Goal: Information Seeking & Learning: Learn about a topic

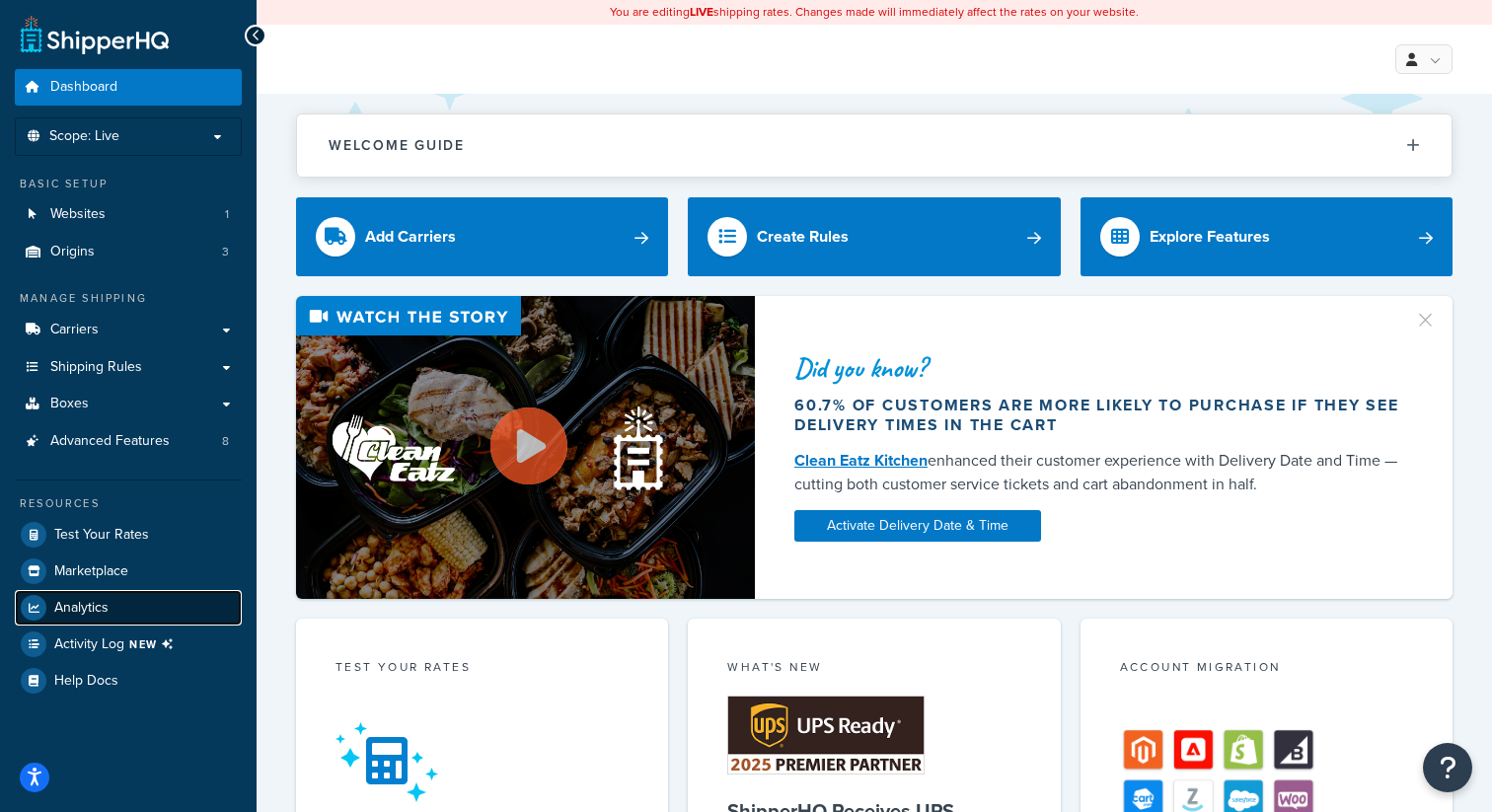
click at [134, 601] on link "Analytics" at bounding box center [128, 608] width 227 height 36
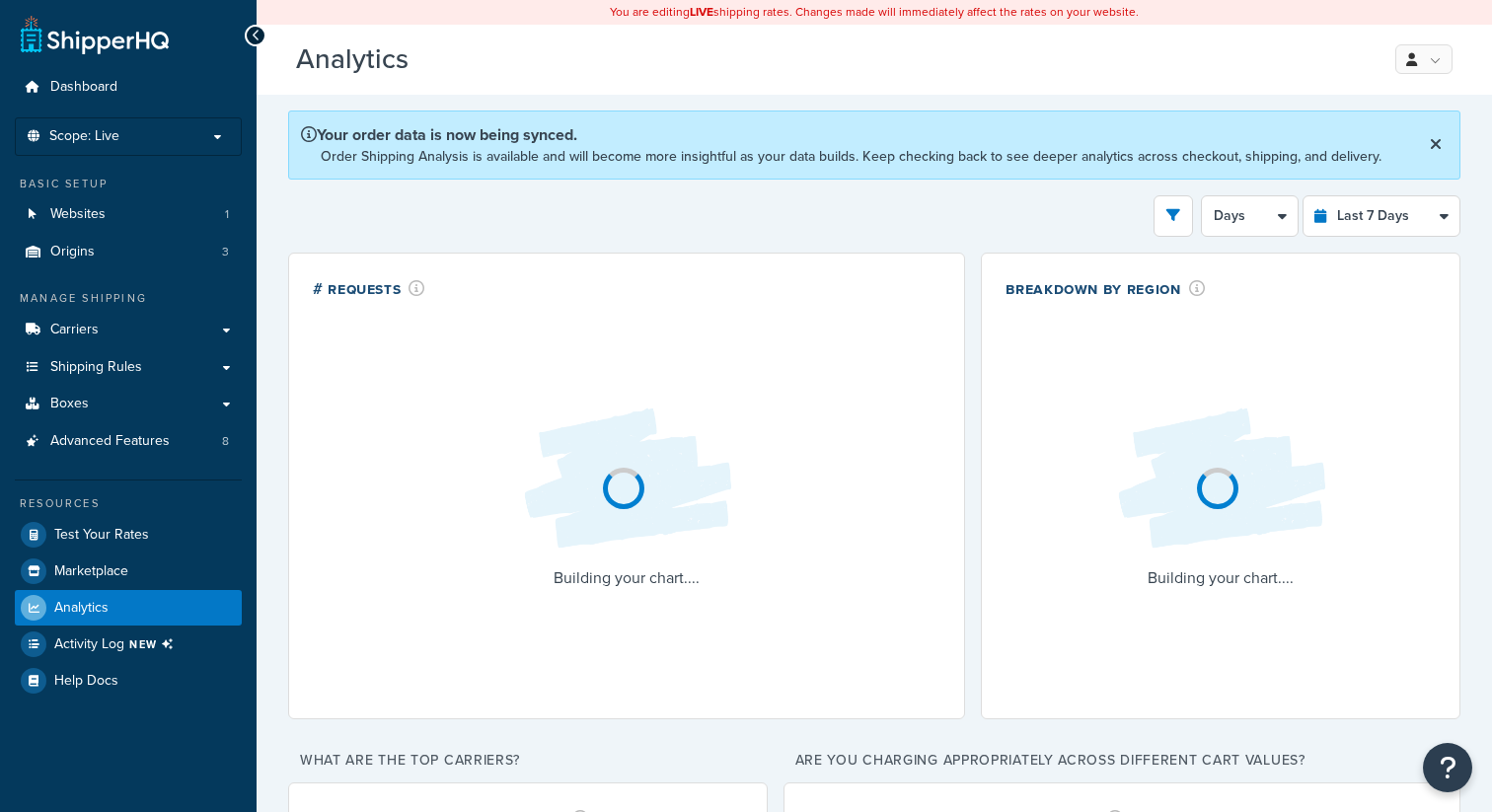
select select "last_7_days"
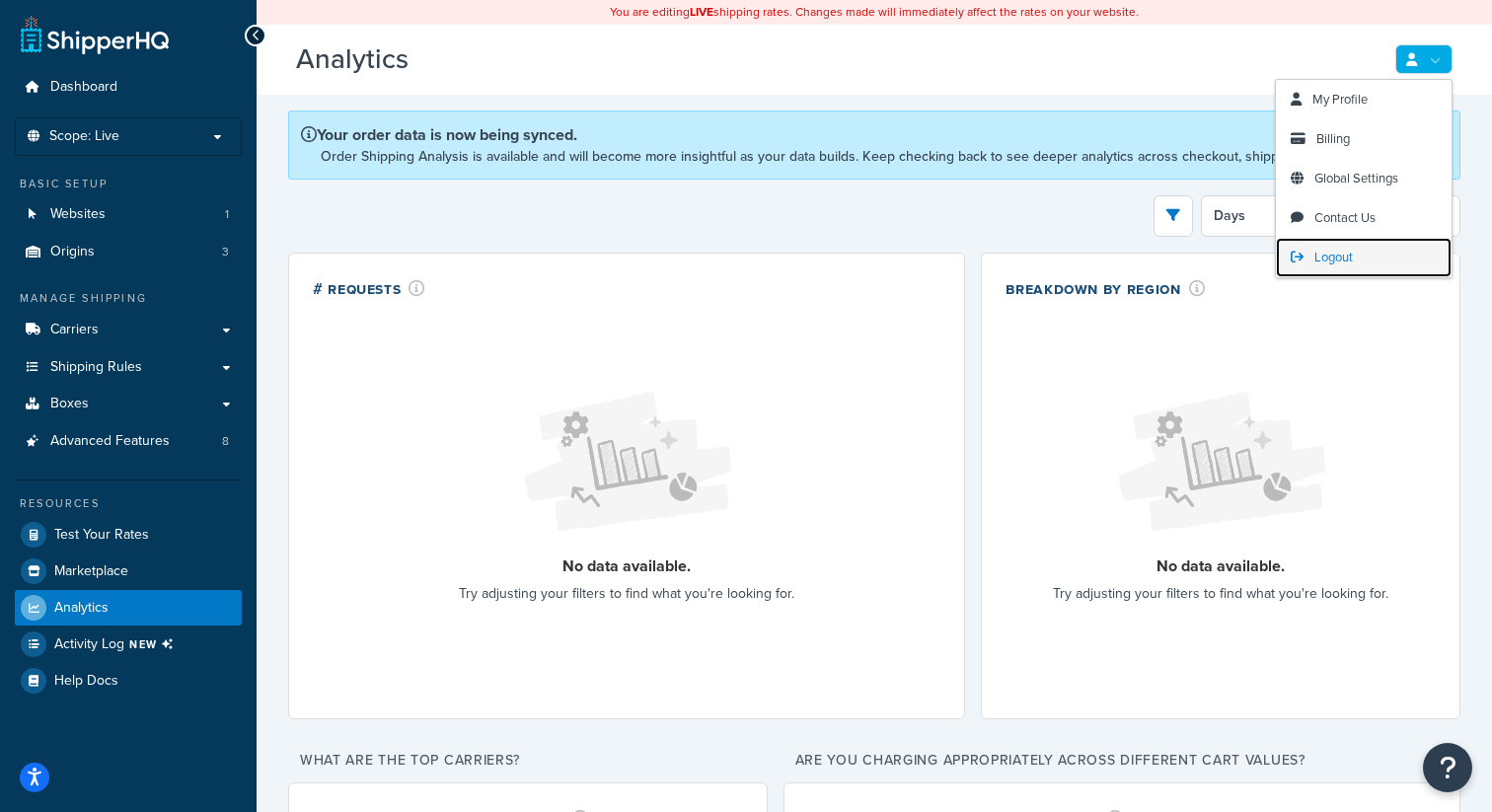
click at [1317, 254] on span "Logout" at bounding box center [1333, 256] width 39 height 19
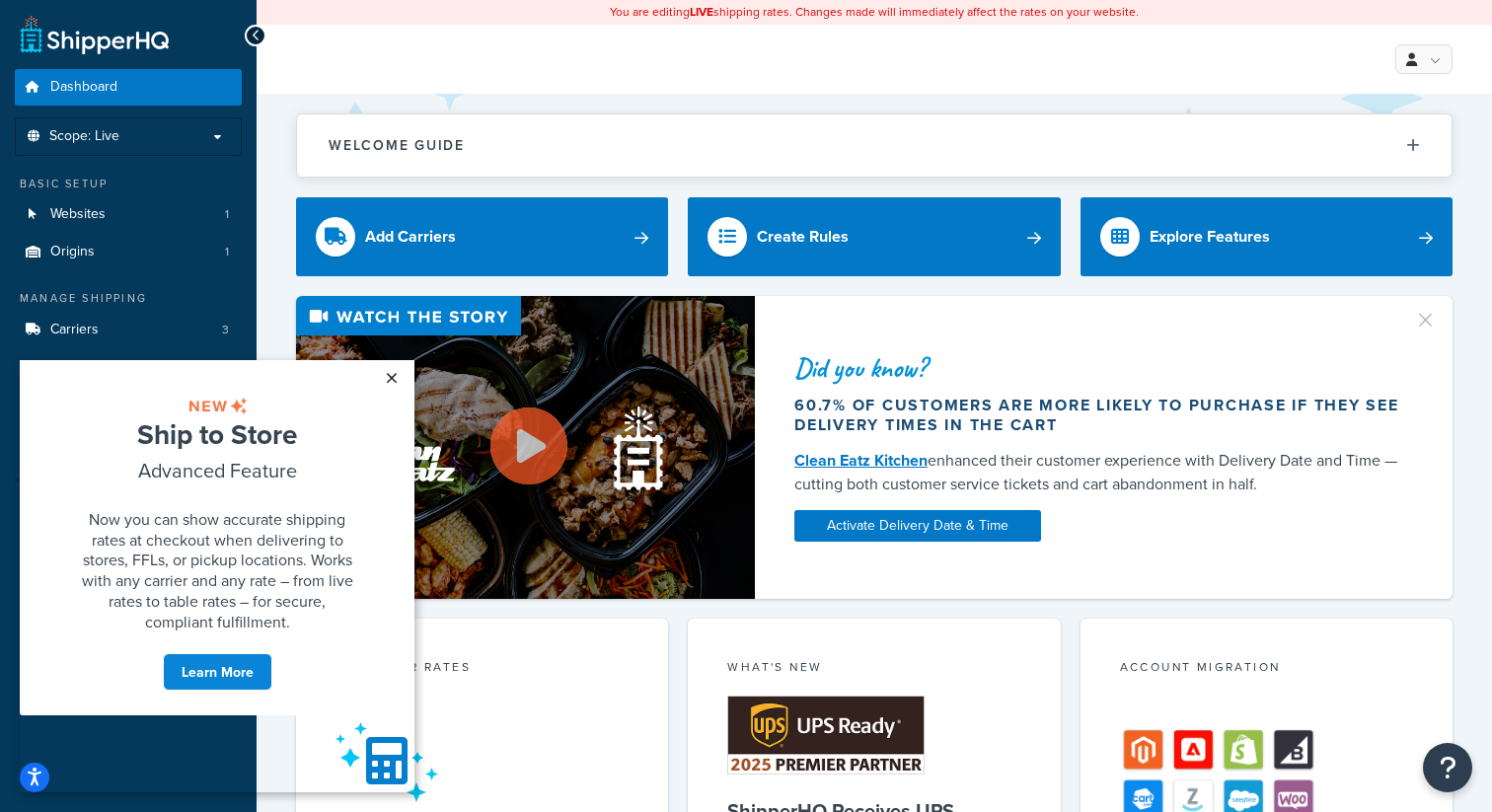
click at [398, 374] on link "×" at bounding box center [391, 378] width 35 height 36
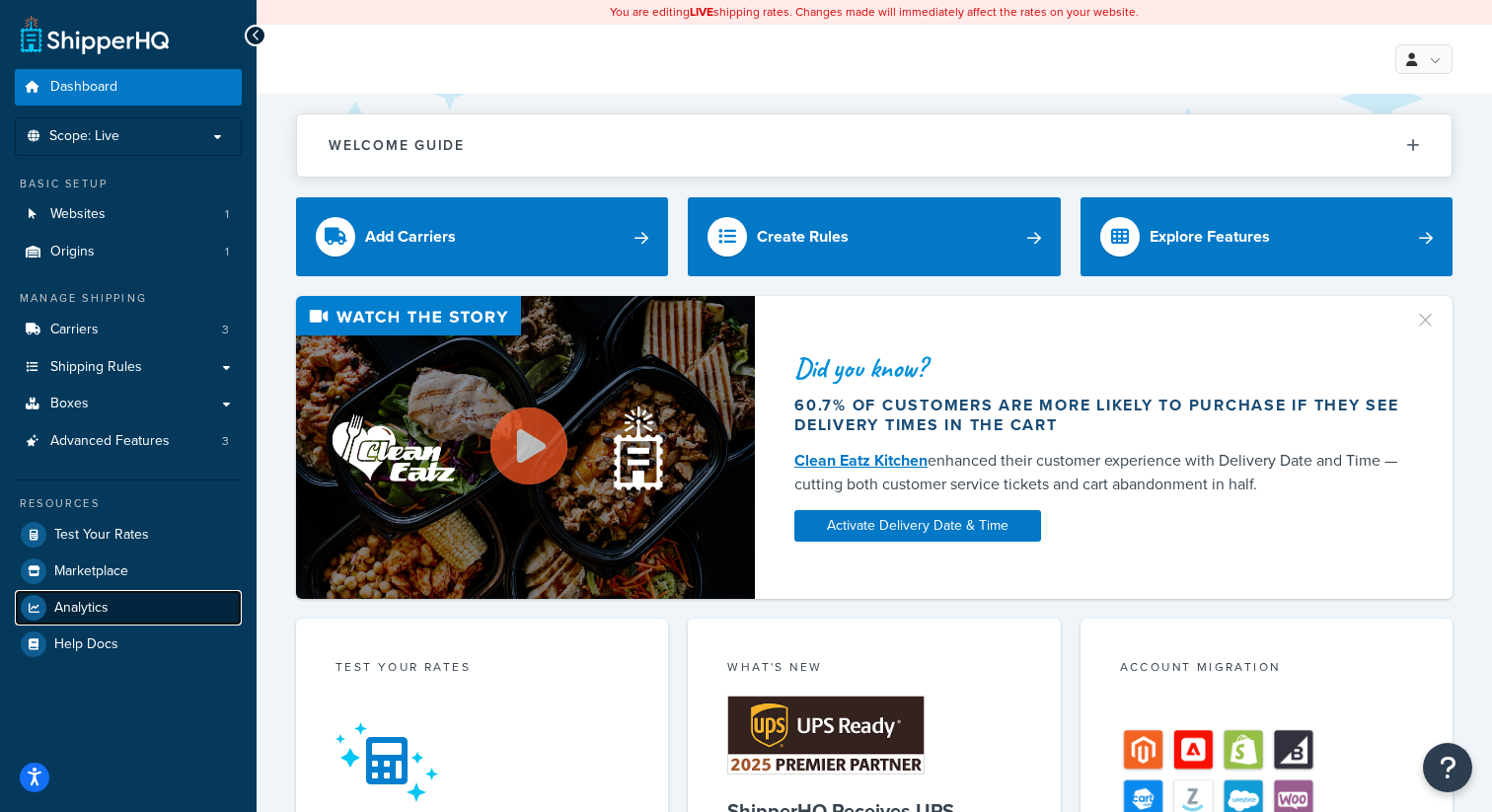
click at [90, 600] on span "Analytics" at bounding box center [81, 608] width 55 height 17
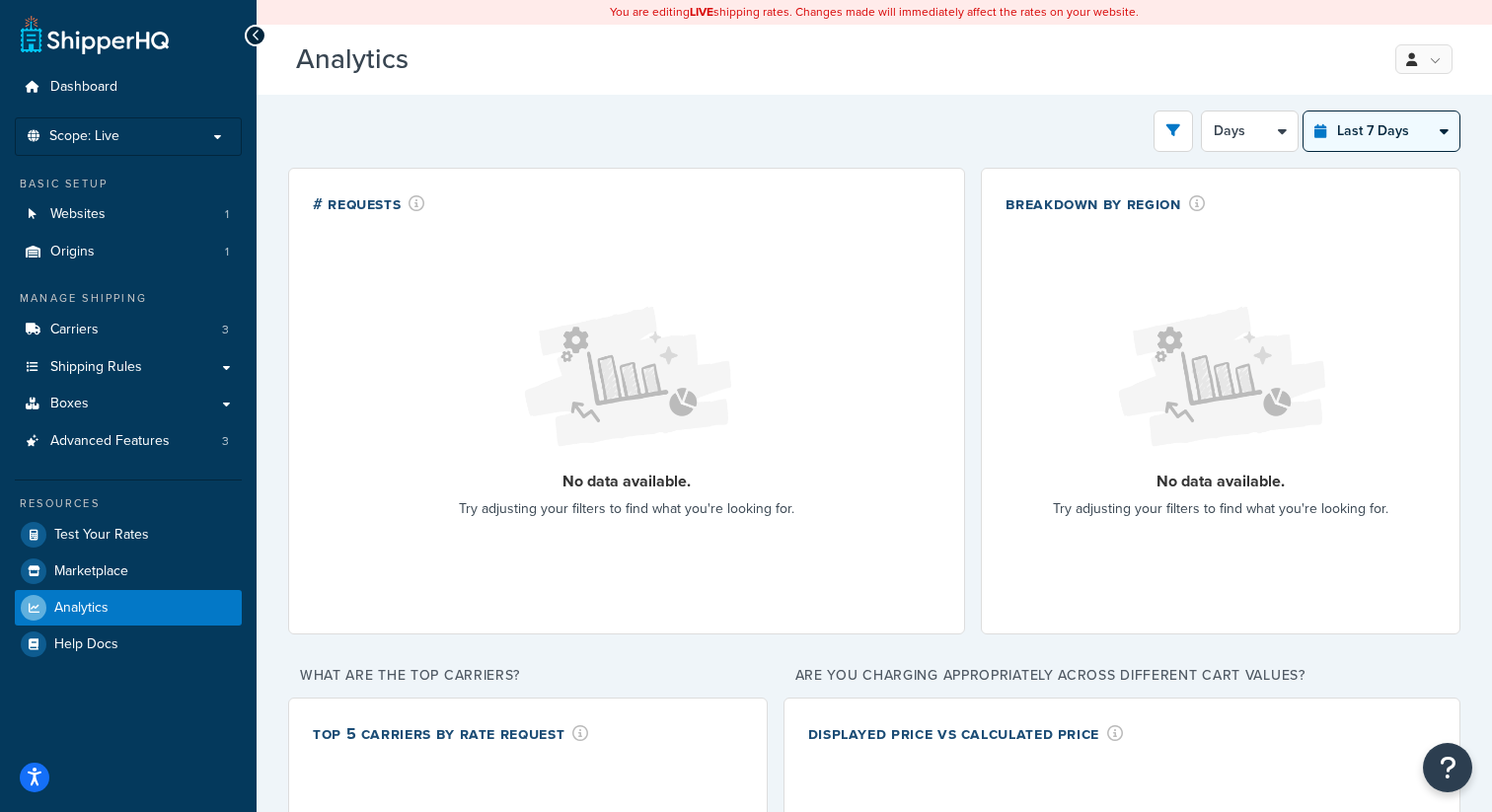
click at [1388, 132] on select "Last 24 Hours Last 7 Days Last 30 Days Last 3 Months Last 6 Months Last 12 Mont…" at bounding box center [1381, 131] width 156 height 40
select select "last_year"
click at [1303, 111] on select "Last 24 Hours Last 7 Days Last 30 Days Last 3 Months Last 6 Months Last 12 Mont…" at bounding box center [1381, 131] width 156 height 40
select select "1M"
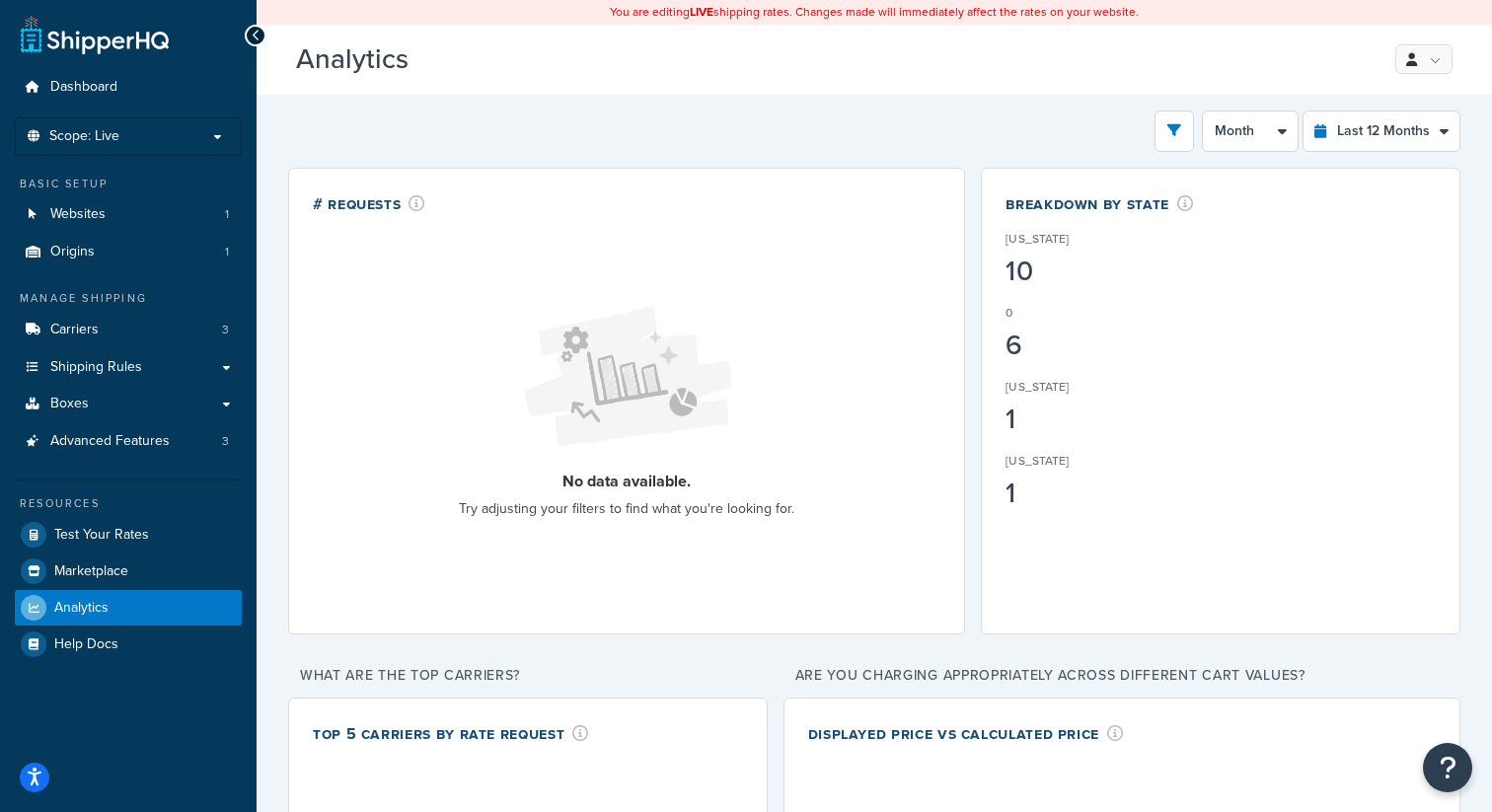
click at [1229, 305] on div "Breakdown by State Texas 10 0 6 Utah 1 California 1" at bounding box center [1220, 253] width 430 height 121
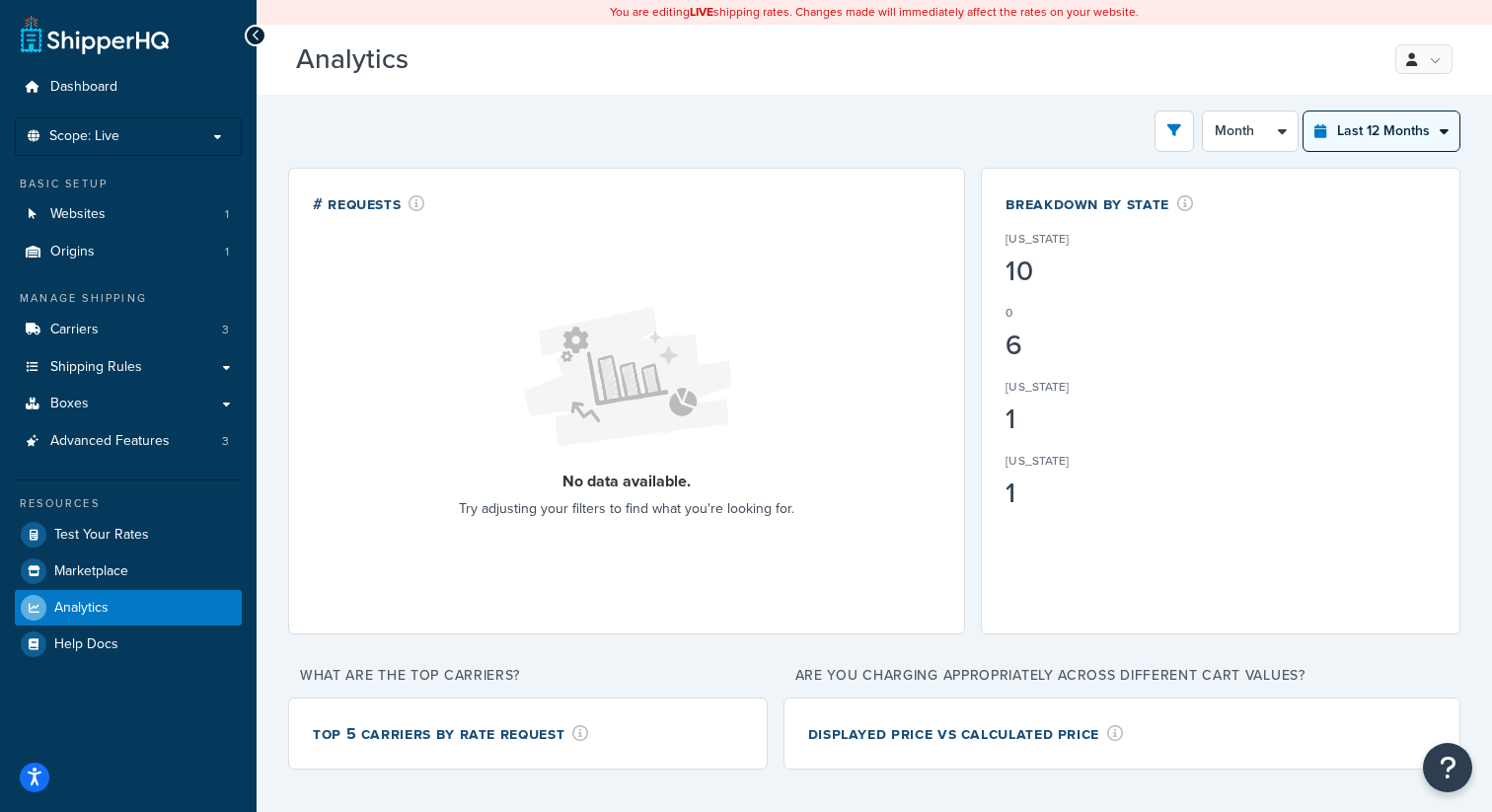
click at [1410, 132] on select "Last 24 Hours Last 7 Days Last 30 Days Last 3 Months Last 6 Months Last 12 Mont…" at bounding box center [1381, 131] width 156 height 40
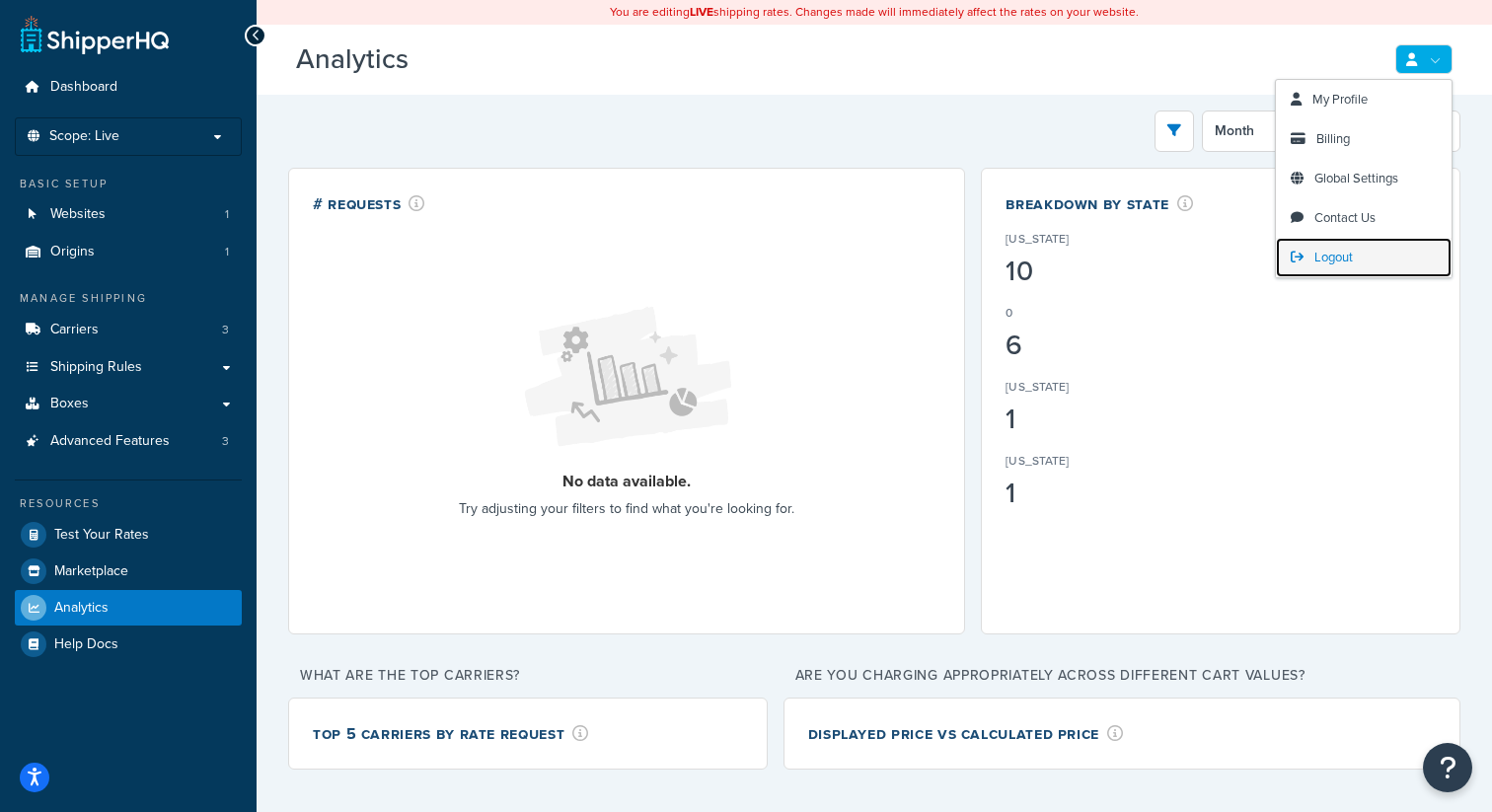
click at [1340, 250] on span "Logout" at bounding box center [1333, 256] width 39 height 19
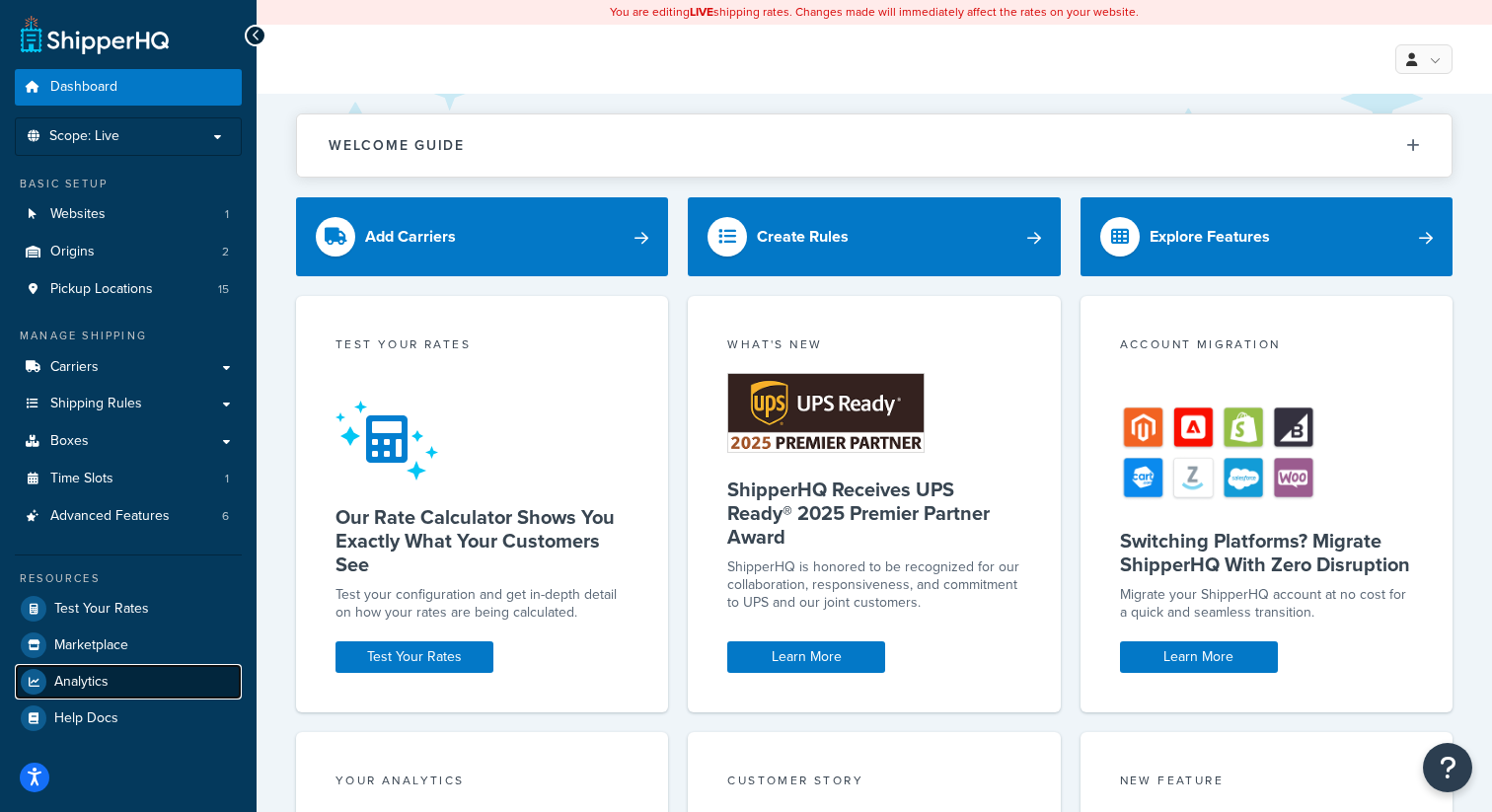
click at [112, 671] on link "Analytics" at bounding box center [128, 682] width 227 height 36
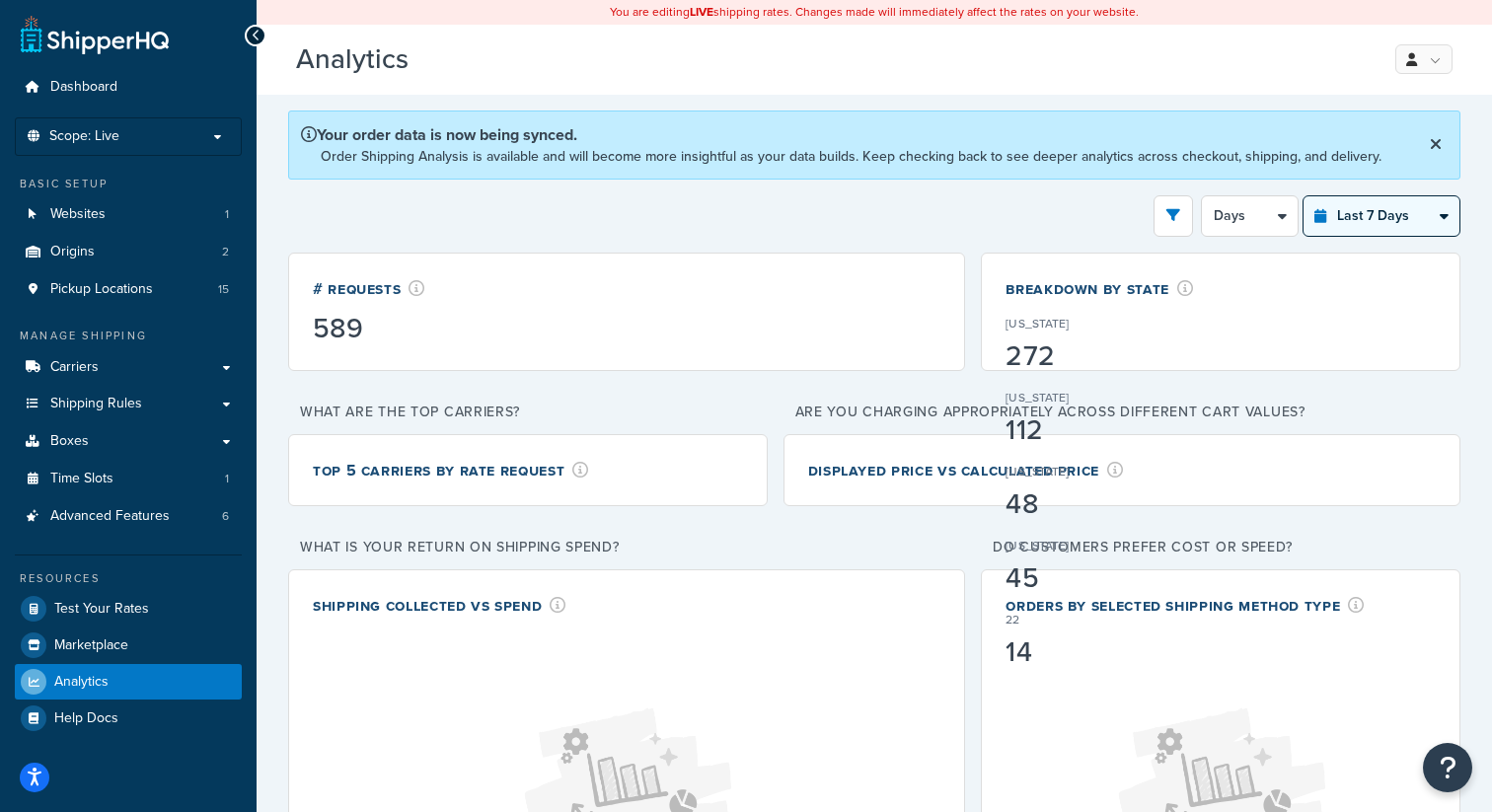
click at [1418, 217] on select "Last 24 Hours Last 7 Days Last 30 Days Last 3 Months Last 6 Months Last 12 Mont…" at bounding box center [1381, 216] width 156 height 40
select select "last_30_days"
click at [1303, 197] on select "Last 24 Hours Last 7 Days Last 30 Days Last 3 Months Last 6 Months Last 12 Mont…" at bounding box center [1381, 216] width 156 height 40
select select "5d"
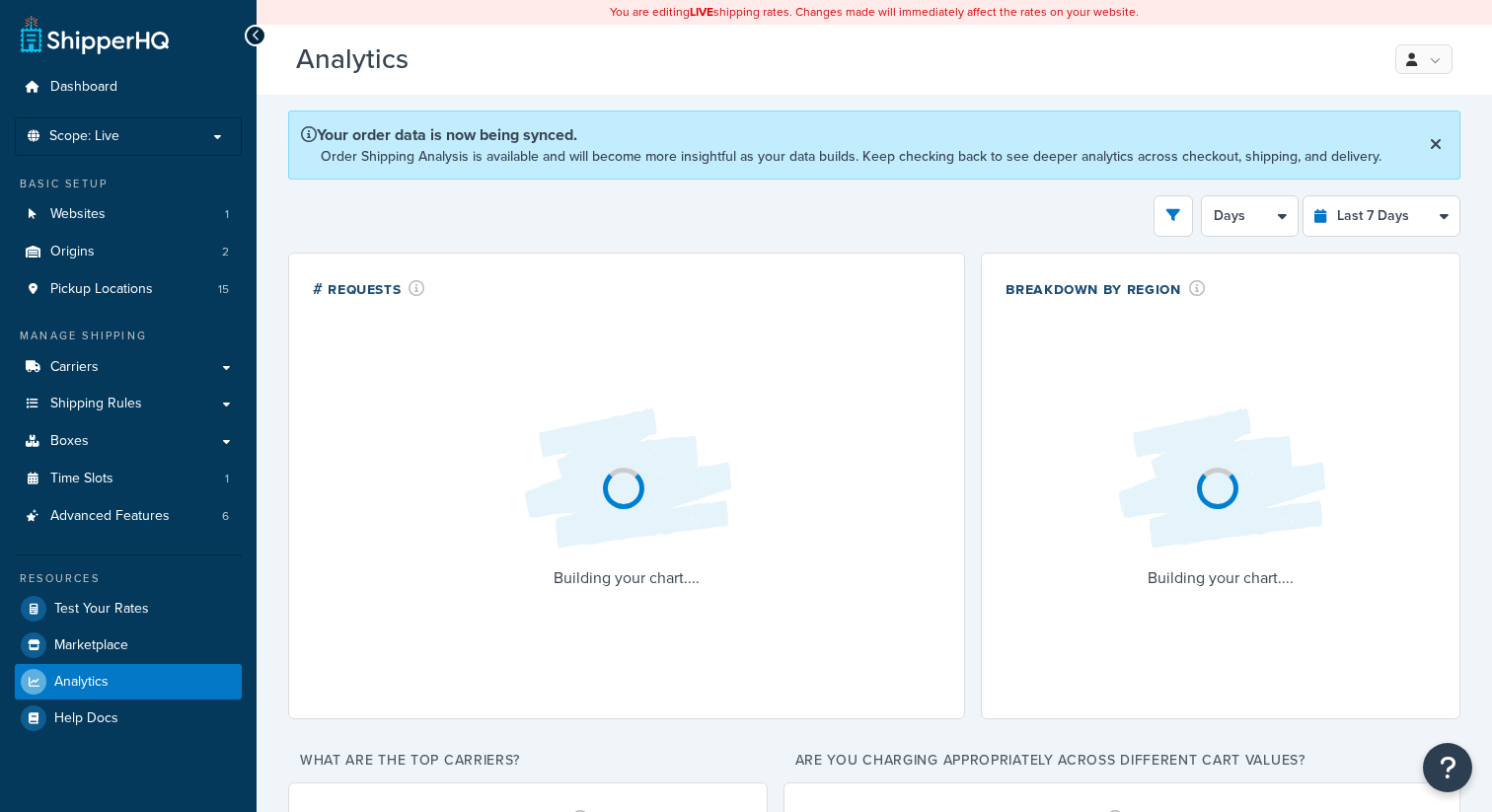
select select "last_7_days"
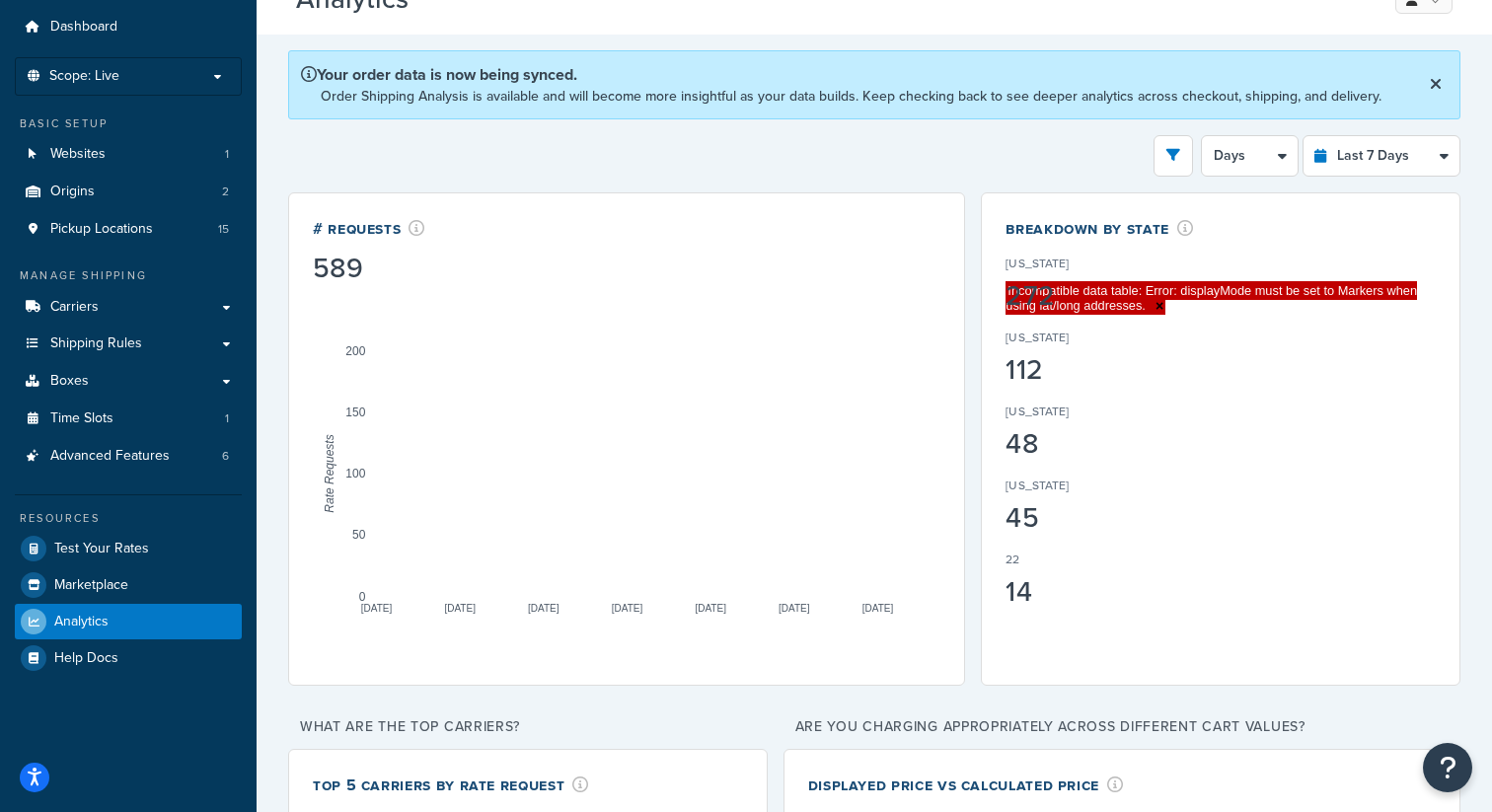
scroll to position [62, 0]
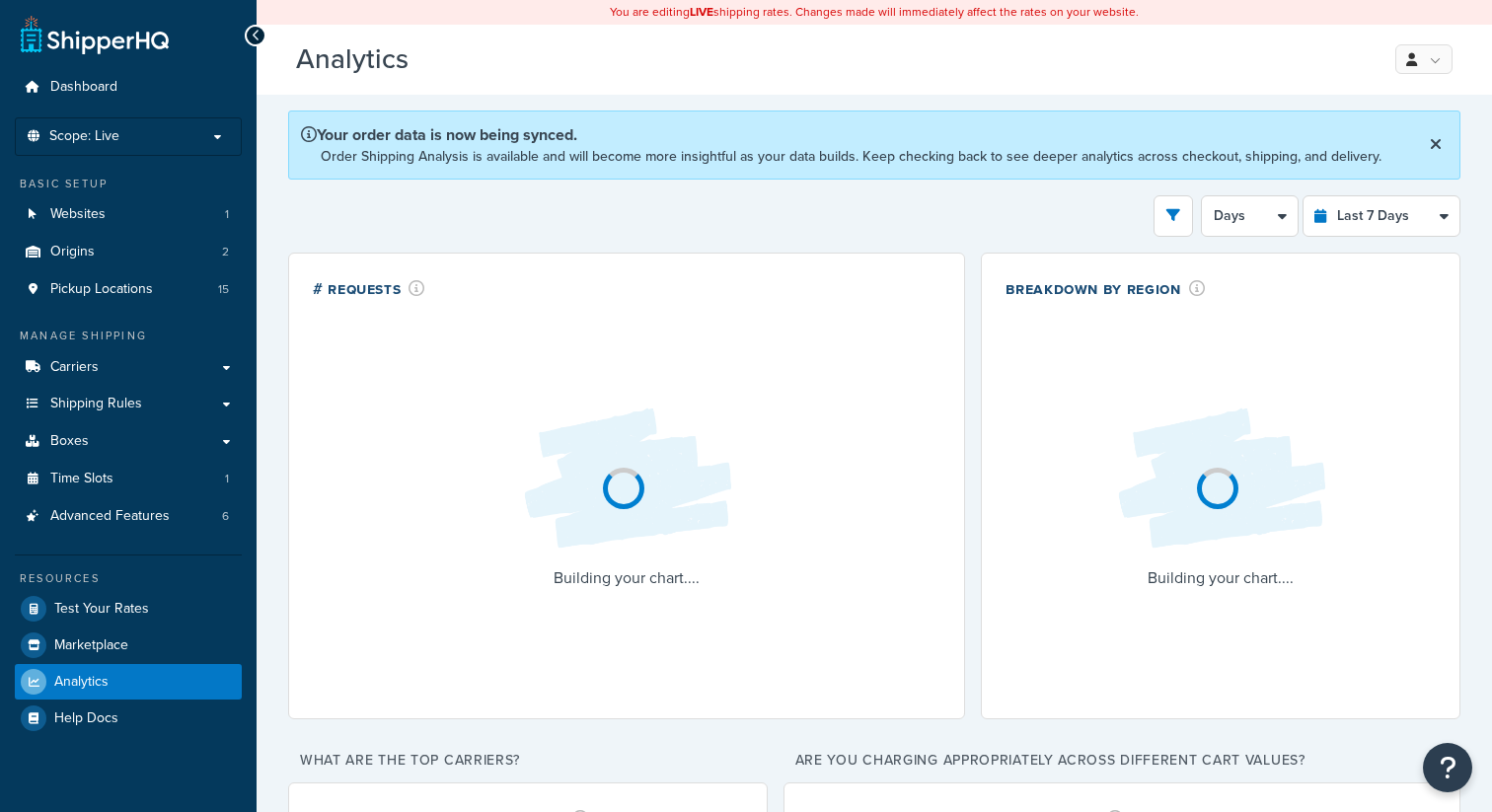
select select "last_7_days"
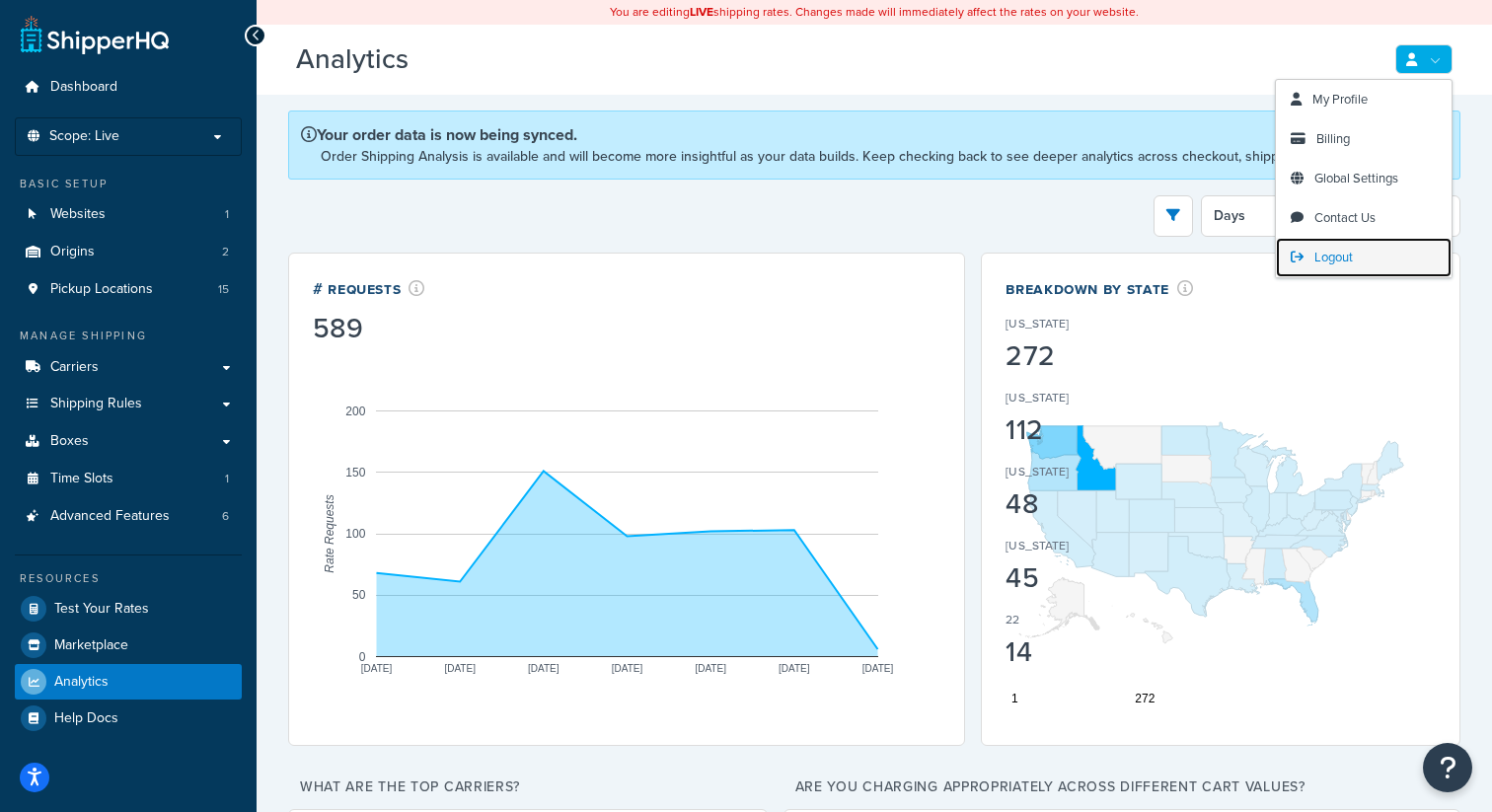
click at [1329, 256] on span "Logout" at bounding box center [1333, 256] width 39 height 19
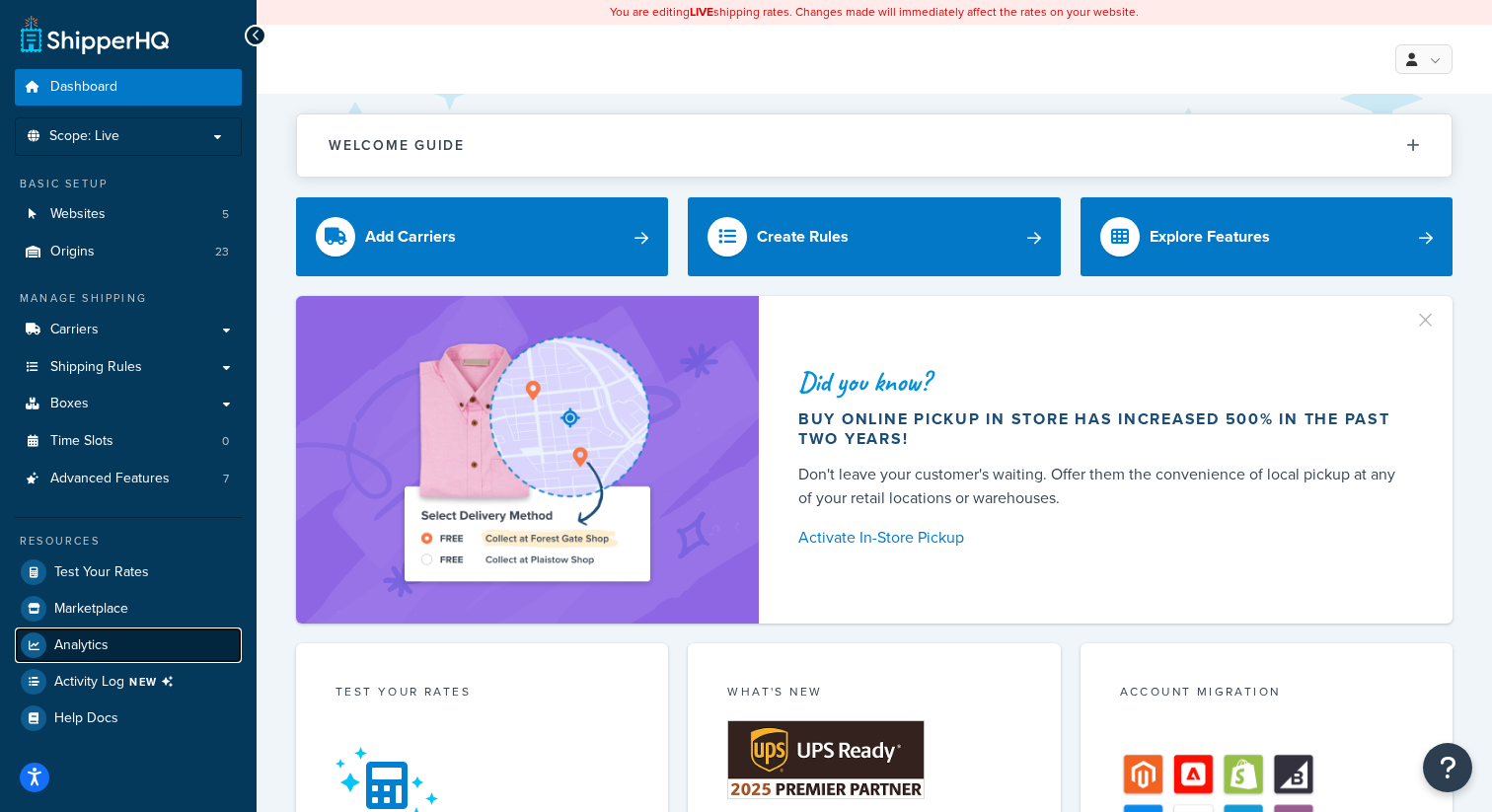
click at [84, 641] on span "Analytics" at bounding box center [81, 645] width 55 height 17
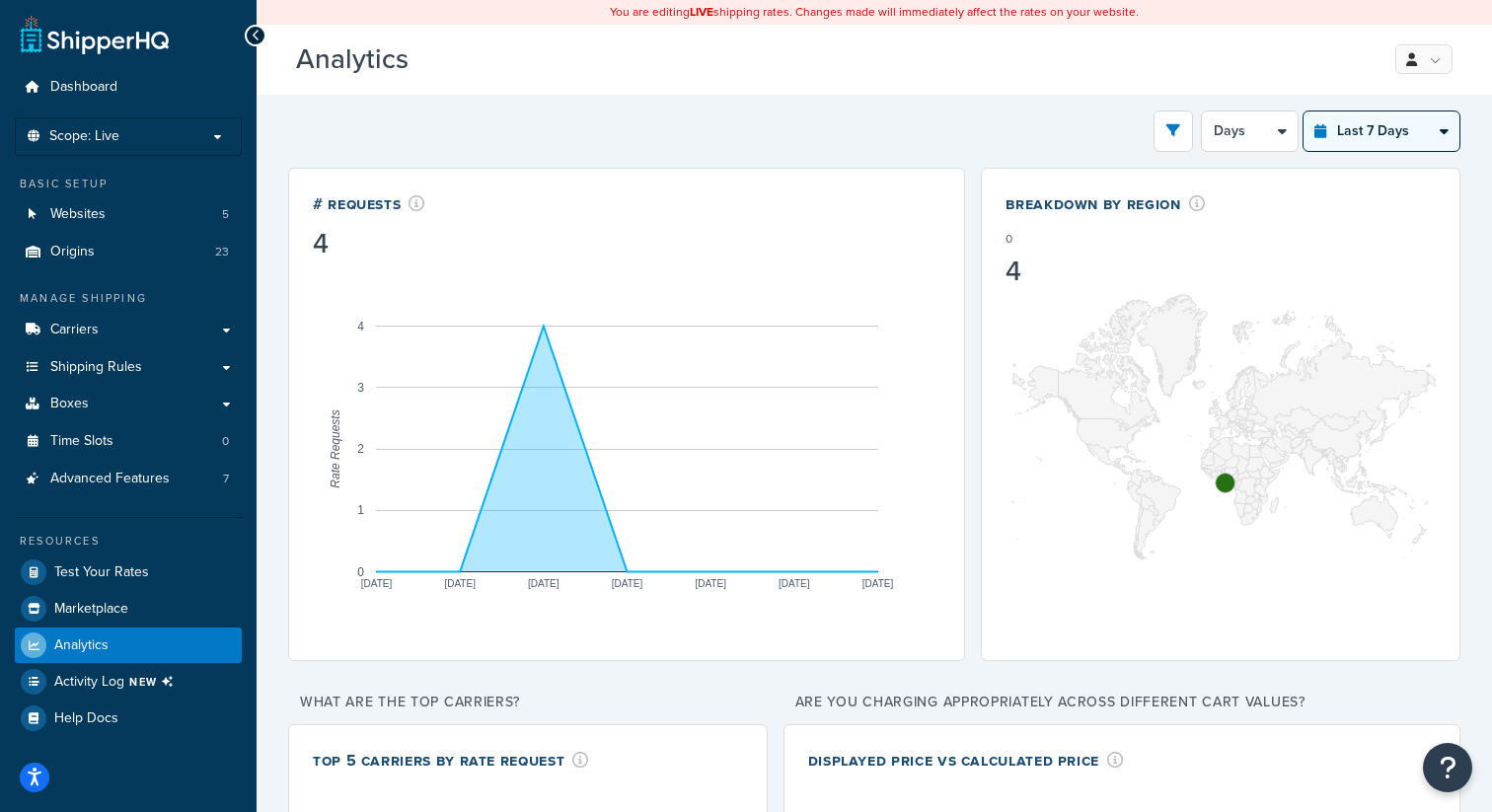
click at [1385, 141] on select "Last 24 Hours Last 7 Days Last 30 Days Last 3 Months Last 6 Months Last 12 Mont…" at bounding box center [1381, 131] width 156 height 40
select select "last_6_months"
click at [1303, 111] on select "Last 24 Hours Last 7 Days Last 30 Days Last 3 Months Last 6 Months Last 12 Mont…" at bounding box center [1381, 131] width 156 height 40
select select "1w"
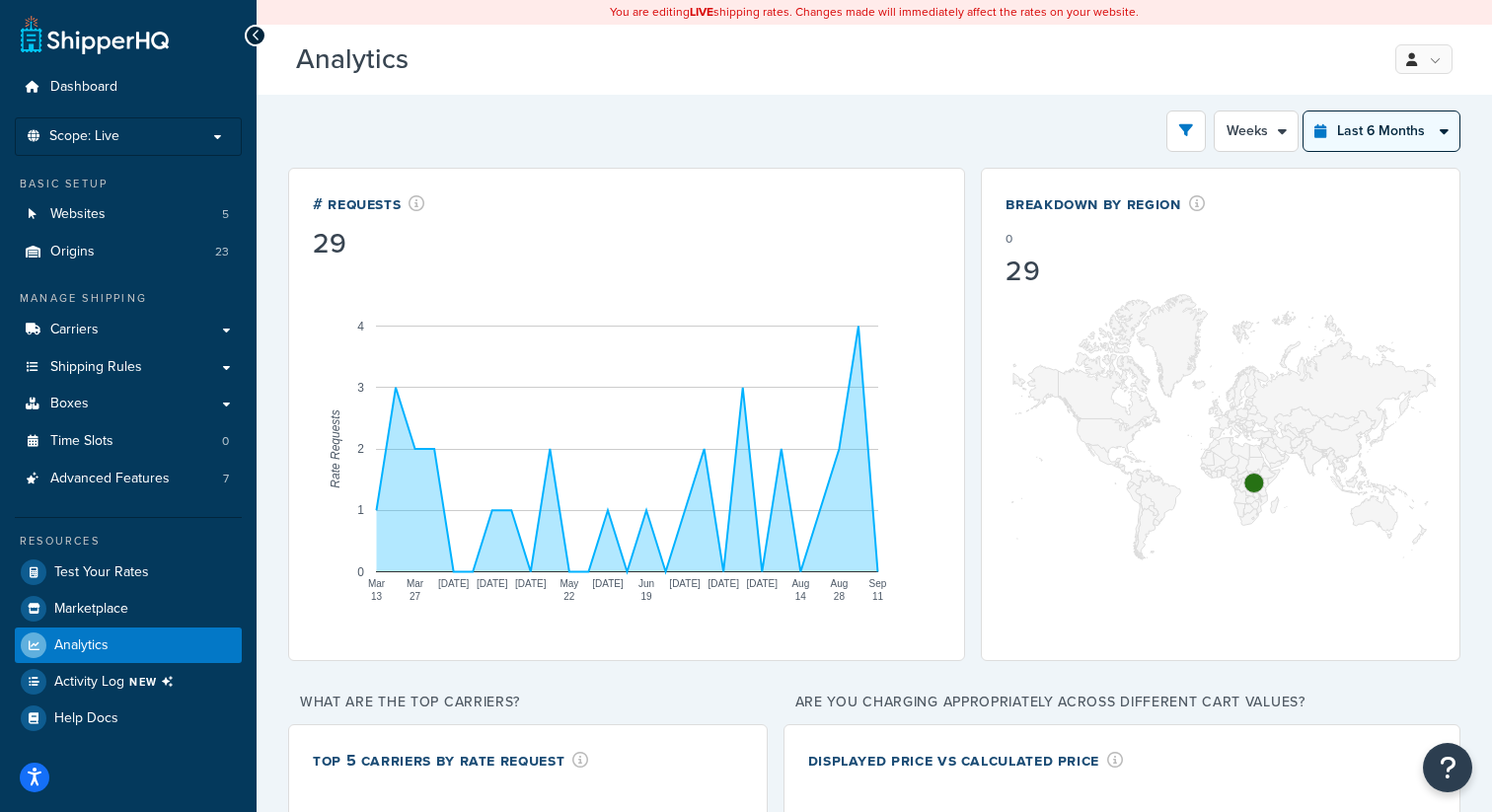
click at [1398, 138] on select "Last 24 Hours Last 7 Days Last 30 Days Last 3 Months Last 6 Months Last 12 Mont…" at bounding box center [1381, 131] width 156 height 40
select select "last_7_days"
click at [1303, 111] on select "Last 24 Hours Last 7 Days Last 30 Days Last 3 Months Last 6 Months Last 12 Mont…" at bounding box center [1381, 131] width 156 height 40
select select "1d"
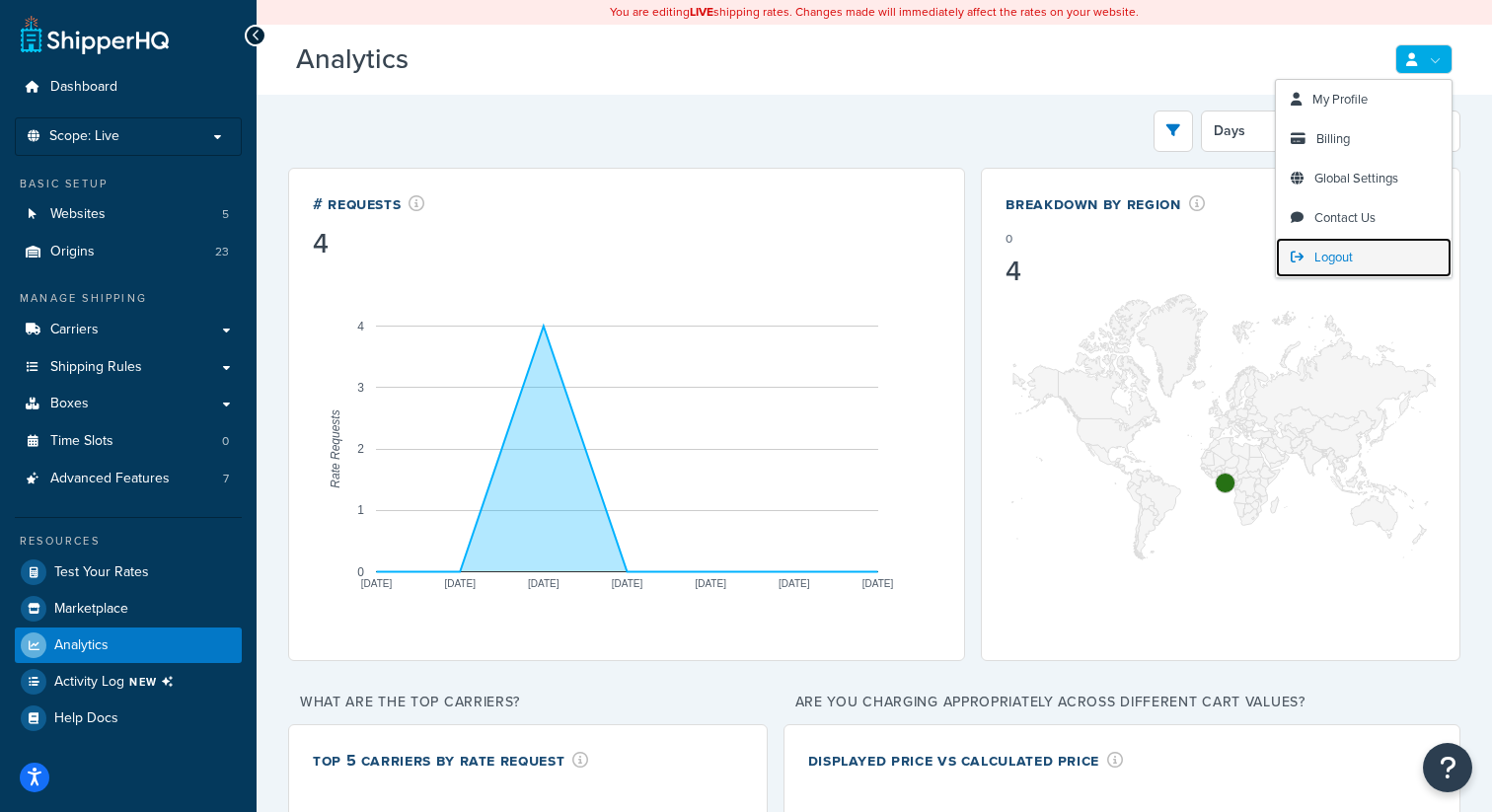
click at [1318, 256] on span "Logout" at bounding box center [1333, 256] width 39 height 19
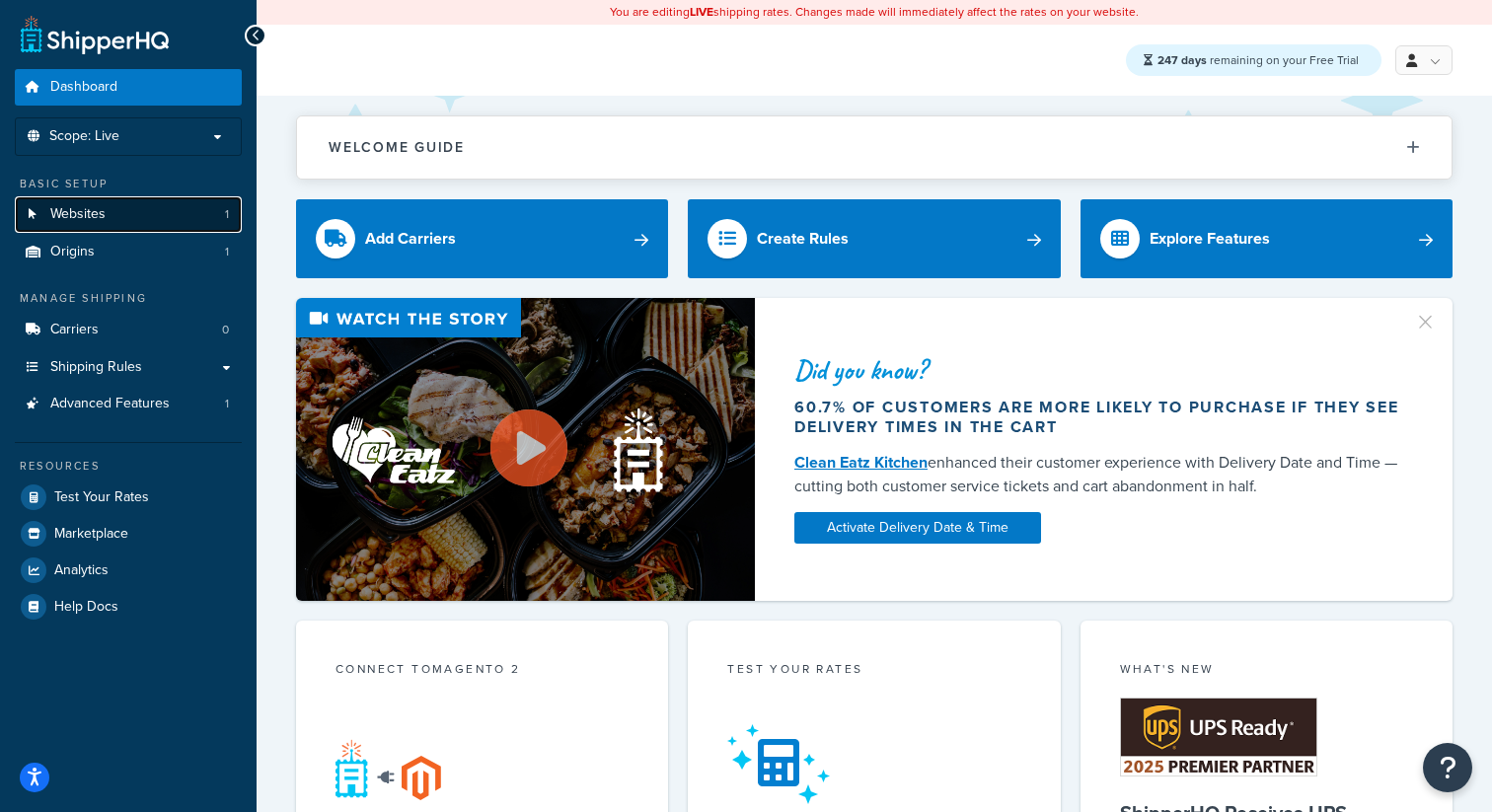
click at [82, 217] on span "Websites" at bounding box center [78, 214] width 56 height 17
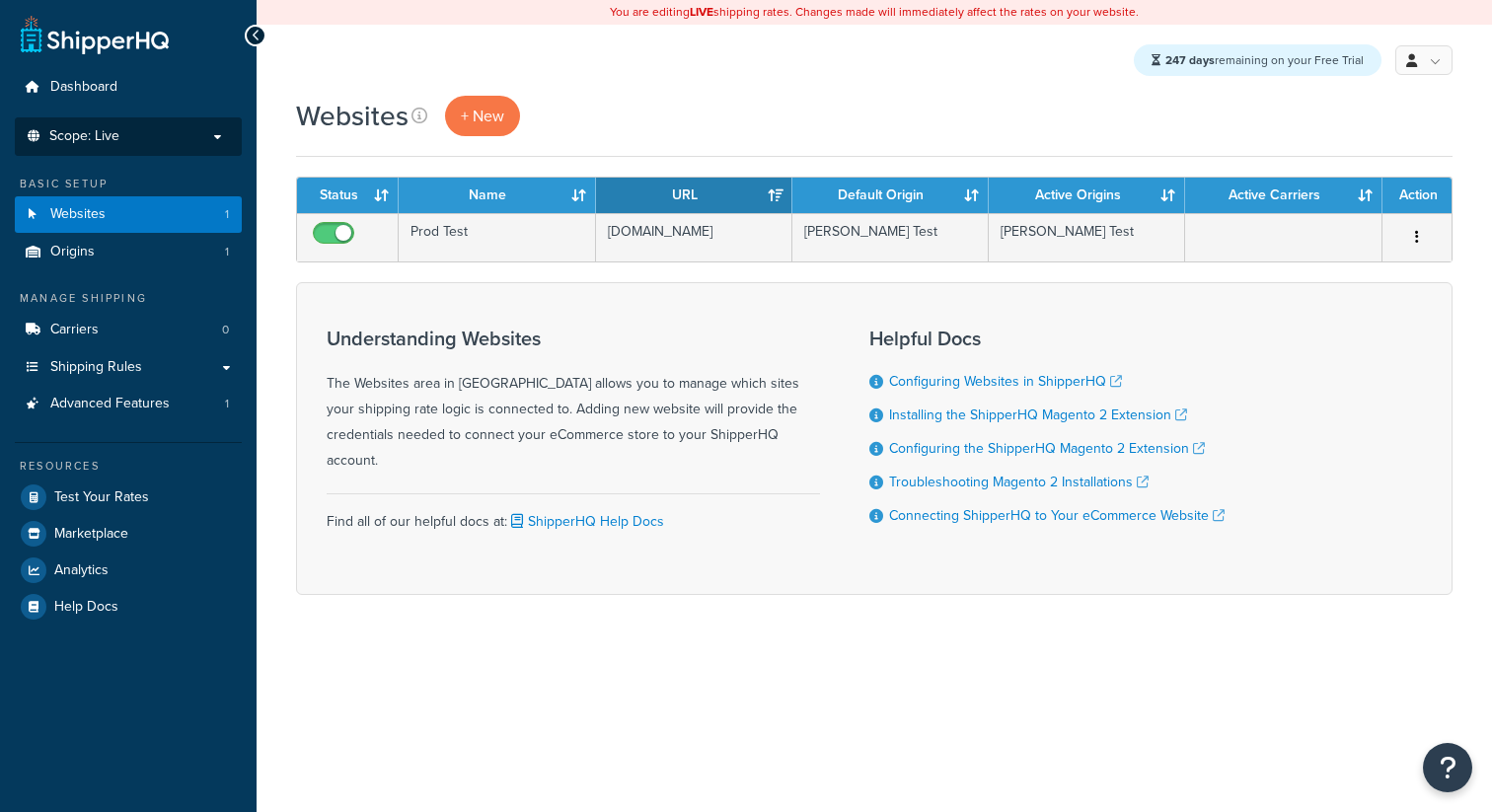
click at [150, 155] on li "Scope: Live Development Integration Test" at bounding box center [128, 136] width 227 height 39
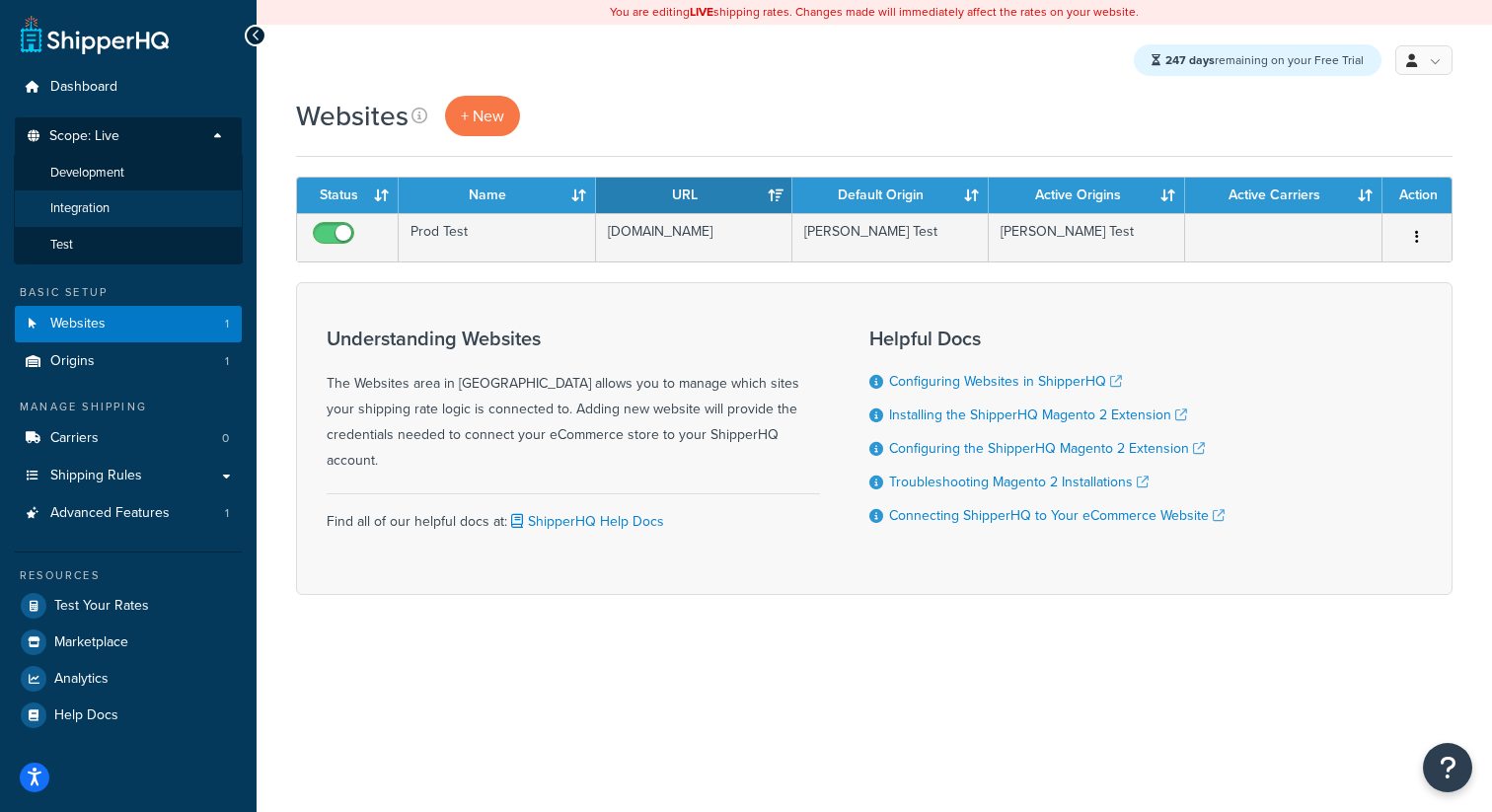
click at [91, 212] on span "Integration" at bounding box center [80, 208] width 60 height 17
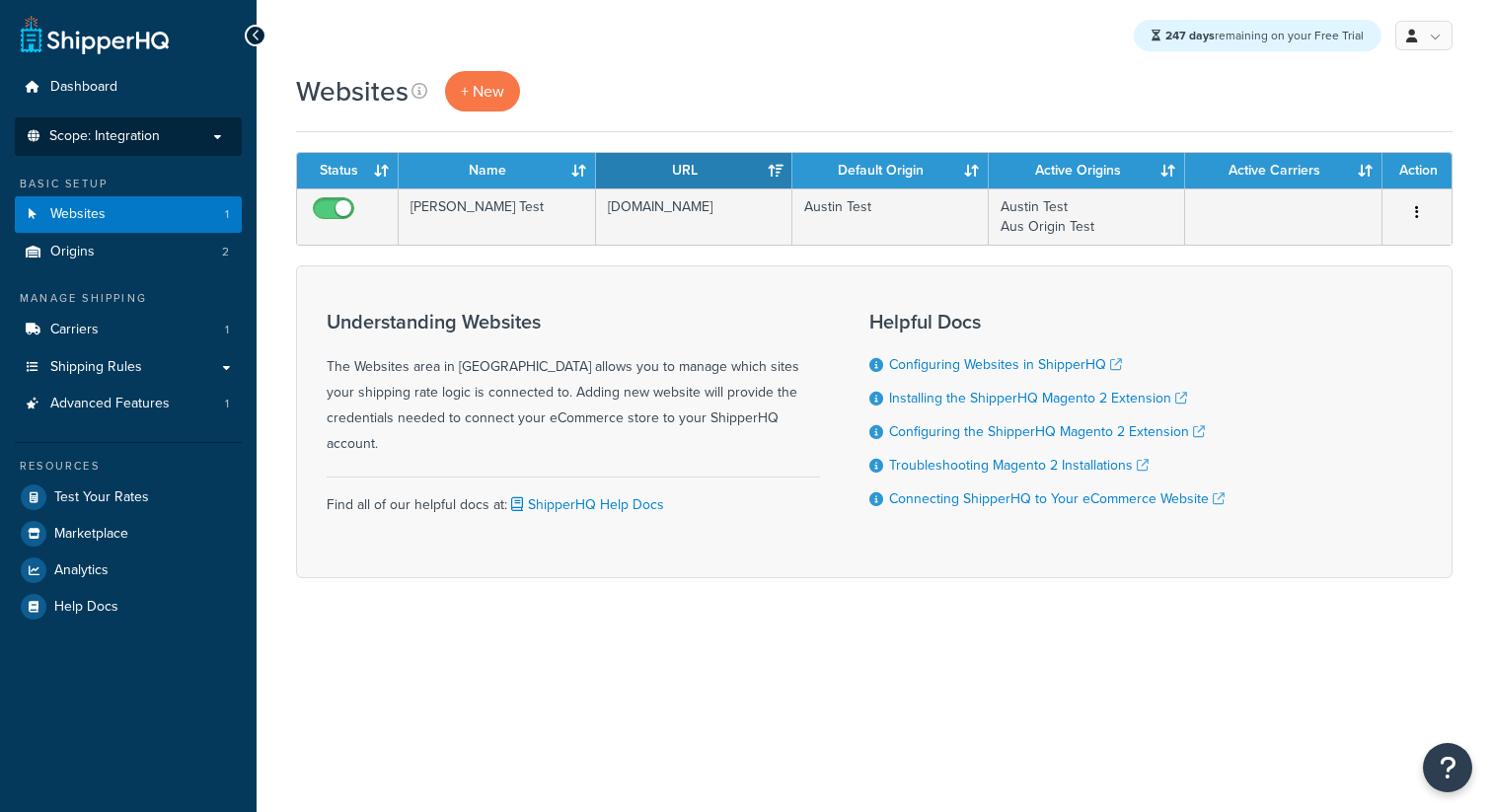
click at [149, 147] on li "Scope: Integration Live Development Test" at bounding box center [128, 136] width 227 height 39
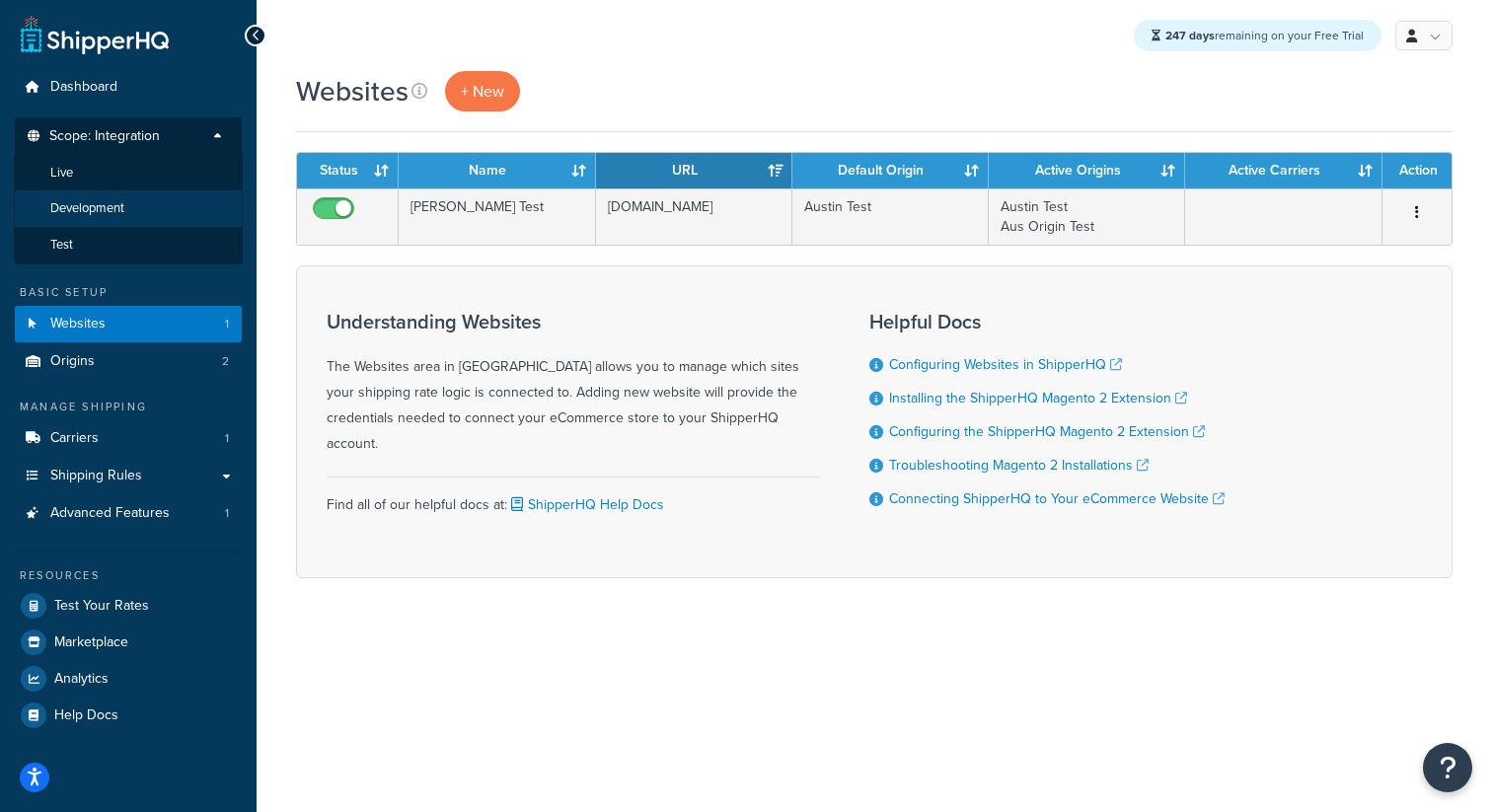
click at [107, 193] on li "Development" at bounding box center [128, 208] width 229 height 37
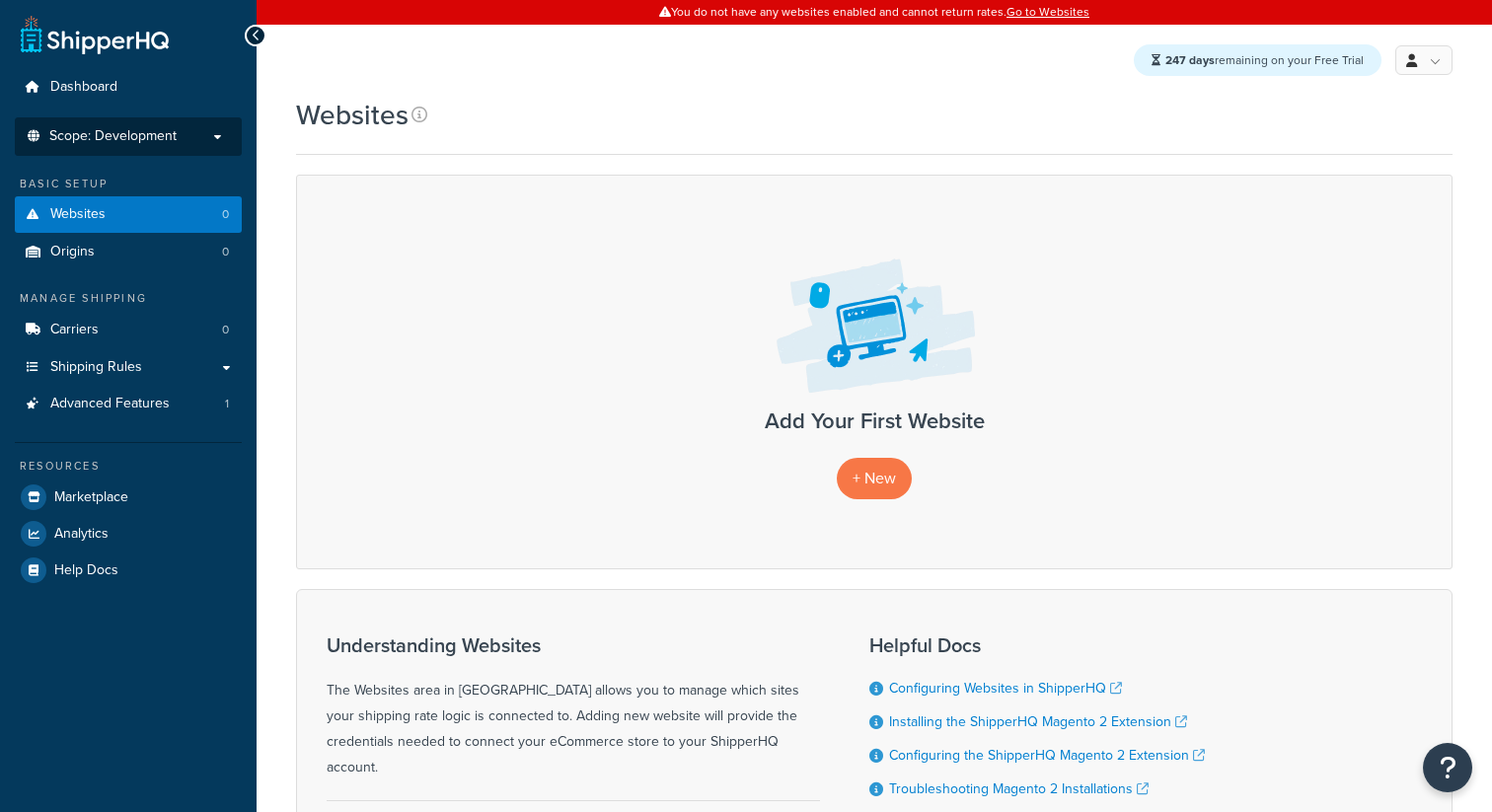
click at [146, 143] on span "Scope: Development" at bounding box center [113, 136] width 127 height 17
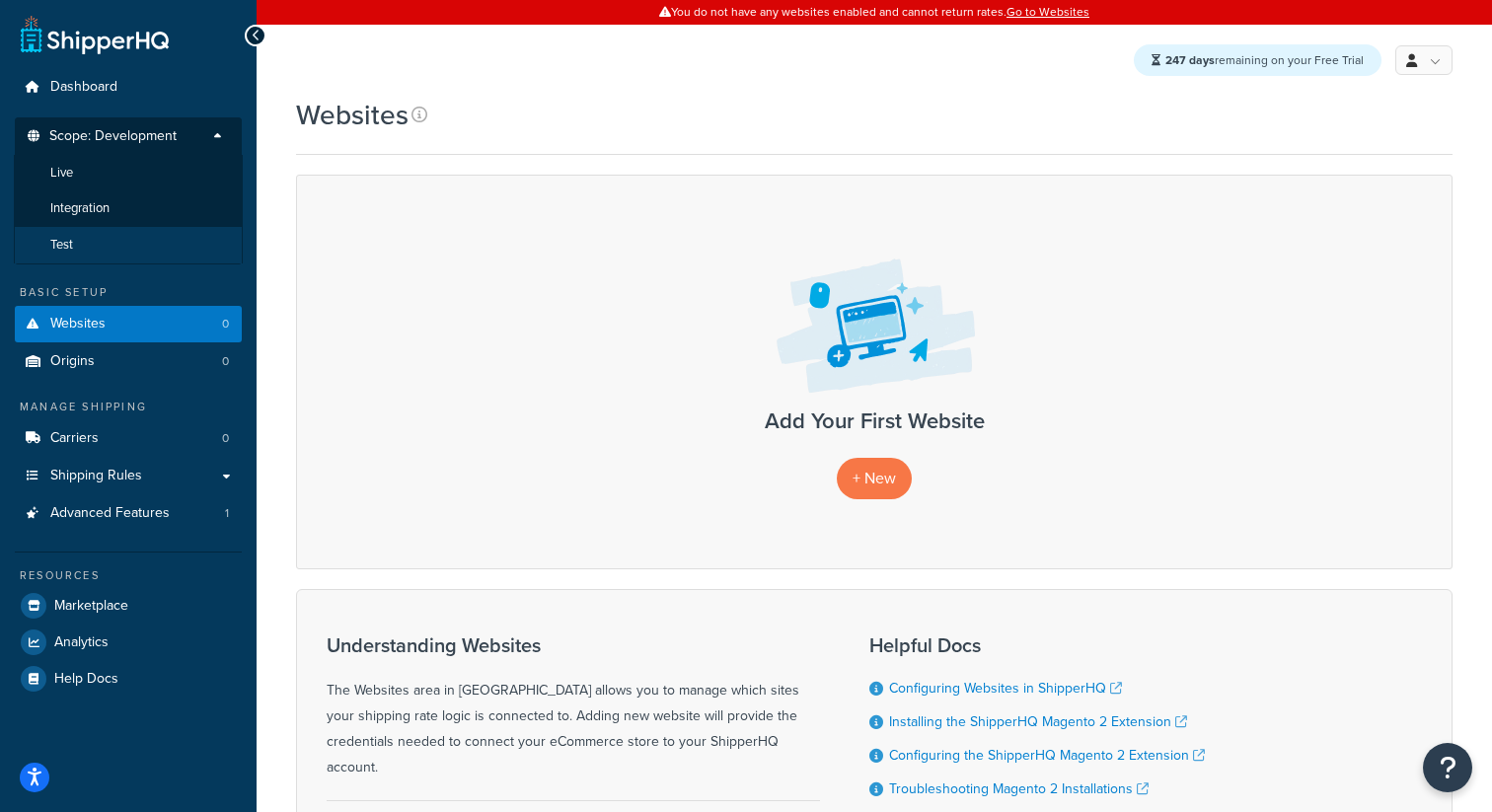
click at [95, 249] on li "Test" at bounding box center [128, 245] width 229 height 37
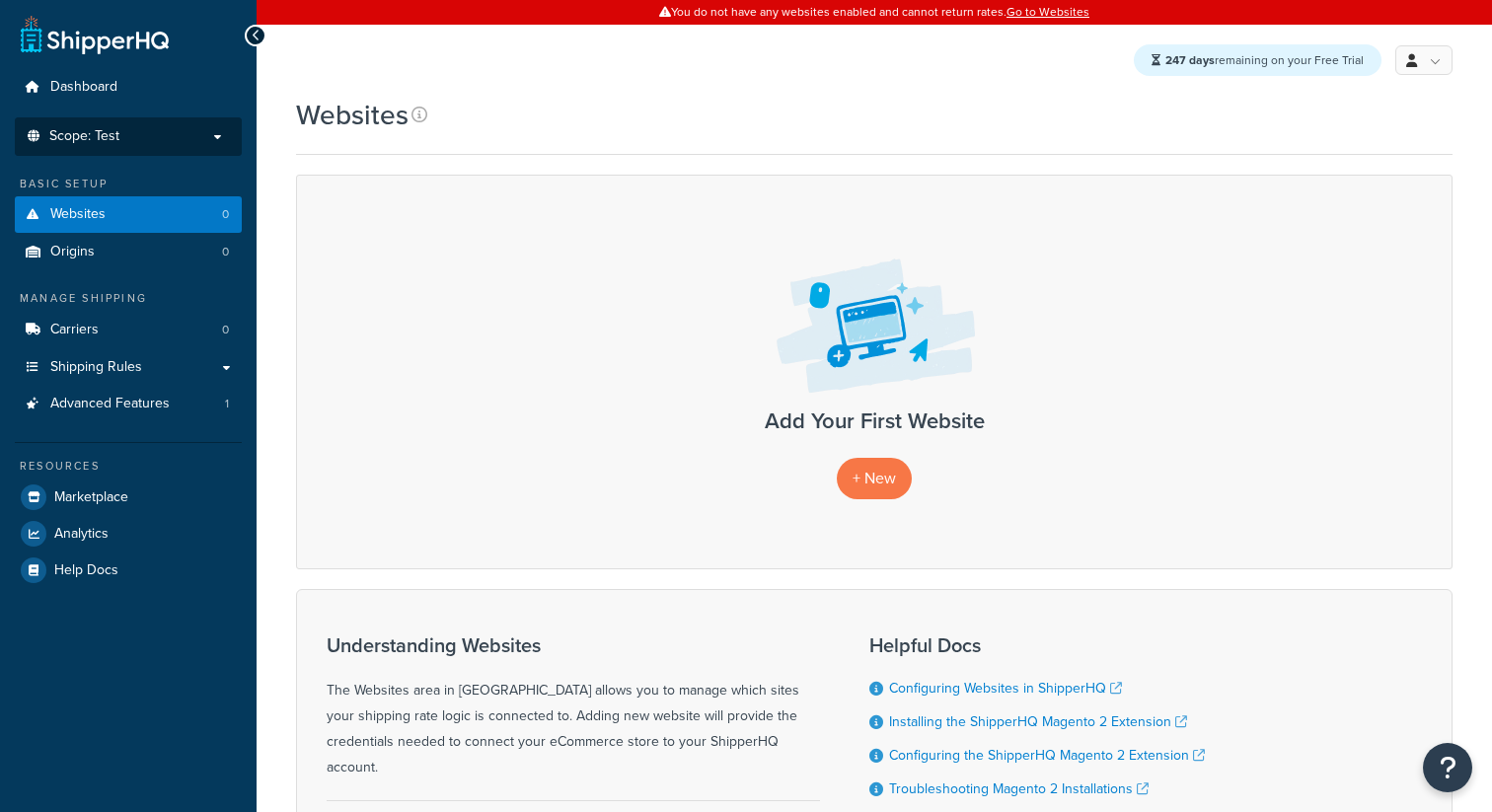
click at [157, 135] on p "Scope: Test" at bounding box center [128, 136] width 209 height 17
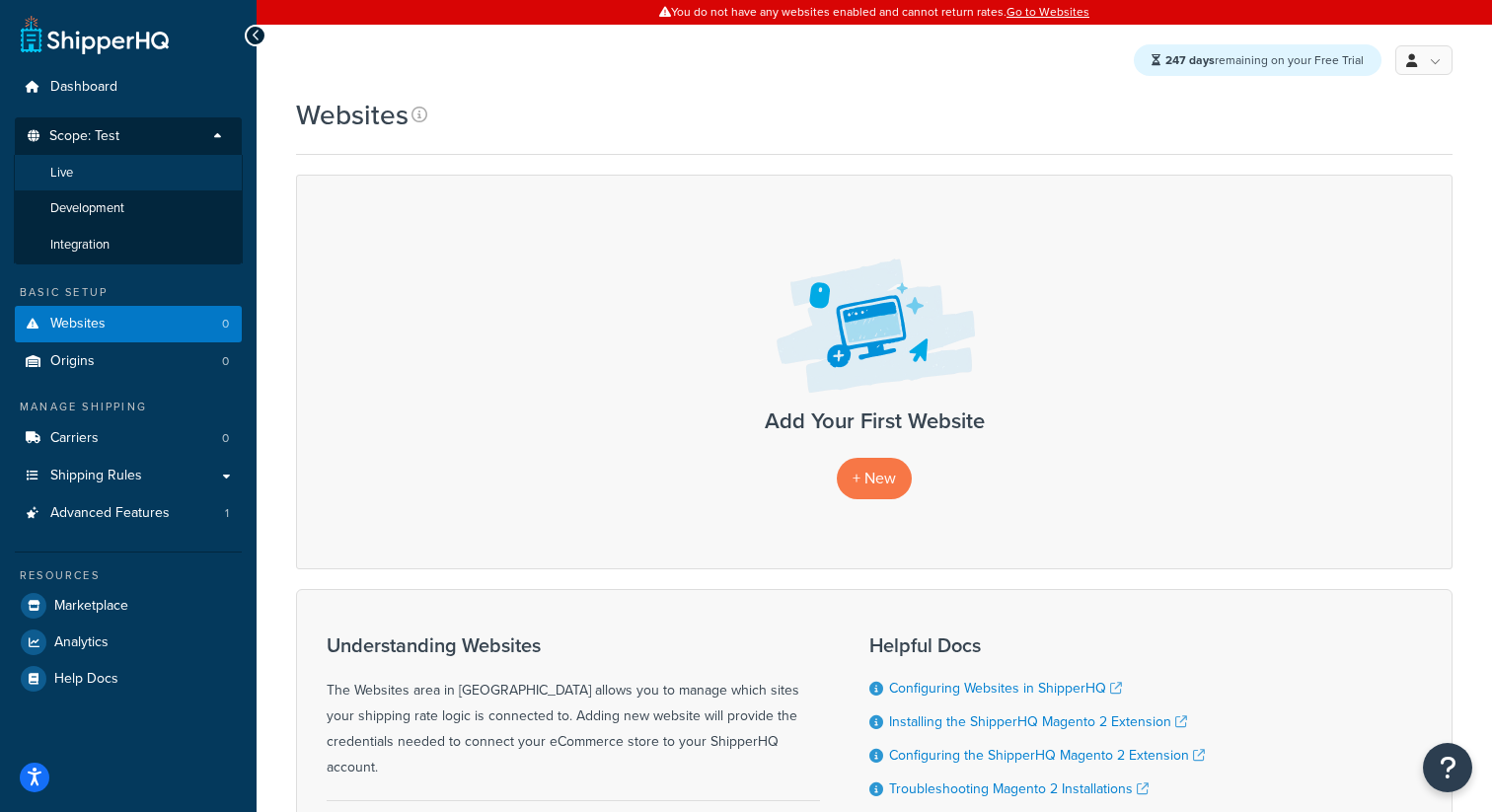
click at [111, 182] on li "Live" at bounding box center [128, 173] width 229 height 37
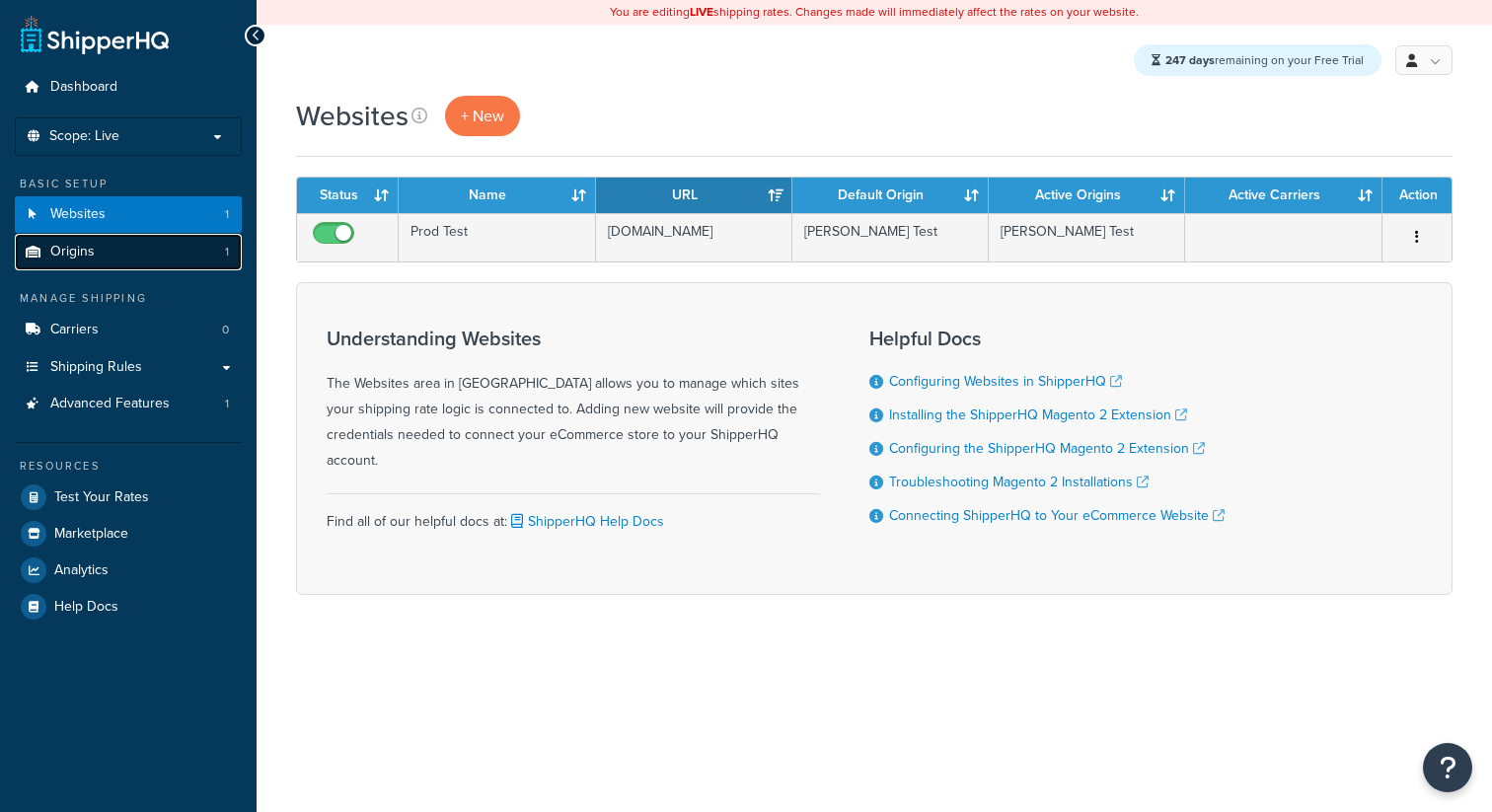
click at [127, 241] on link "Origins 1" at bounding box center [128, 252] width 227 height 37
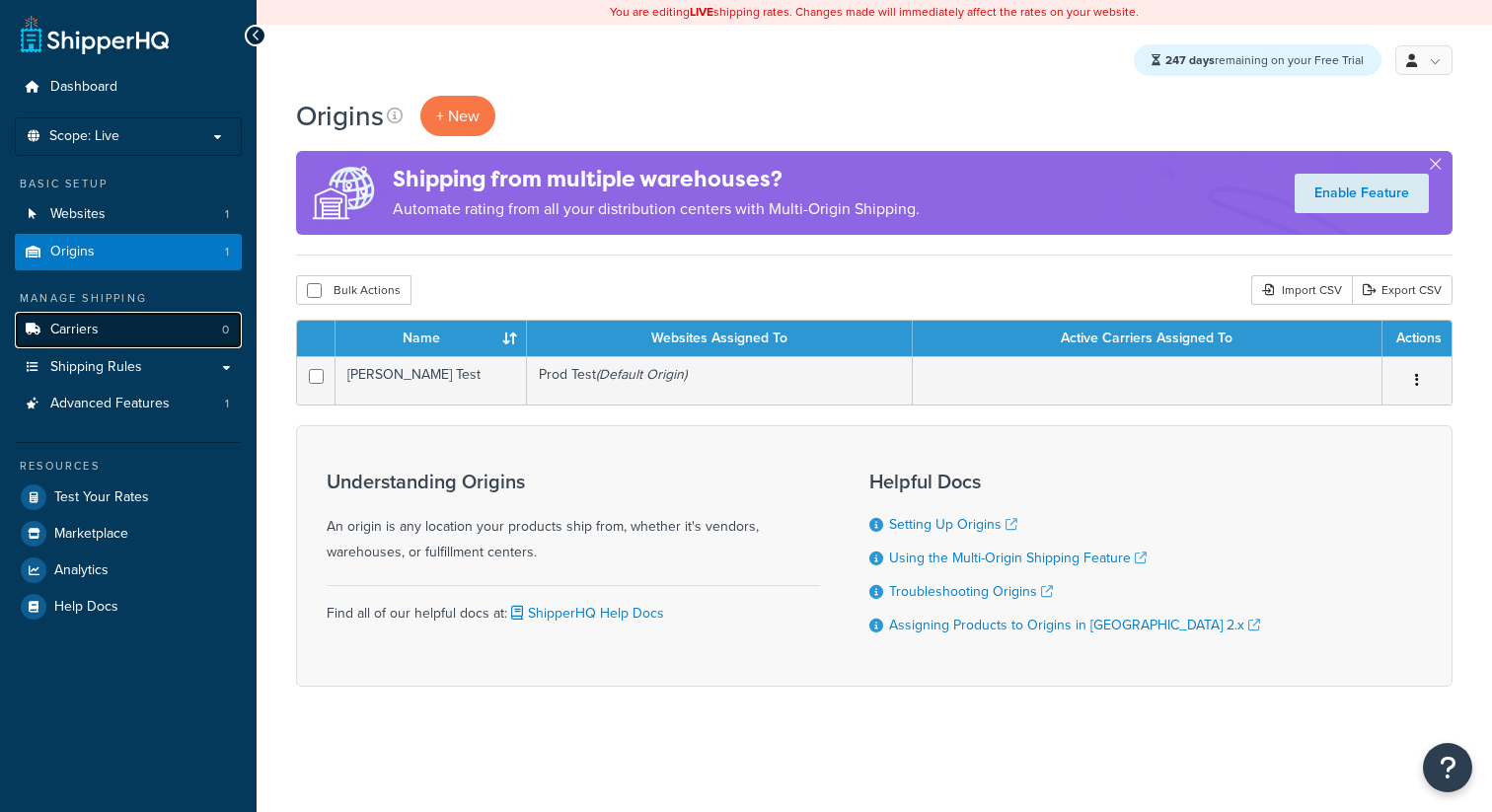
click at [144, 324] on link "Carriers 0" at bounding box center [128, 330] width 227 height 37
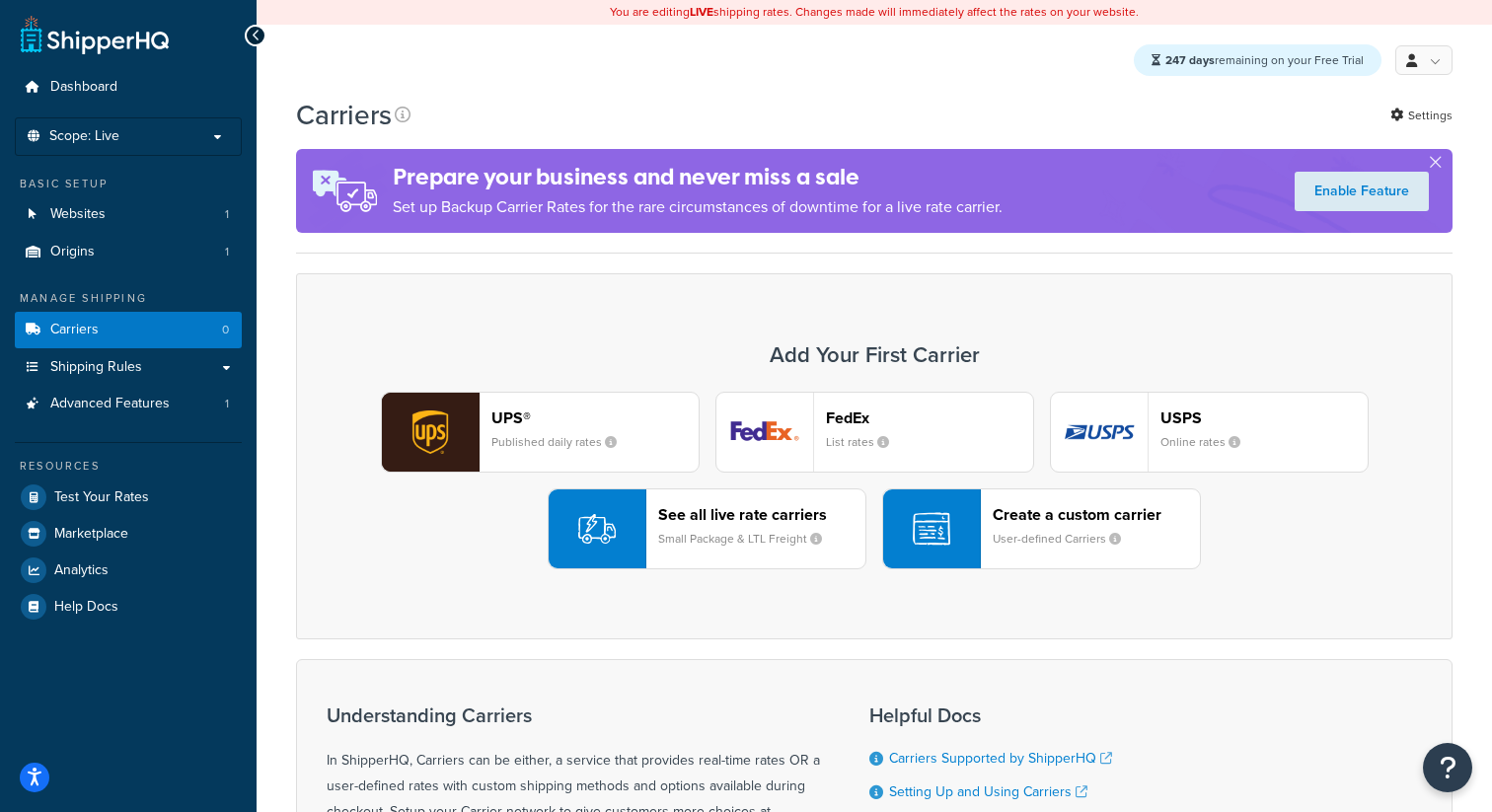
click at [860, 418] on header "FedEx" at bounding box center [929, 417] width 207 height 19
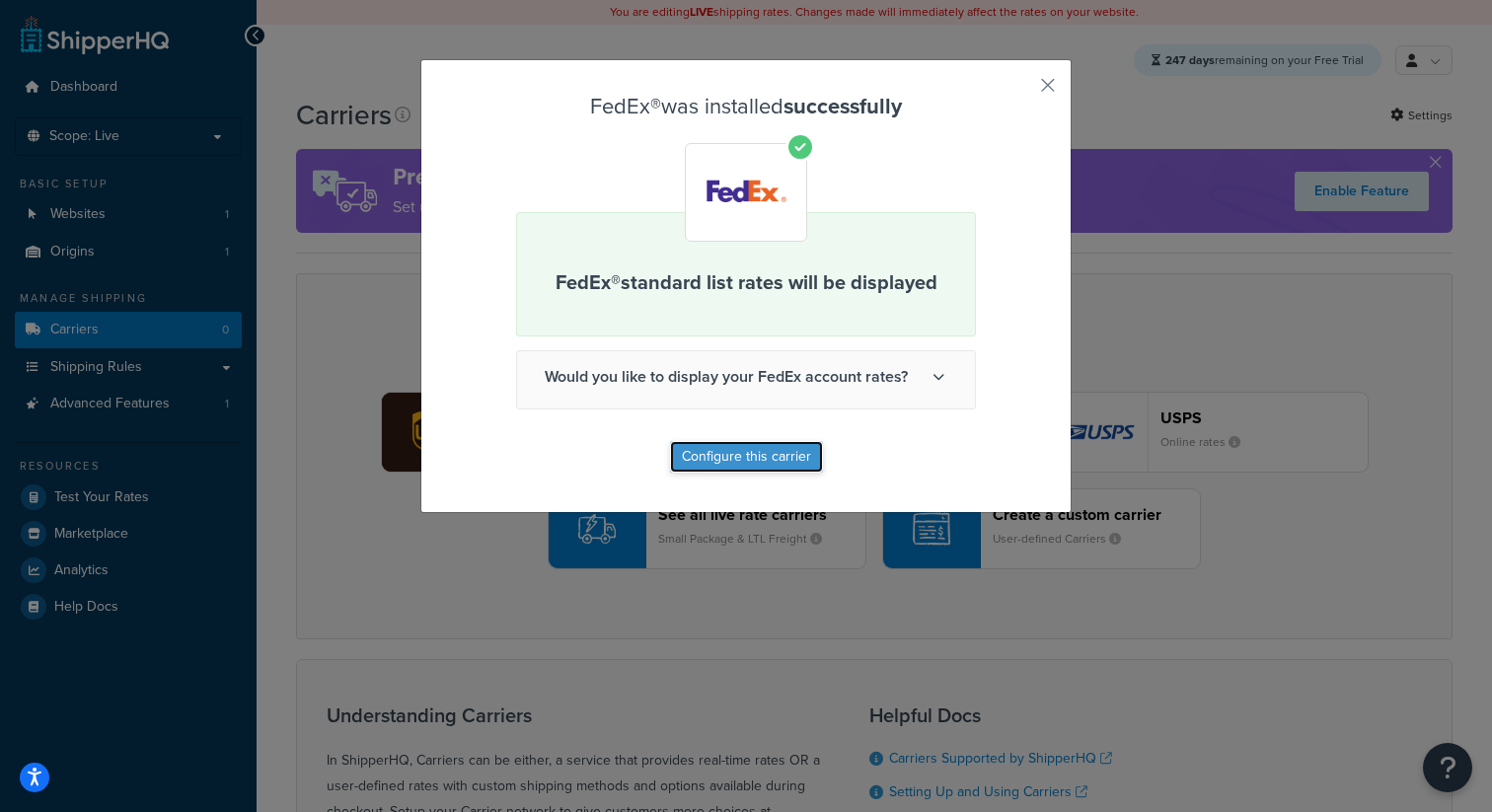
click at [715, 456] on button "Configure this carrier" at bounding box center [746, 457] width 153 height 32
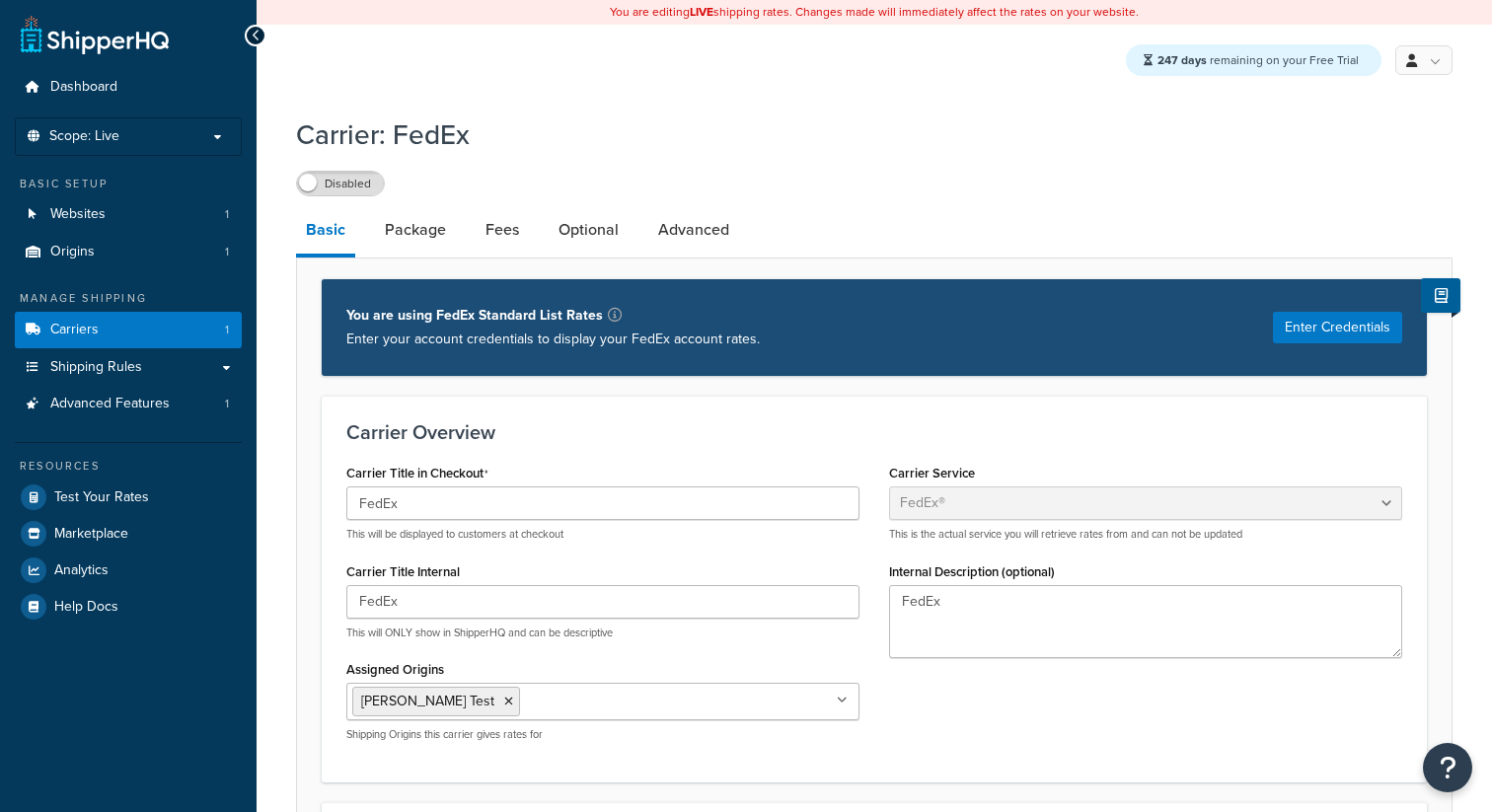
select select "fedEx"
select select "REGULAR_PICKUP"
select select "YOUR_PACKAGING"
click at [348, 186] on label "Disabled" at bounding box center [339, 184] width 86 height 24
click at [203, 320] on link "Carriers 1" at bounding box center [128, 330] width 227 height 37
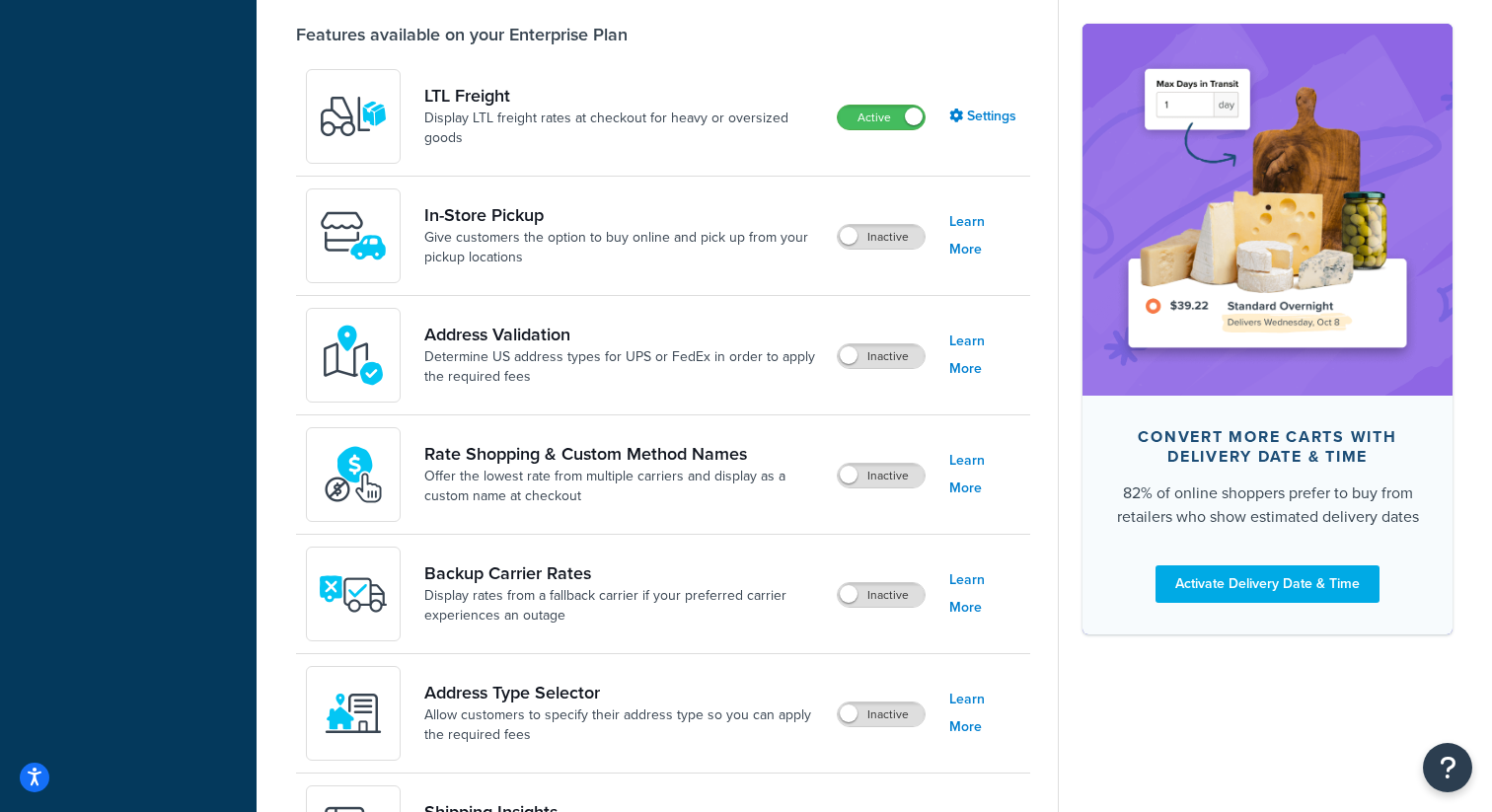
scroll to position [714, 0]
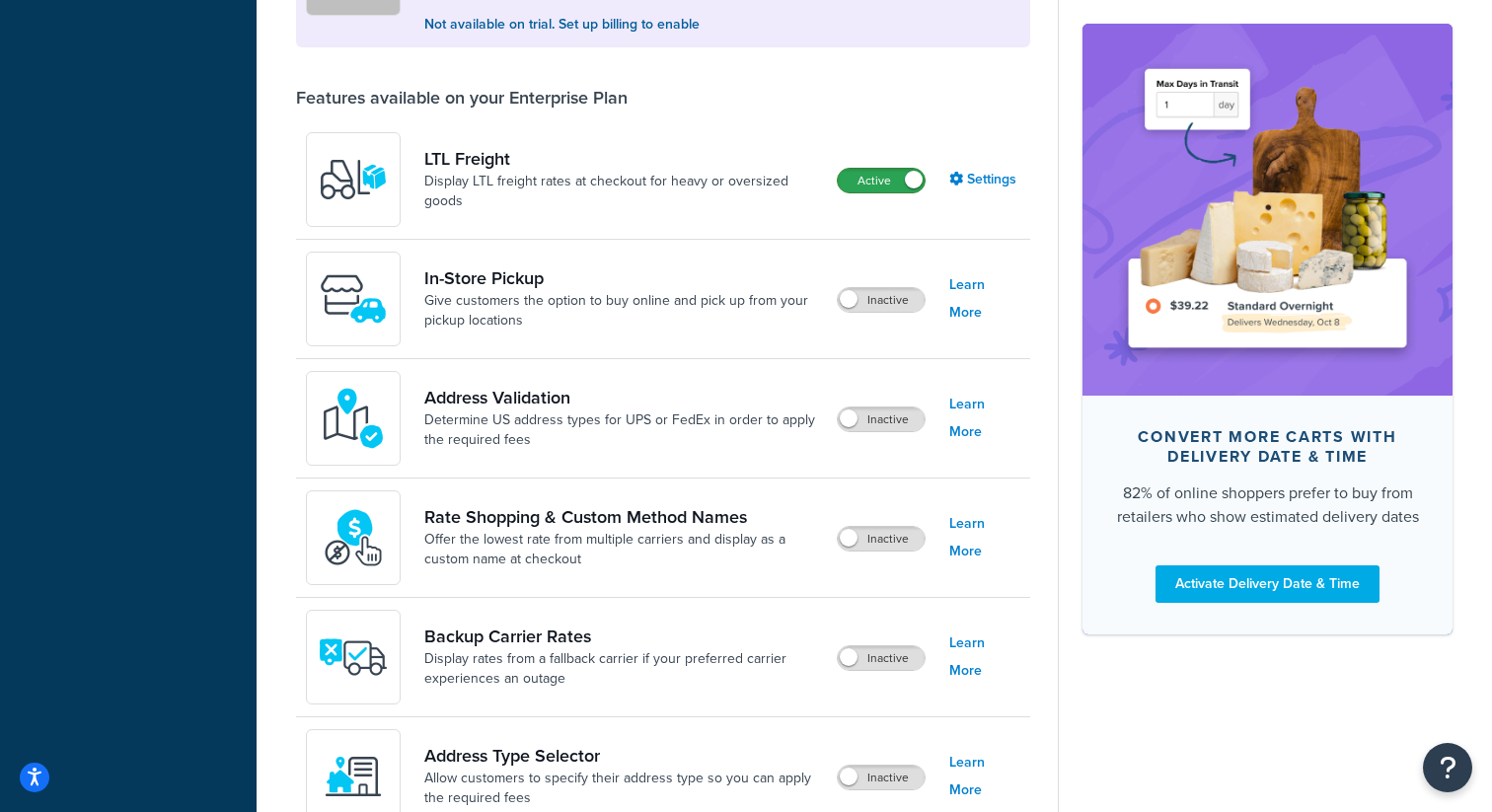
click at [892, 186] on label "Active" at bounding box center [881, 181] width 86 height 24
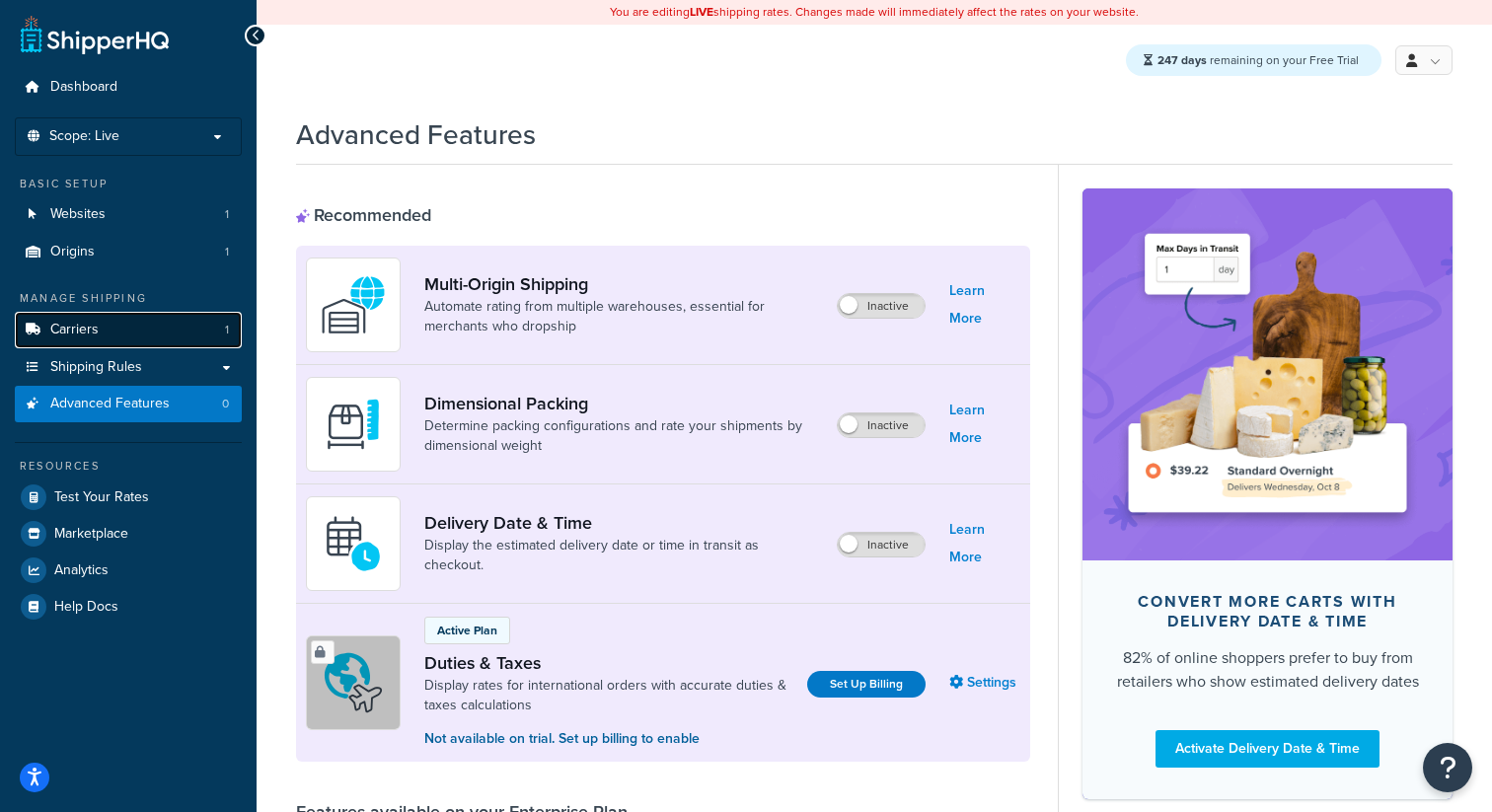
click at [145, 338] on link "Carriers 1" at bounding box center [128, 330] width 227 height 37
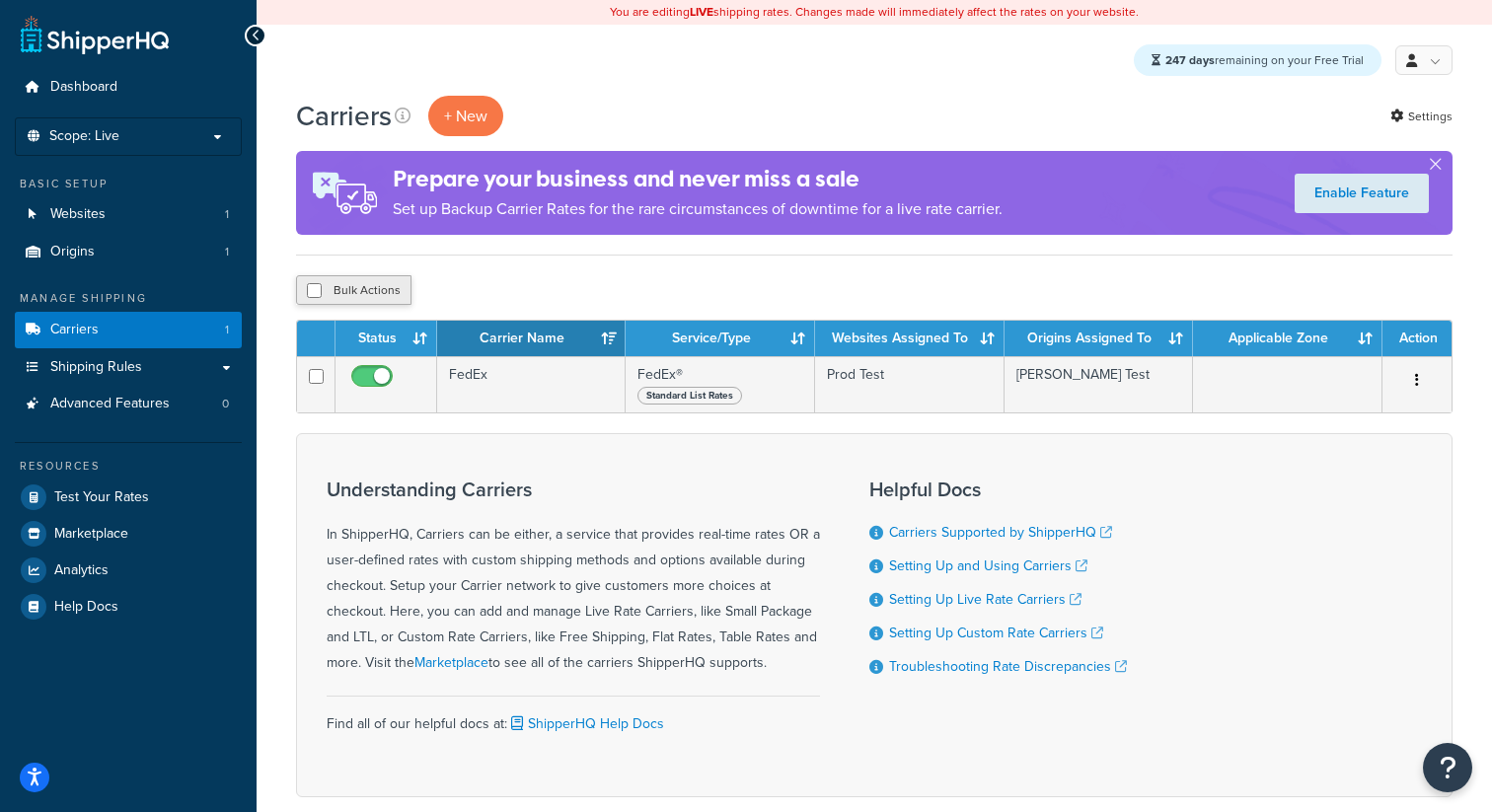
click at [379, 294] on button "Bulk Actions" at bounding box center [353, 290] width 115 height 30
checkbox input "true"
click at [467, 286] on button "Duplicate" at bounding box center [451, 290] width 82 height 30
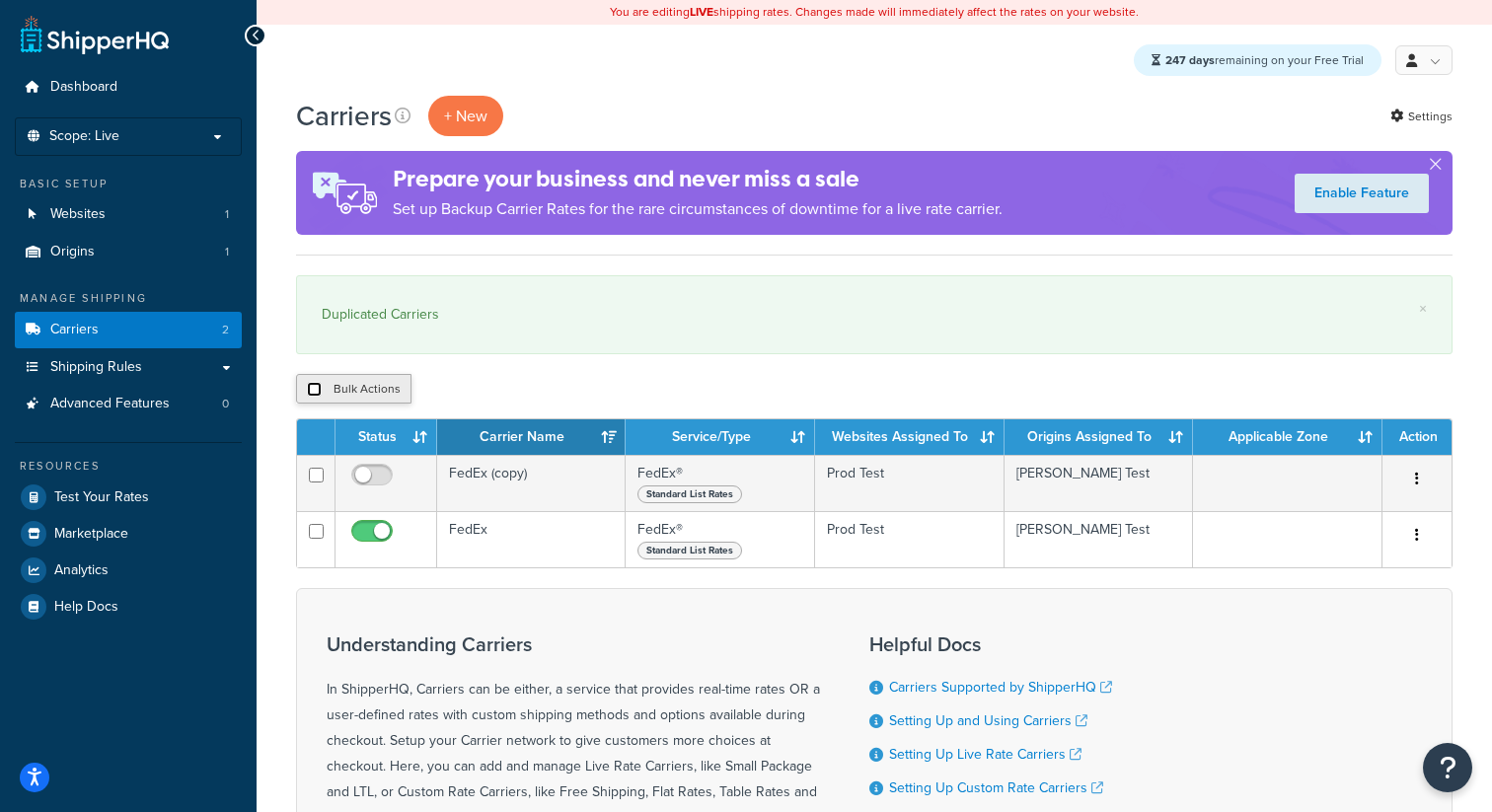
click at [321, 395] on input "checkbox" at bounding box center [314, 389] width 15 height 15
checkbox input "true"
click at [504, 391] on icon "submit" at bounding box center [508, 389] width 11 height 12
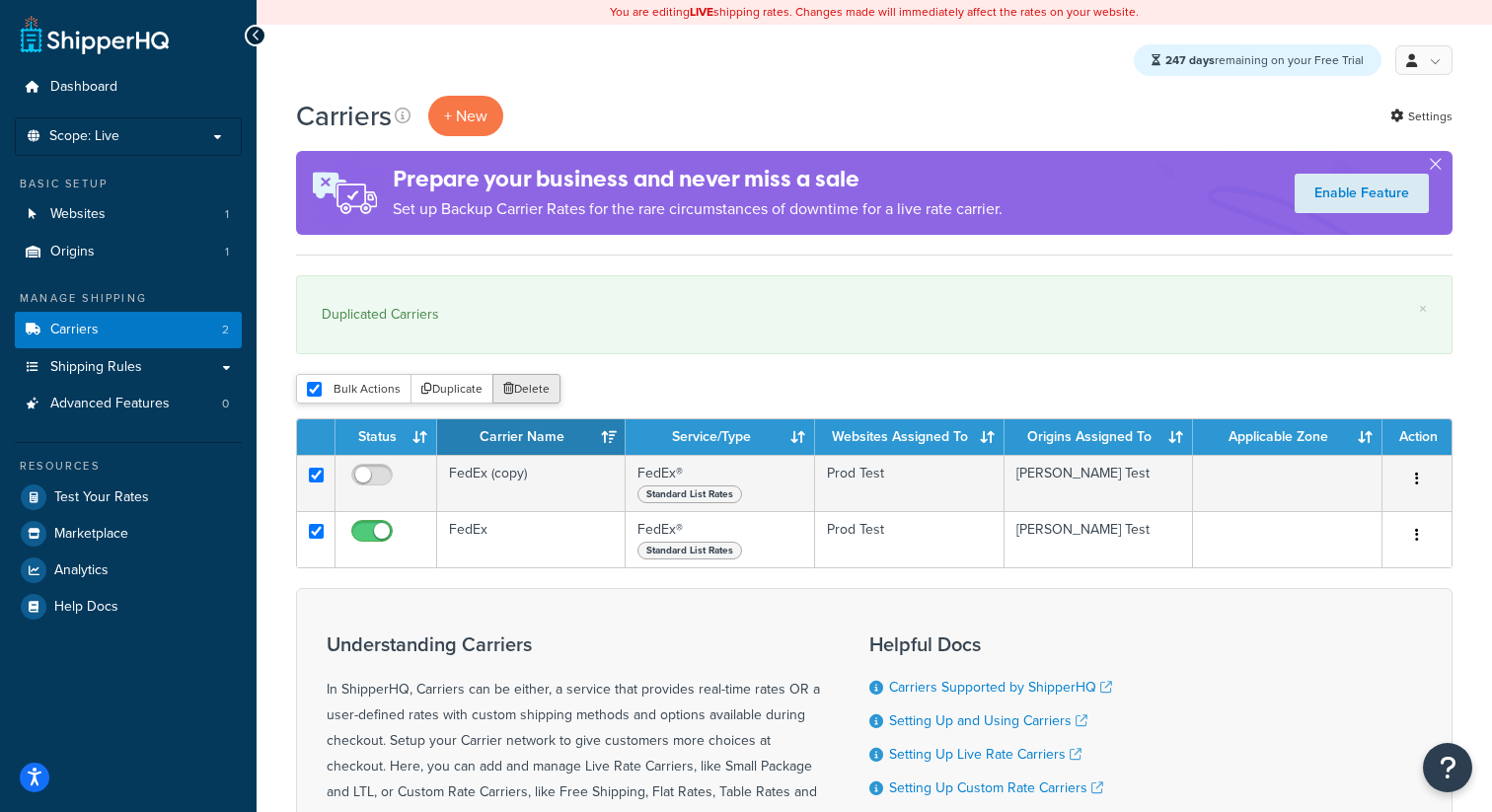
click at [538, 392] on button "Delete" at bounding box center [526, 389] width 68 height 30
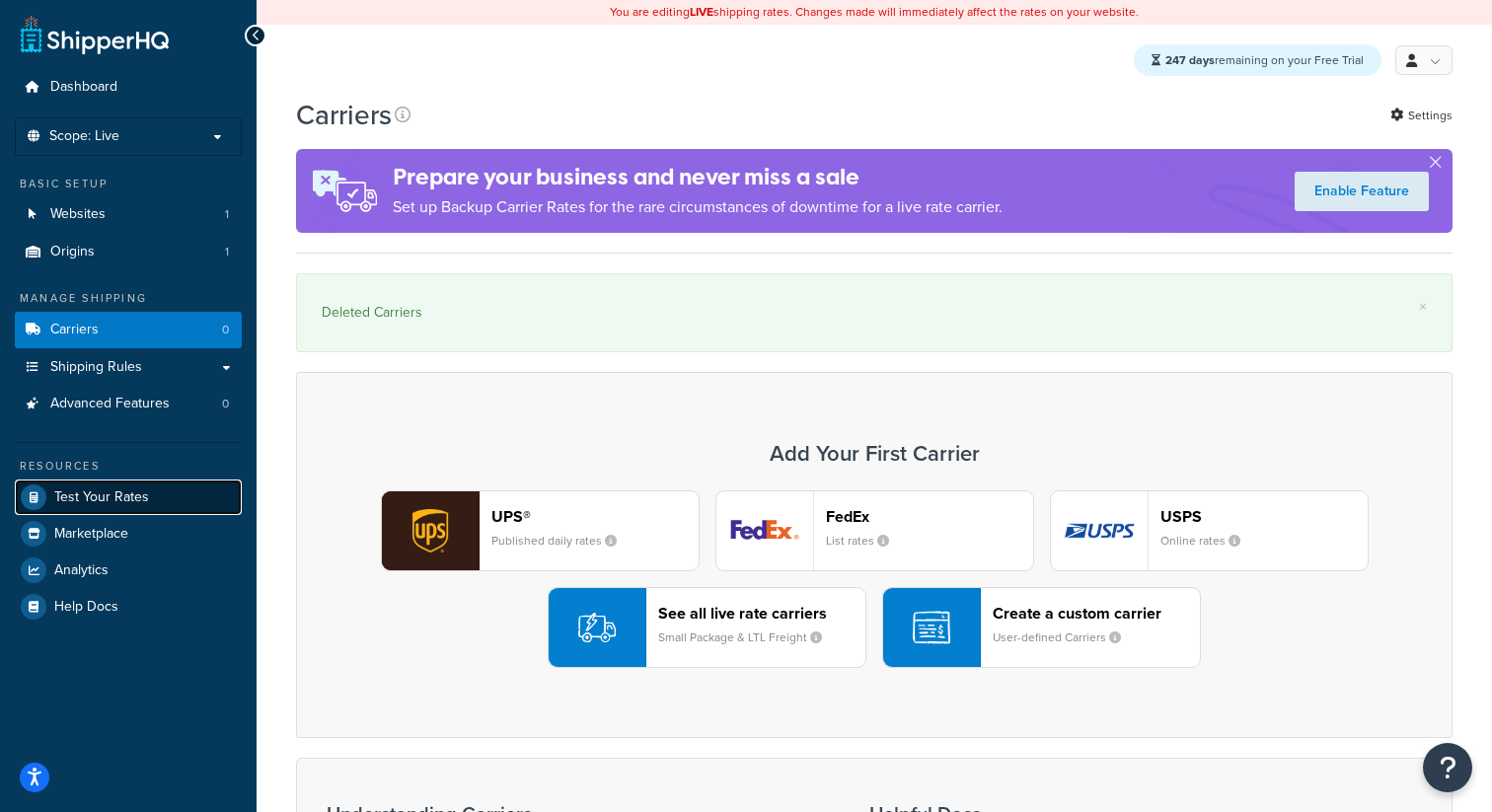
click at [69, 492] on span "Test Your Rates" at bounding box center [101, 497] width 94 height 17
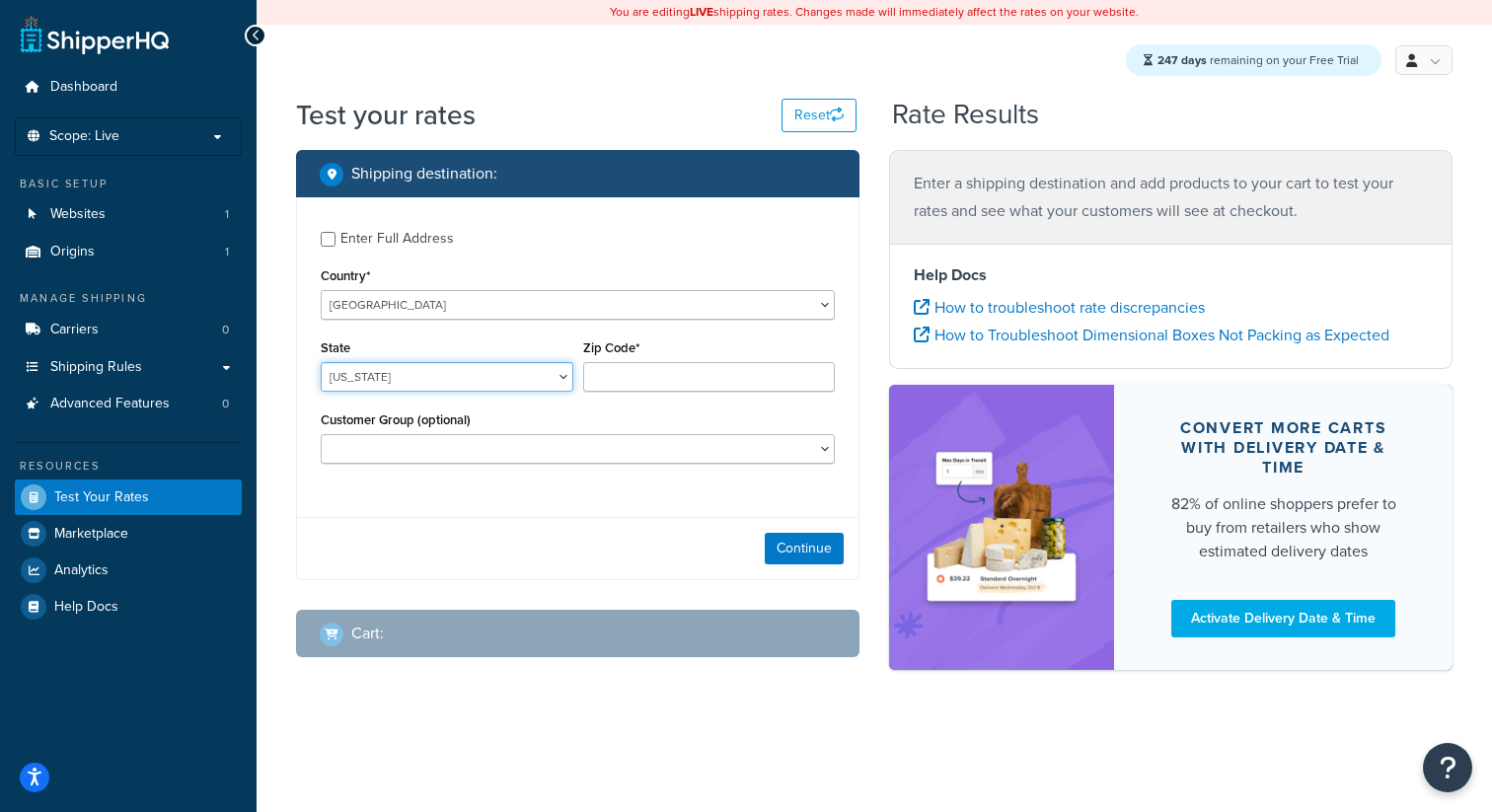
click at [482, 379] on select "[US_STATE] [US_STATE] [US_STATE] [US_STATE] [US_STATE] Armed Forces Americas Ar…" at bounding box center [447, 377] width 252 height 30
click at [321, 364] on select "[US_STATE] [US_STATE] [US_STATE] [US_STATE] [US_STATE] Armed Forces Americas Ar…" at bounding box center [447, 377] width 252 height 30
click at [456, 372] on select "[US_STATE] [US_STATE] [US_STATE] [US_STATE] [US_STATE] Armed Forces Americas Ar…" at bounding box center [447, 377] width 252 height 30
click at [321, 364] on select "Alabama Alaska American Samoa Arizona Arkansas Armed Forces Americas Armed Forc…" at bounding box center [447, 377] width 252 height 30
click at [420, 368] on select "Alabama Alaska American Samoa Arizona Arkansas Armed Forces Americas Armed Forc…" at bounding box center [447, 377] width 252 height 30
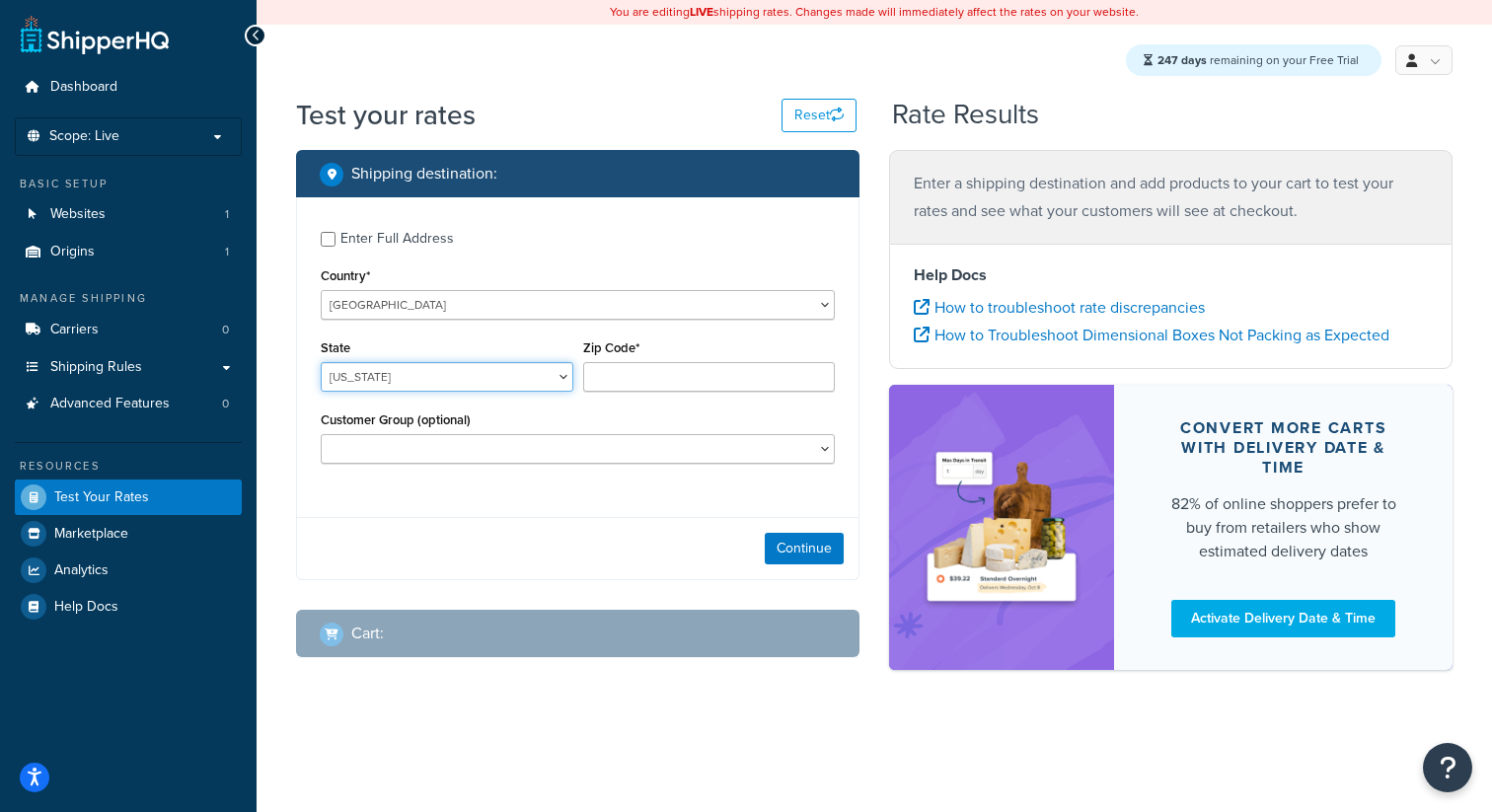
select select "CA"
click at [321, 364] on select "Alabama Alaska American Samoa Arizona Arkansas Armed Forces Americas Armed Forc…" at bounding box center [447, 377] width 252 height 30
click at [682, 371] on input "Zip Code*" at bounding box center [709, 377] width 252 height 30
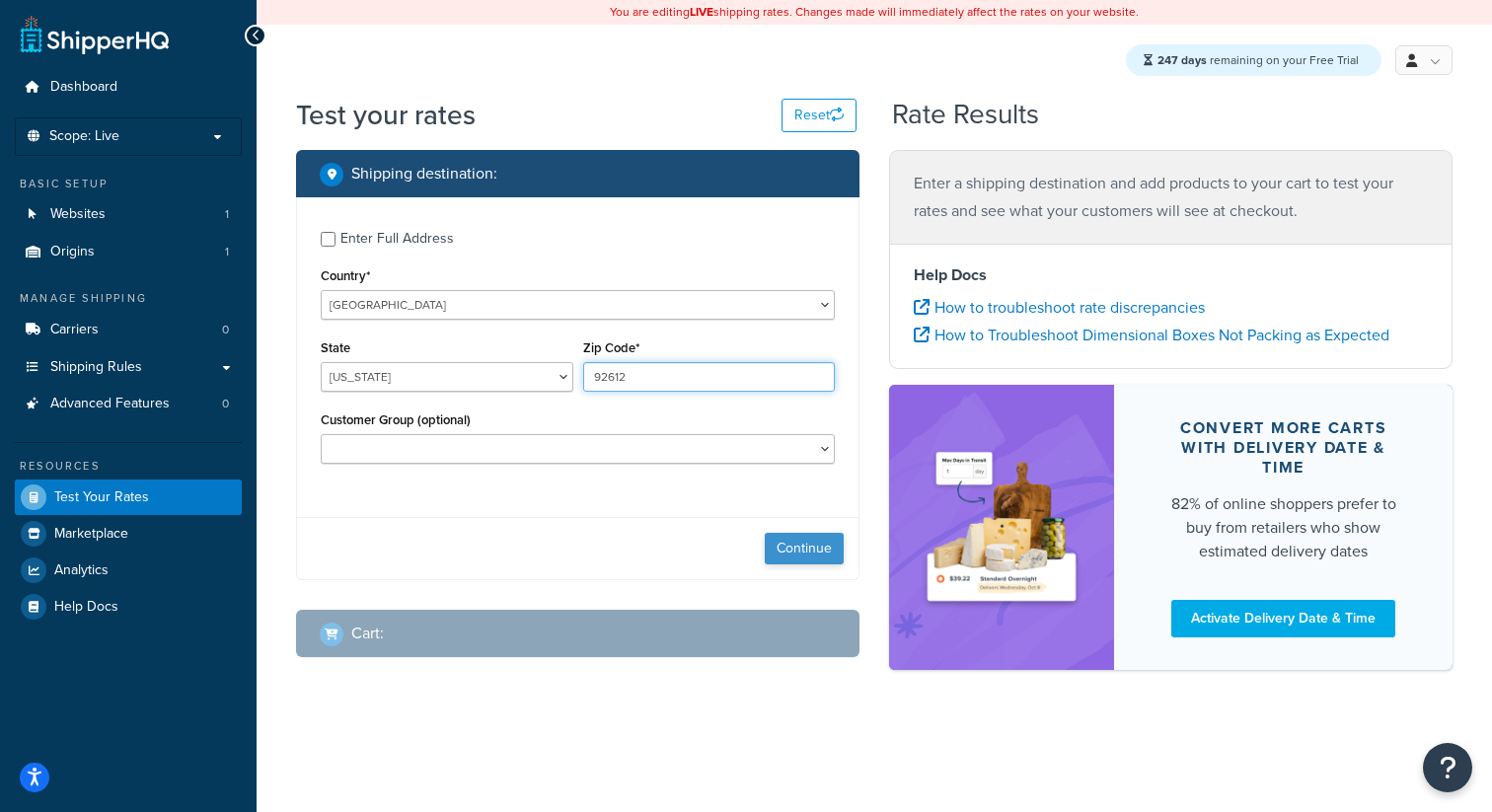
type input "92612"
click at [798, 555] on button "Continue" at bounding box center [804, 549] width 79 height 32
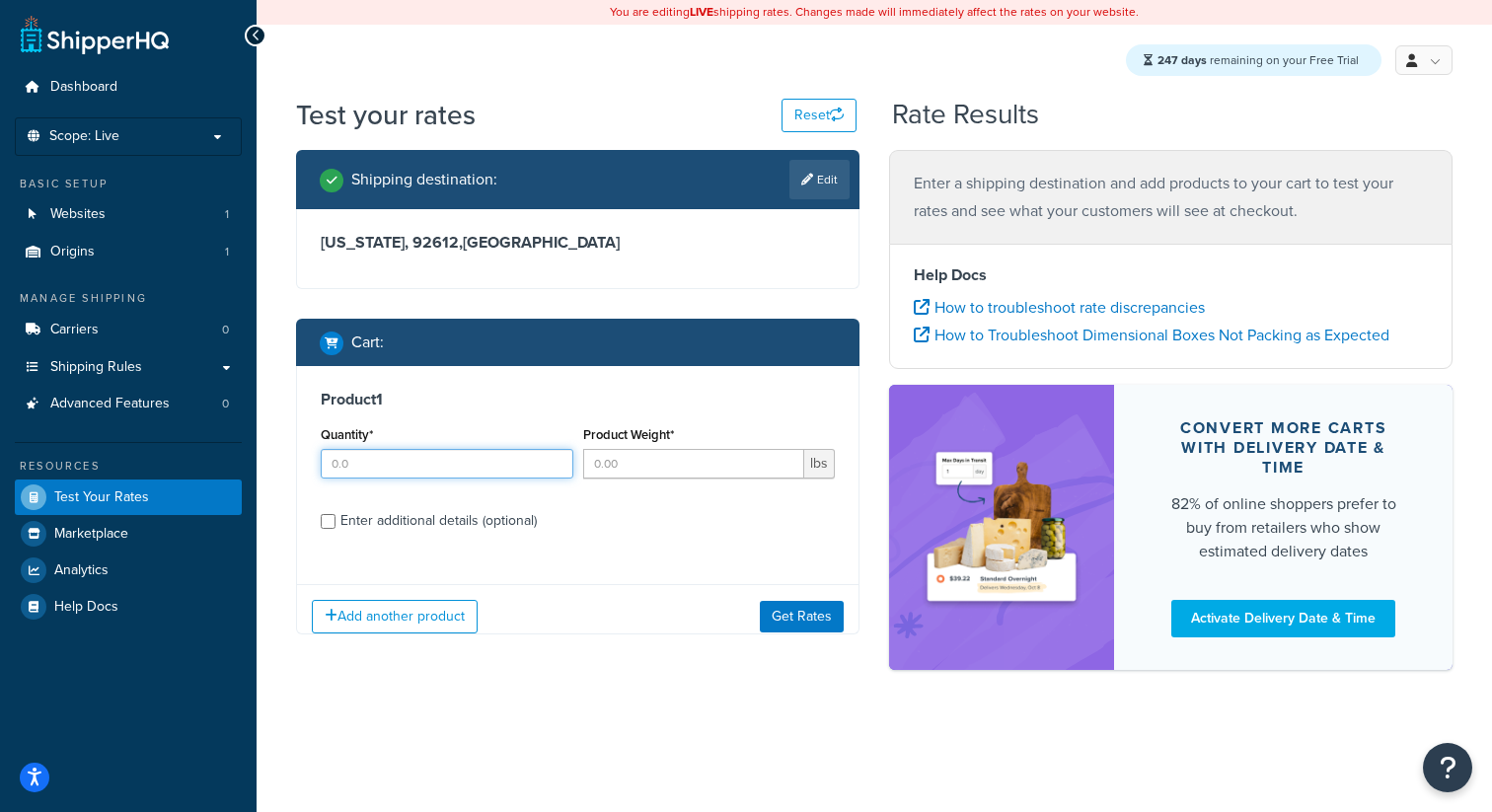
click at [463, 482] on div "Quantity*" at bounding box center [447, 457] width 262 height 72
click at [466, 472] on input "Quantity*" at bounding box center [447, 464] width 252 height 30
type input "3"
click at [694, 468] on input "Product Weight*" at bounding box center [694, 464] width 222 height 30
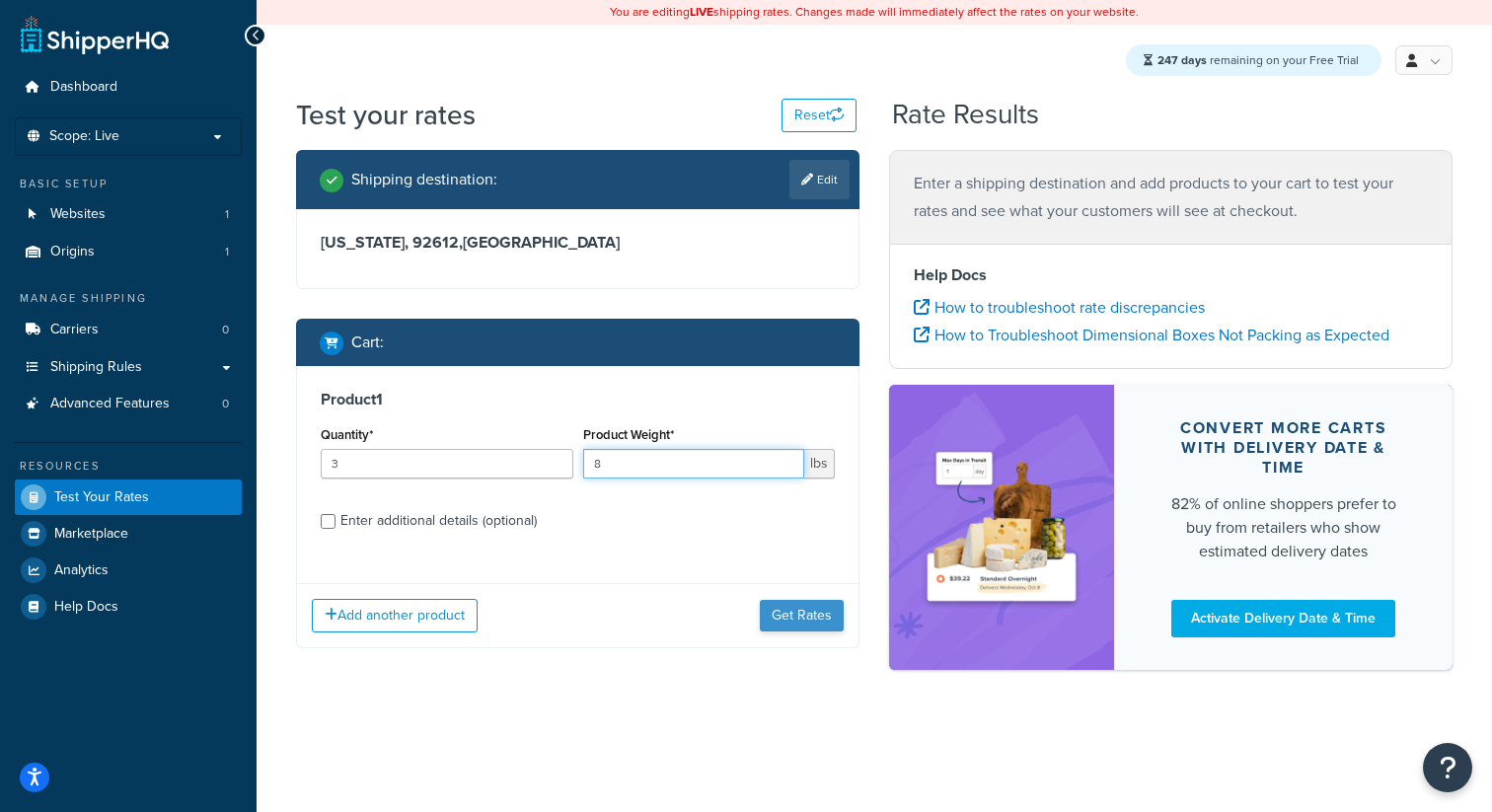
type input "8"
click at [833, 612] on button "Get Rates" at bounding box center [801, 615] width 83 height 32
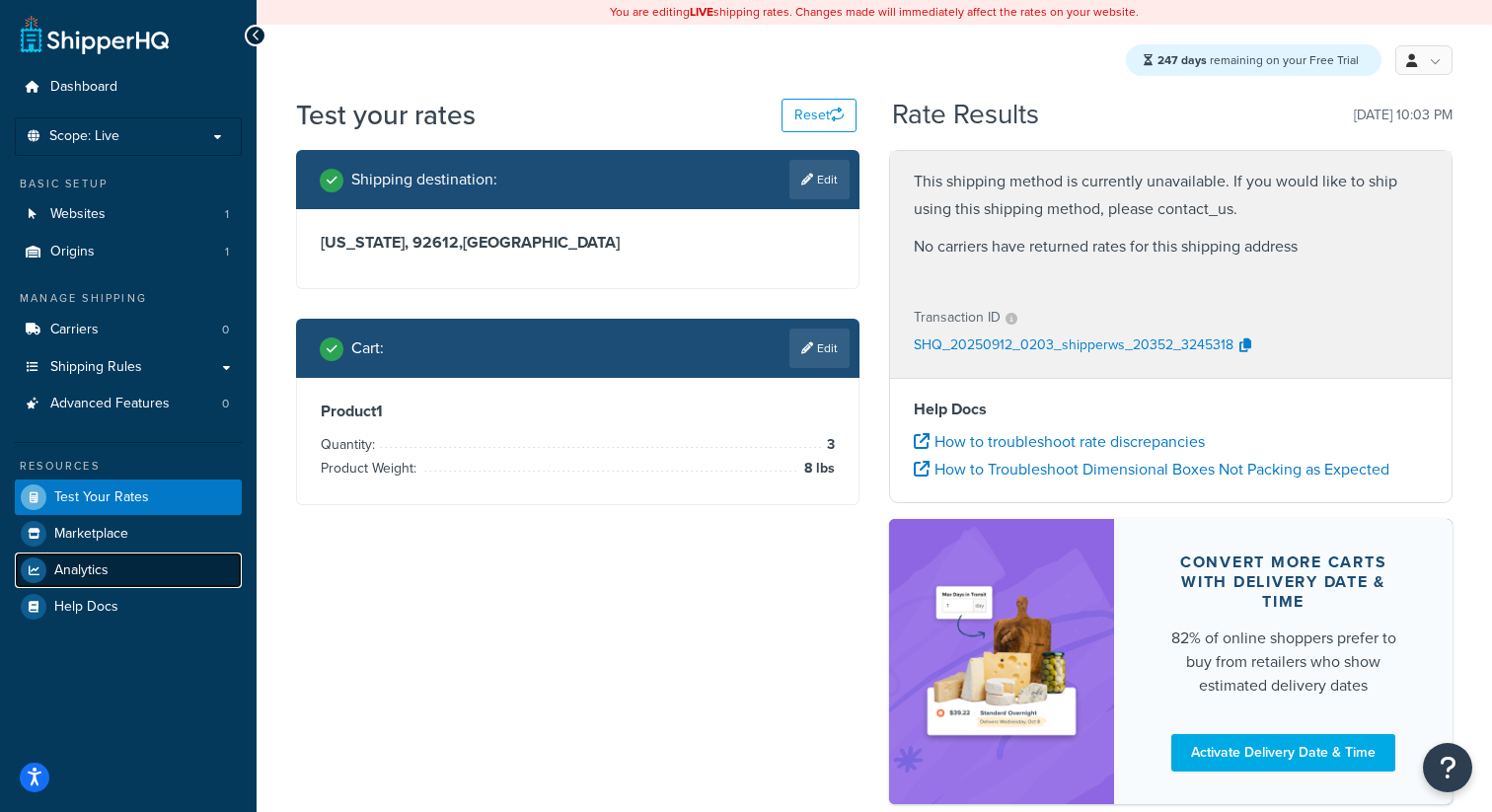
click at [59, 570] on span "Analytics" at bounding box center [81, 570] width 55 height 17
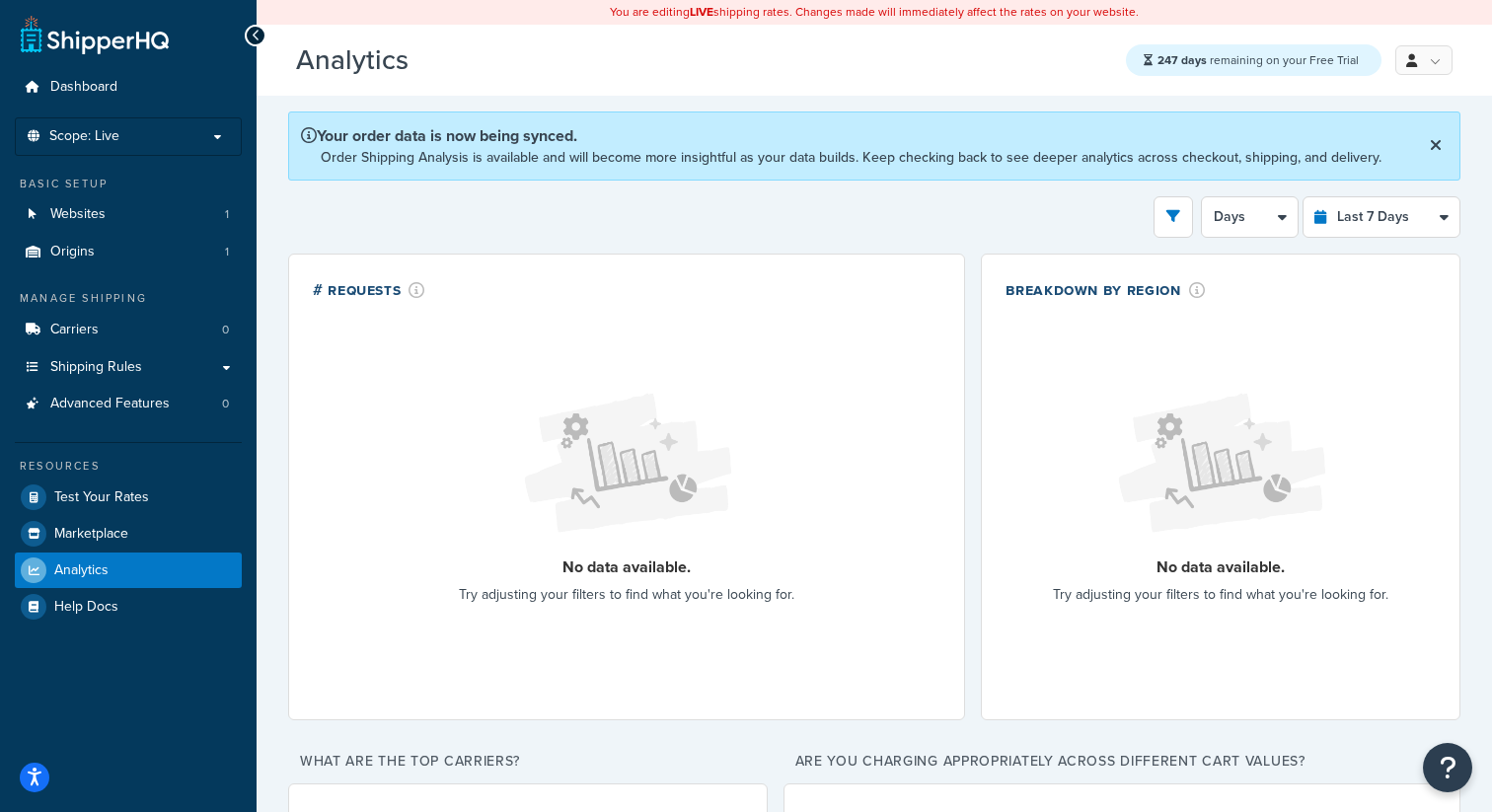
click at [1369, 229] on select "Last 24 Hours Last 7 Days Last 30 Days Last 3 Months Last 6 Months Last 12 Mont…" at bounding box center [1381, 217] width 156 height 40
select select "last_6_months"
click at [1303, 199] on select "Last 24 Hours Last 7 Days Last 30 Days Last 3 Months Last 6 Months Last 12 Mont…" at bounding box center [1381, 217] width 156 height 40
select select "1w"
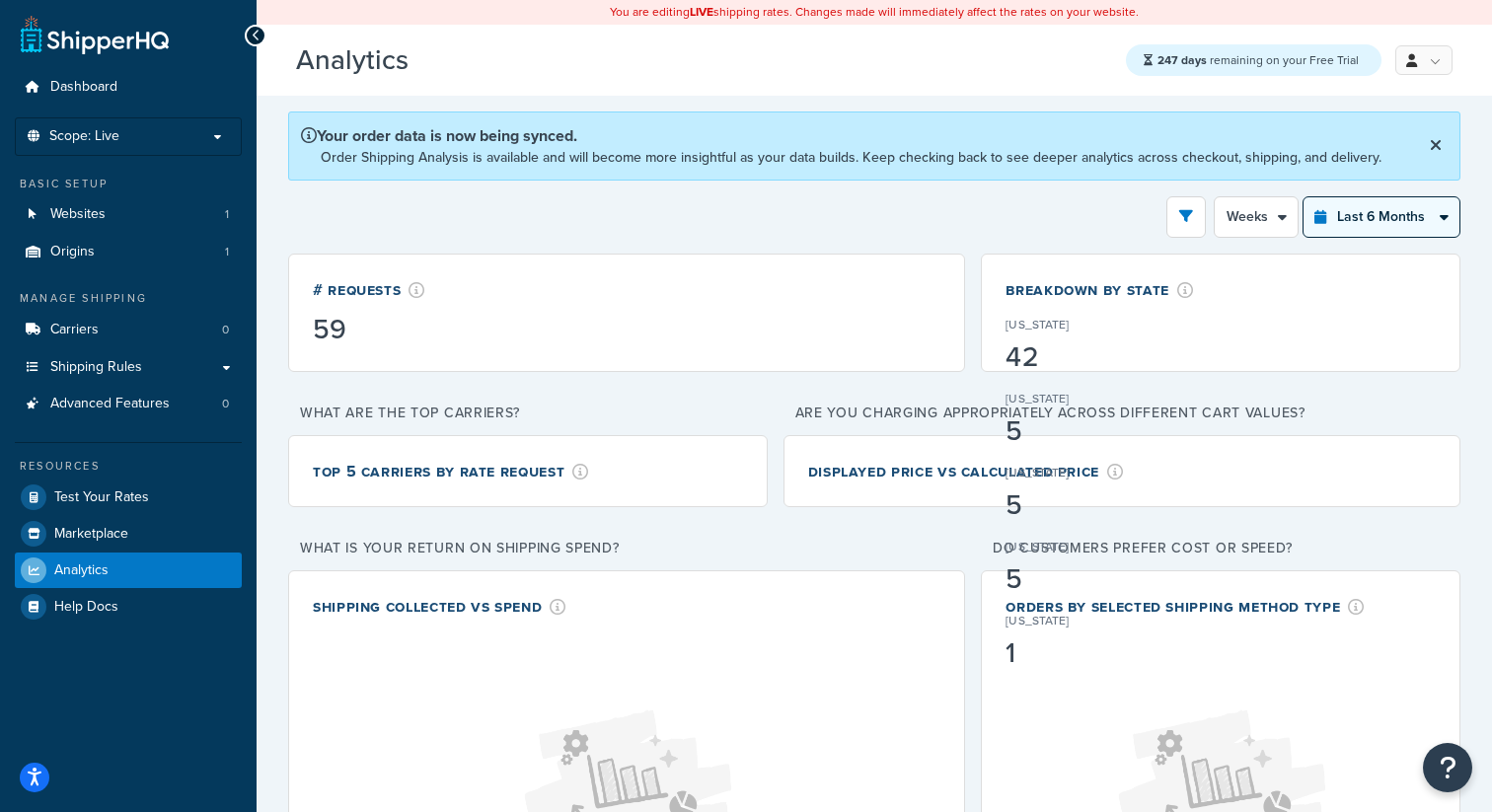
click at [1412, 219] on select "Last 24 Hours Last 7 Days Last 30 Days Last 3 Months Last 6 Months Last 12 Mont…" at bounding box center [1381, 217] width 156 height 40
select select "last_3_months"
click at [1303, 199] on select "Last 24 Hours Last 7 Days Last 30 Days Last 3 Months Last 6 Months Last 12 Mont…" at bounding box center [1381, 217] width 156 height 40
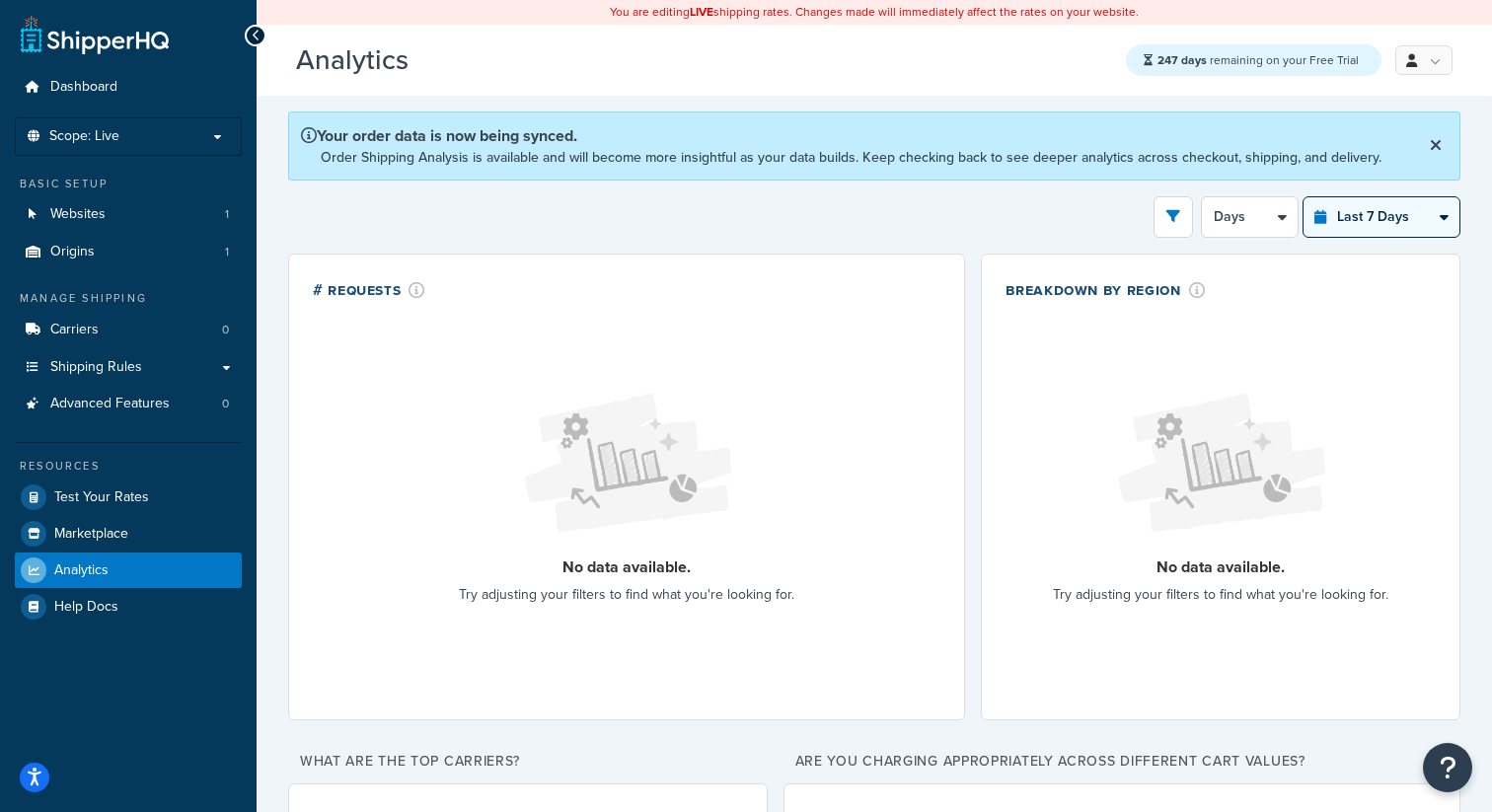
click at [1400, 221] on select "Last 24 Hours Last 7 Days Last 30 Days Last 3 Months Last 6 Months Last 12 Mont…" at bounding box center [1381, 217] width 156 height 40
select select "last_6_months"
click at [1303, 199] on select "Last 24 Hours Last 7 Days Last 30 Days Last 3 Months Last 6 Months Last 12 Mont…" at bounding box center [1381, 217] width 156 height 40
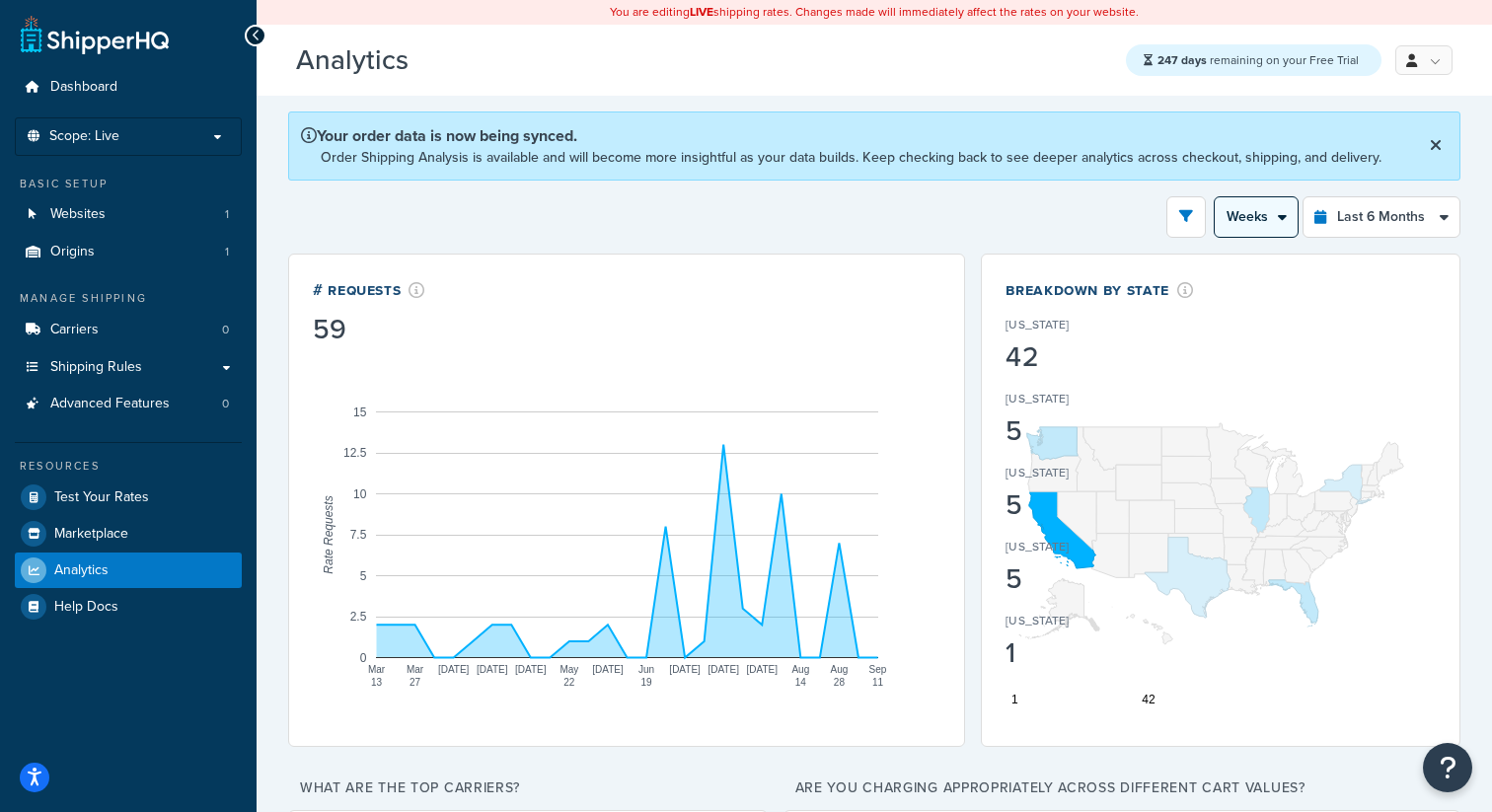
click at [1245, 216] on select "Month Weeks" at bounding box center [1255, 217] width 82 height 40
click at [1214, 199] on select "Month Weeks" at bounding box center [1255, 217] width 82 height 40
click at [1249, 221] on select "Month Weeks" at bounding box center [1255, 217] width 82 height 40
select select "1M"
click at [1214, 199] on select "Month Weeks" at bounding box center [1255, 217] width 82 height 40
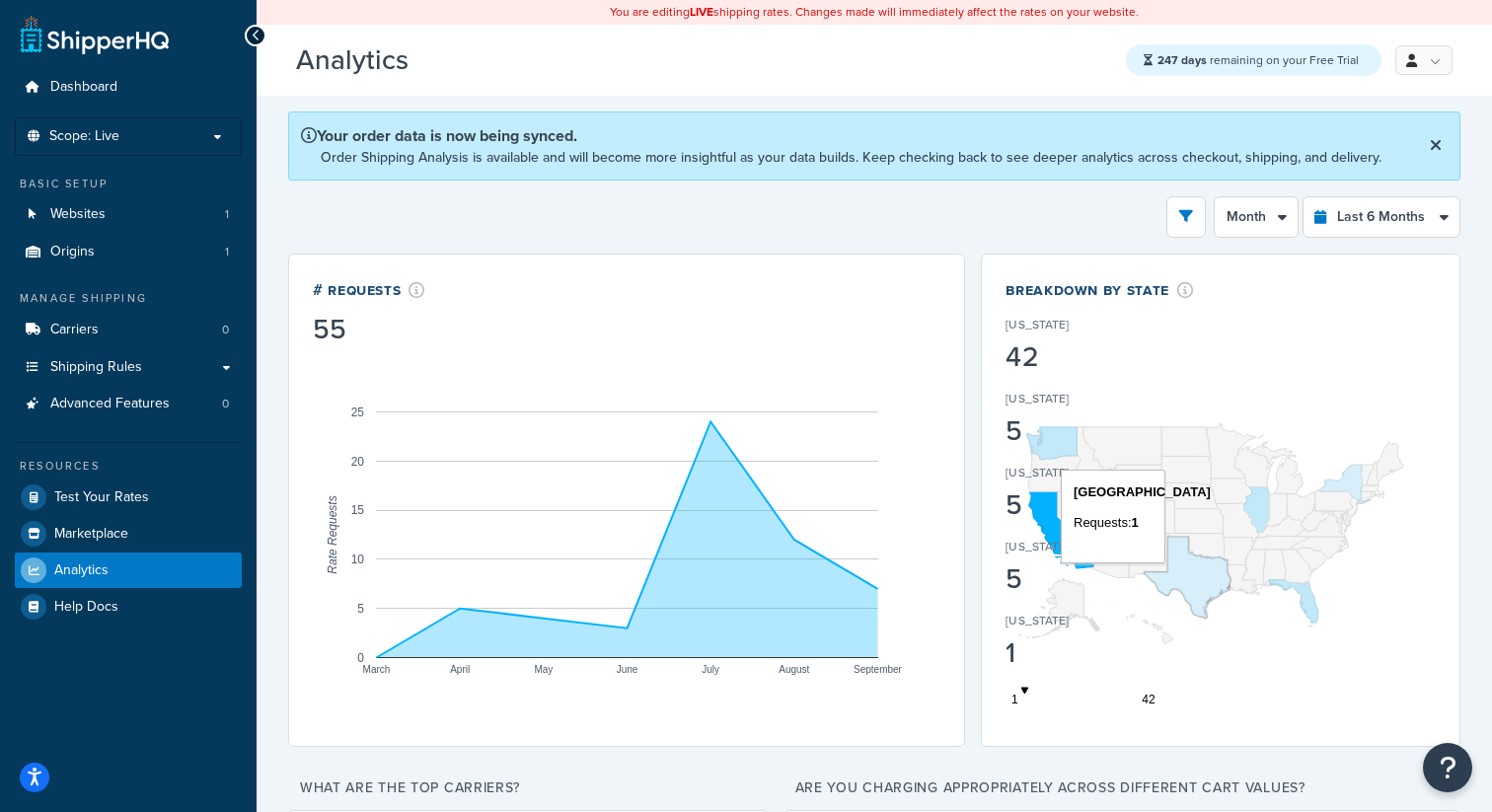
click at [1196, 578] on icon "A chart." at bounding box center [1187, 578] width 85 height 80
click at [1311, 604] on icon "A chart." at bounding box center [1293, 602] width 50 height 44
click at [1261, 505] on icon "A chart." at bounding box center [1256, 510] width 27 height 47
click at [1050, 445] on div "5" at bounding box center [1089, 431] width 168 height 28
click at [1345, 479] on icon "A chart." at bounding box center [1341, 483] width 43 height 38
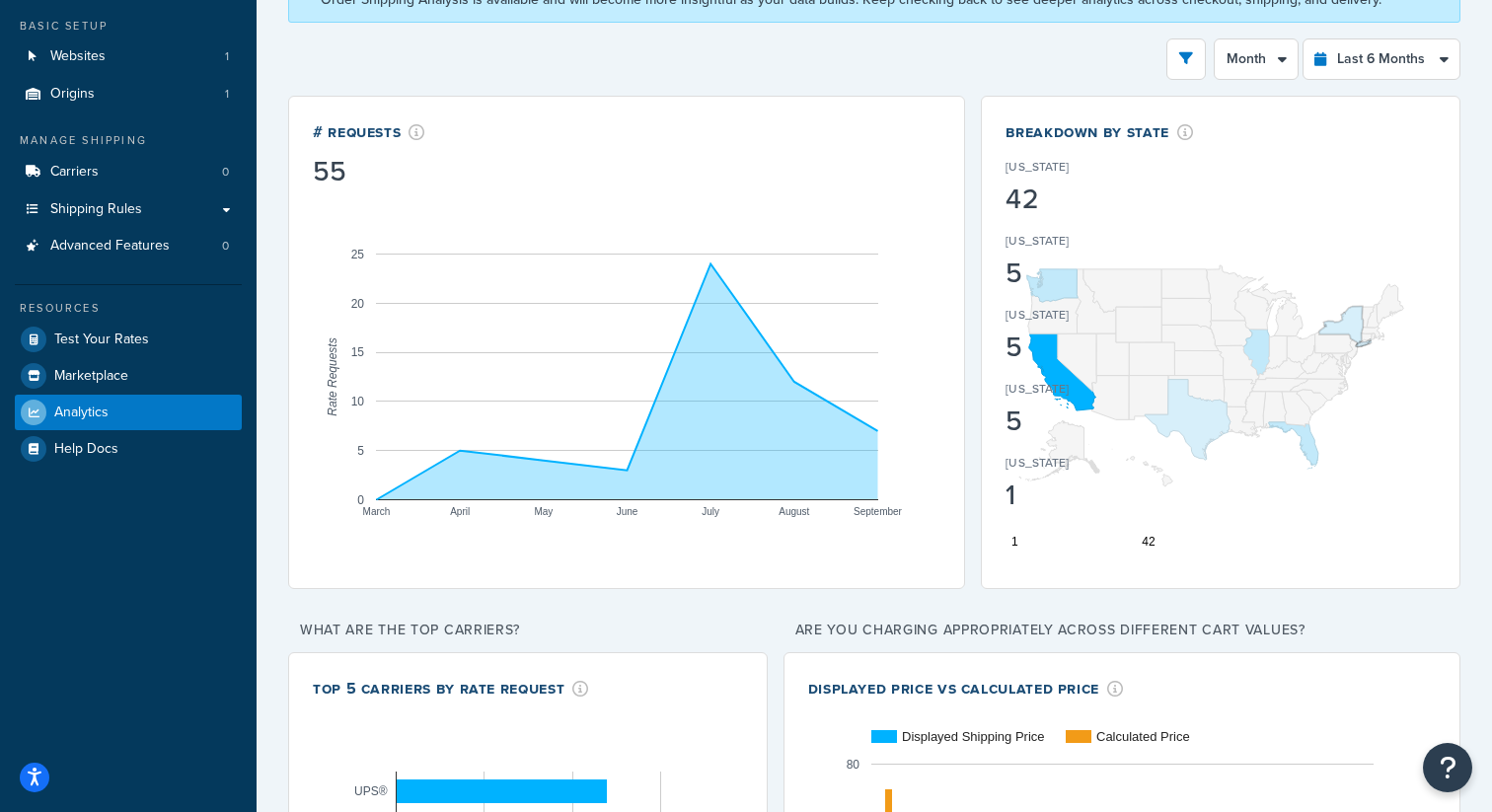
scroll to position [182, 0]
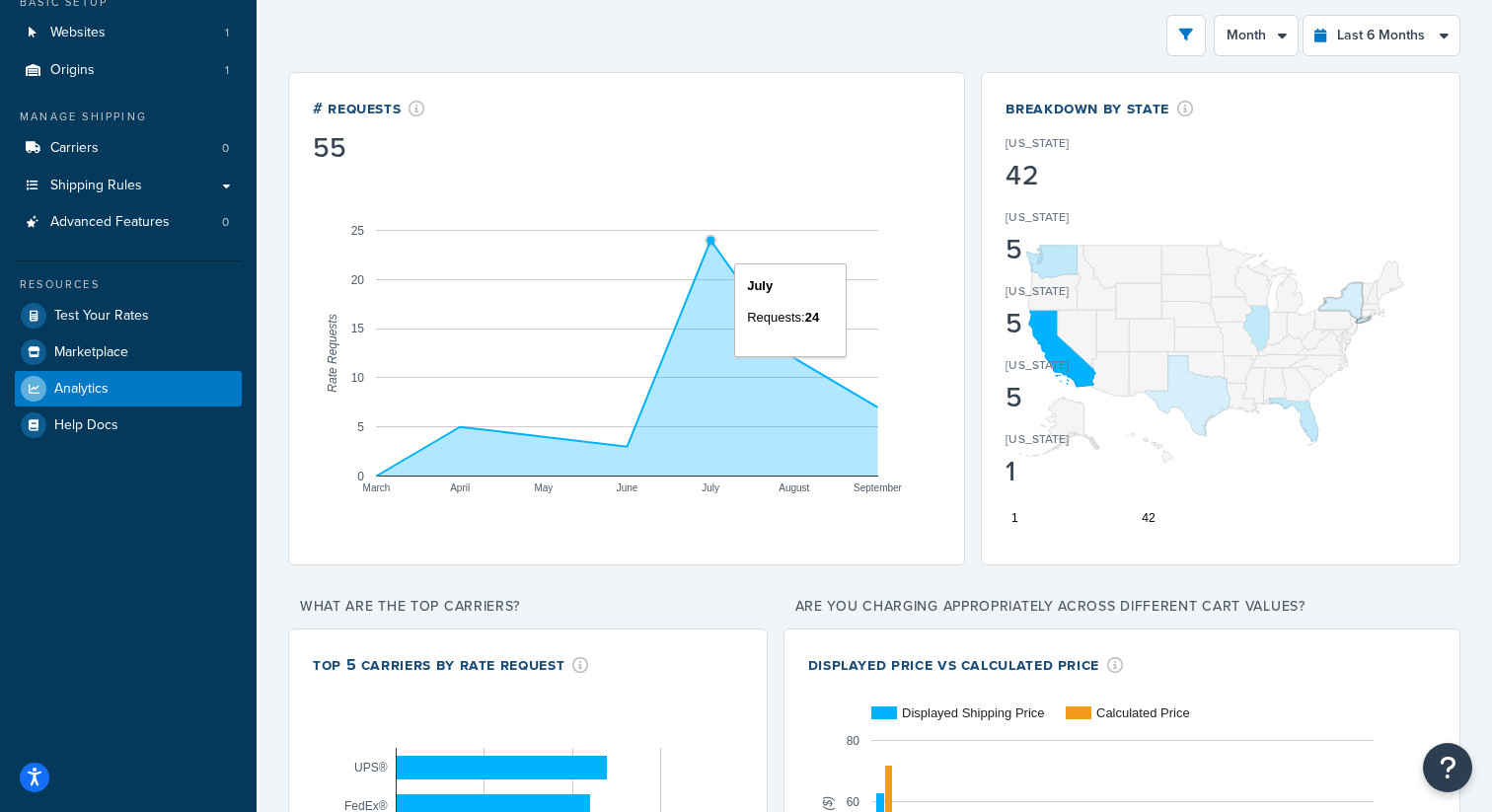
click at [714, 244] on circle "A chart." at bounding box center [711, 240] width 11 height 11
click at [622, 444] on circle "A chart." at bounding box center [626, 446] width 11 height 11
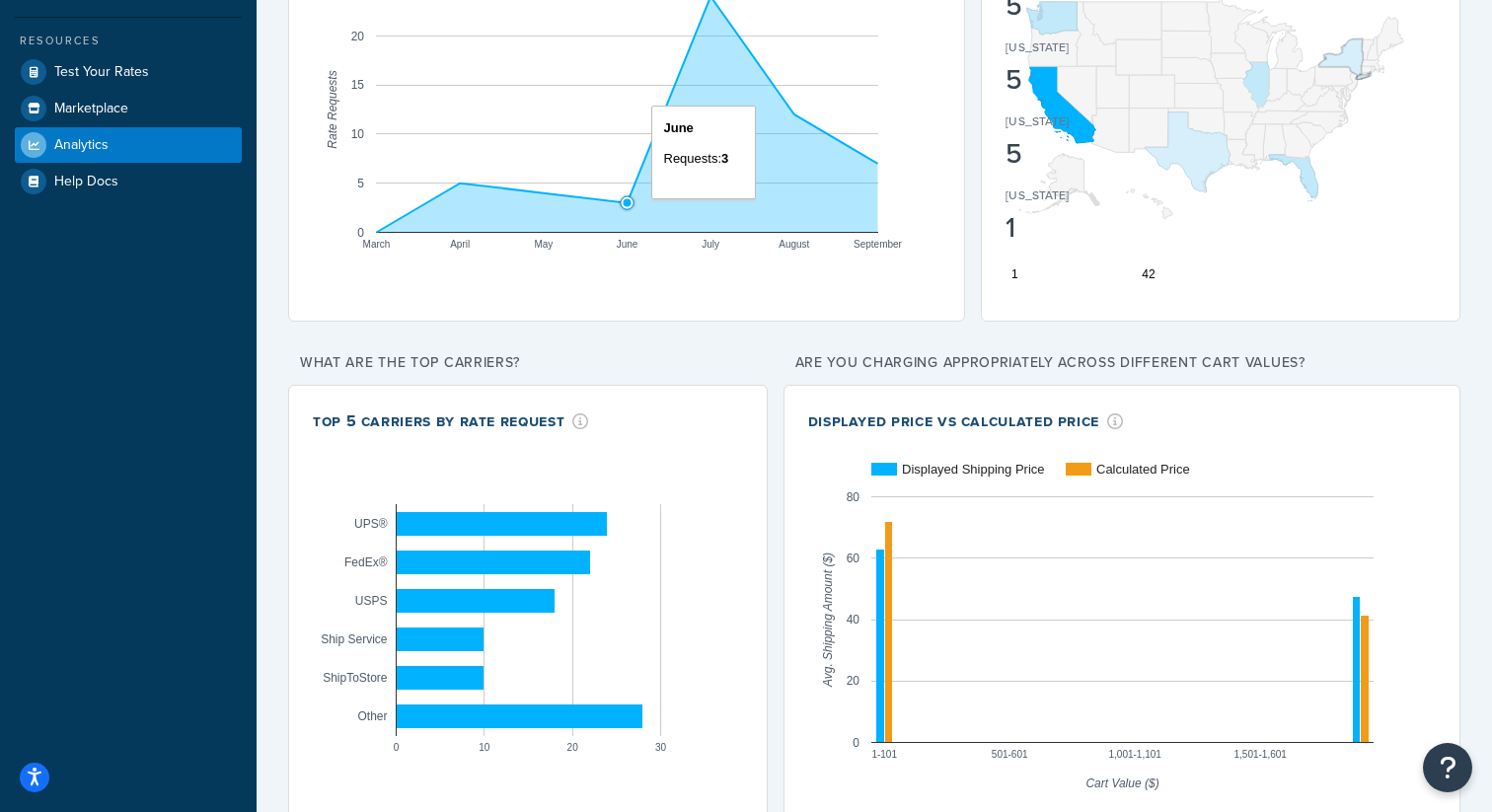
scroll to position [657, 0]
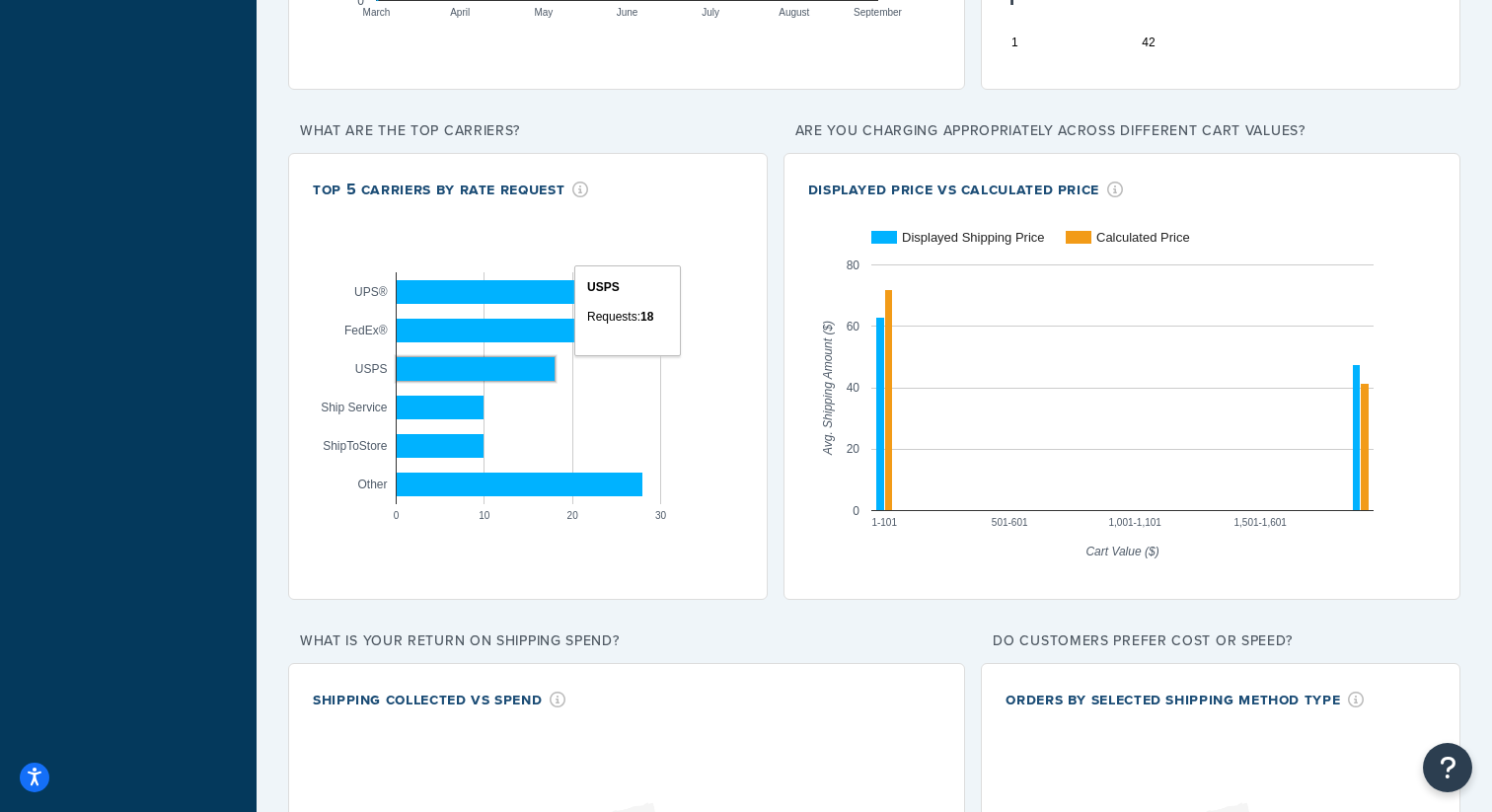
click at [532, 364] on rect "A chart." at bounding box center [475, 369] width 158 height 24
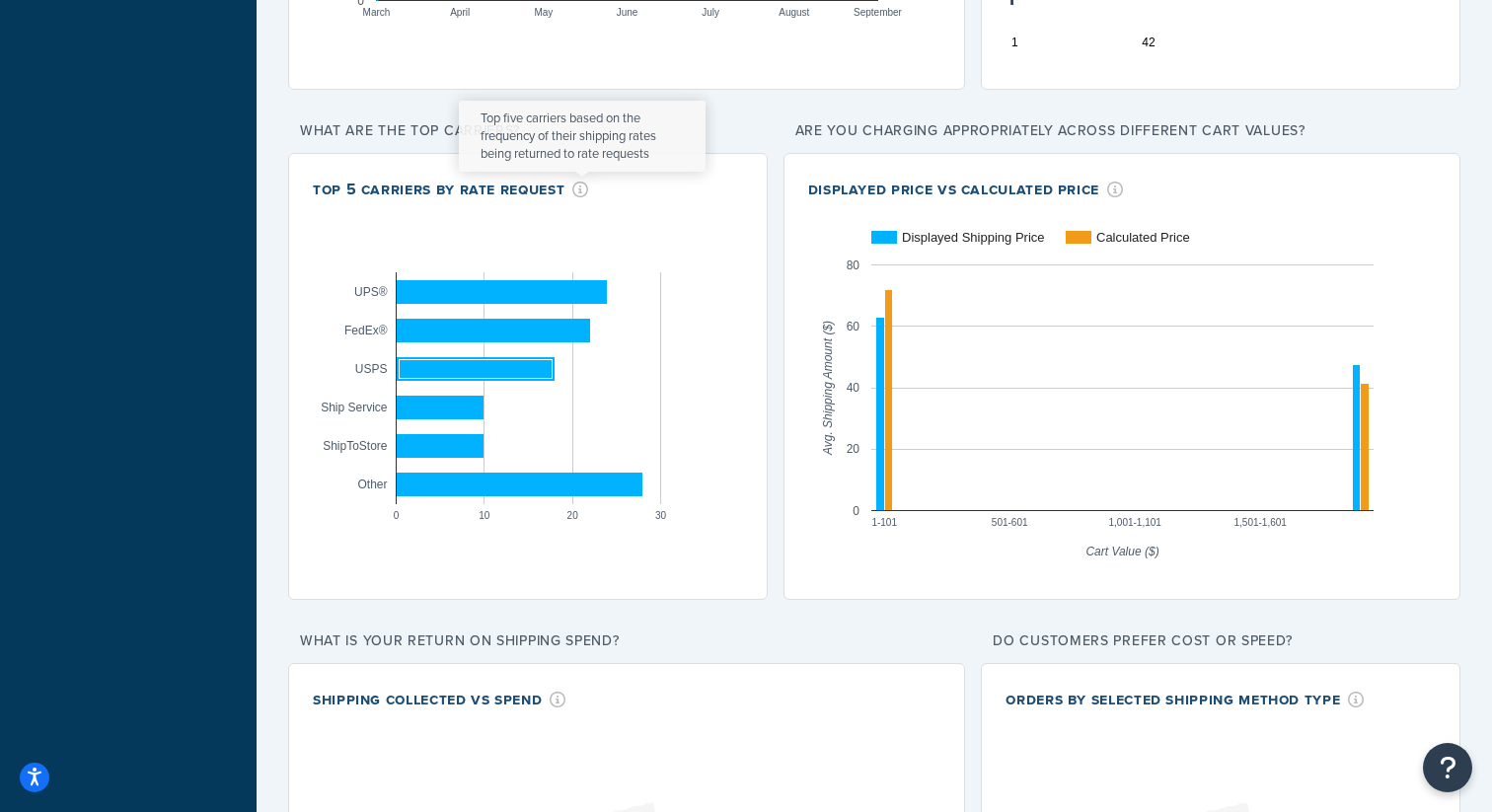
click at [580, 191] on icon at bounding box center [580, 190] width 17 height 16
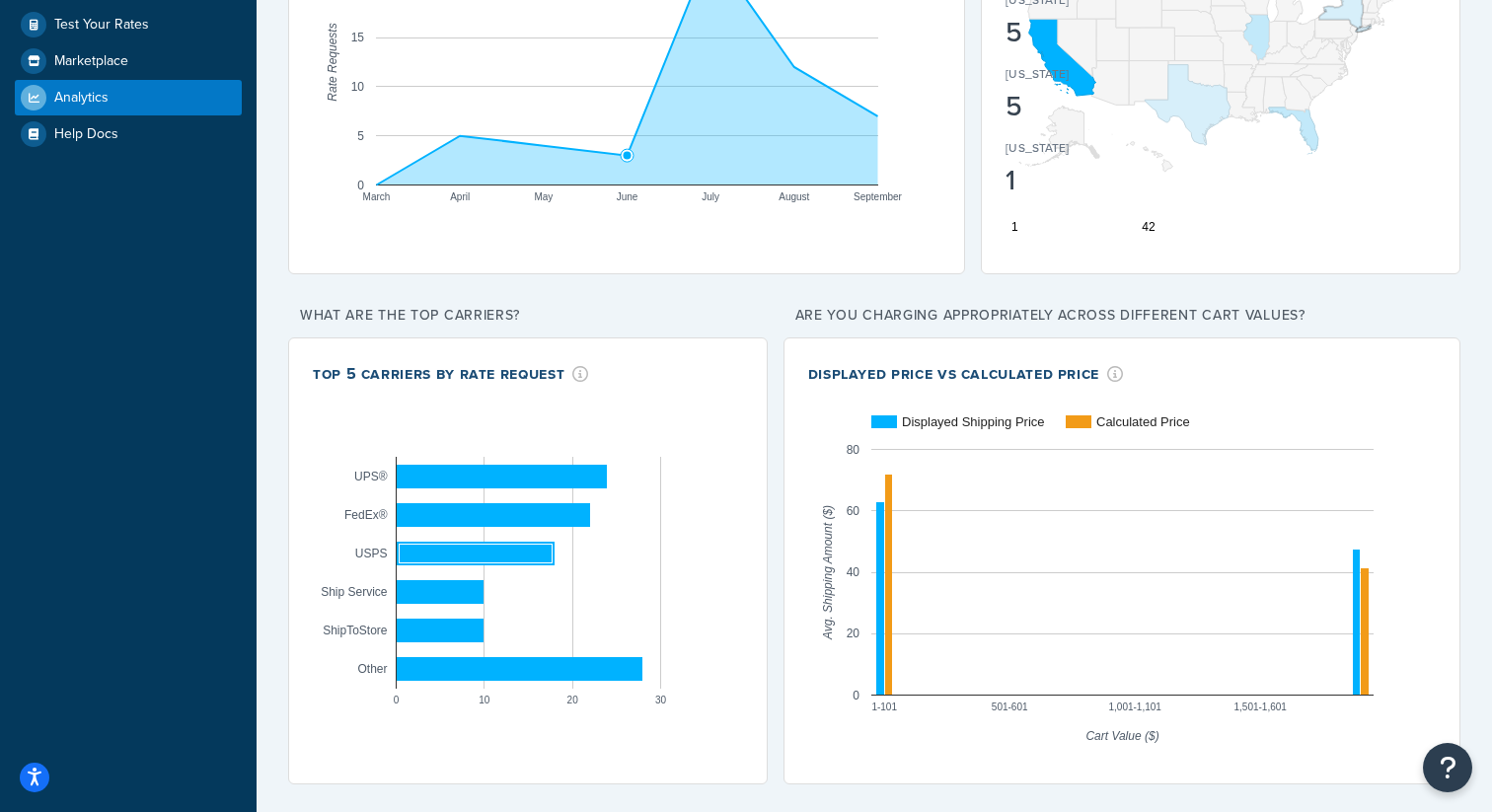
scroll to position [0, 0]
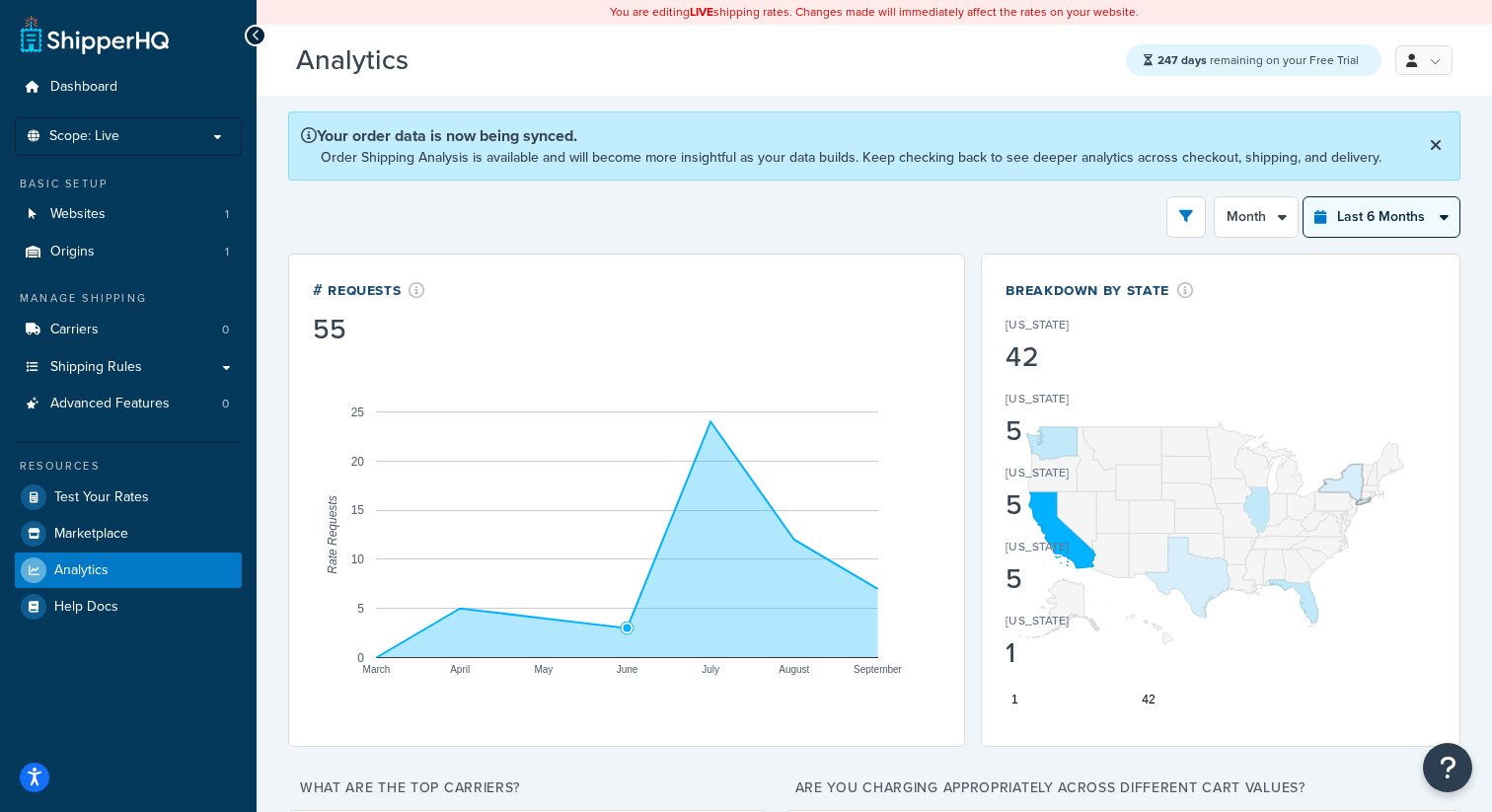
click at [1384, 213] on select "Last 24 Hours Last 7 Days Last 30 Days Last 3 Months Last 6 Months Last 12 Mont…" at bounding box center [1381, 217] width 156 height 40
click at [1303, 199] on select "Last 24 Hours Last 7 Days Last 30 Days Last 3 Months Last 6 Months Last 12 Mont…" at bounding box center [1381, 217] width 156 height 40
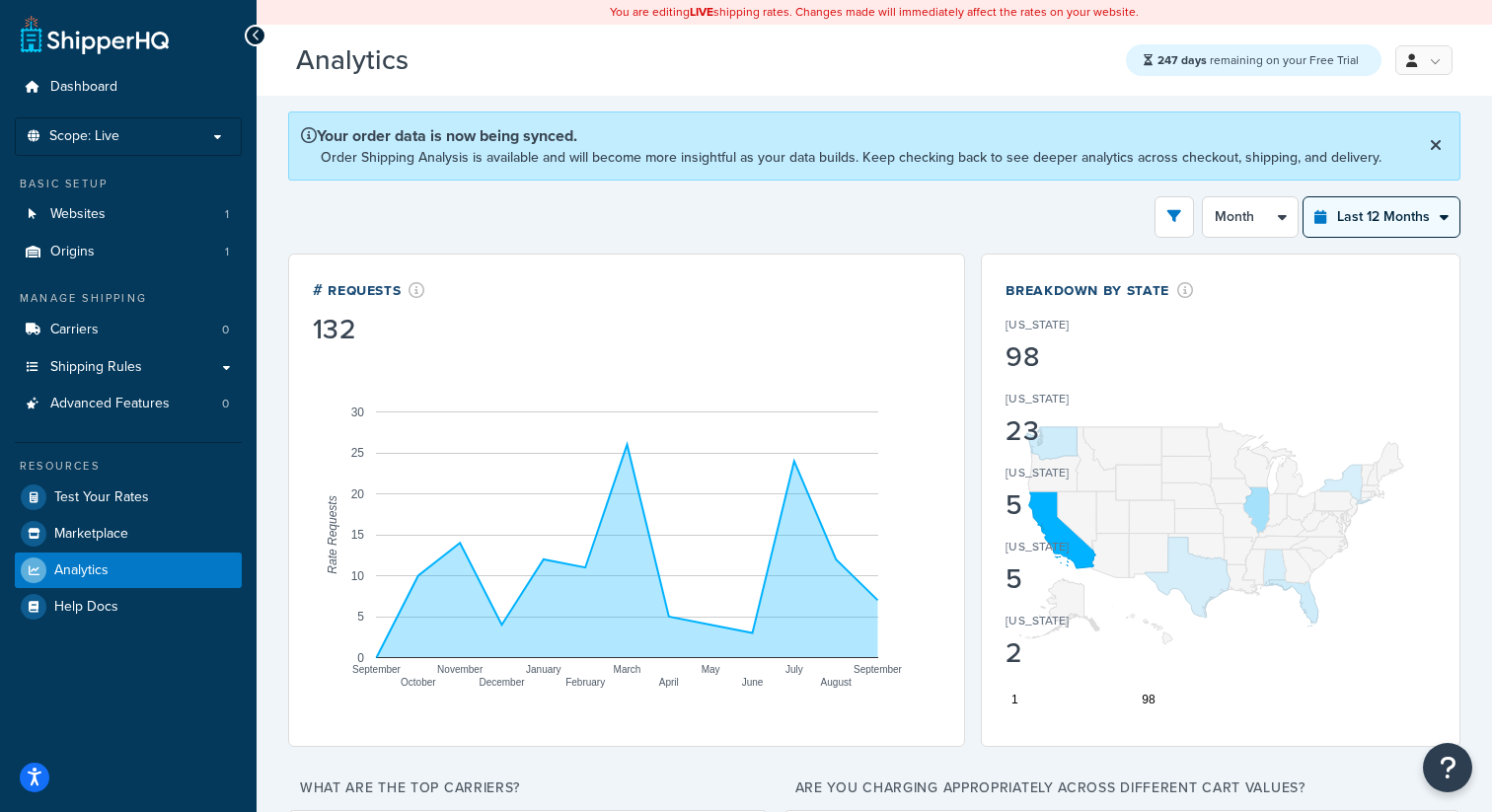
click at [1394, 223] on select "Last 24 Hours Last 7 Days Last 30 Days Last 3 Months Last 6 Months Last 12 Mont…" at bounding box center [1381, 217] width 156 height 40
select select "last_7_days"
click at [1303, 199] on select "Last 24 Hours Last 7 Days Last 30 Days Last 3 Months Last 6 Months Last 12 Mont…" at bounding box center [1381, 217] width 156 height 40
select select "1d"
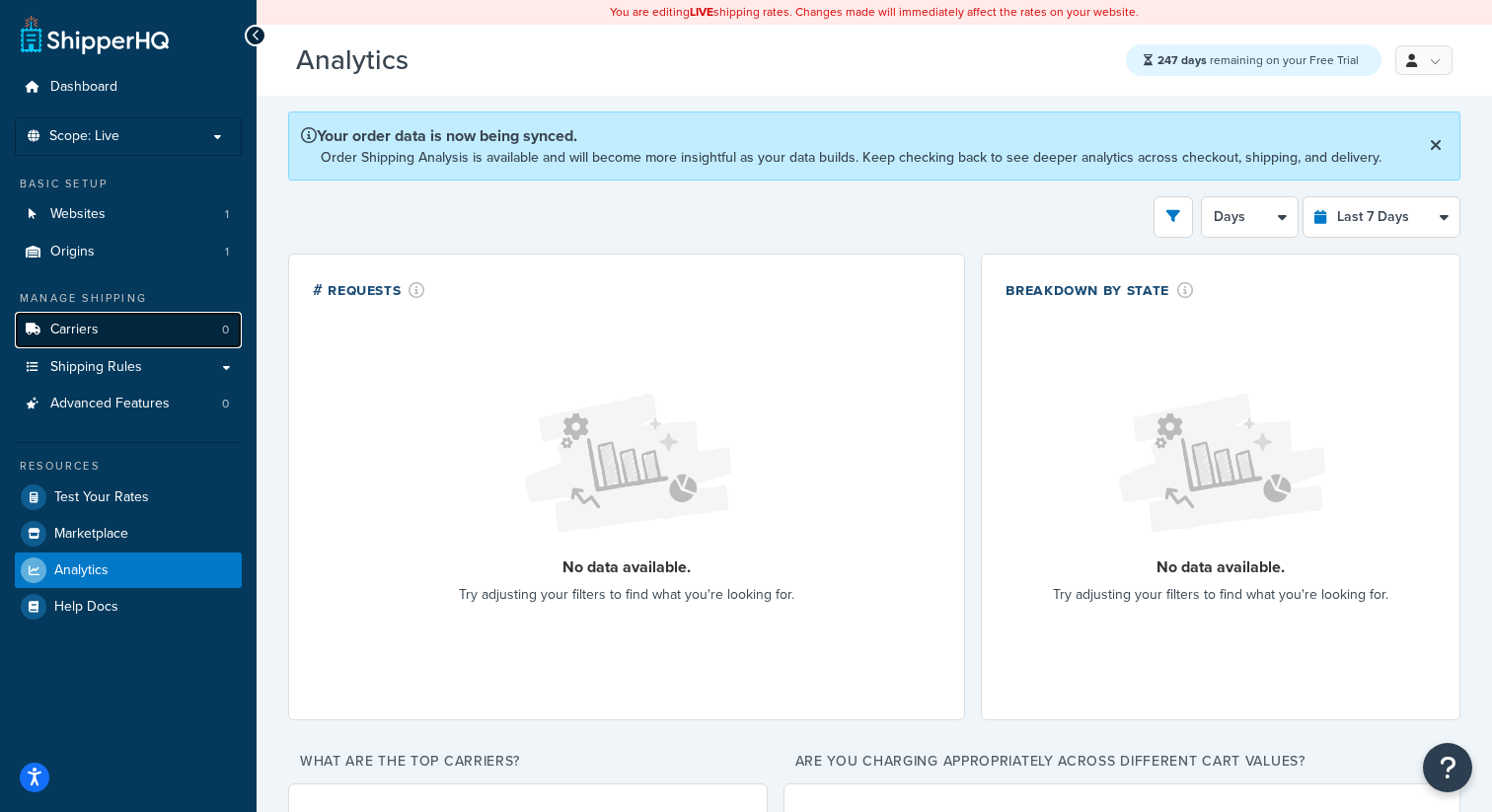
click at [150, 338] on link "Carriers 0" at bounding box center [128, 330] width 227 height 37
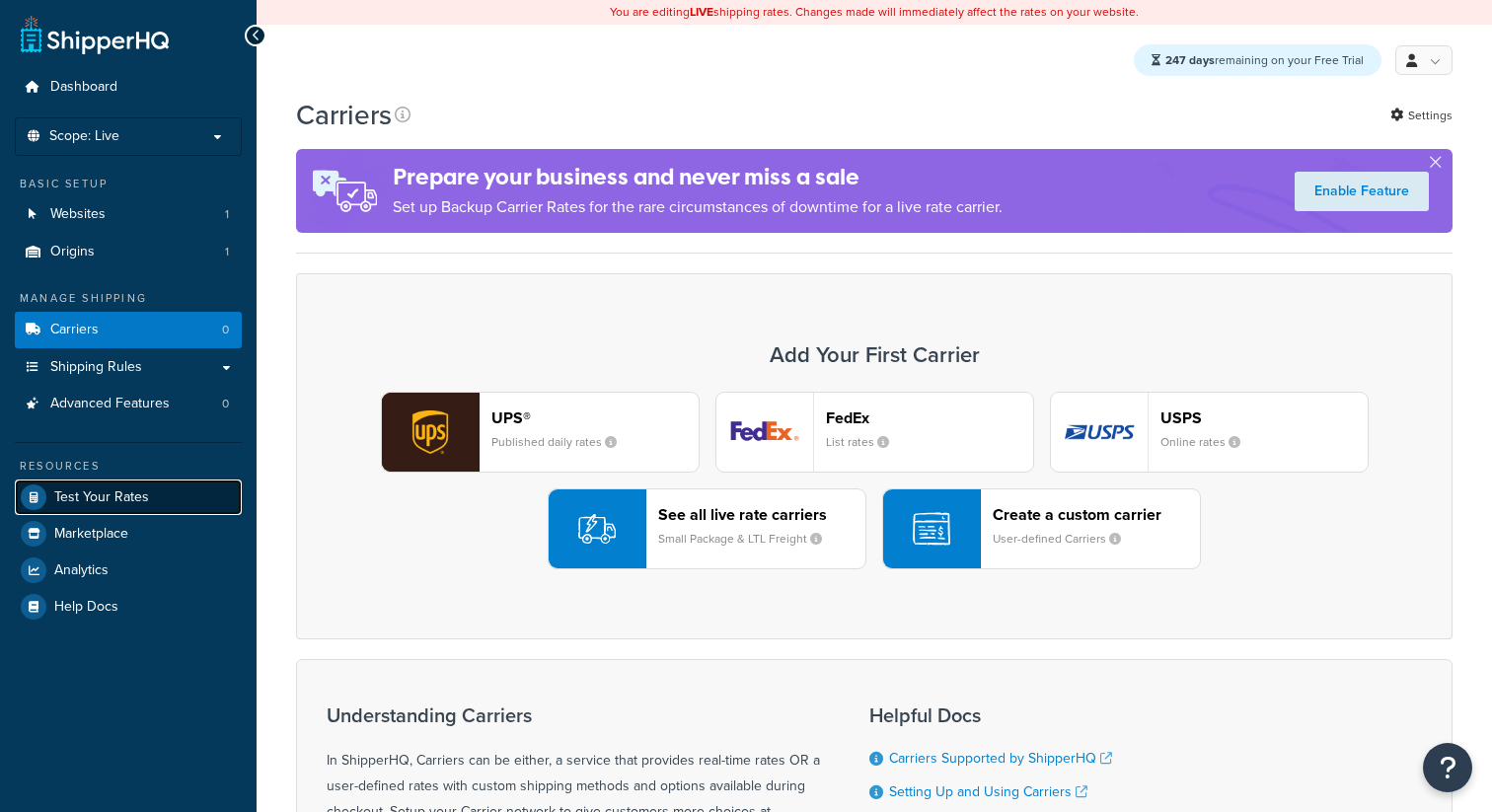
click at [140, 507] on link "Test Your Rates" at bounding box center [128, 497] width 227 height 36
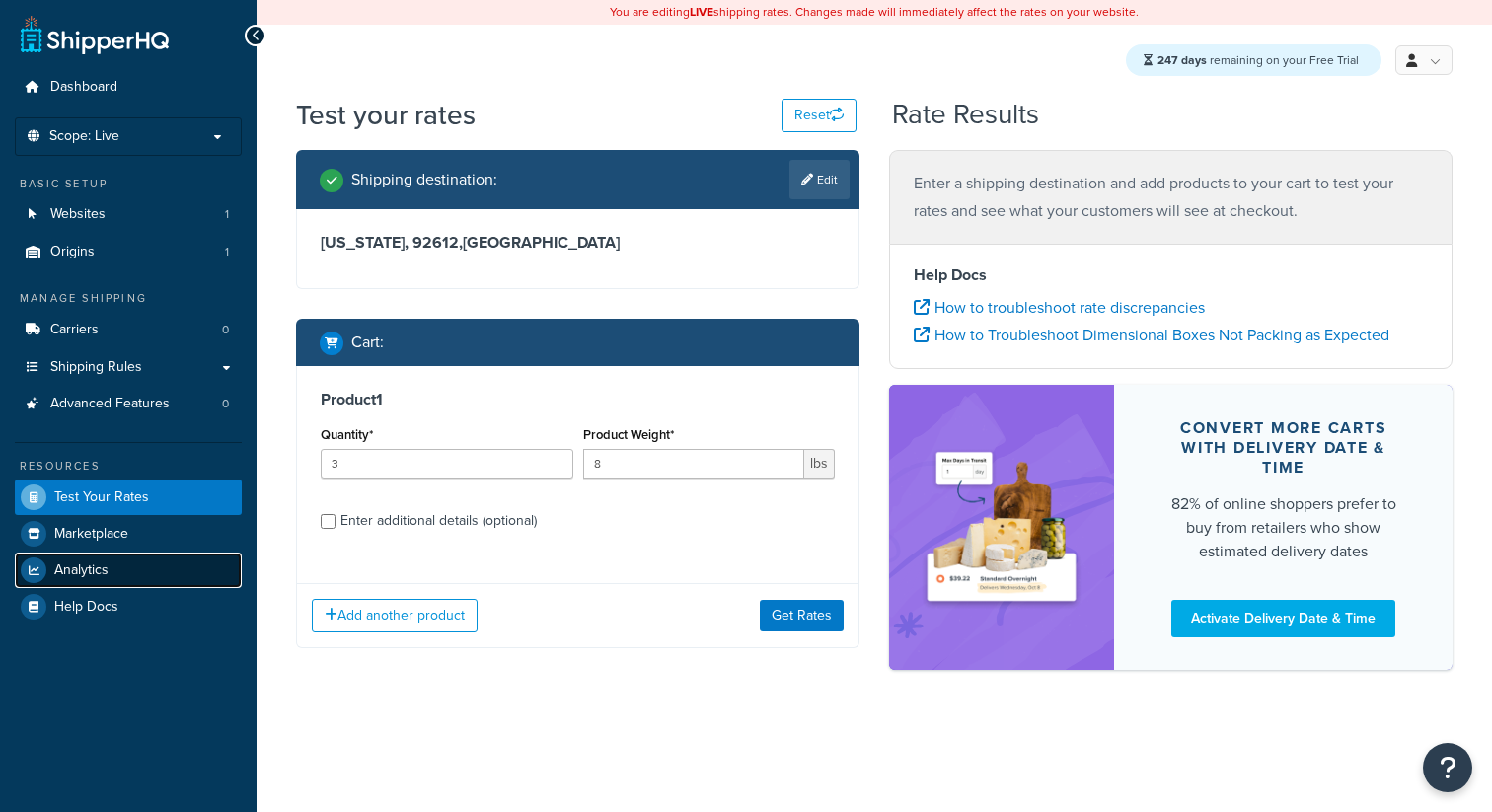
click at [109, 563] on link "Analytics" at bounding box center [128, 571] width 227 height 36
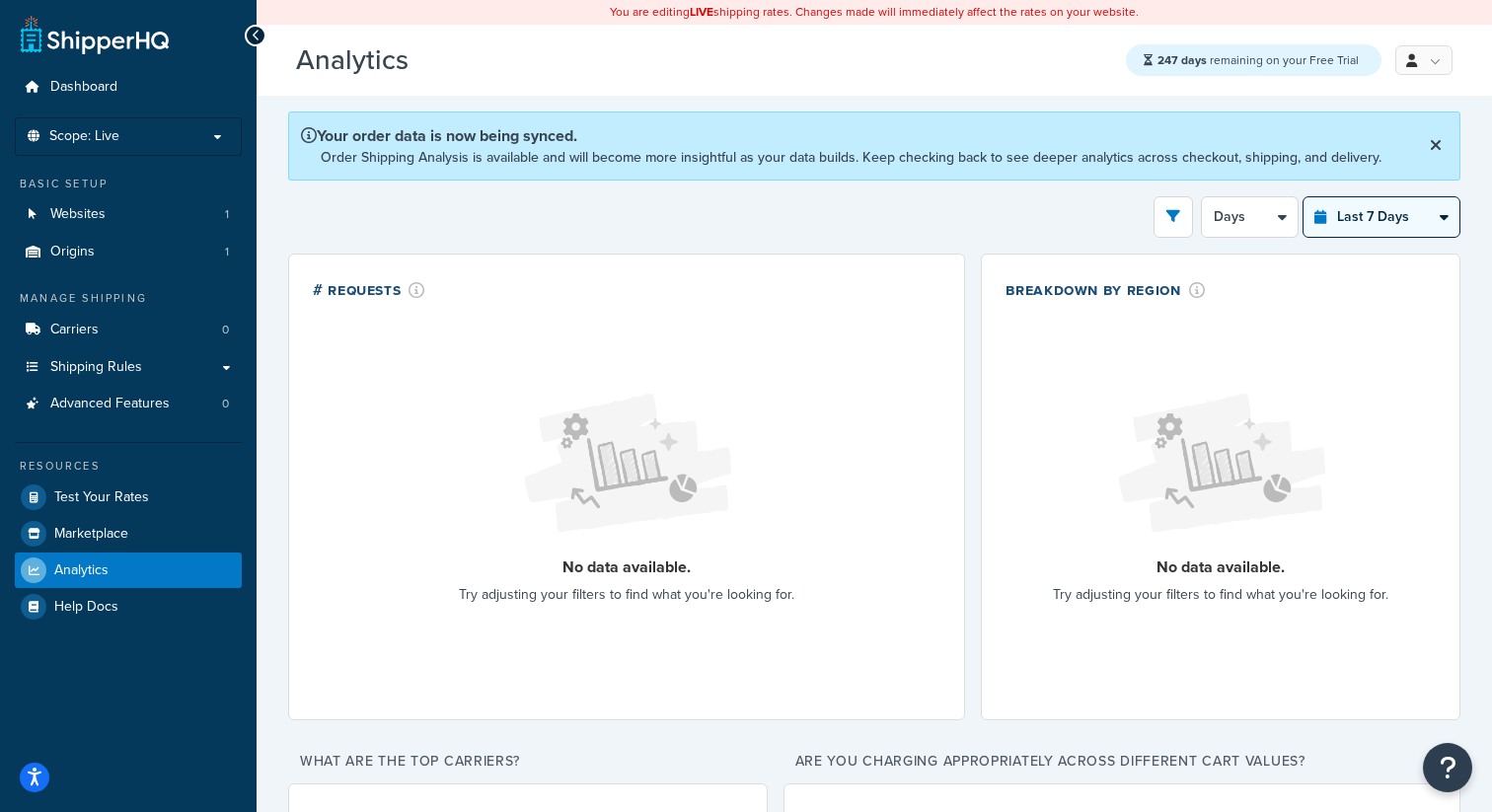
click at [1393, 226] on select "Last 24 Hours Last 7 Days Last 30 Days Last 3 Months Last 6 Months Last 12 Mont…" at bounding box center [1381, 217] width 156 height 40
select select "last_6_months"
click at [1303, 199] on select "Last 24 Hours Last 7 Days Last 30 Days Last 3 Months Last 6 Months Last 12 Mont…" at bounding box center [1381, 217] width 156 height 40
select select "1w"
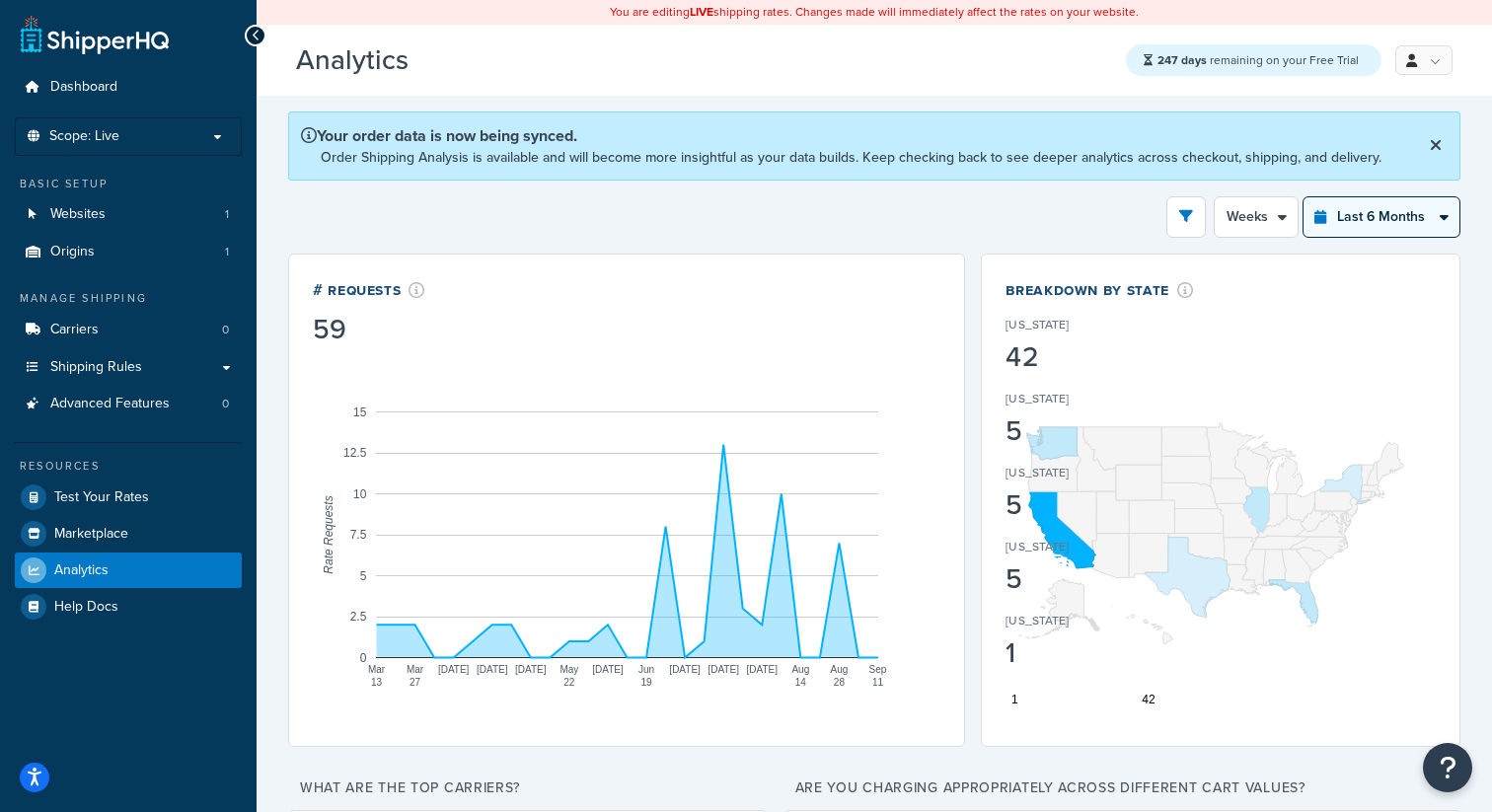
click at [1411, 206] on select "Last 24 Hours Last 7 Days Last 30 Days Last 3 Months Last 6 Months Last 12 Mont…" at bounding box center [1381, 217] width 156 height 40
select select "last_year"
click at [1303, 199] on select "Last 24 Hours Last 7 Days Last 30 Days Last 3 Months Last 6 Months Last 12 Mont…" at bounding box center [1381, 217] width 156 height 40
select select "1M"
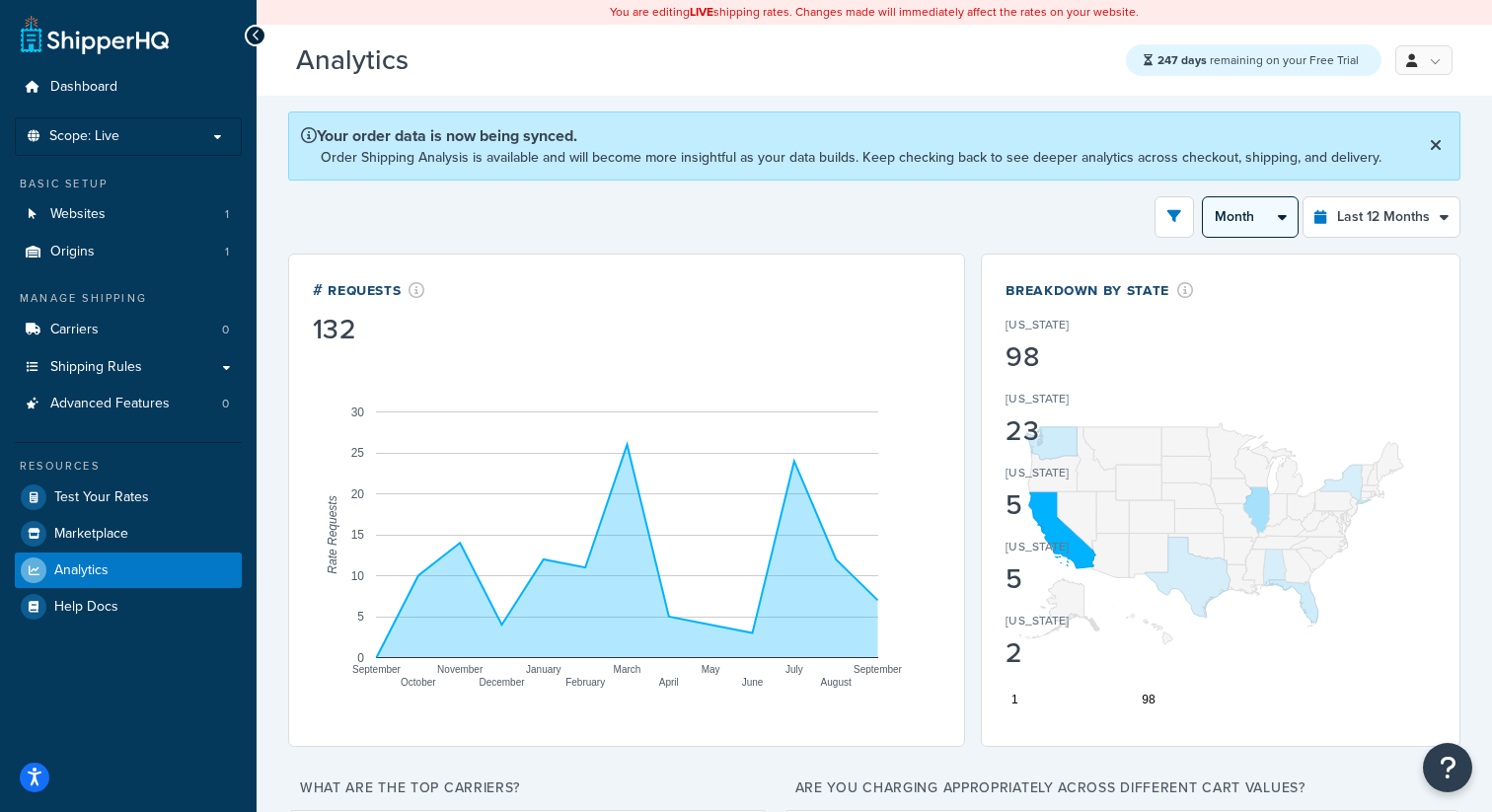
click at [1248, 225] on select "Month 2 Weeks" at bounding box center [1249, 217] width 94 height 40
click at [1174, 217] on icon "open filter drawer" at bounding box center [1174, 216] width 14 height 14
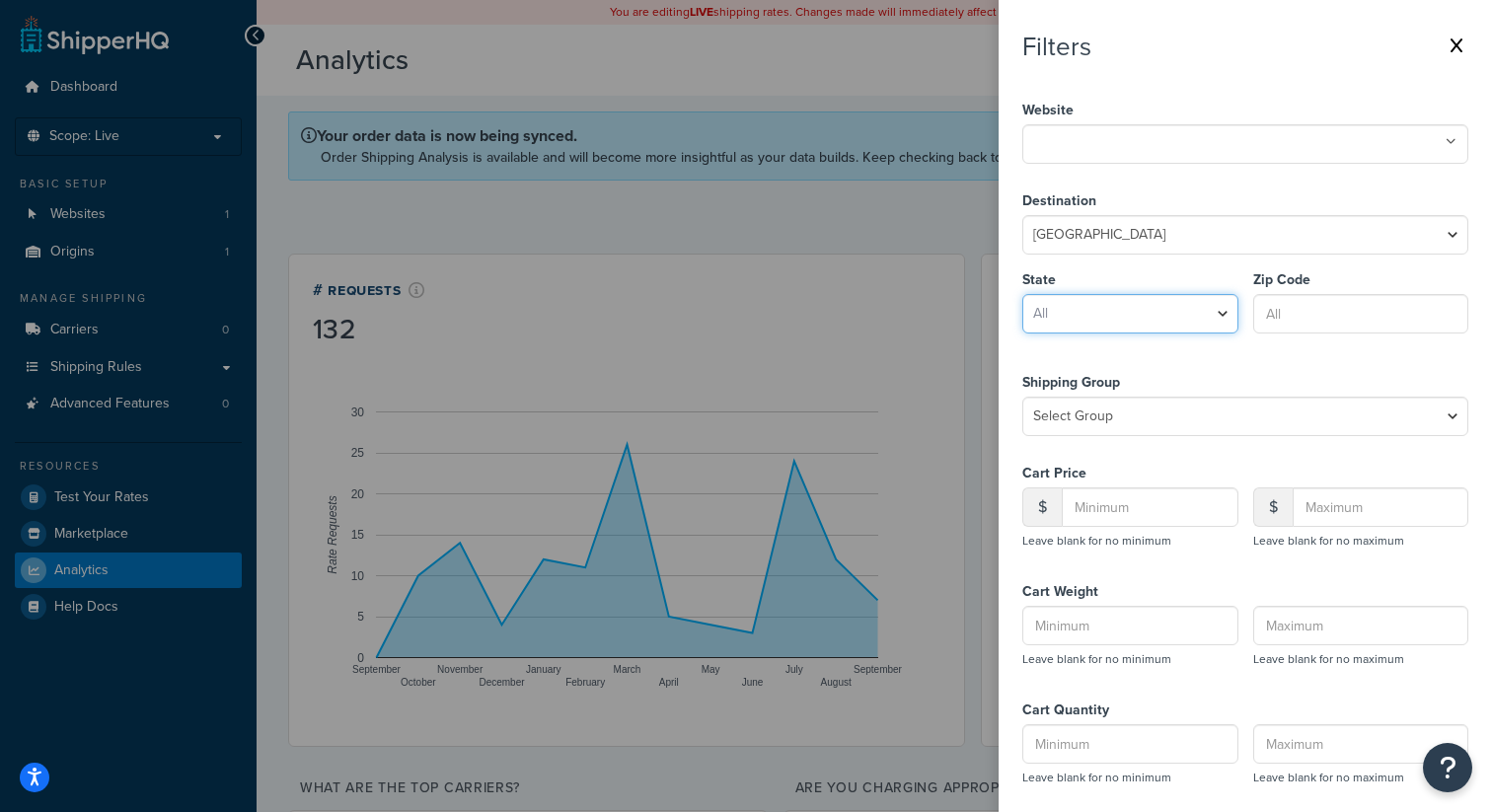
click at [1057, 310] on select "All [US_STATE] [US_STATE] [US_STATE] [US_STATE] [US_STATE] Armed Forces America…" at bounding box center [1131, 314] width 216 height 40
select select "CA"
click at [1022, 294] on select "All [US_STATE] [US_STATE] [US_STATE] [US_STATE] [US_STATE] Armed Forces America…" at bounding box center [1131, 314] width 216 height 40
click at [1305, 313] on input "Zip Code" at bounding box center [1361, 314] width 216 height 40
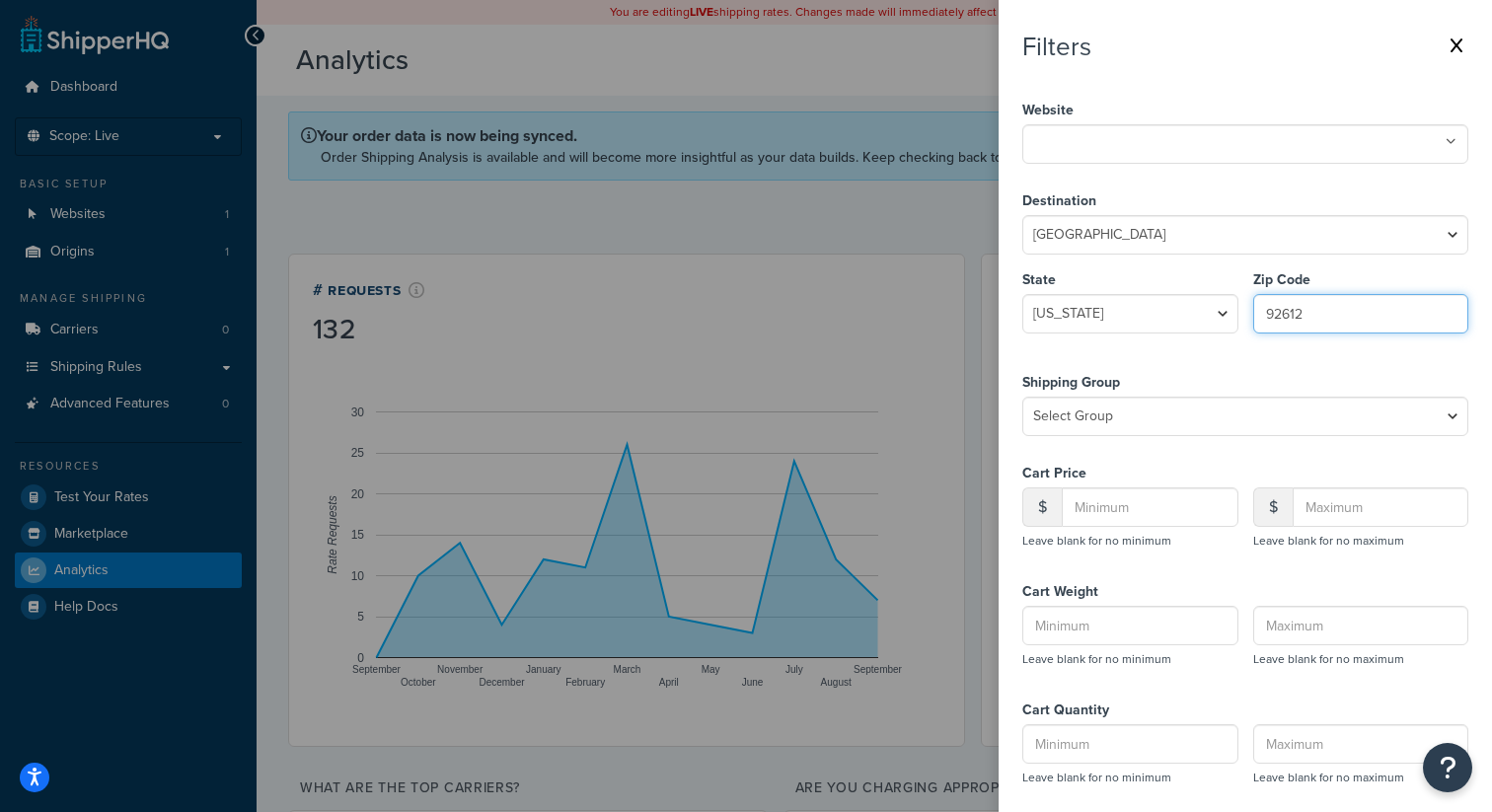
scroll to position [204, 0]
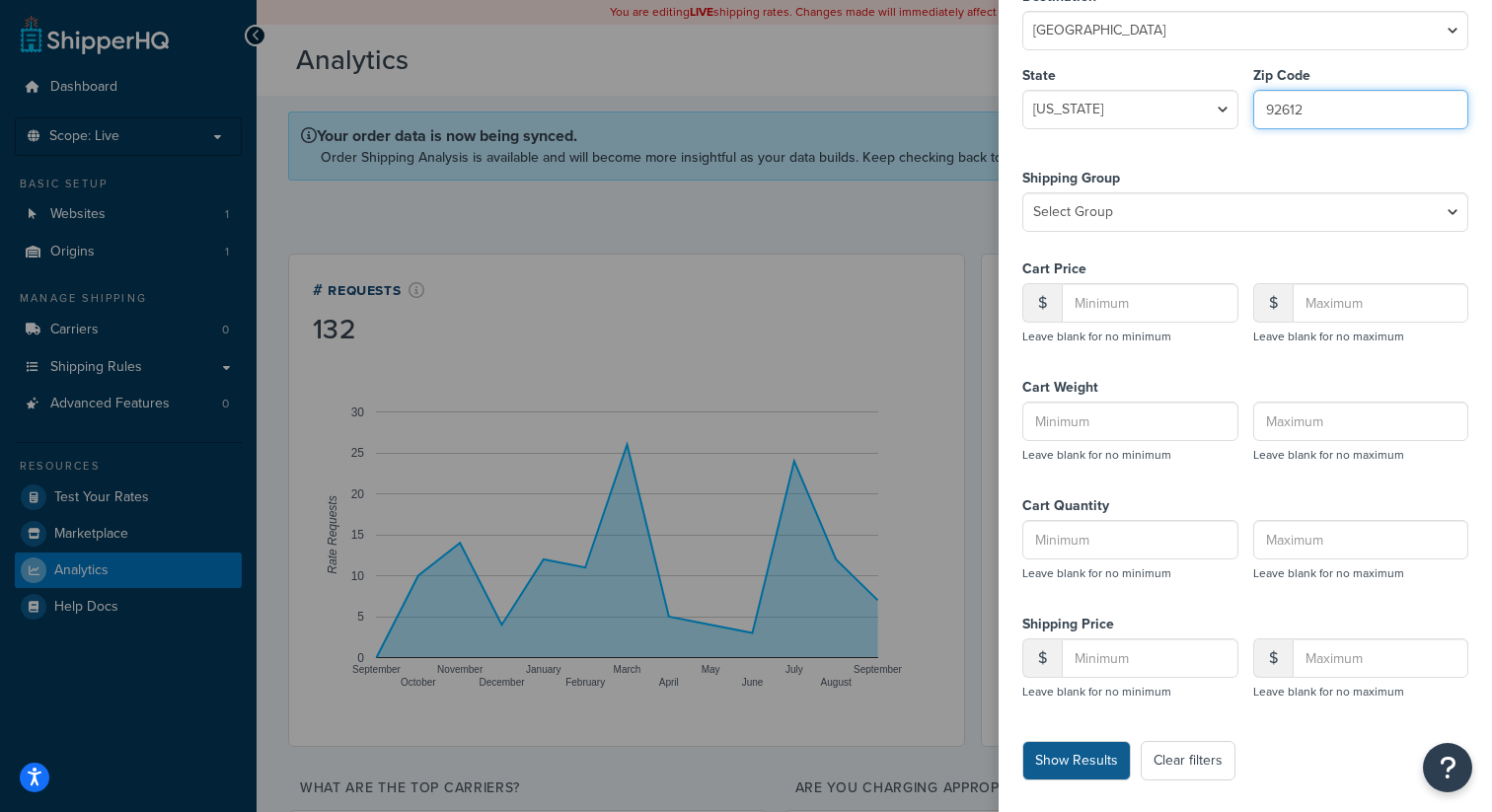
type input "92612"
click at [1118, 768] on button "Show Results" at bounding box center [1076, 760] width 108 height 40
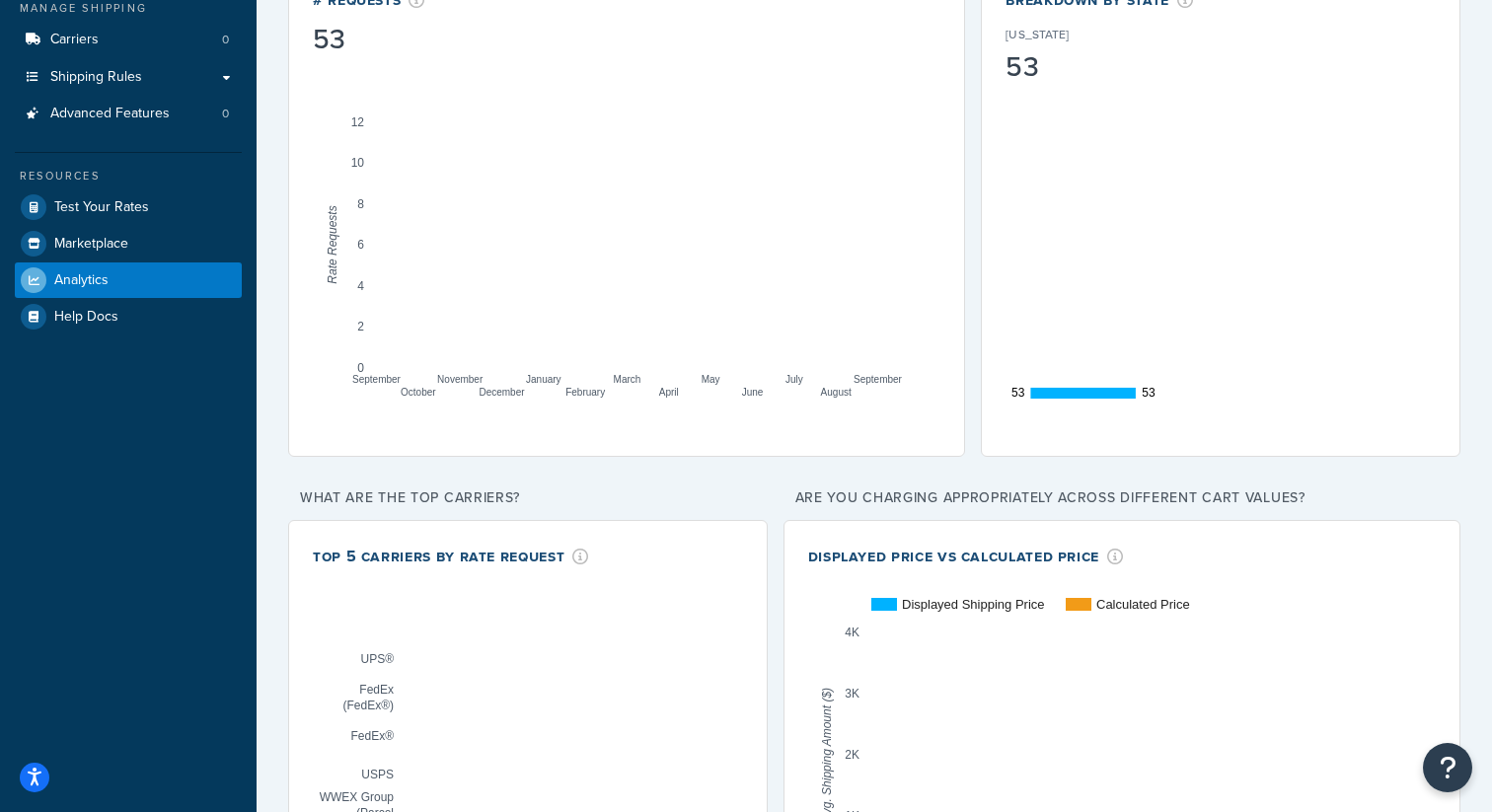
scroll to position [0, 0]
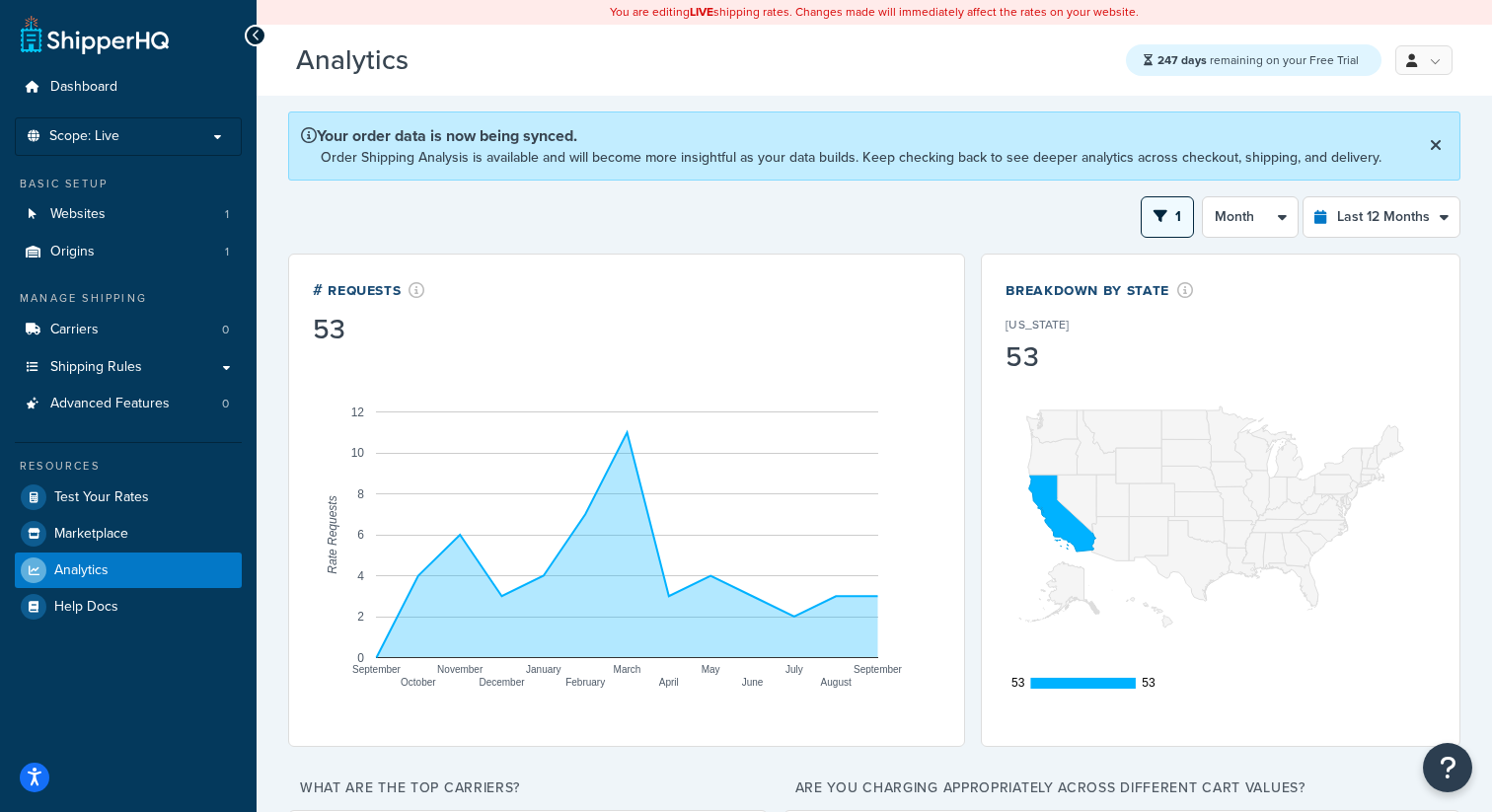
click at [1175, 214] on button "1" at bounding box center [1167, 217] width 54 height 42
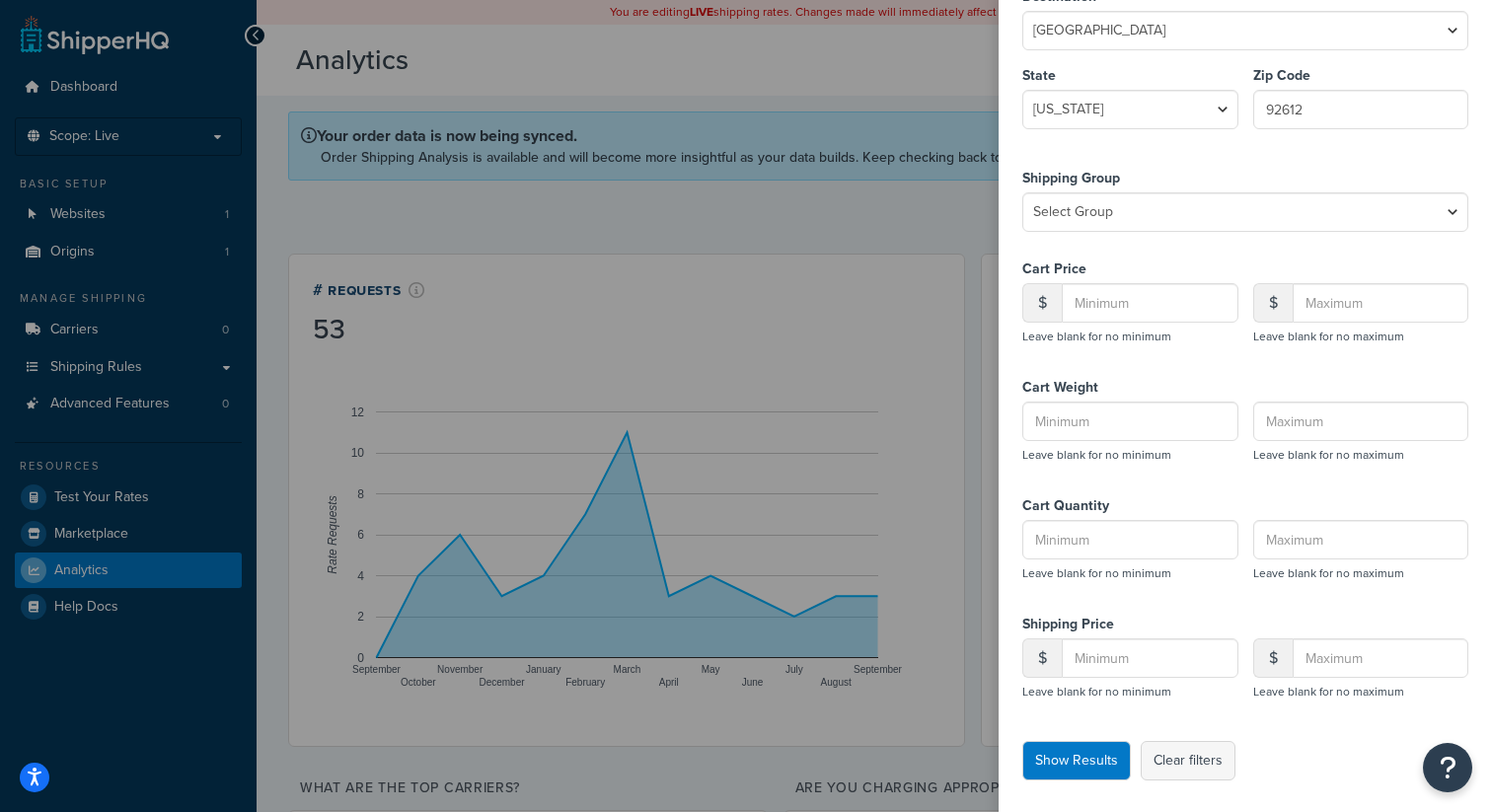
click at [1197, 764] on button "Clear filters" at bounding box center [1187, 760] width 94 height 40
select select
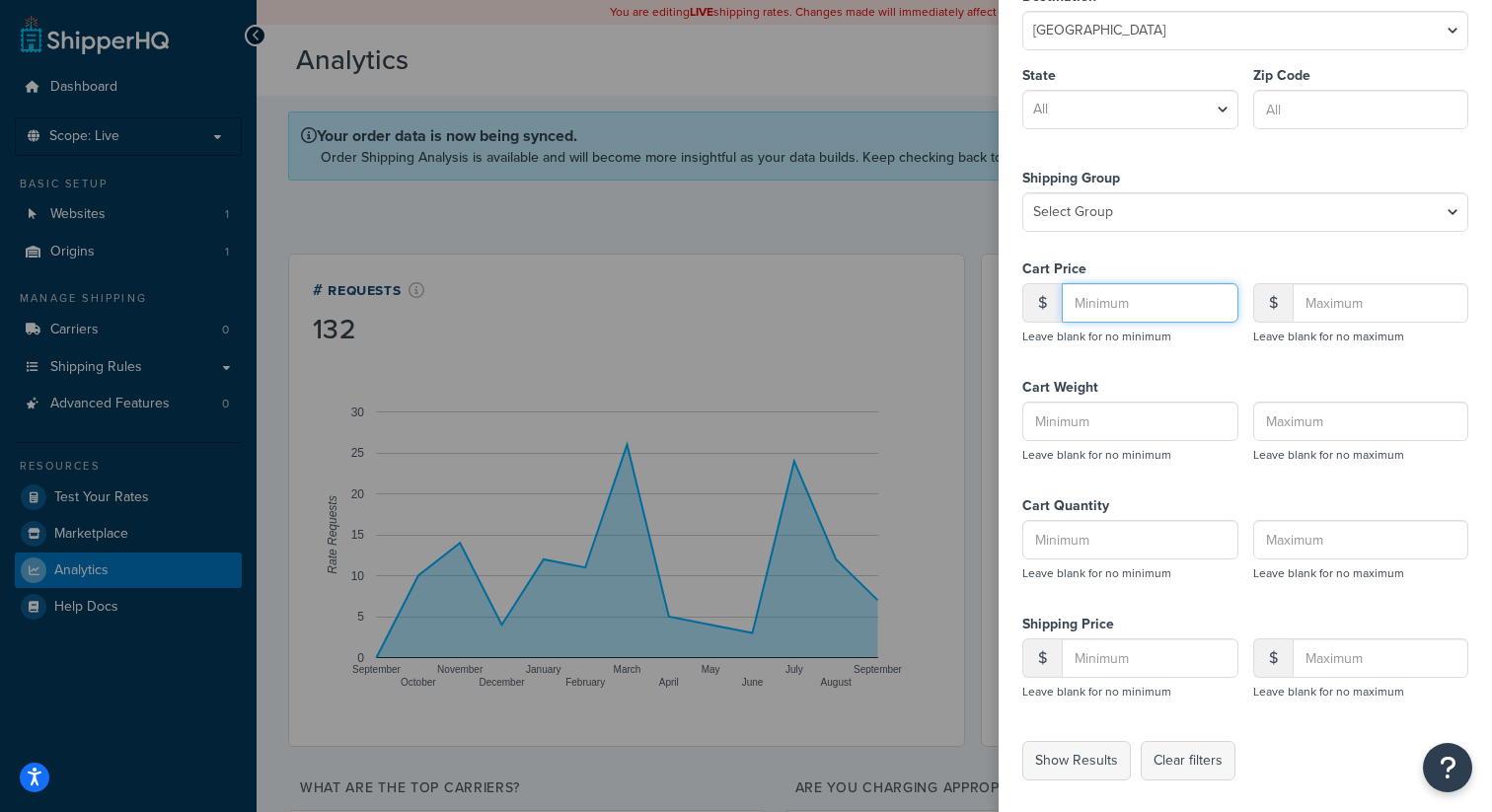
click at [1164, 312] on input "Cart Price" at bounding box center [1150, 303] width 177 height 40
type input "2"
click at [1074, 767] on button "Show Results" at bounding box center [1076, 760] width 108 height 40
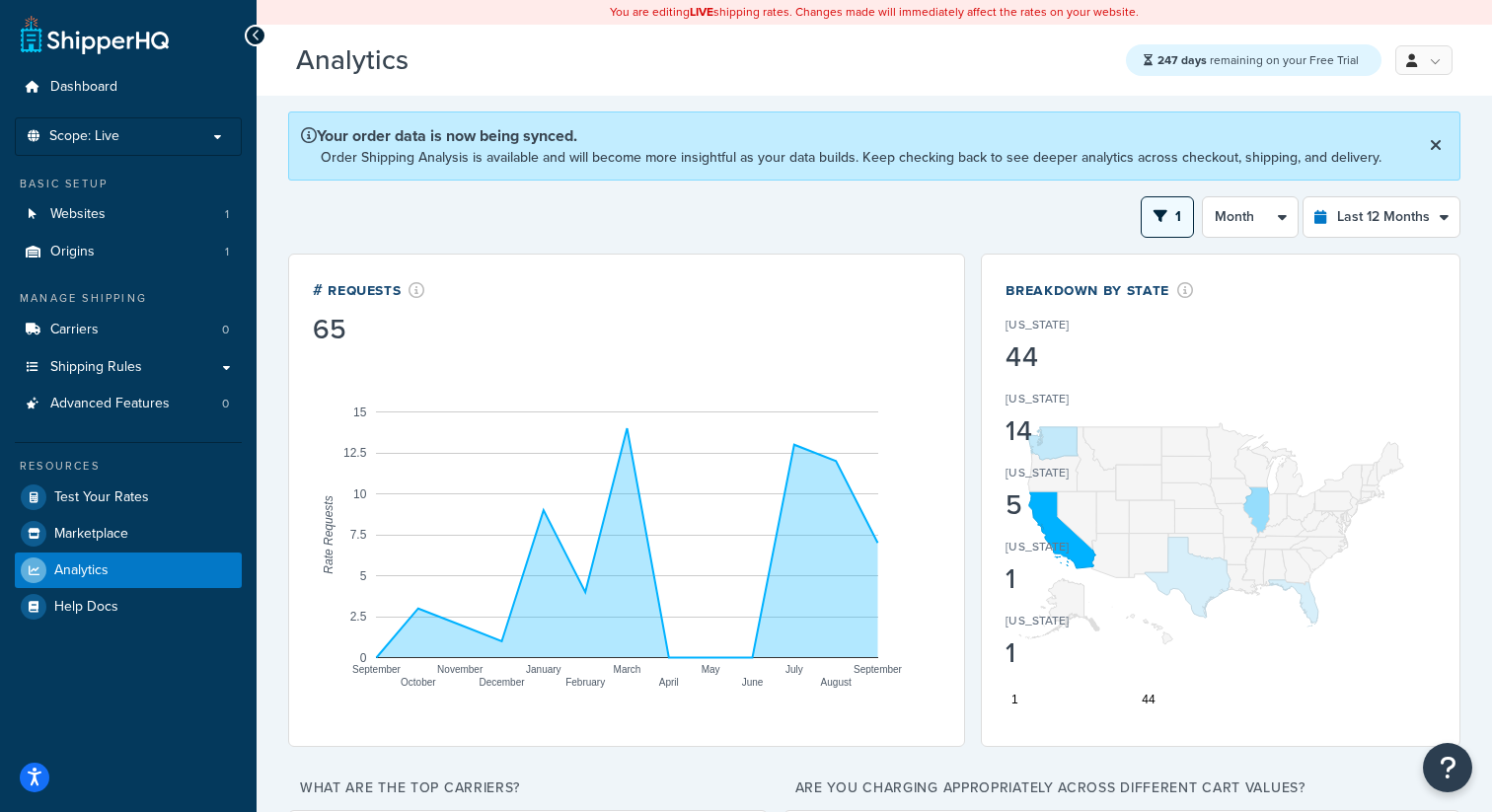
click at [1161, 218] on icon "open filter drawer" at bounding box center [1160, 216] width 14 height 14
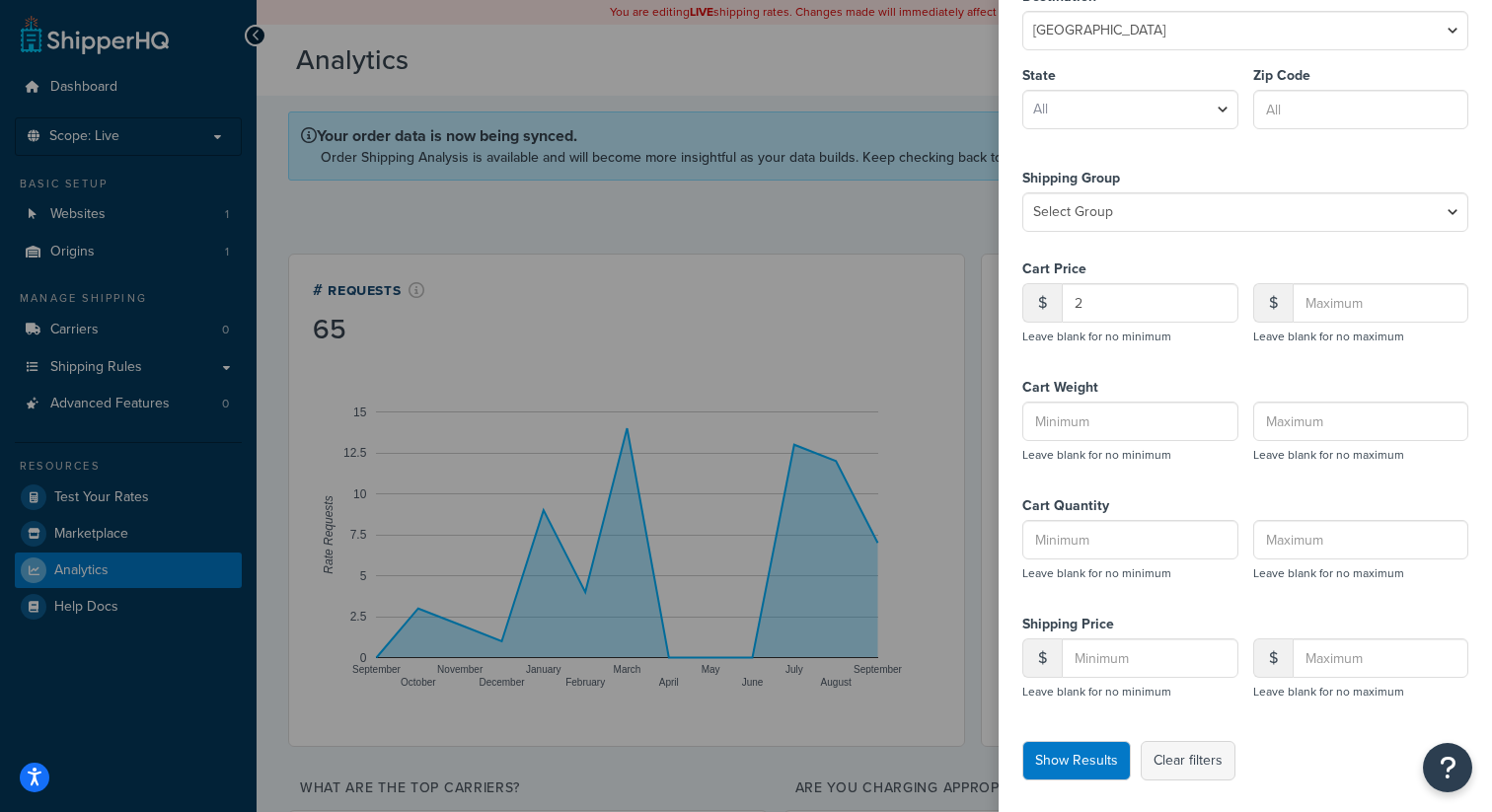
click at [1211, 763] on button "Clear filters" at bounding box center [1187, 760] width 94 height 40
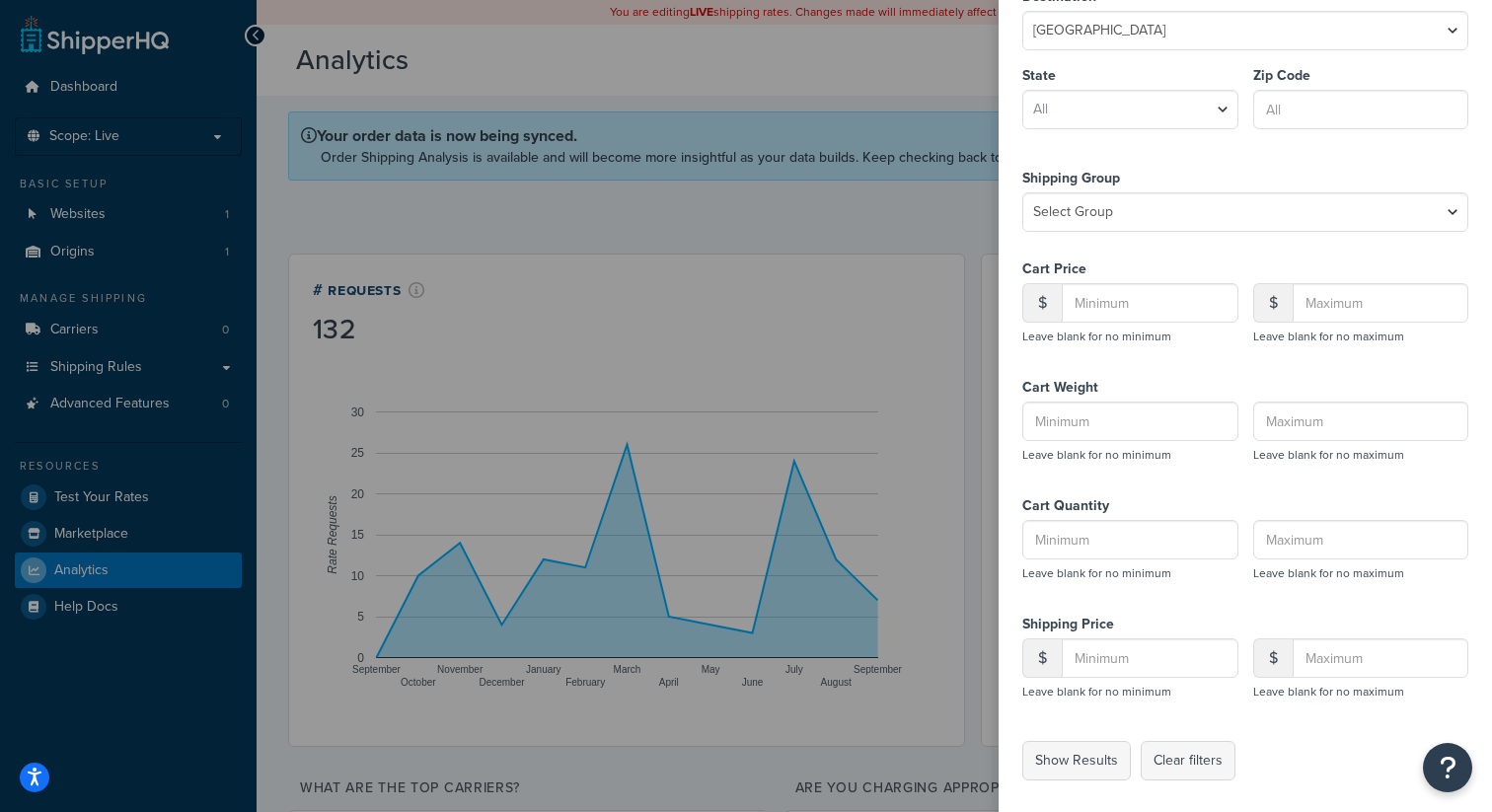
click at [882, 245] on label at bounding box center [746, 406] width 1492 height 812
click at [0, 0] on input "checkbox" at bounding box center [0, 0] width 0 height 0
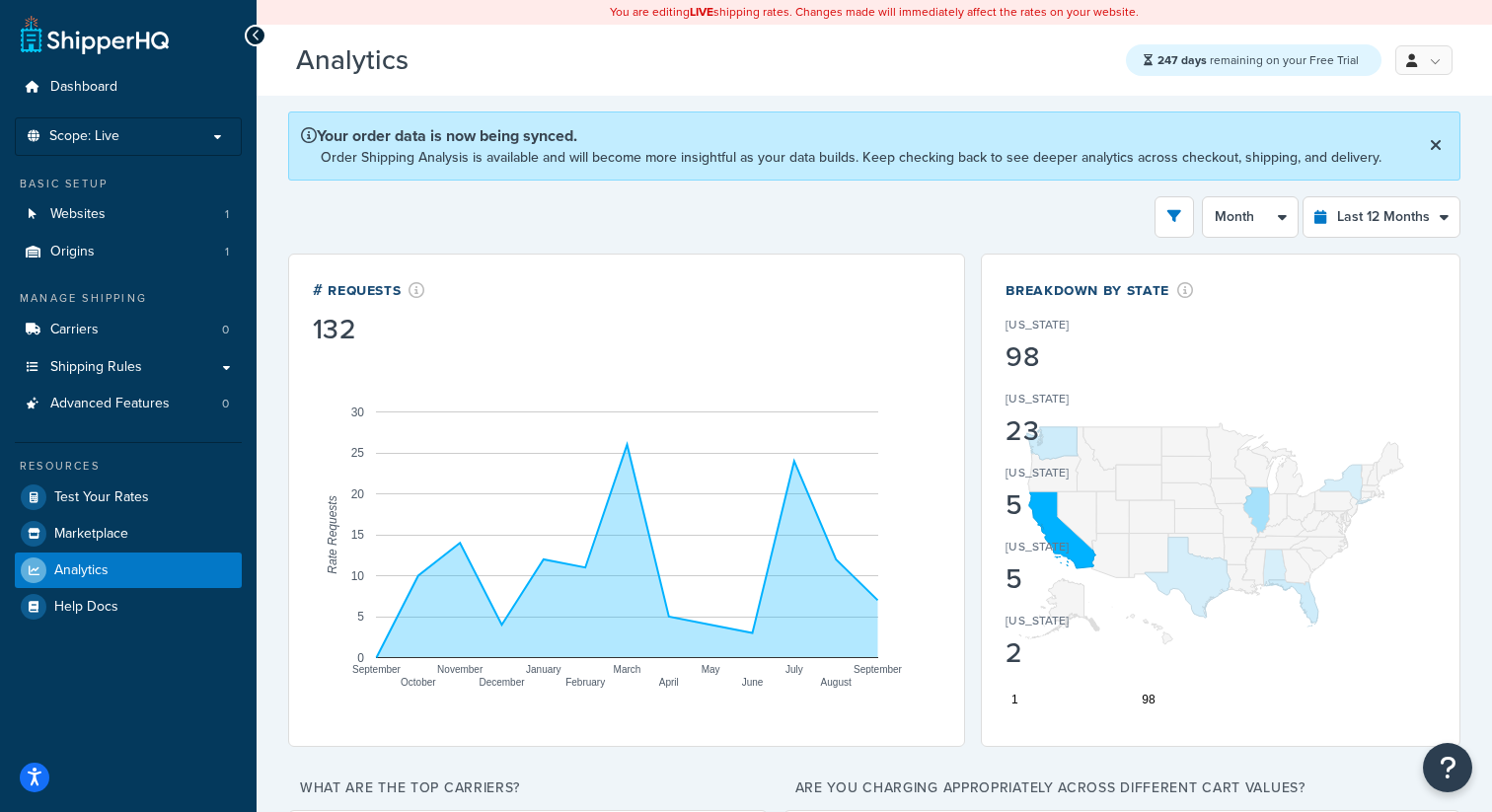
click at [1429, 138] on button at bounding box center [1435, 146] width 24 height 30
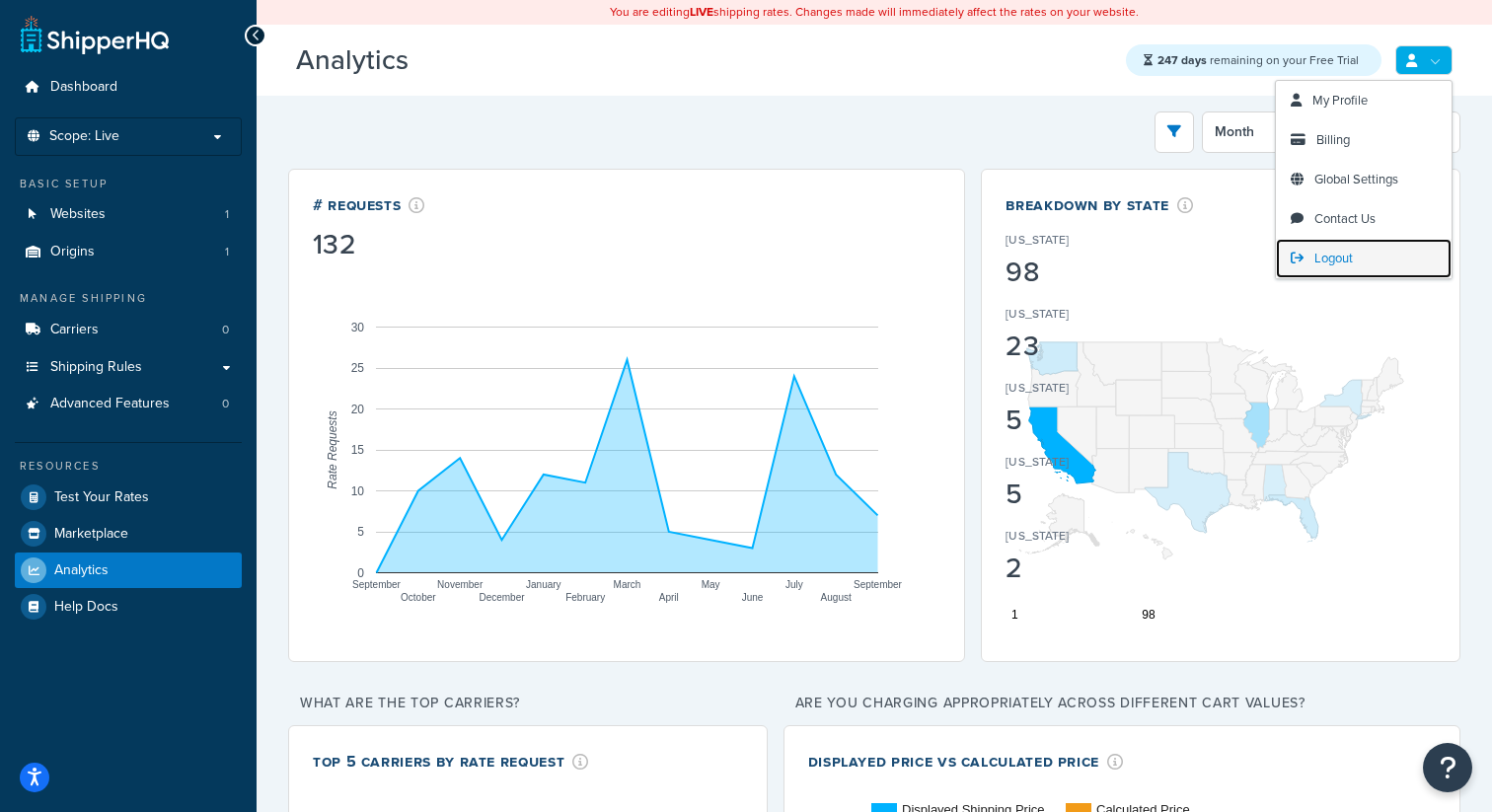
click at [1319, 249] on span "Logout" at bounding box center [1333, 257] width 39 height 19
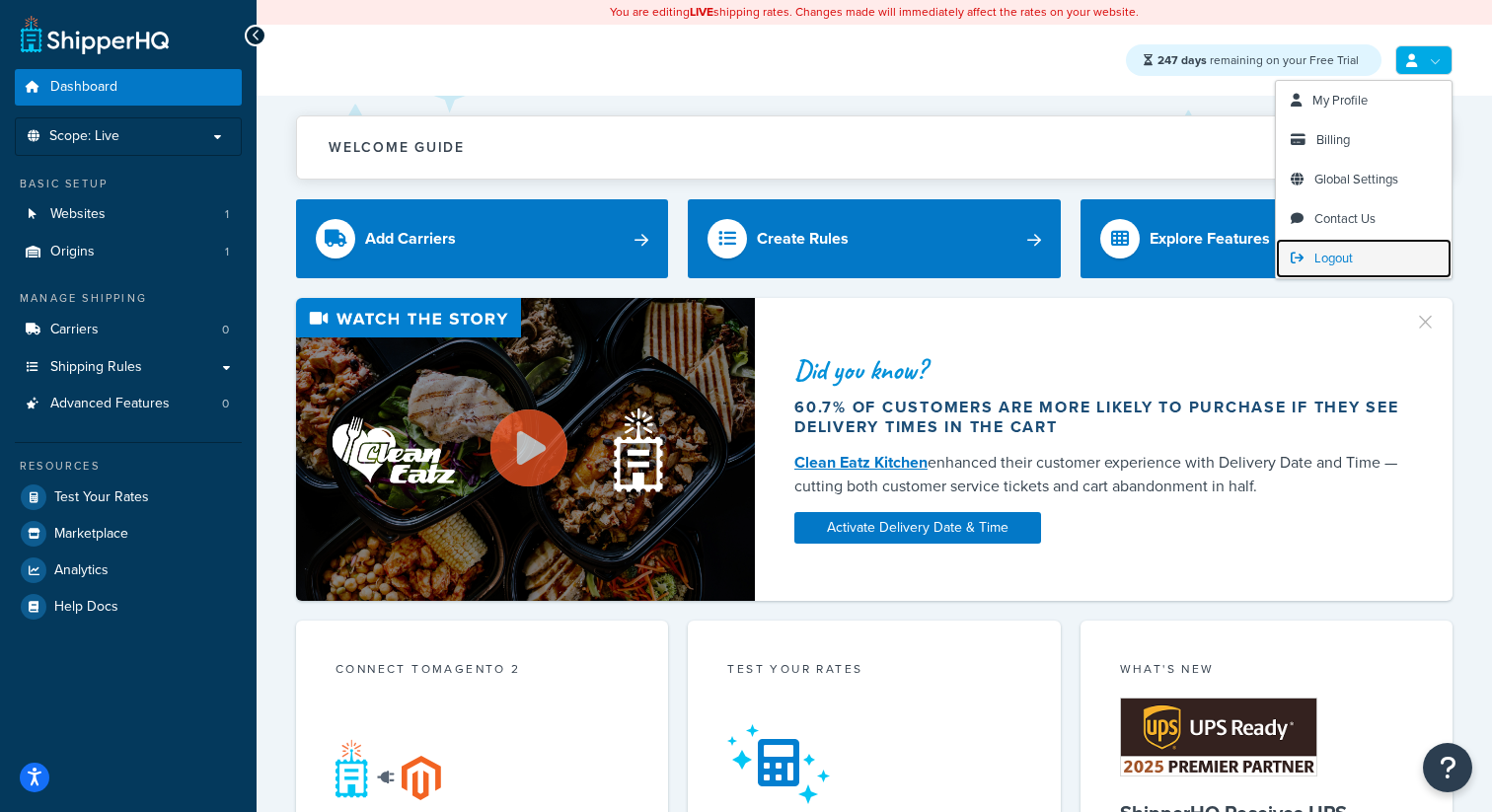
click at [1317, 263] on span "Logout" at bounding box center [1333, 257] width 39 height 19
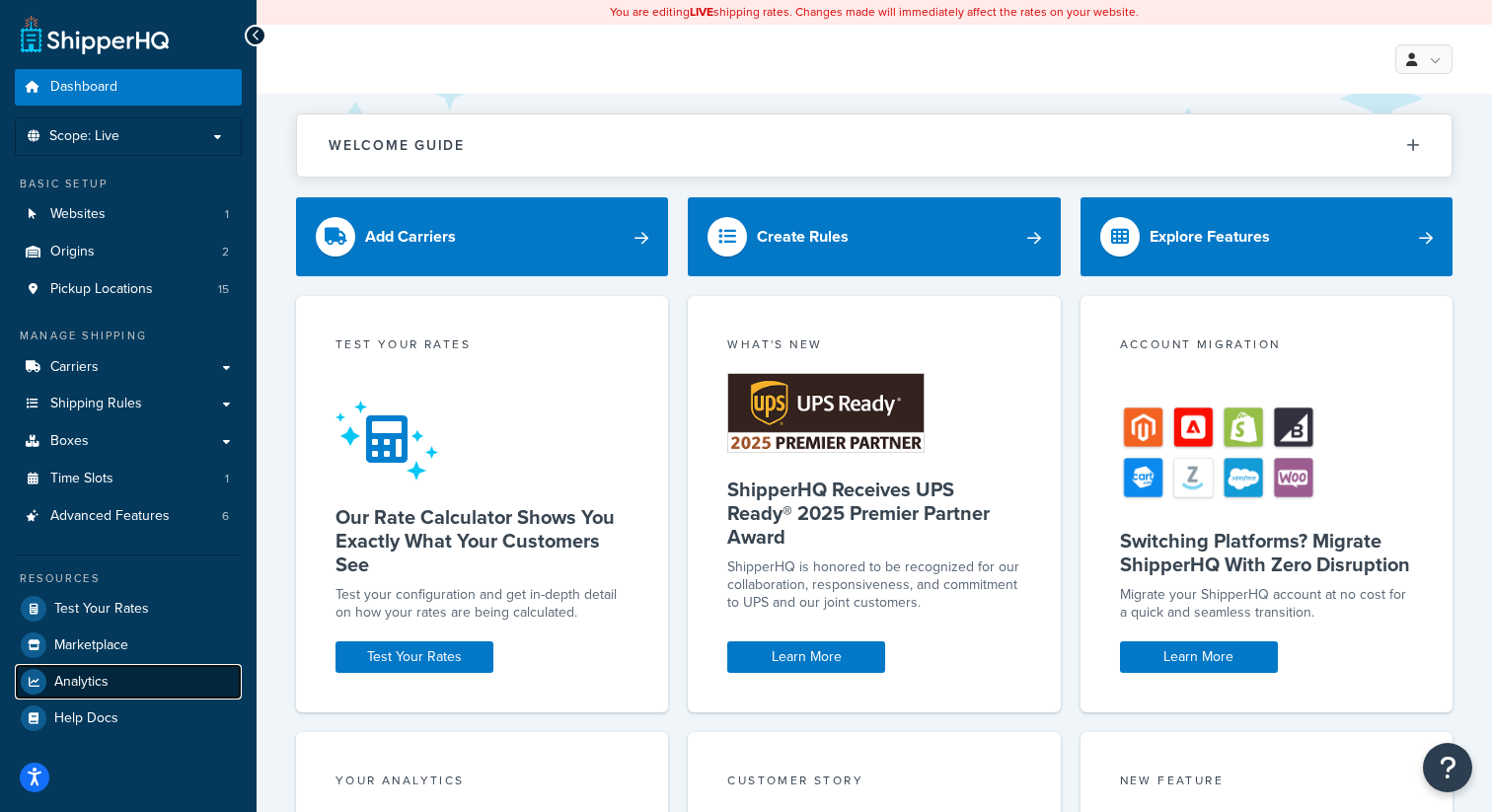
click at [97, 691] on link "Analytics" at bounding box center [128, 682] width 227 height 36
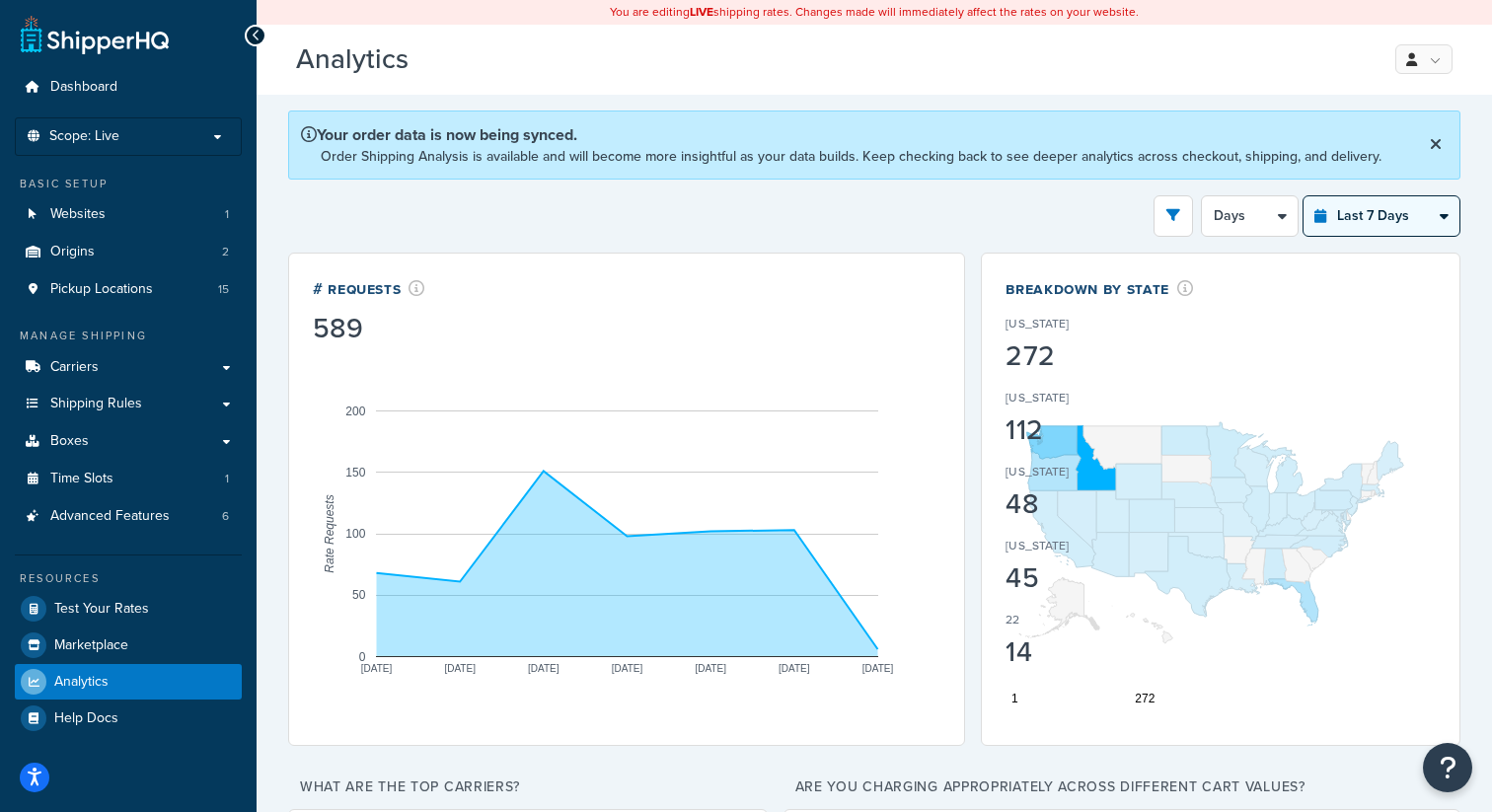
click at [1379, 231] on select "Last 24 Hours Last 7 Days Last 30 Days Last 3 Months Last 6 Months Last 12 Mont…" at bounding box center [1381, 216] width 156 height 40
select select "last_6_months"
click at [1303, 197] on select "Last 24 Hours Last 7 Days Last 30 Days Last 3 Months Last 6 Months Last 12 Mont…" at bounding box center [1381, 216] width 156 height 40
select select "1w"
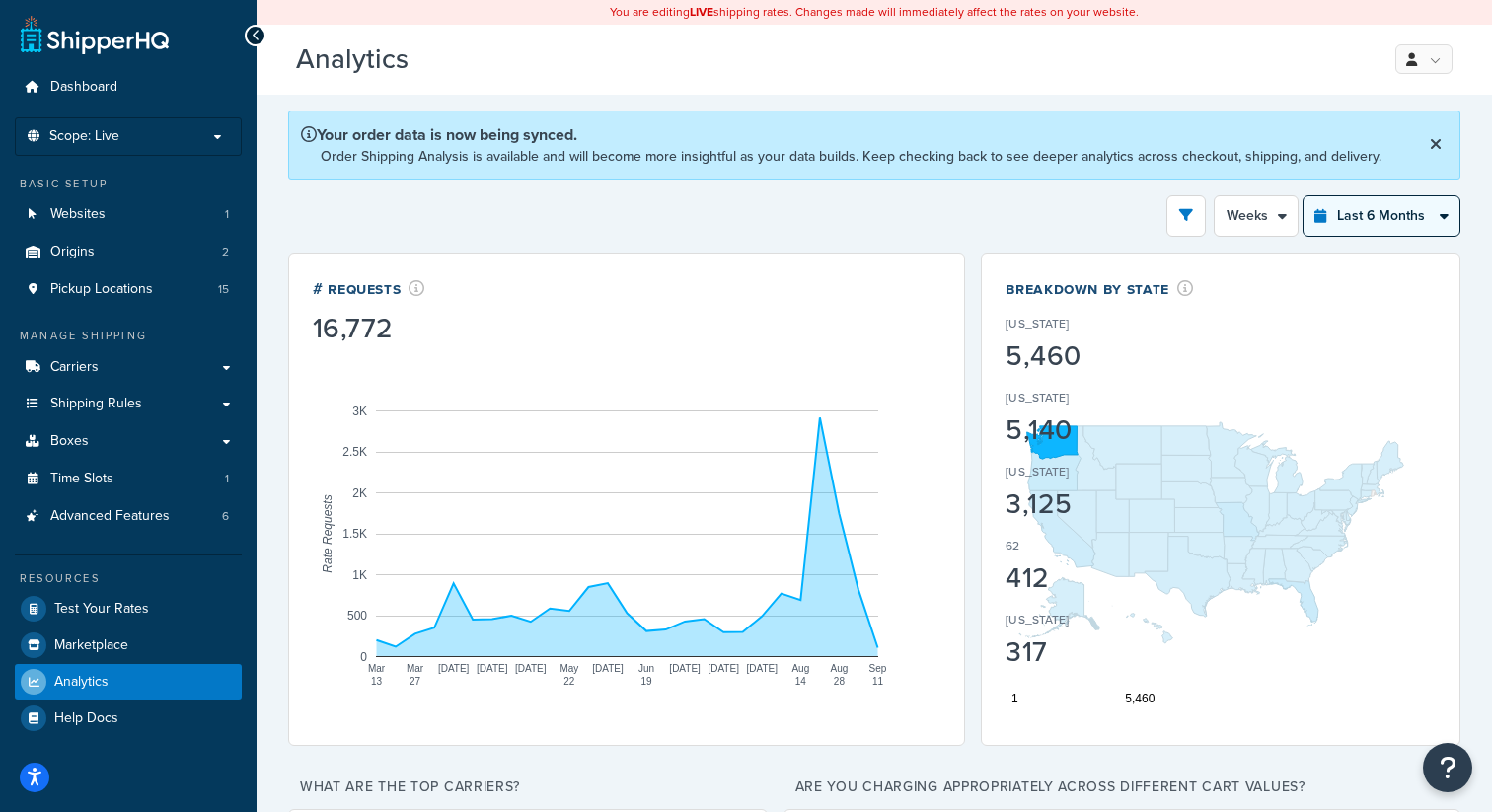
click at [1422, 205] on select "Last 24 Hours Last 7 Days Last 30 Days Last 3 Months Last 6 Months Last 12 Mont…" at bounding box center [1381, 216] width 156 height 40
select select "last_year"
click at [1303, 197] on select "Last 24 Hours Last 7 Days Last 30 Days Last 3 Months Last 6 Months Last 12 Mont…" at bounding box center [1381, 216] width 156 height 40
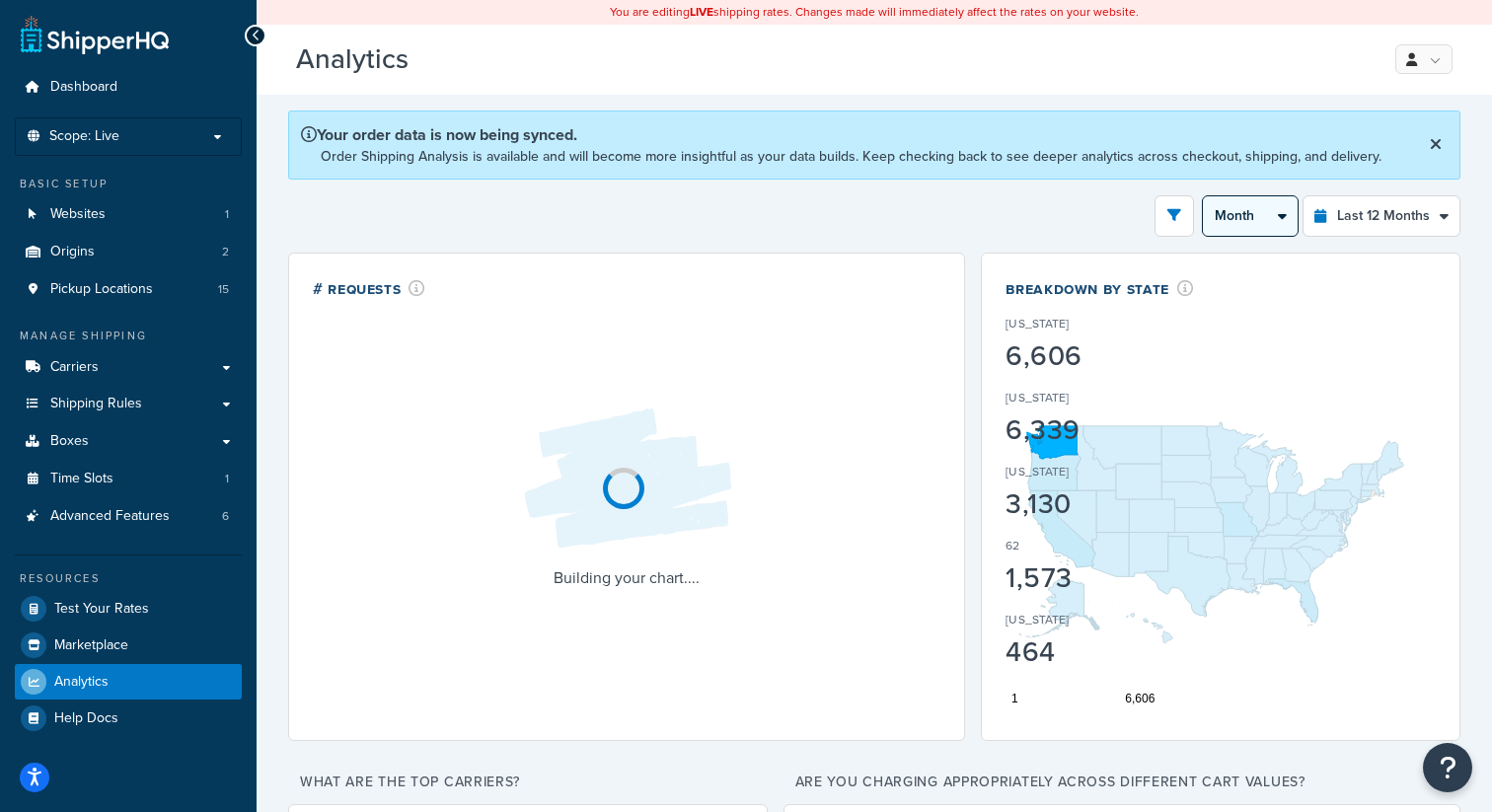
click at [1235, 213] on select "Month 2 Weeks" at bounding box center [1249, 216] width 94 height 40
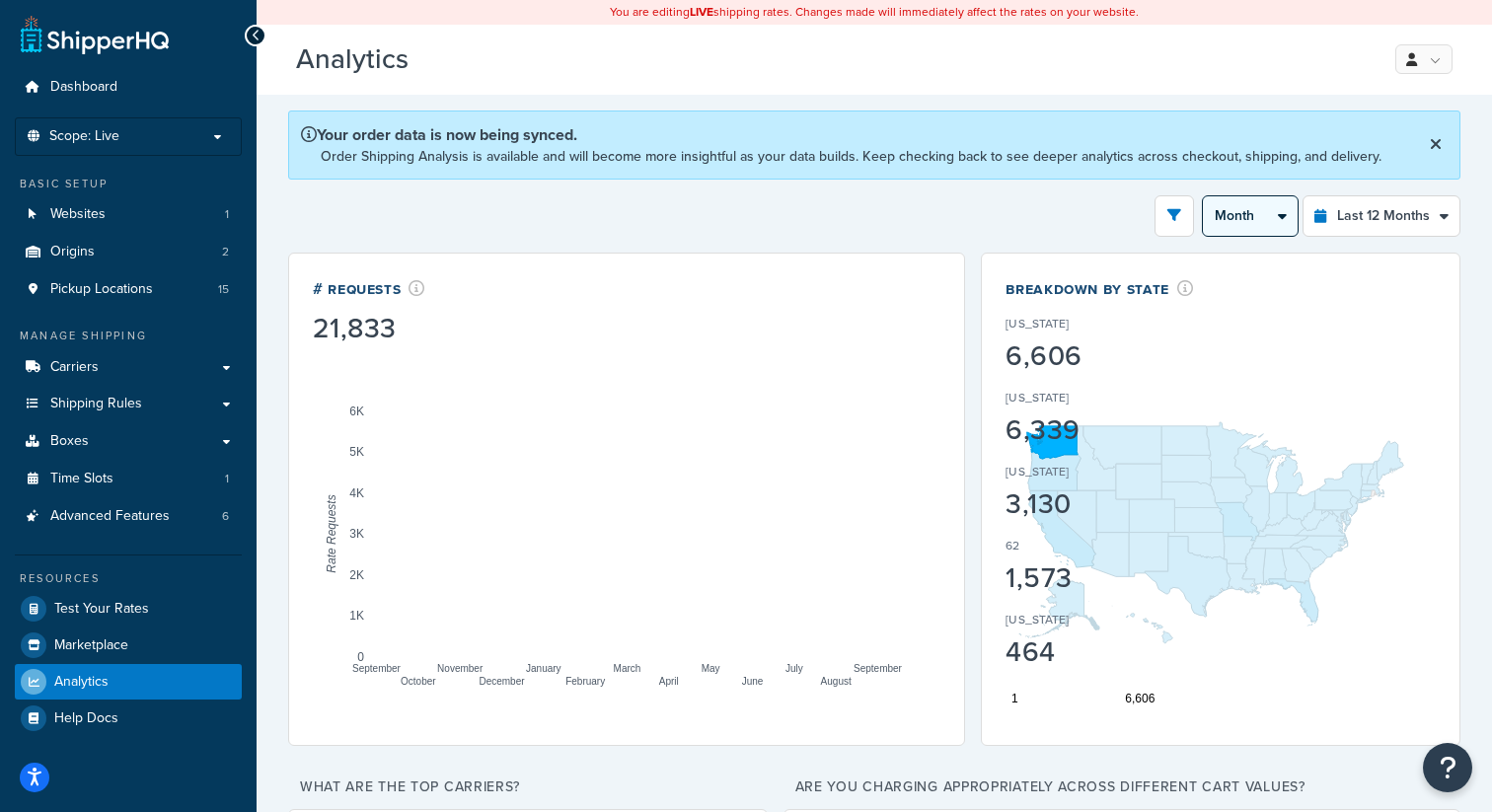
click at [1203, 197] on select "Month 2 Weeks" at bounding box center [1249, 216] width 94 height 40
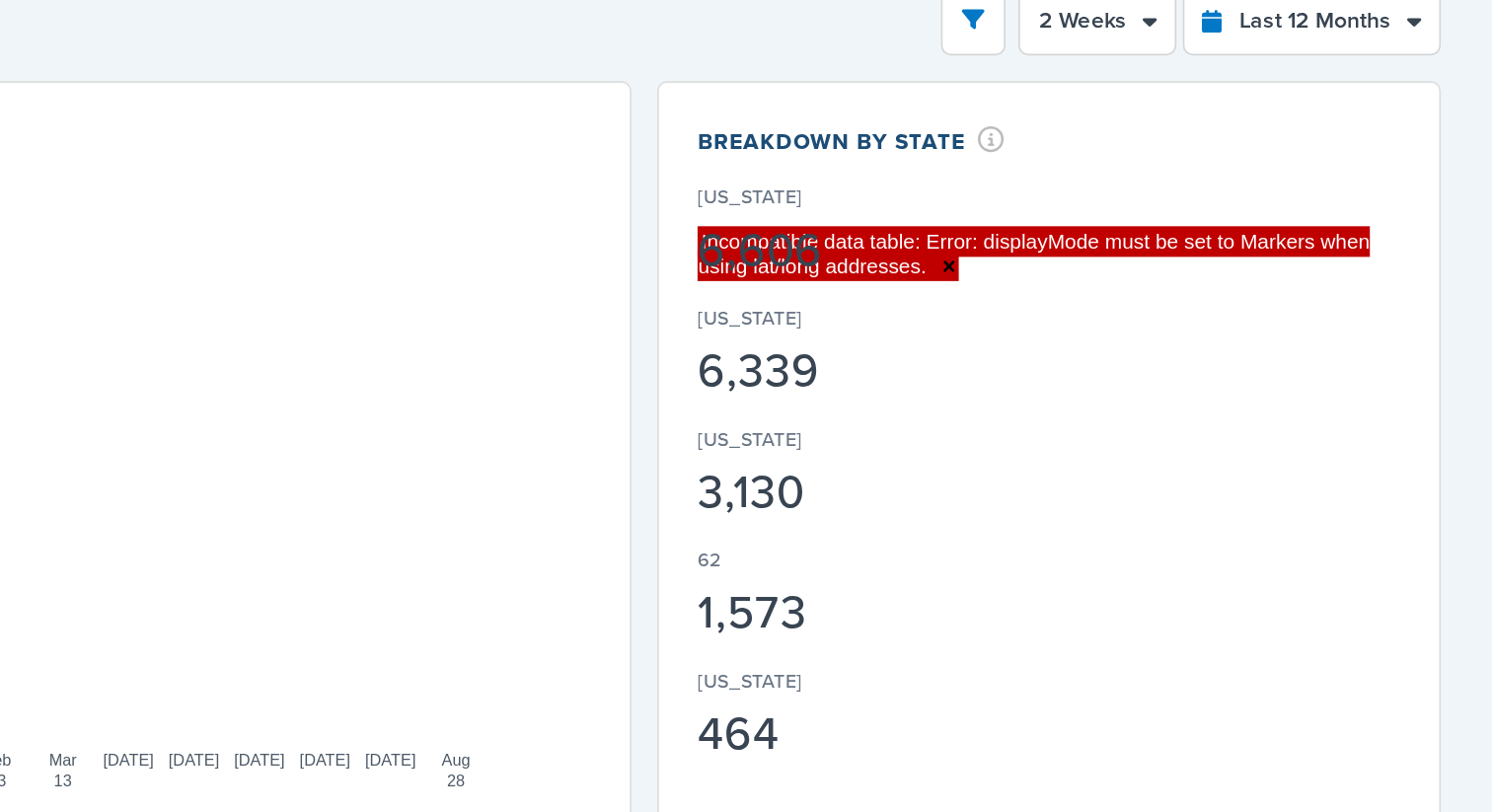
scroll to position [116, 0]
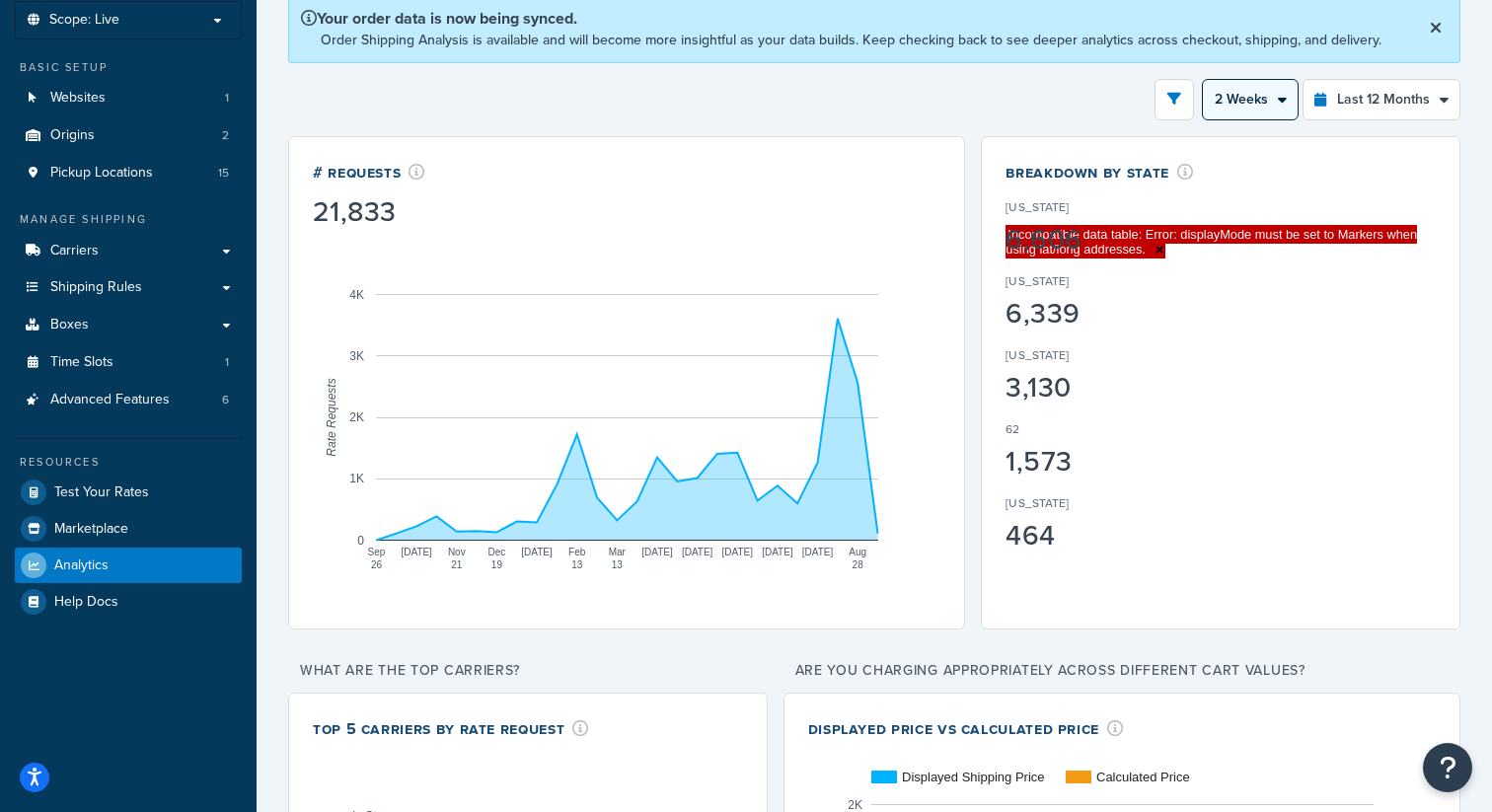
click at [1250, 92] on select "Month 2 Weeks" at bounding box center [1249, 99] width 94 height 40
click at [1203, 79] on select "Month 2 Weeks" at bounding box center [1249, 99] width 94 height 40
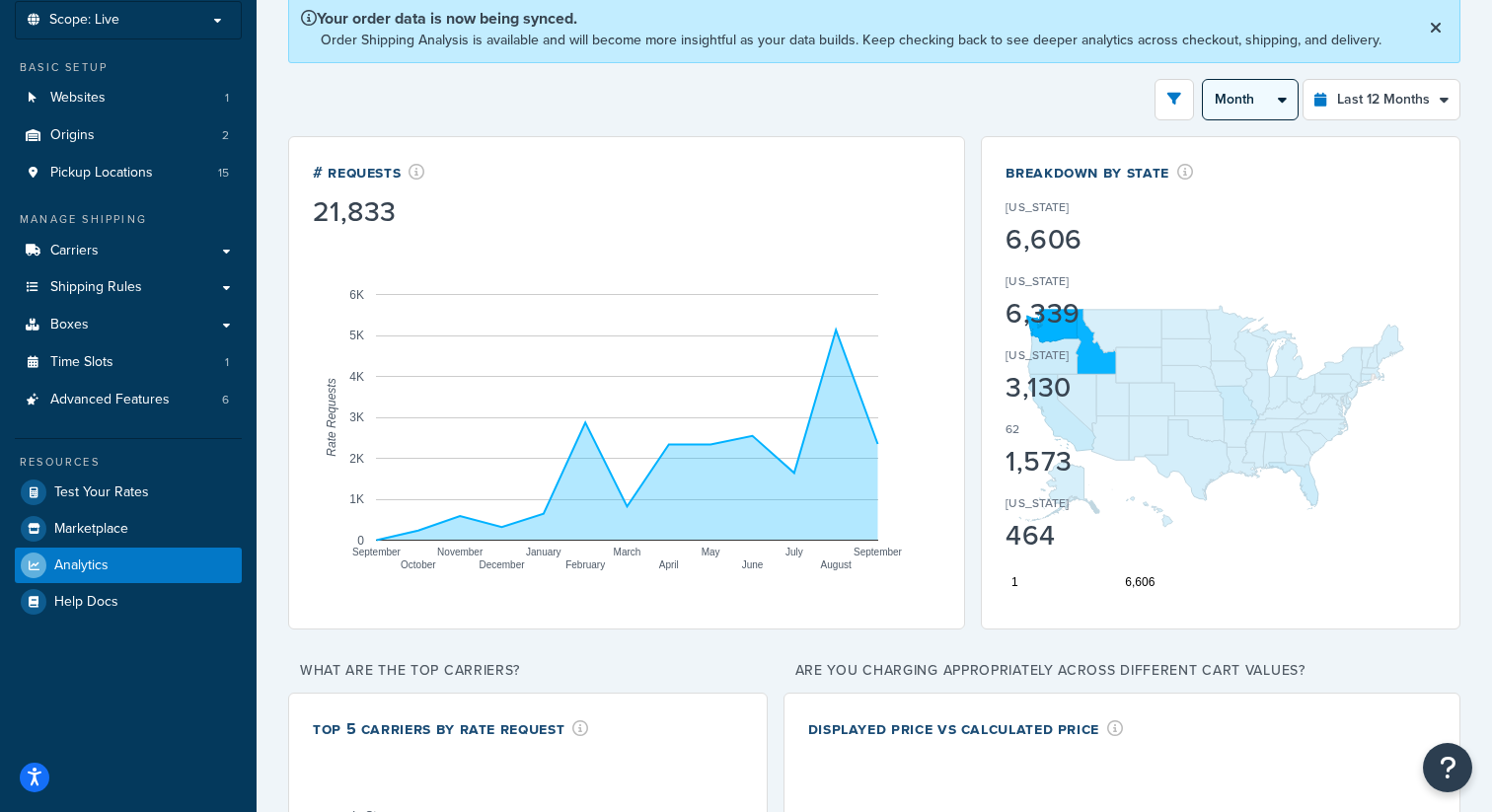
click at [1234, 111] on select "Month 2 Weeks" at bounding box center [1249, 99] width 94 height 40
select select "2w"
click at [1203, 79] on select "Month 2 Weeks" at bounding box center [1249, 99] width 94 height 40
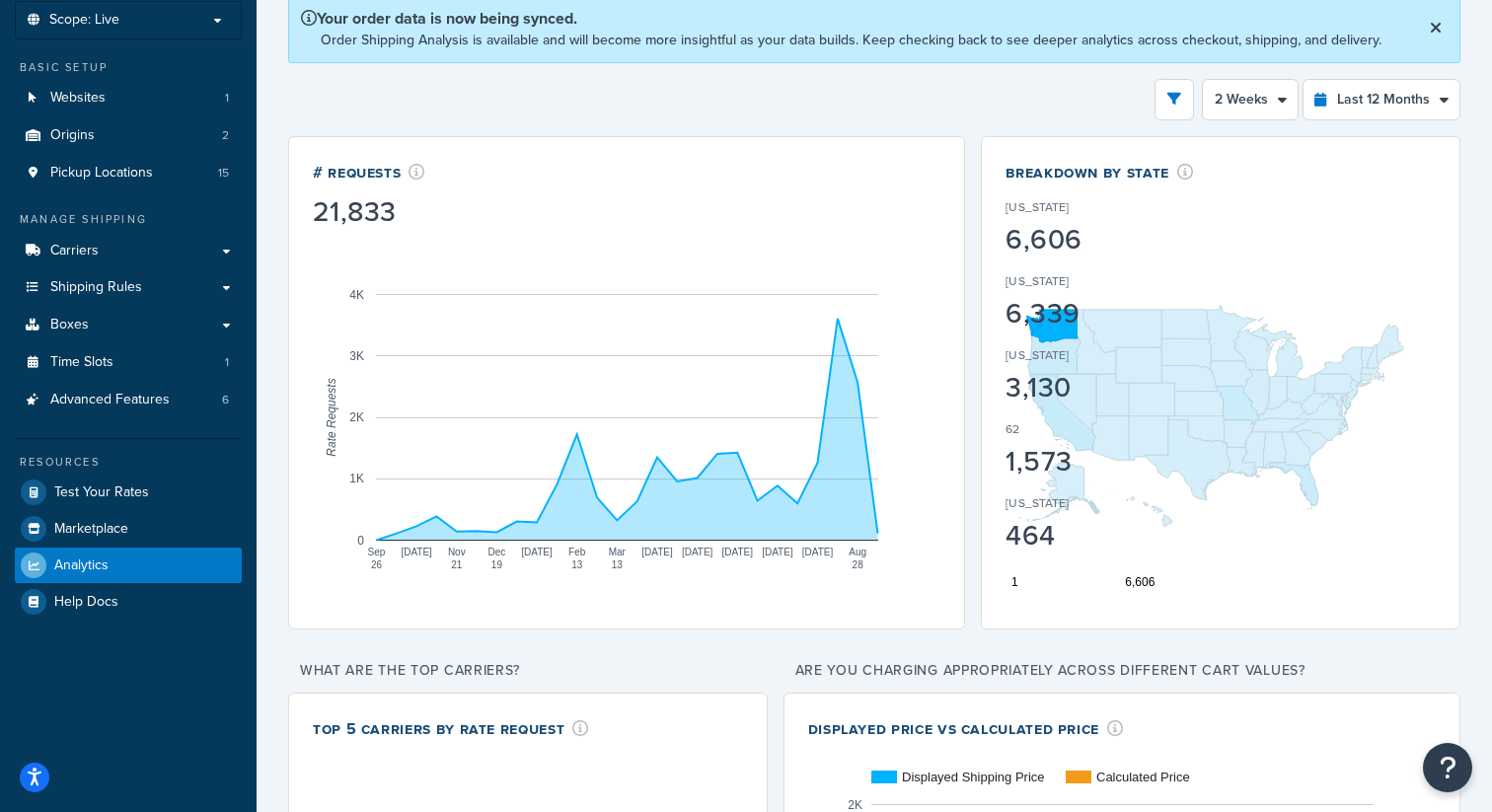
click at [1194, 99] on div "Filters Website https://www.dbsupply.com/ Destination United States United King…" at bounding box center [874, 100] width 1172 height 42
click at [1357, 109] on select "Last 24 Hours Last 7 Days Last 30 Days Last 3 Months Last 6 Months Last 12 Mont…" at bounding box center [1381, 99] width 156 height 40
select select "last_6_months"
click at [1303, 79] on select "Last 24 Hours Last 7 Days Last 30 Days Last 3 Months Last 6 Months Last 12 Mont…" at bounding box center [1381, 99] width 156 height 40
select select "1w"
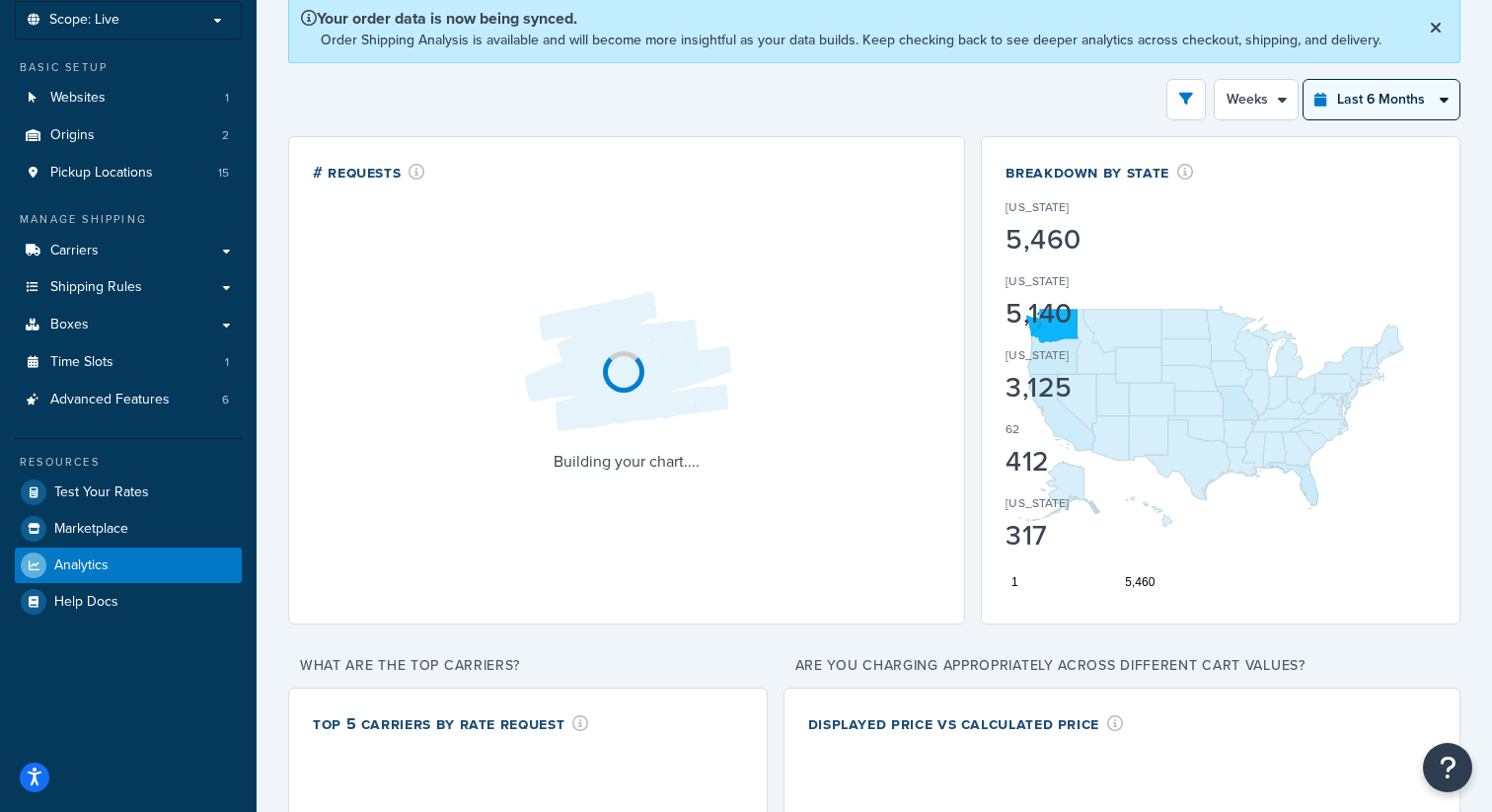
click at [1362, 101] on select "Last 24 Hours Last 7 Days Last 30 Days Last 3 Months Last 6 Months Last 12 Mont…" at bounding box center [1381, 99] width 156 height 40
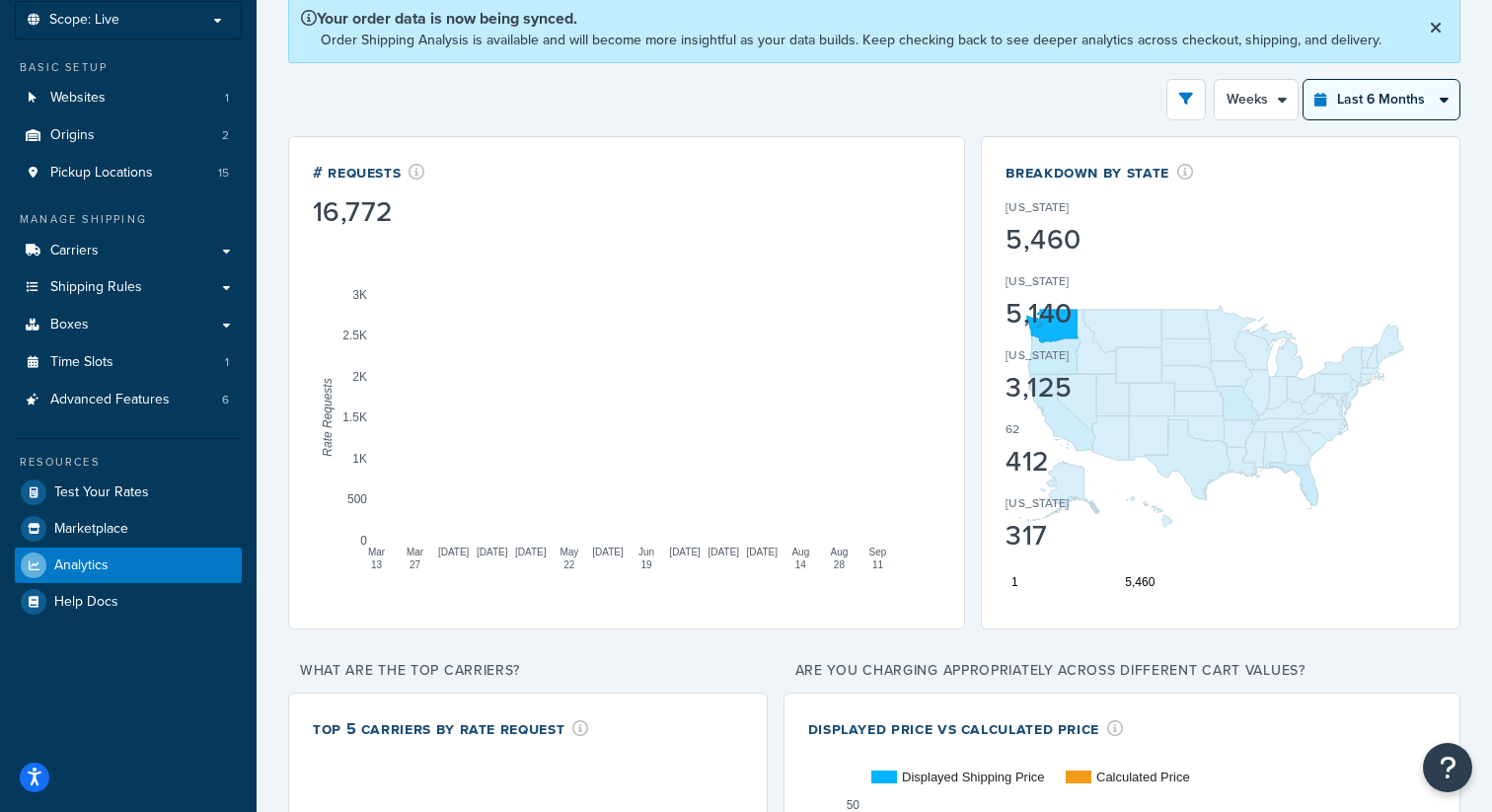
click at [1303, 79] on select "Last 24 Hours Last 7 Days Last 30 Days Last 3 Months Last 6 Months Last 12 Mont…" at bounding box center [1381, 99] width 156 height 40
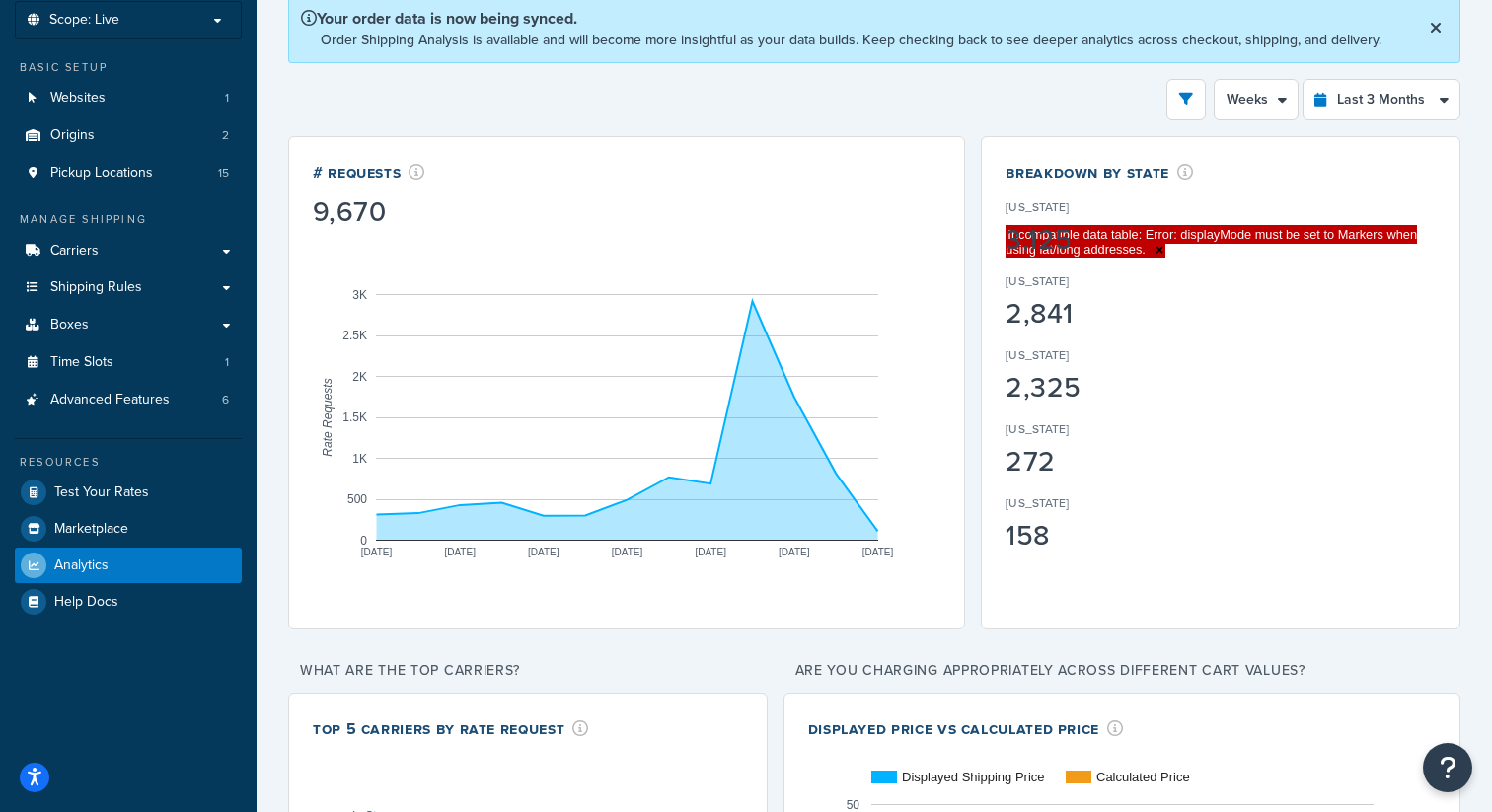
drag, startPoint x: 1146, startPoint y: 228, endPoint x: 1144, endPoint y: 251, distance: 23.1
click at [1143, 251] on div "3,125" at bounding box center [1089, 240] width 168 height 28
drag, startPoint x: 1144, startPoint y: 251, endPoint x: 1146, endPoint y: 233, distance: 18.1
click at [1146, 233] on div "3,125" at bounding box center [1089, 240] width 168 height 28
drag, startPoint x: 1146, startPoint y: 233, endPoint x: 1172, endPoint y: 235, distance: 26.1
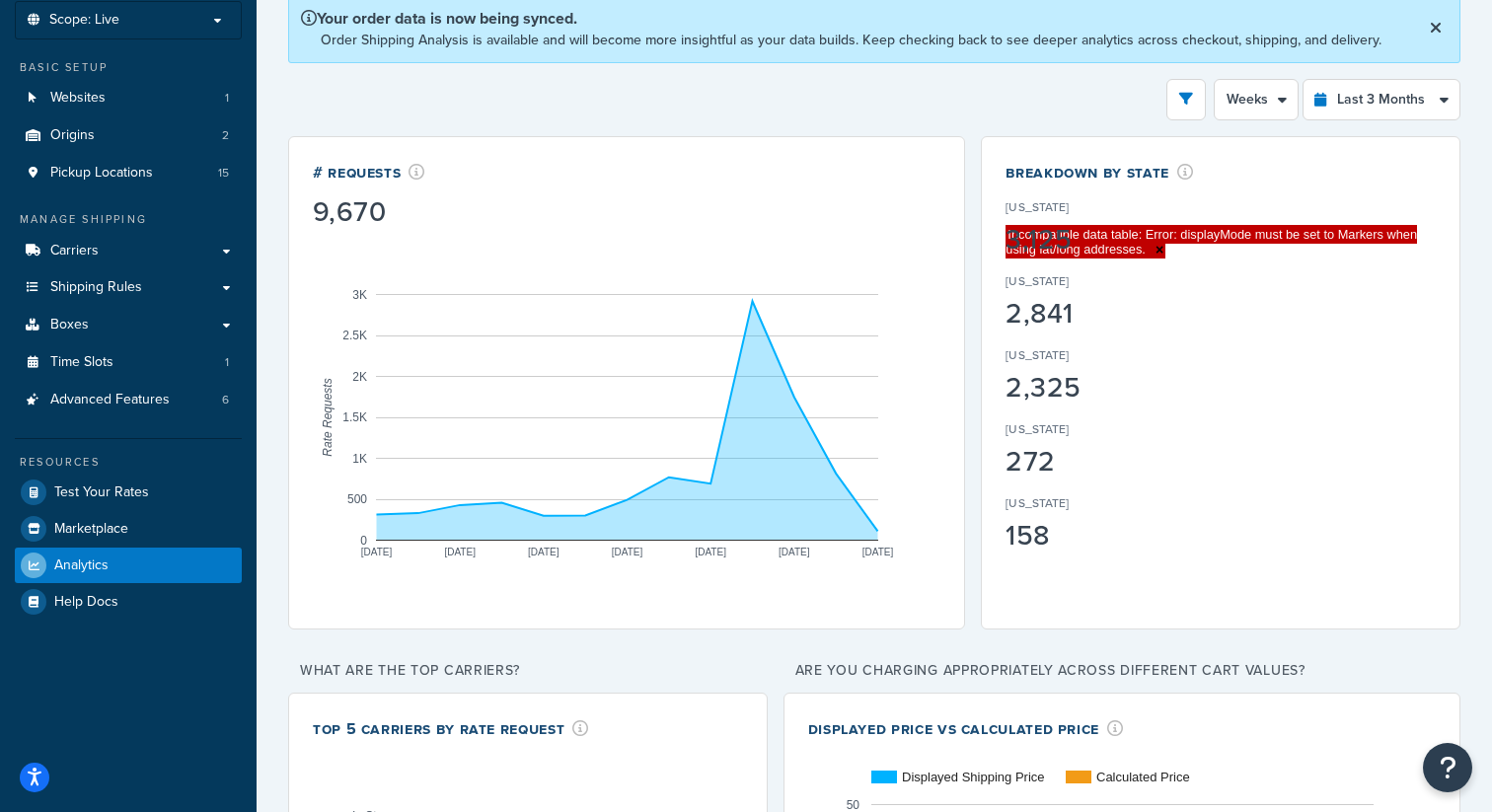
click at [1173, 235] on div "3,125" at bounding box center [1089, 240] width 168 height 28
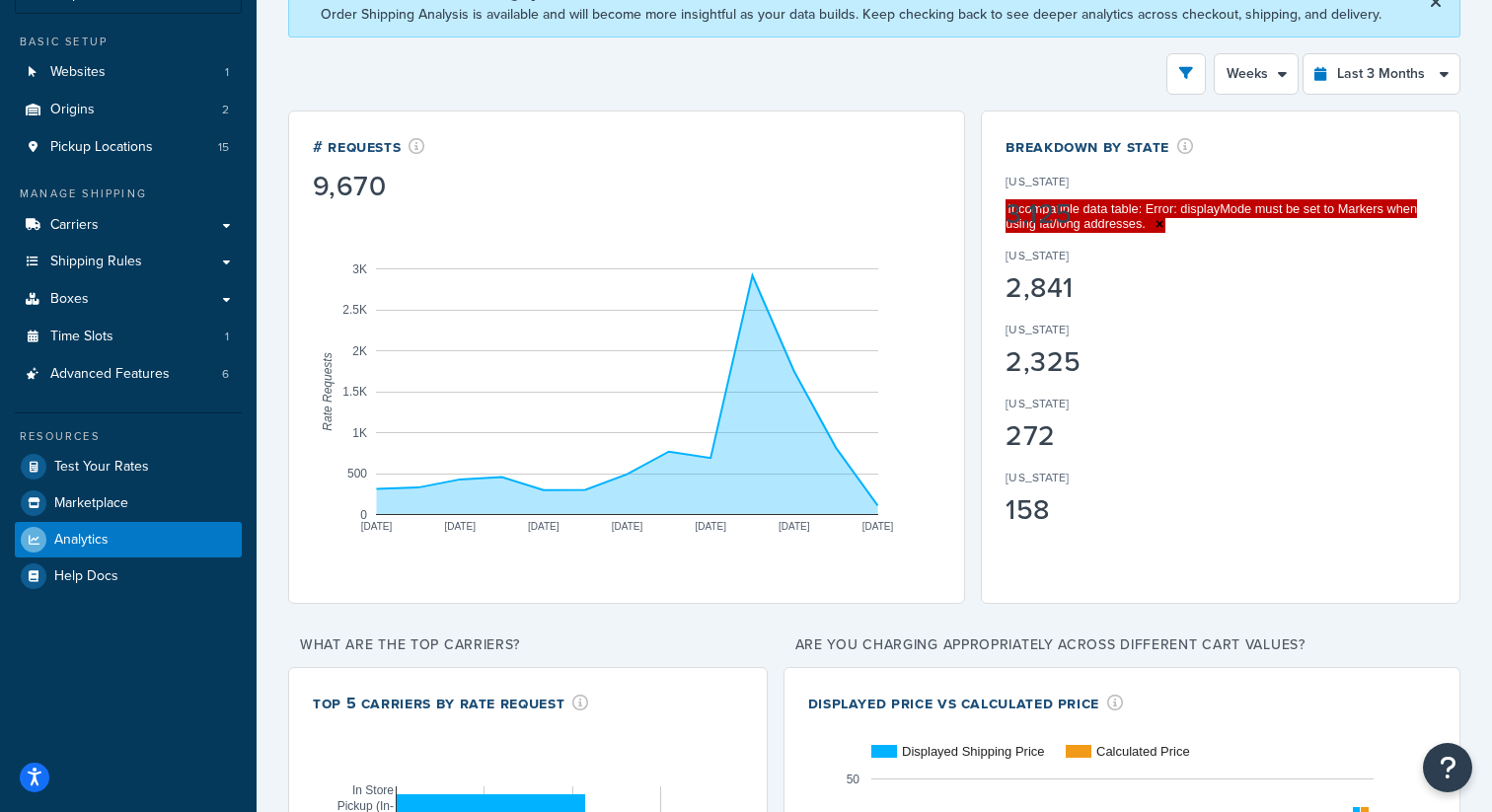
scroll to position [114, 0]
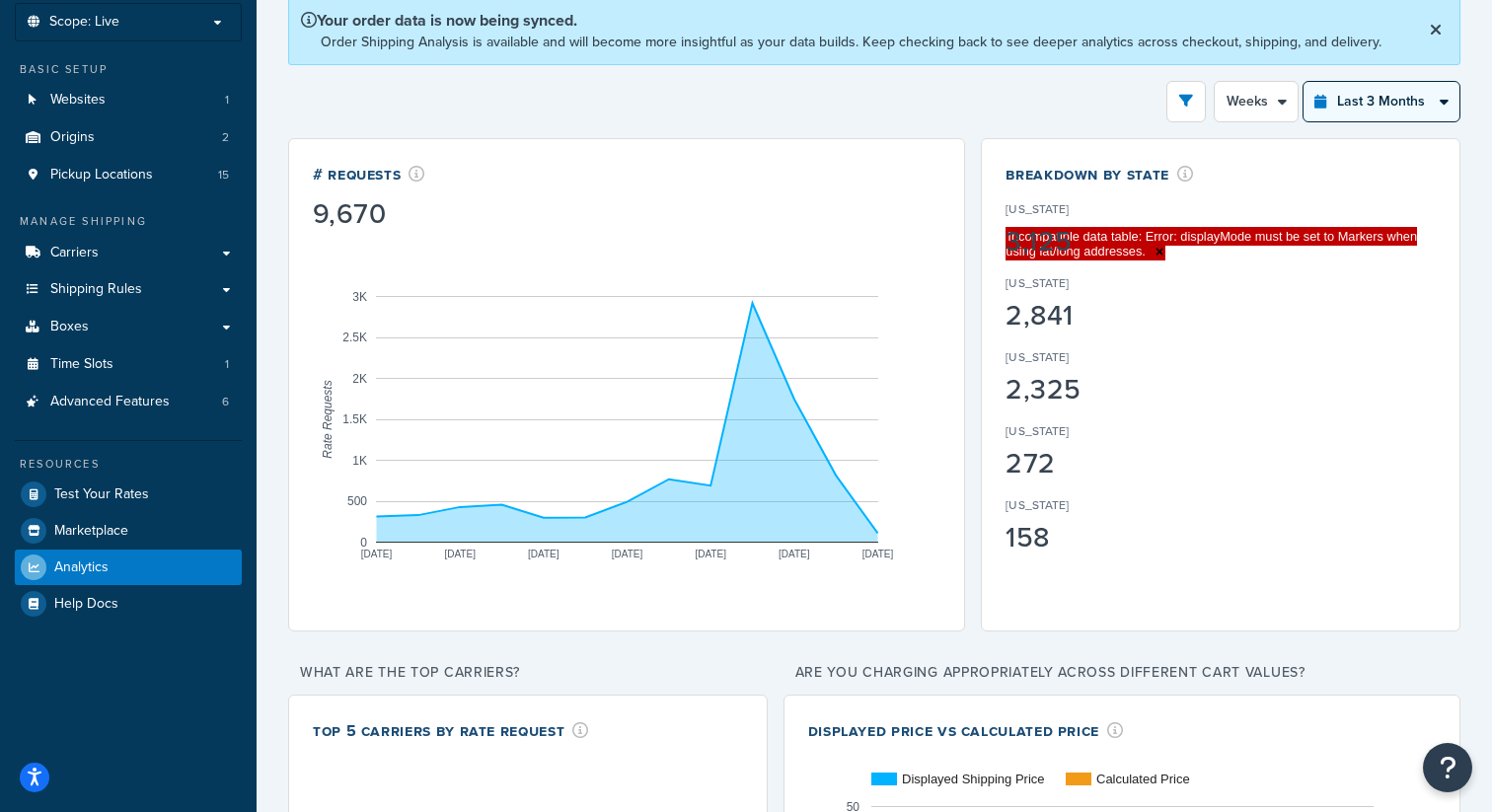
click at [1366, 108] on select "Last 24 Hours Last 7 Days Last 30 Days Last 3 Months Last 6 Months Last 12 Mont…" at bounding box center [1381, 101] width 156 height 40
click at [1303, 81] on select "Last 24 Hours Last 7 Days Last 30 Days Last 3 Months Last 6 Months Last 12 Mont…" at bounding box center [1381, 101] width 156 height 40
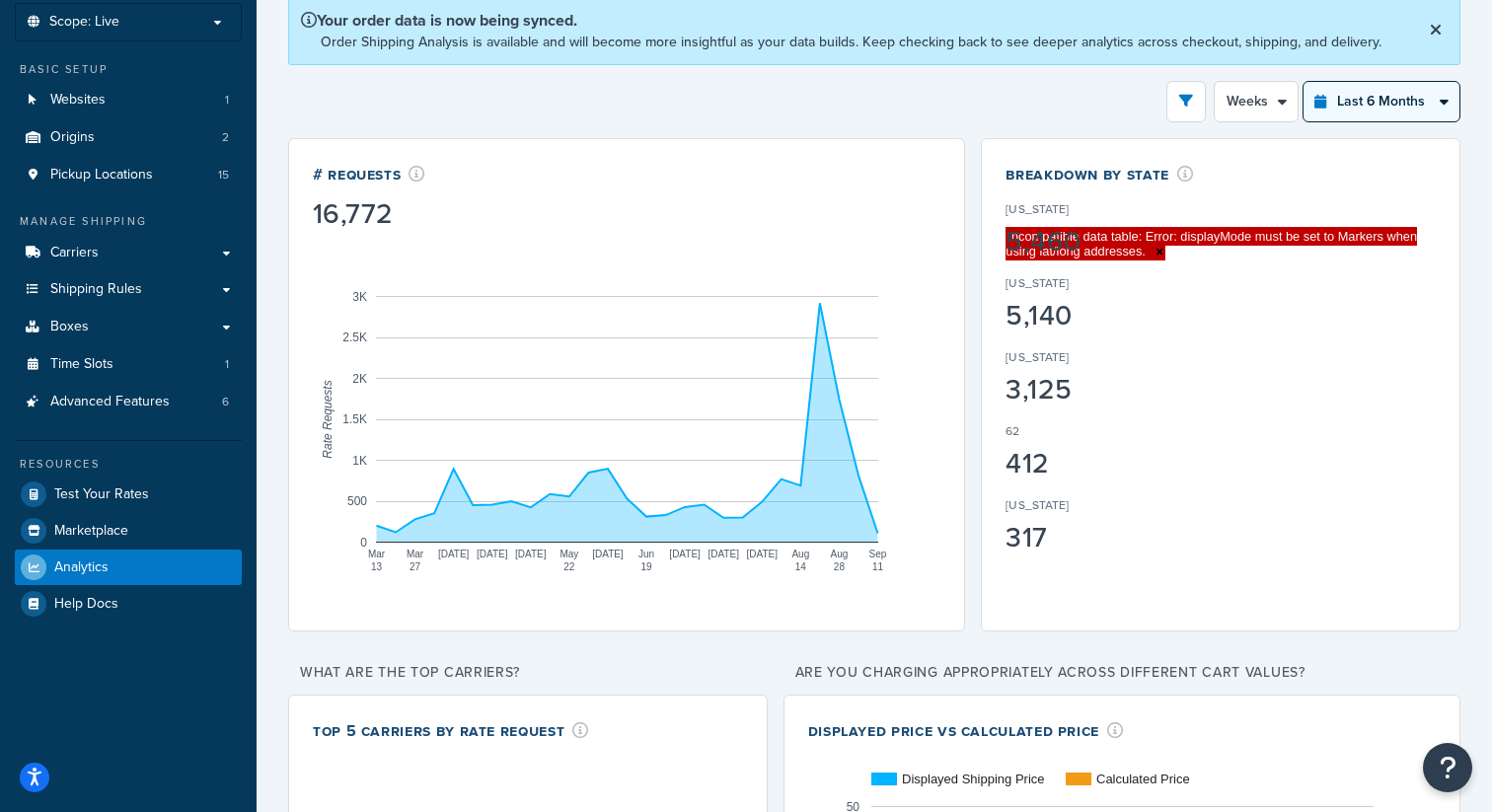
click at [1365, 111] on select "Last 24 Hours Last 7 Days Last 30 Days Last 3 Months Last 6 Months Last 12 Mont…" at bounding box center [1381, 101] width 156 height 40
select select "last_year"
click at [1303, 81] on select "Last 24 Hours Last 7 Days Last 30 Days Last 3 Months Last 6 Months Last 12 Mont…" at bounding box center [1381, 101] width 156 height 40
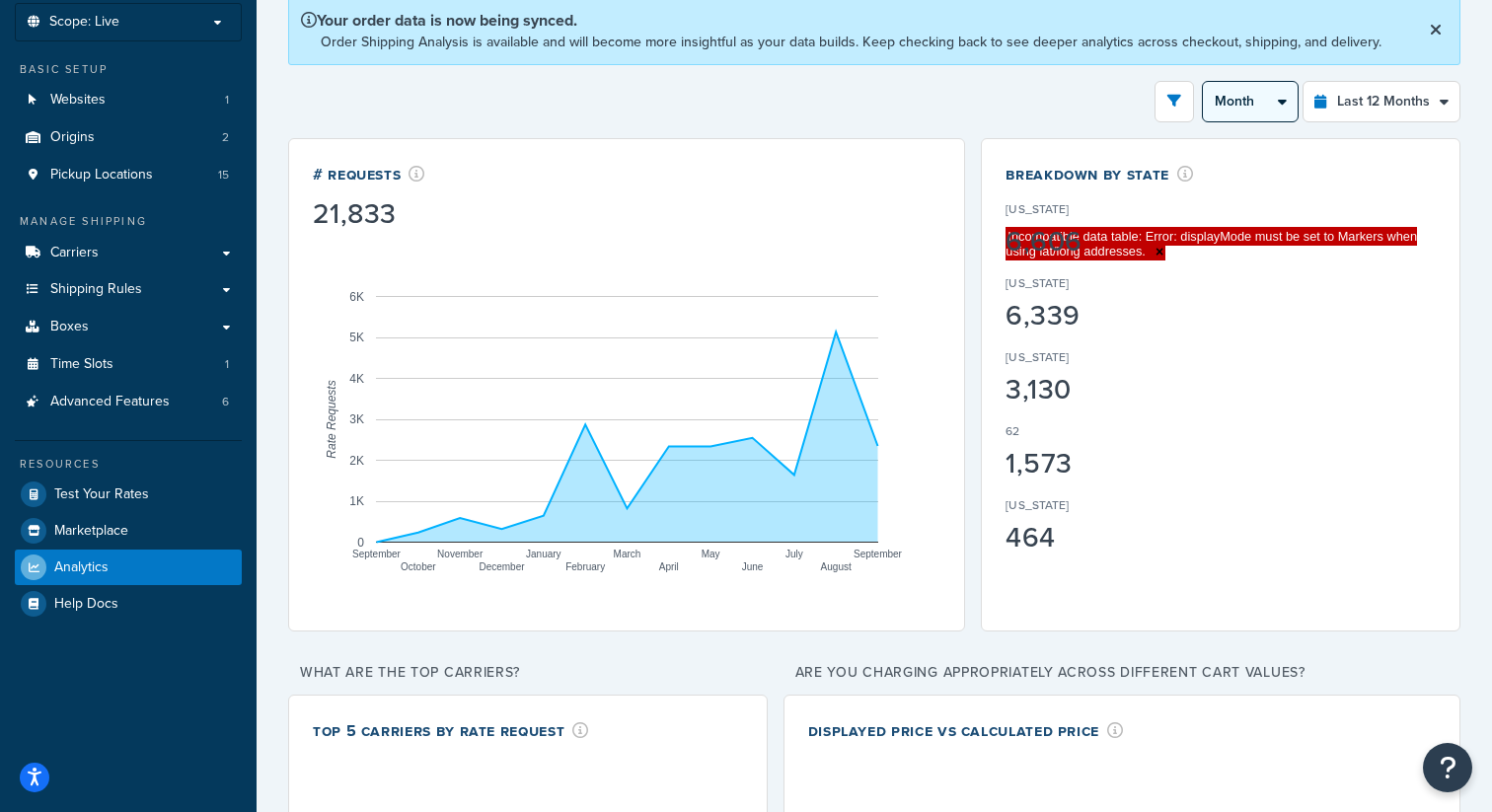
click at [1234, 105] on select "Month 2 Weeks" at bounding box center [1249, 101] width 94 height 40
select select "2w"
click at [1203, 81] on select "Month 2 Weeks" at bounding box center [1249, 101] width 94 height 40
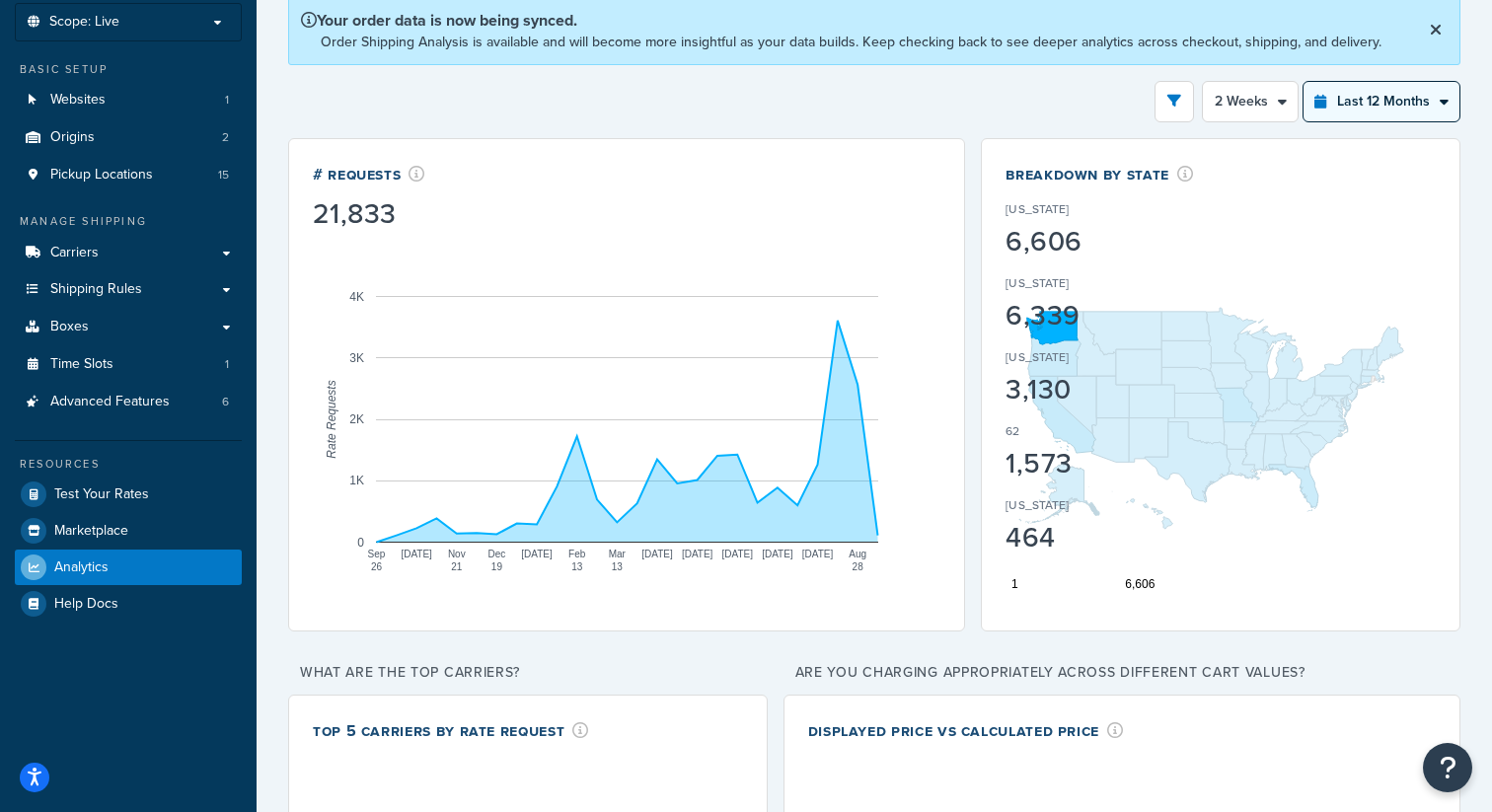
click at [1348, 109] on select "Last 24 Hours Last 7 Days Last 30 Days Last 3 Months Last 6 Months Last 12 Mont…" at bounding box center [1381, 101] width 156 height 40
click at [1303, 81] on select "Last 24 Hours Last 7 Days Last 30 Days Last 3 Months Last 6 Months Last 12 Mont…" at bounding box center [1381, 101] width 156 height 40
click at [1367, 95] on select "Last 24 Hours Last 7 Days Last 30 Days Last 3 Months Last 6 Months Last 12 Mont…" at bounding box center [1381, 101] width 156 height 40
select select "last_6_months"
click at [1303, 81] on select "Last 24 Hours Last 7 Days Last 30 Days Last 3 Months Last 6 Months Last 12 Mont…" at bounding box center [1381, 101] width 156 height 40
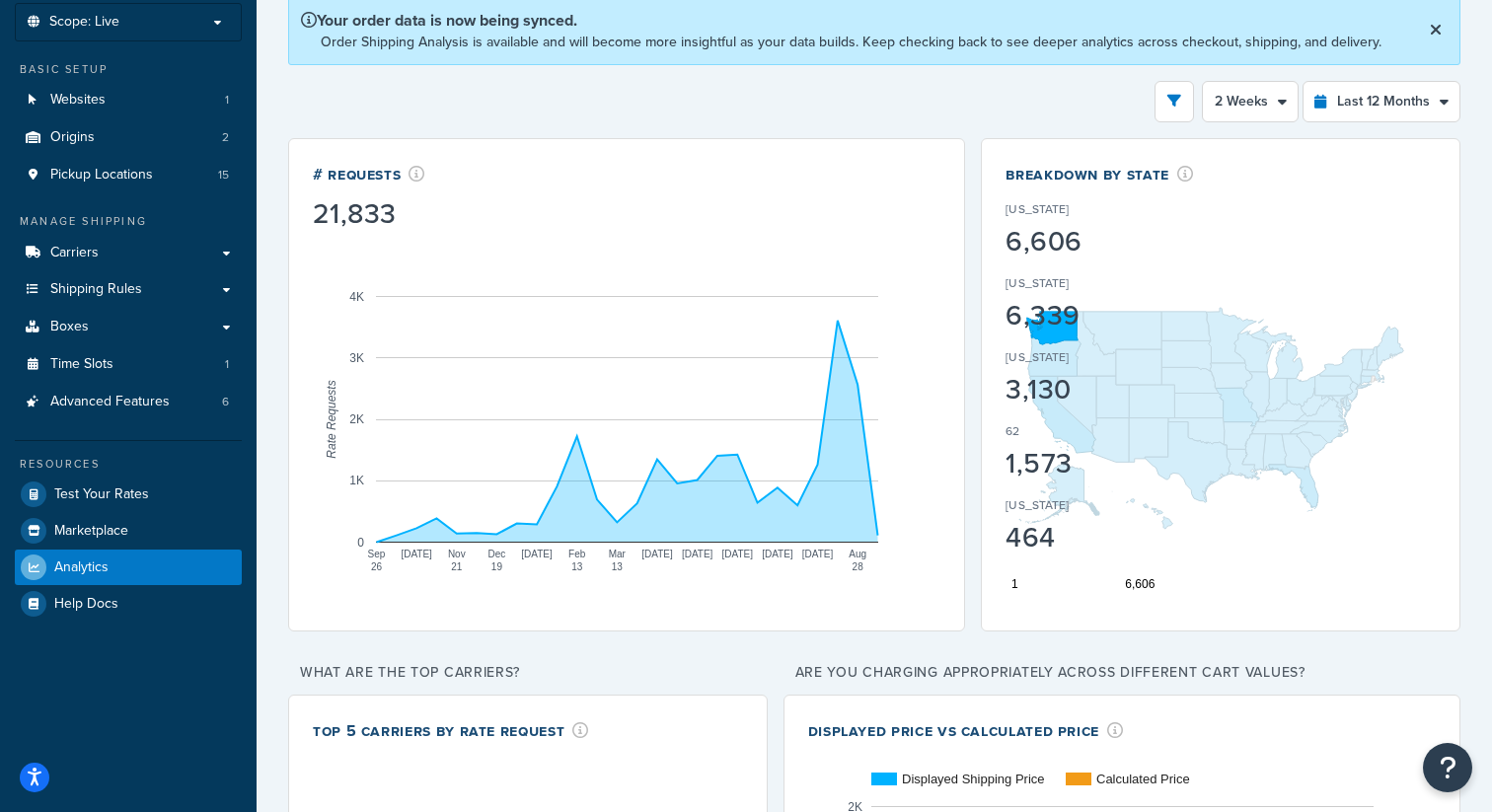
select select "1w"
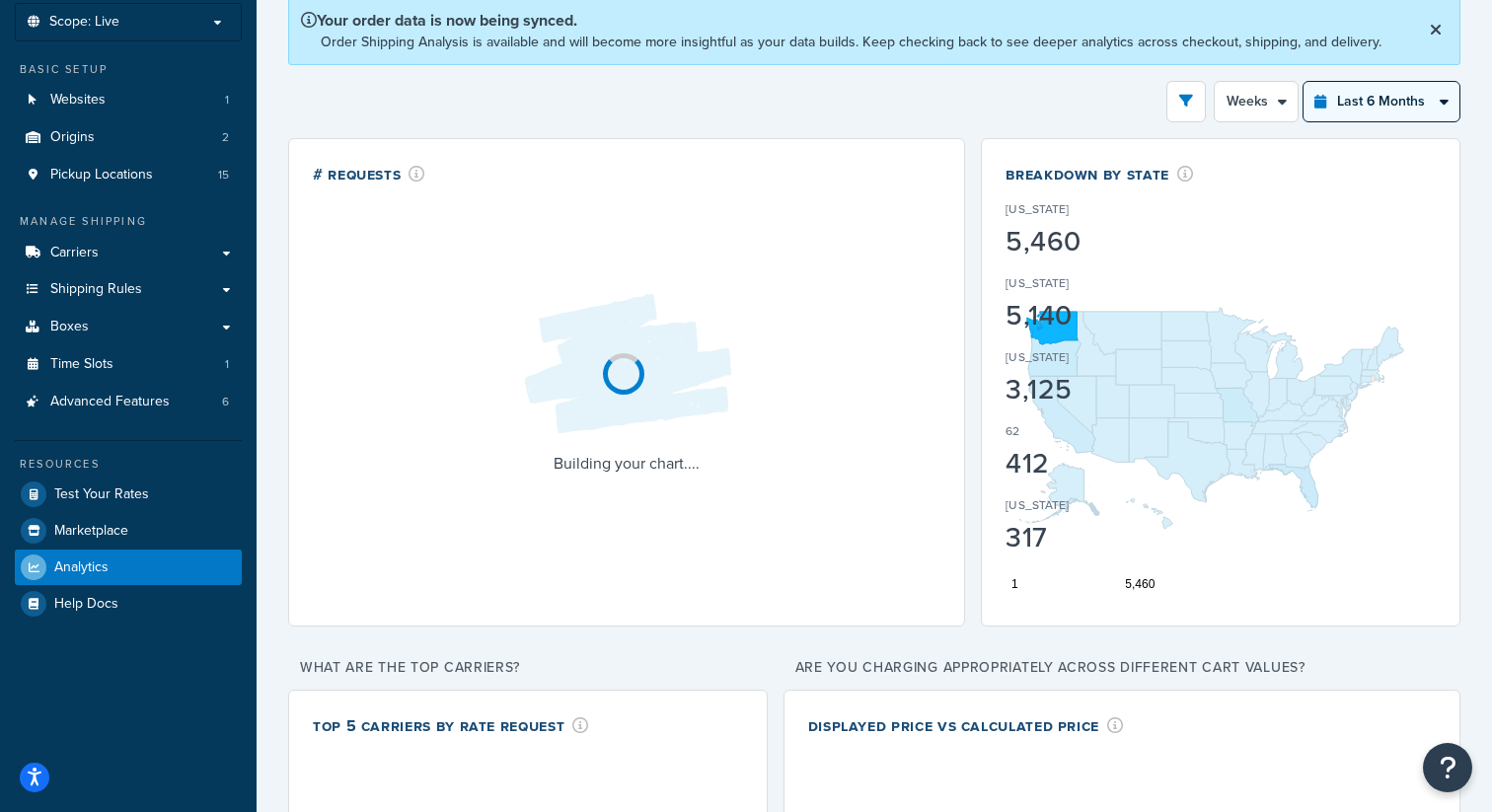
click at [1360, 108] on select "Last 24 Hours Last 7 Days Last 30 Days Last 3 Months Last 6 Months Last 12 Mont…" at bounding box center [1381, 101] width 156 height 40
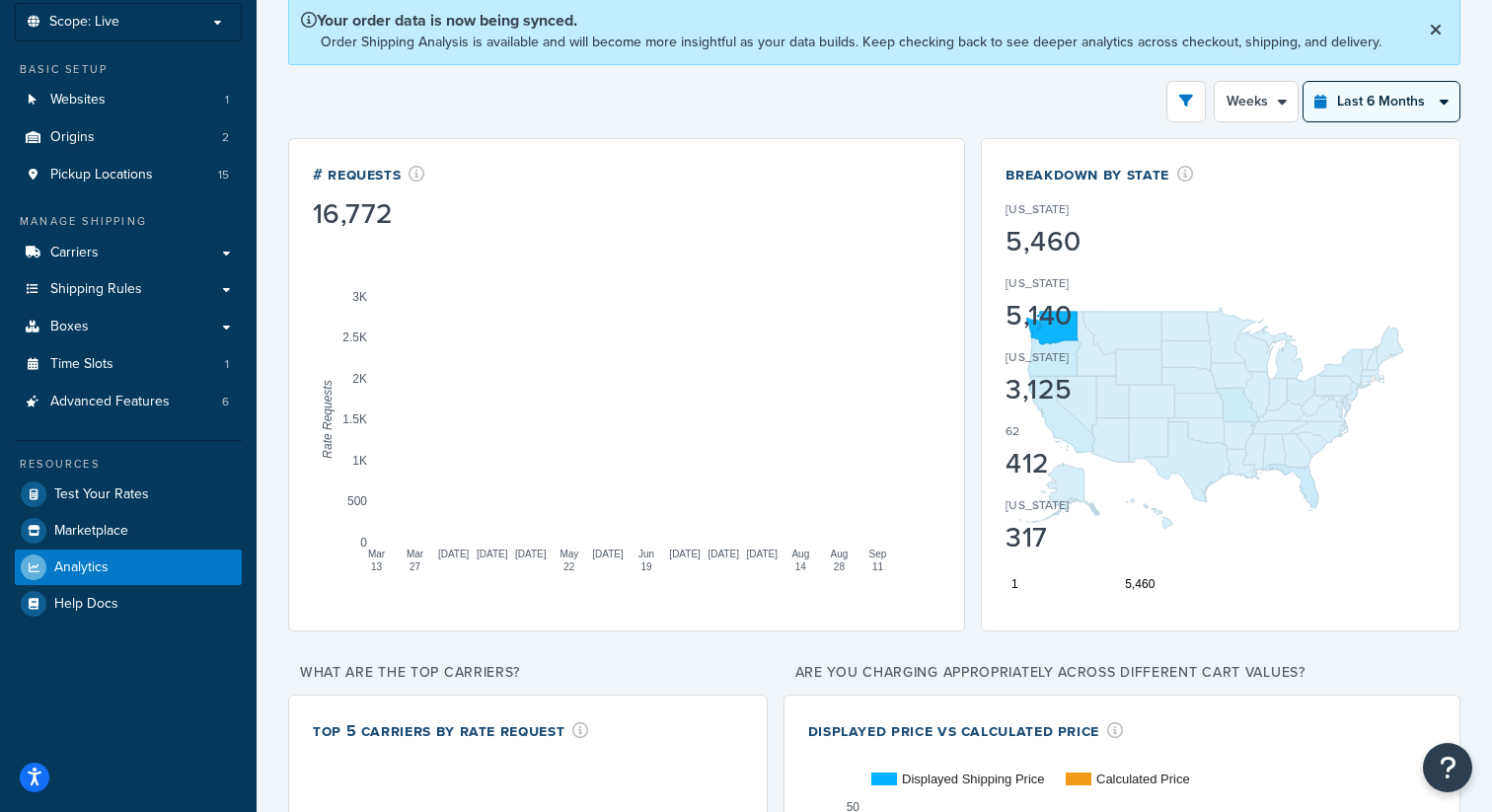
select select "last_3_months"
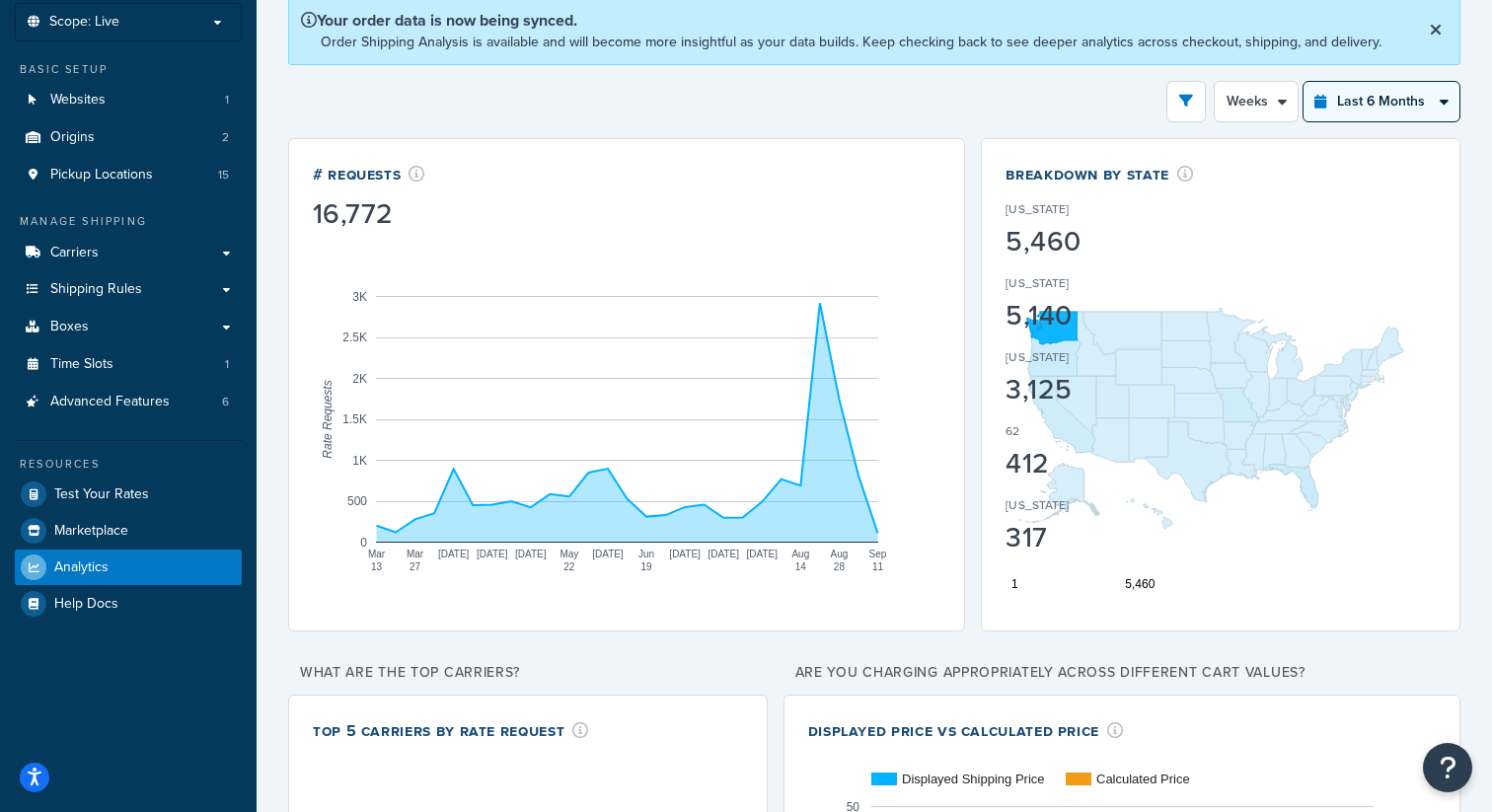
click at [1303, 81] on select "Last 24 Hours Last 7 Days Last 30 Days Last 3 Months Last 6 Months Last 12 Mont…" at bounding box center [1381, 101] width 156 height 40
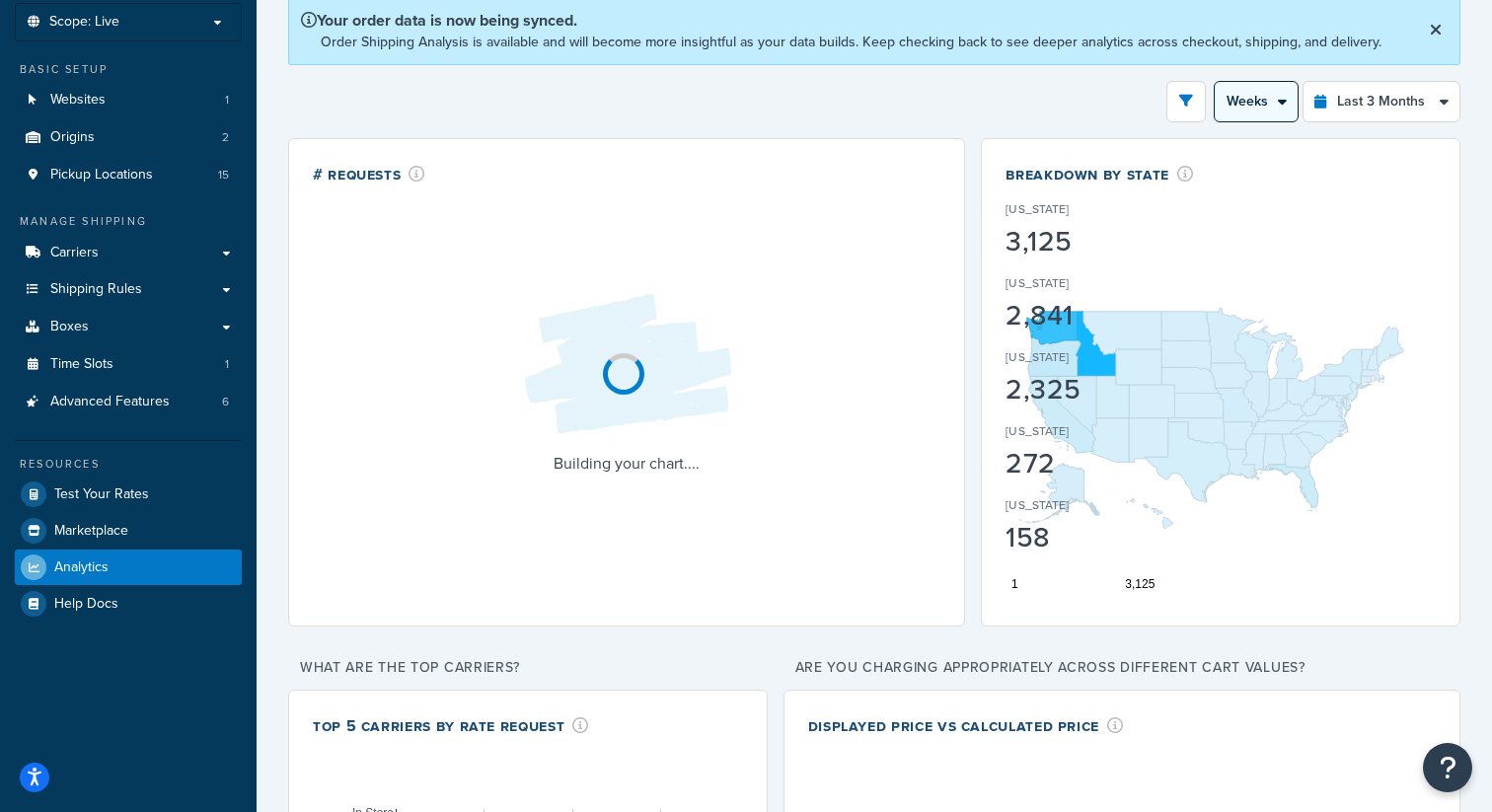
click at [1280, 96] on select "Month Weeks" at bounding box center [1255, 101] width 82 height 40
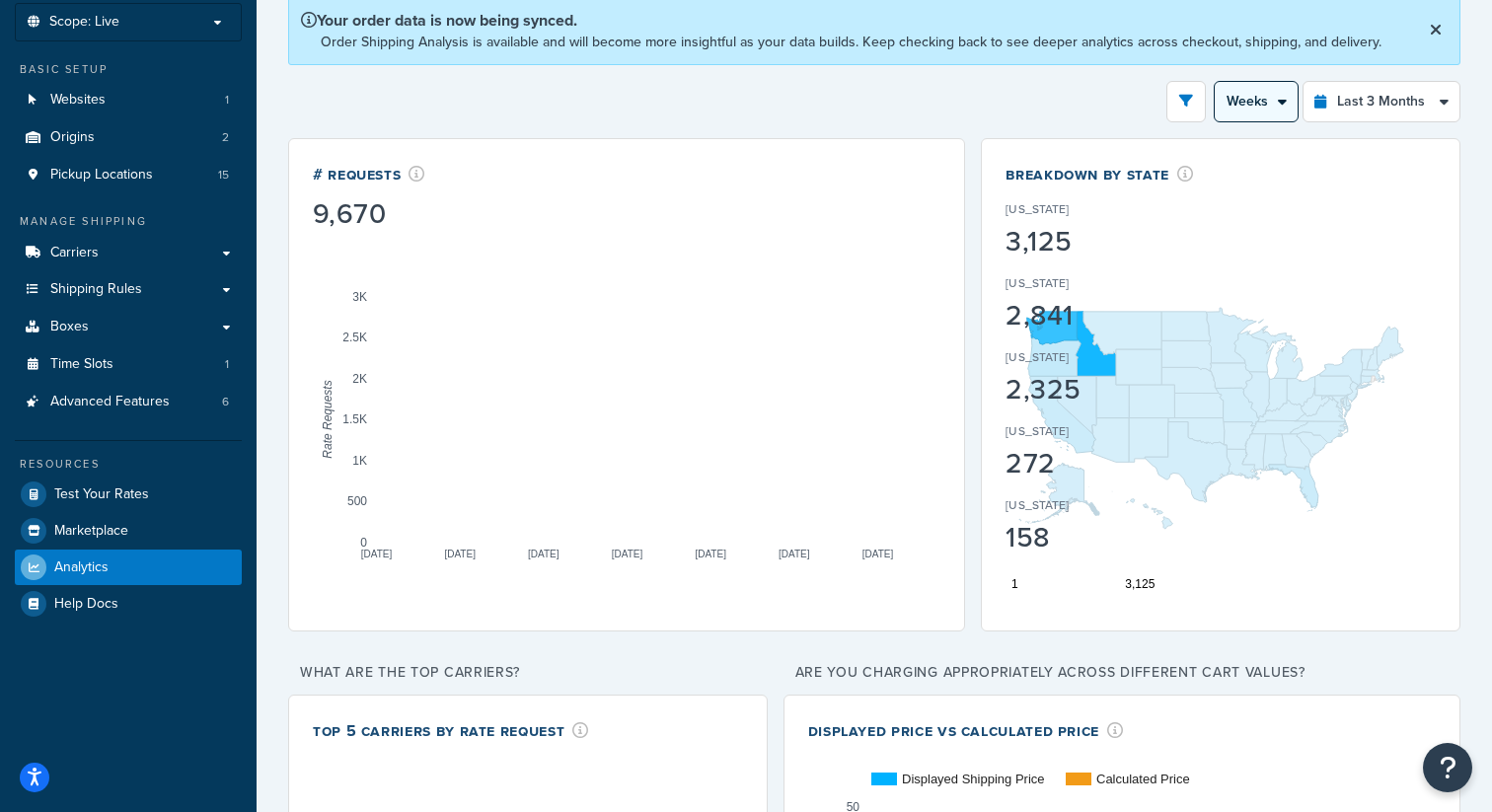
select select "1M"
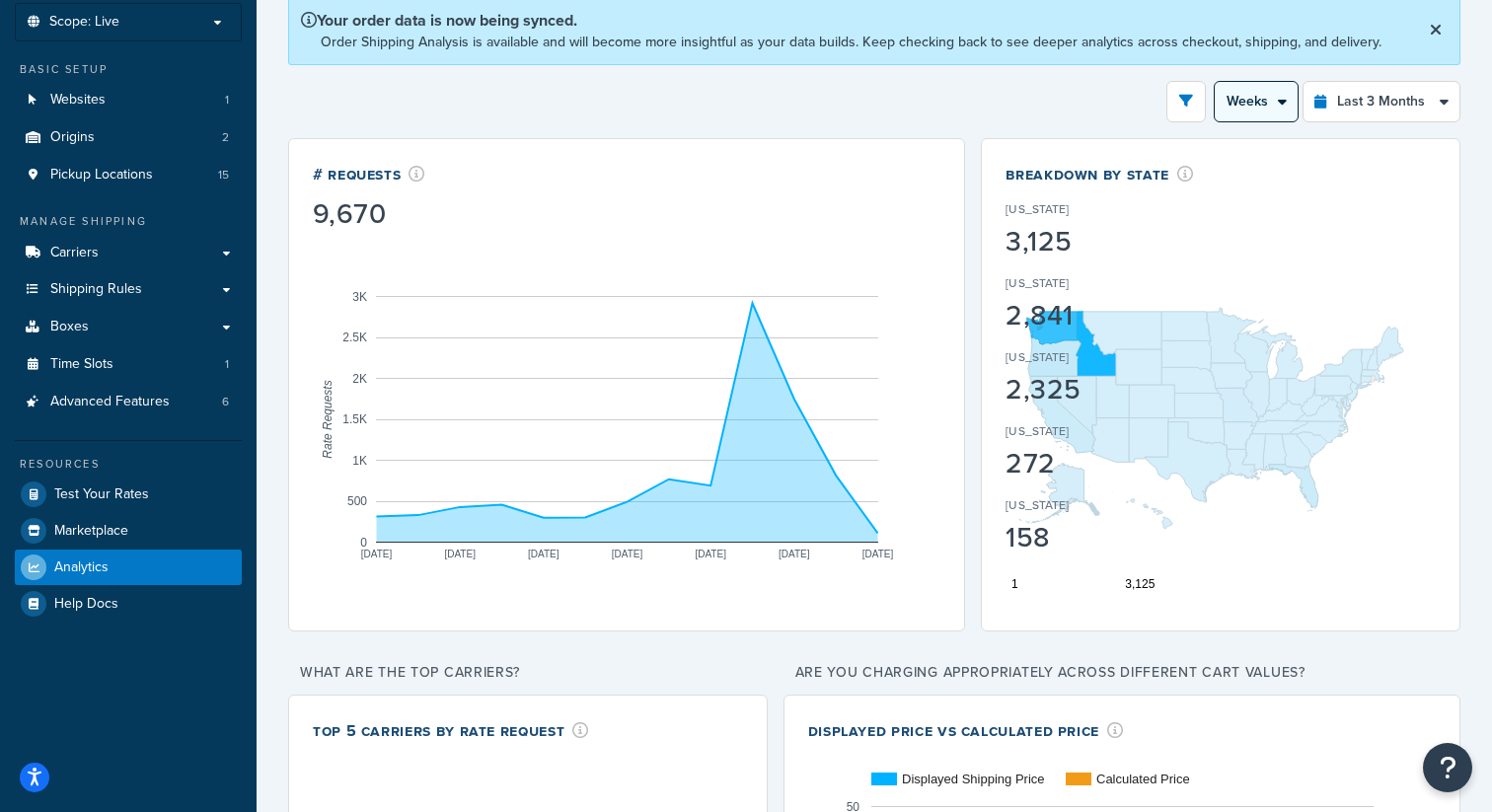
click at [1214, 81] on select "Month Weeks" at bounding box center [1255, 101] width 82 height 40
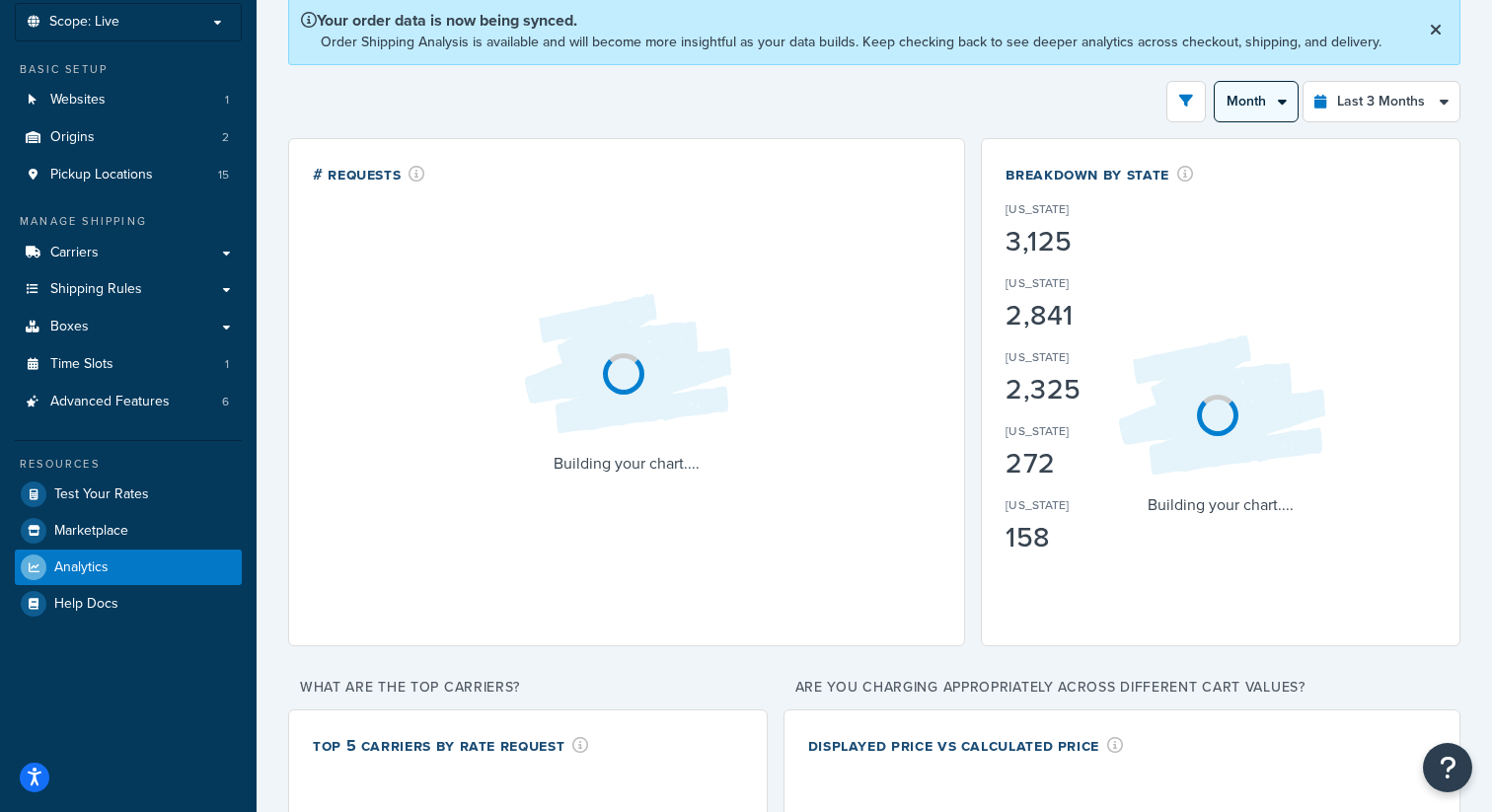
click at [1248, 109] on select "Month Weeks" at bounding box center [1255, 101] width 82 height 40
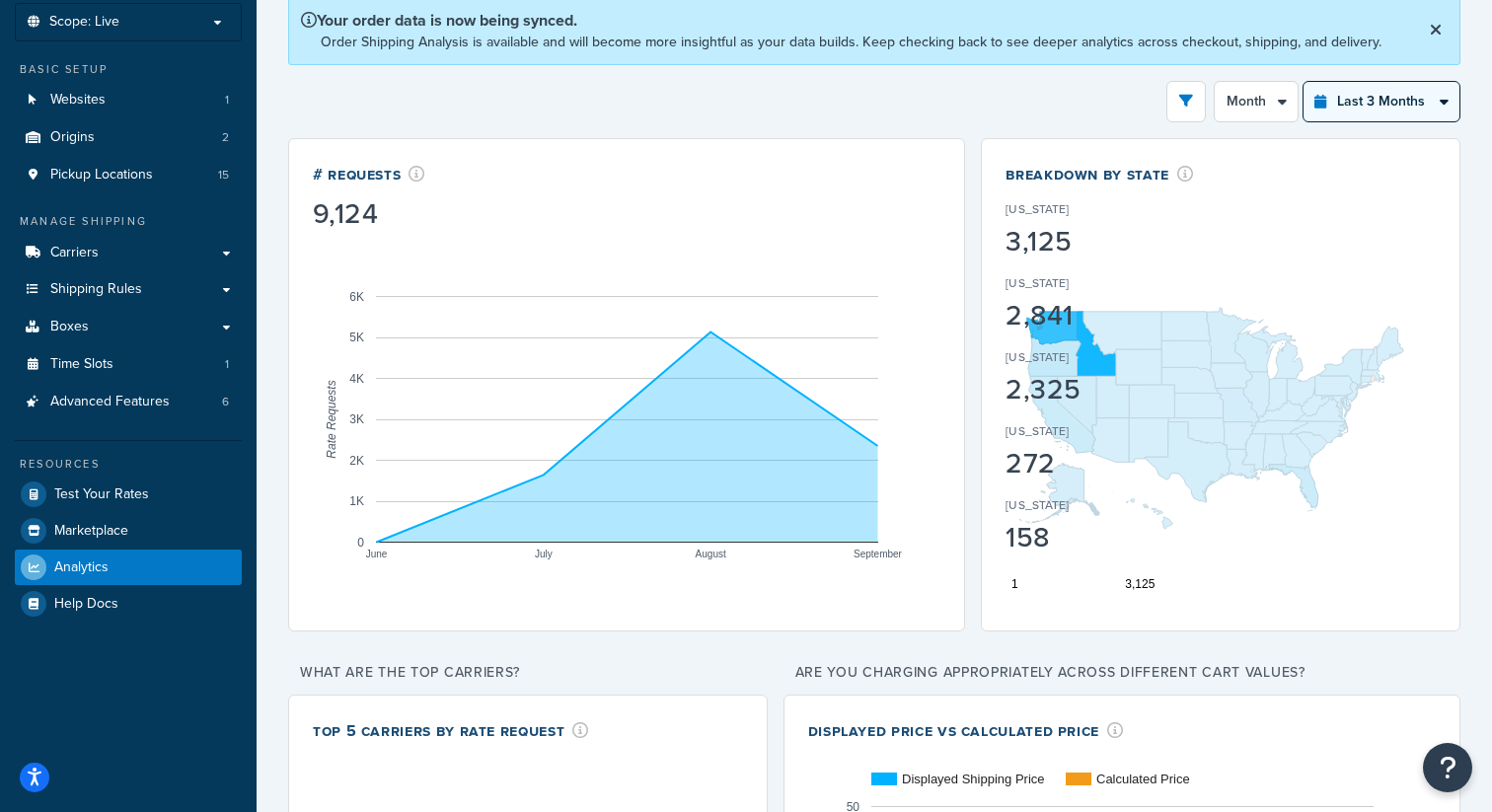
click at [1394, 102] on select "Last 24 Hours Last 7 Days Last 30 Days Last 3 Months Last 6 Months Last 12 Mont…" at bounding box center [1381, 101] width 156 height 40
select select "last_year"
click at [1303, 81] on select "Last 24 Hours Last 7 Days Last 30 Days Last 3 Months Last 6 Months Last 12 Mont…" at bounding box center [1381, 101] width 156 height 40
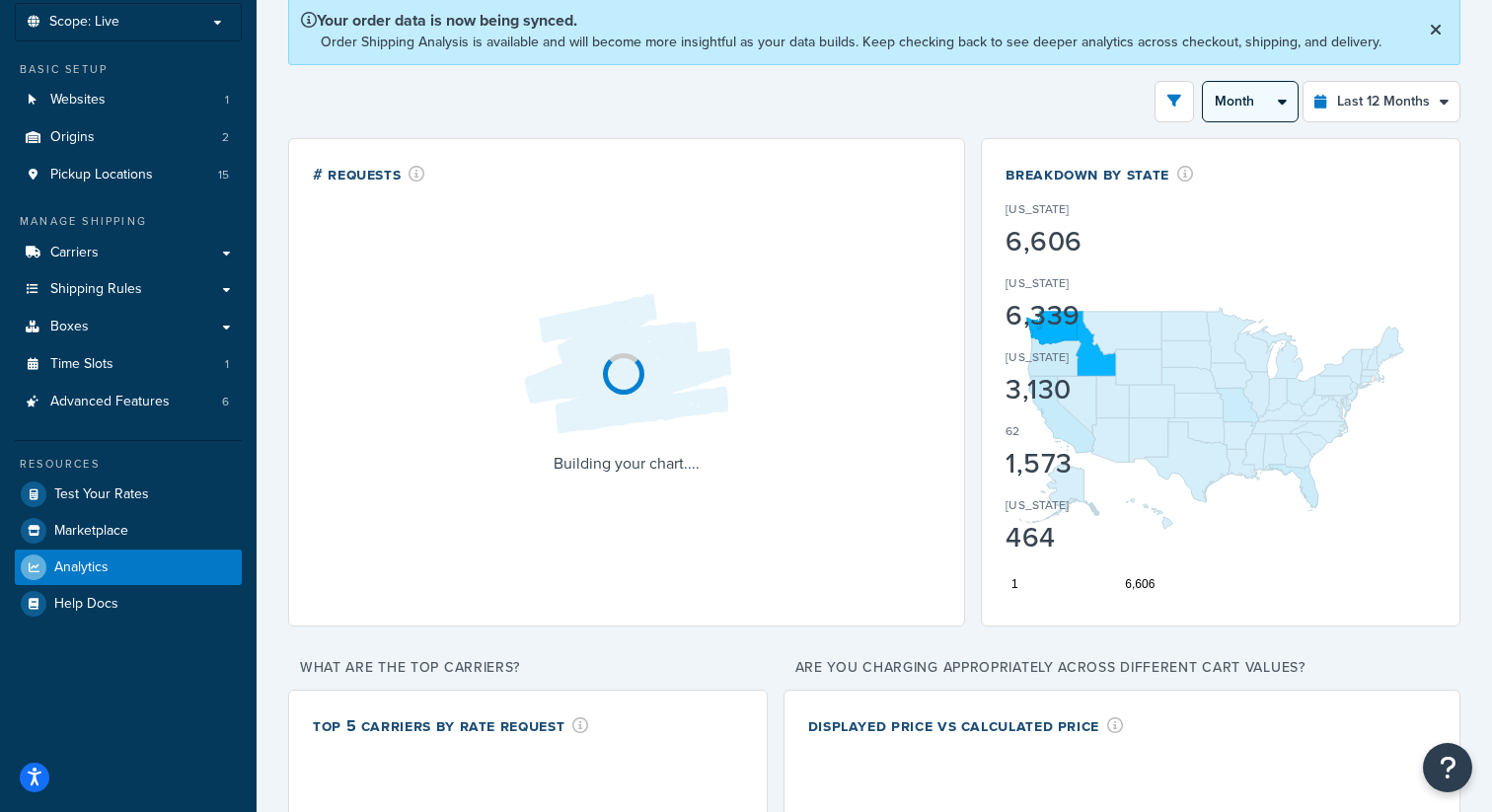
click at [1276, 103] on select "Month 2 Weeks" at bounding box center [1249, 101] width 94 height 40
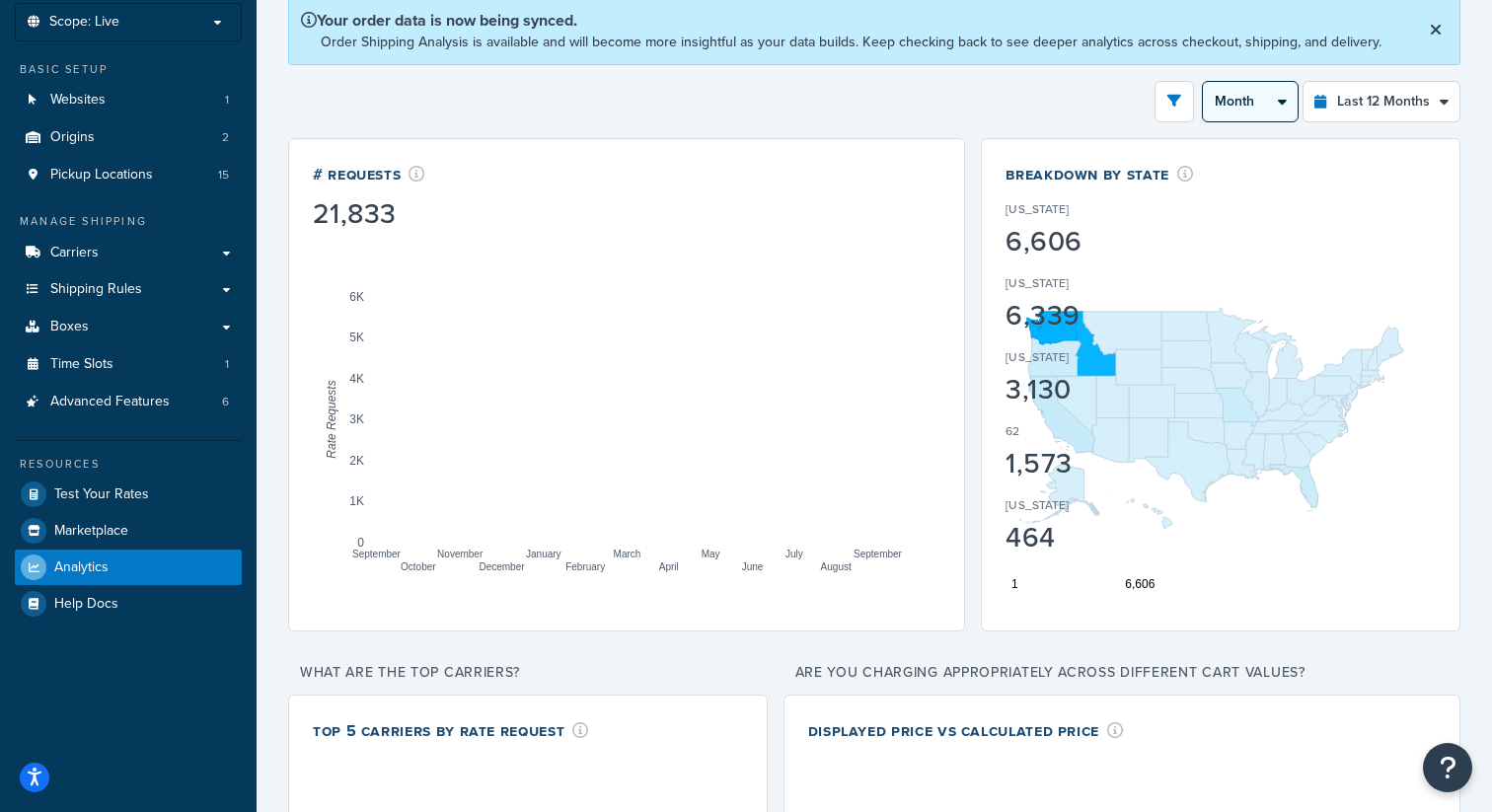
select select "2w"
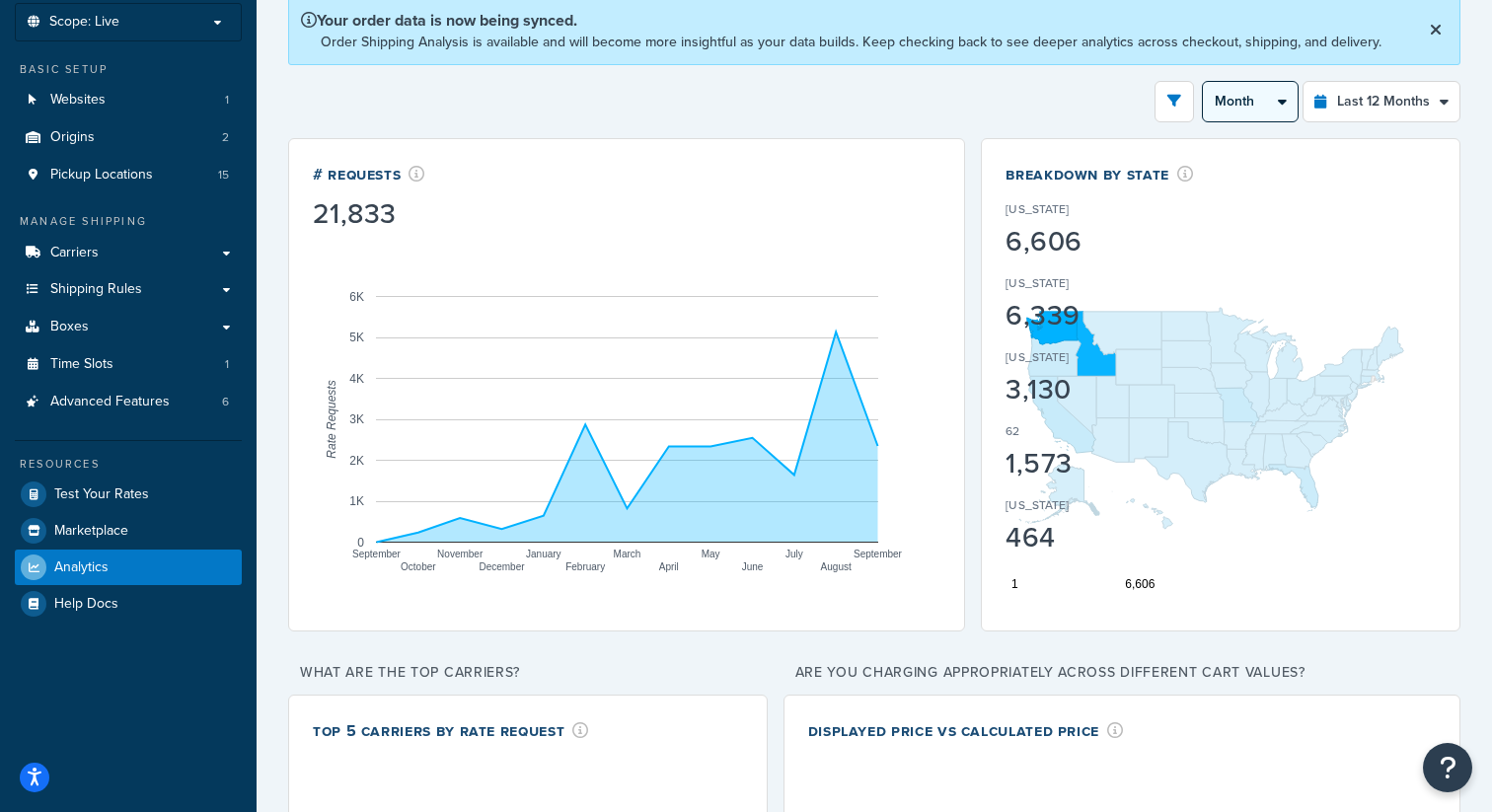
click at [1203, 81] on select "Month 2 Weeks" at bounding box center [1249, 101] width 94 height 40
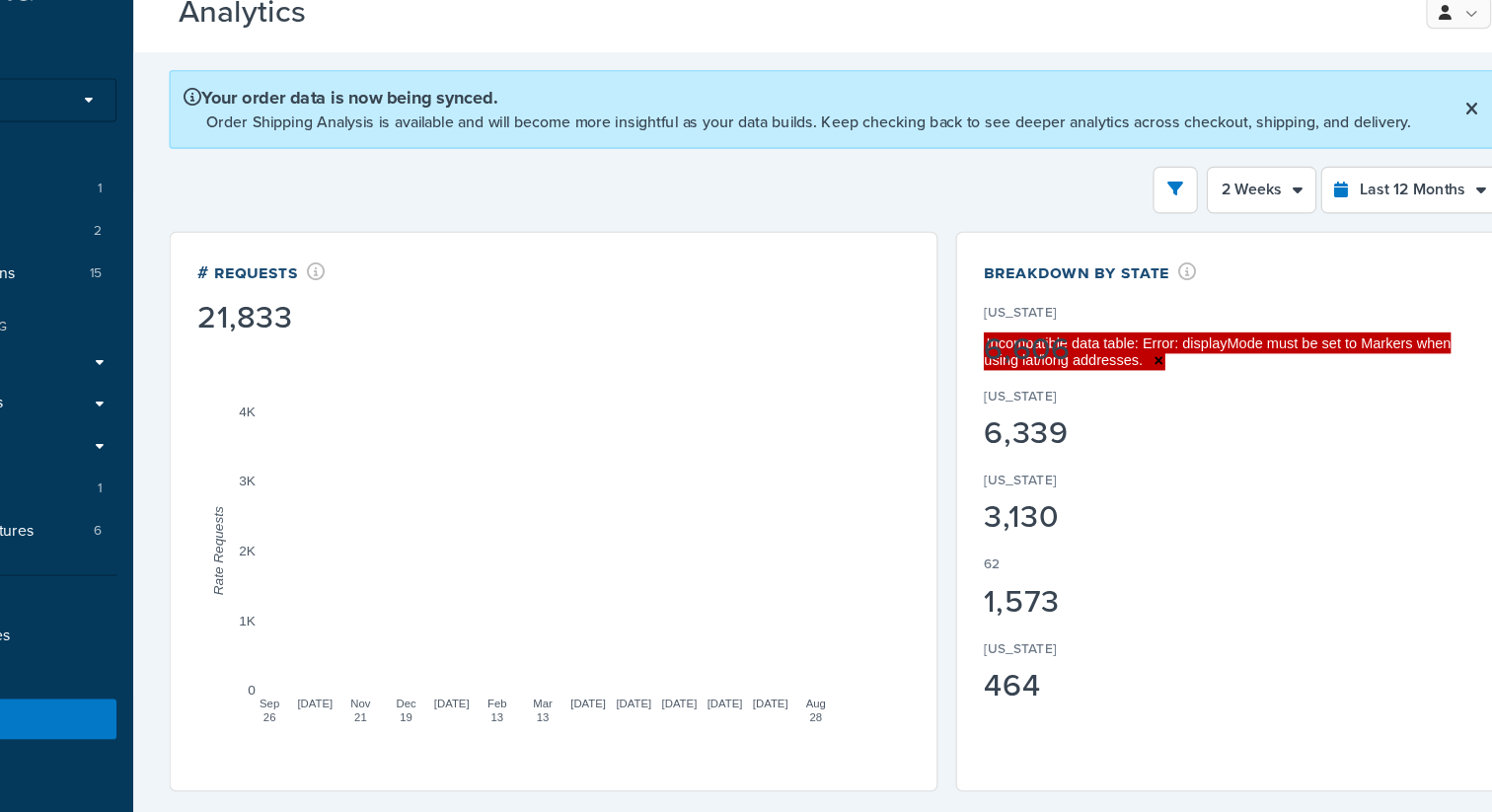
scroll to position [20, 0]
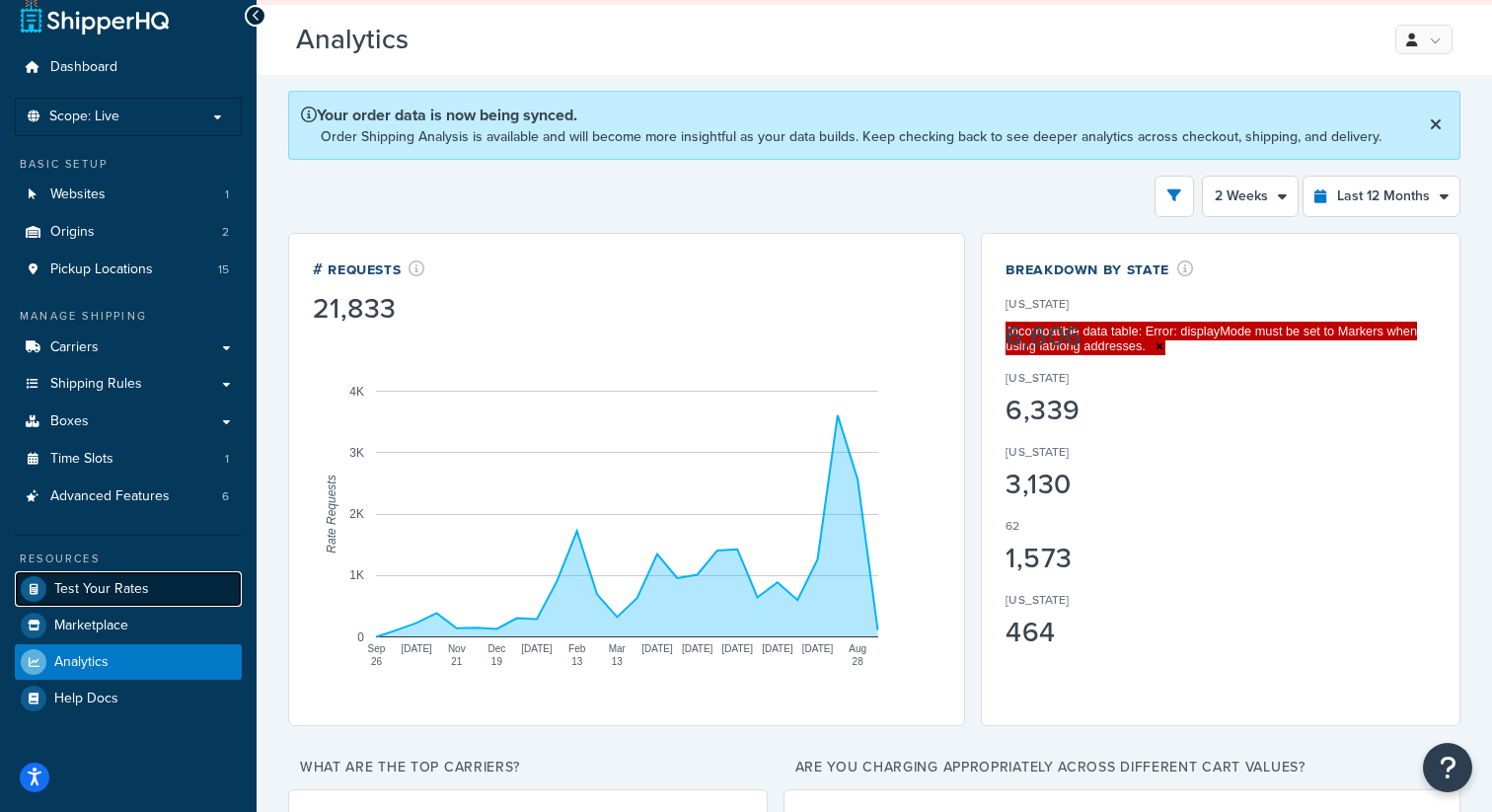
click at [155, 574] on link "Test Your Rates" at bounding box center [128, 589] width 227 height 36
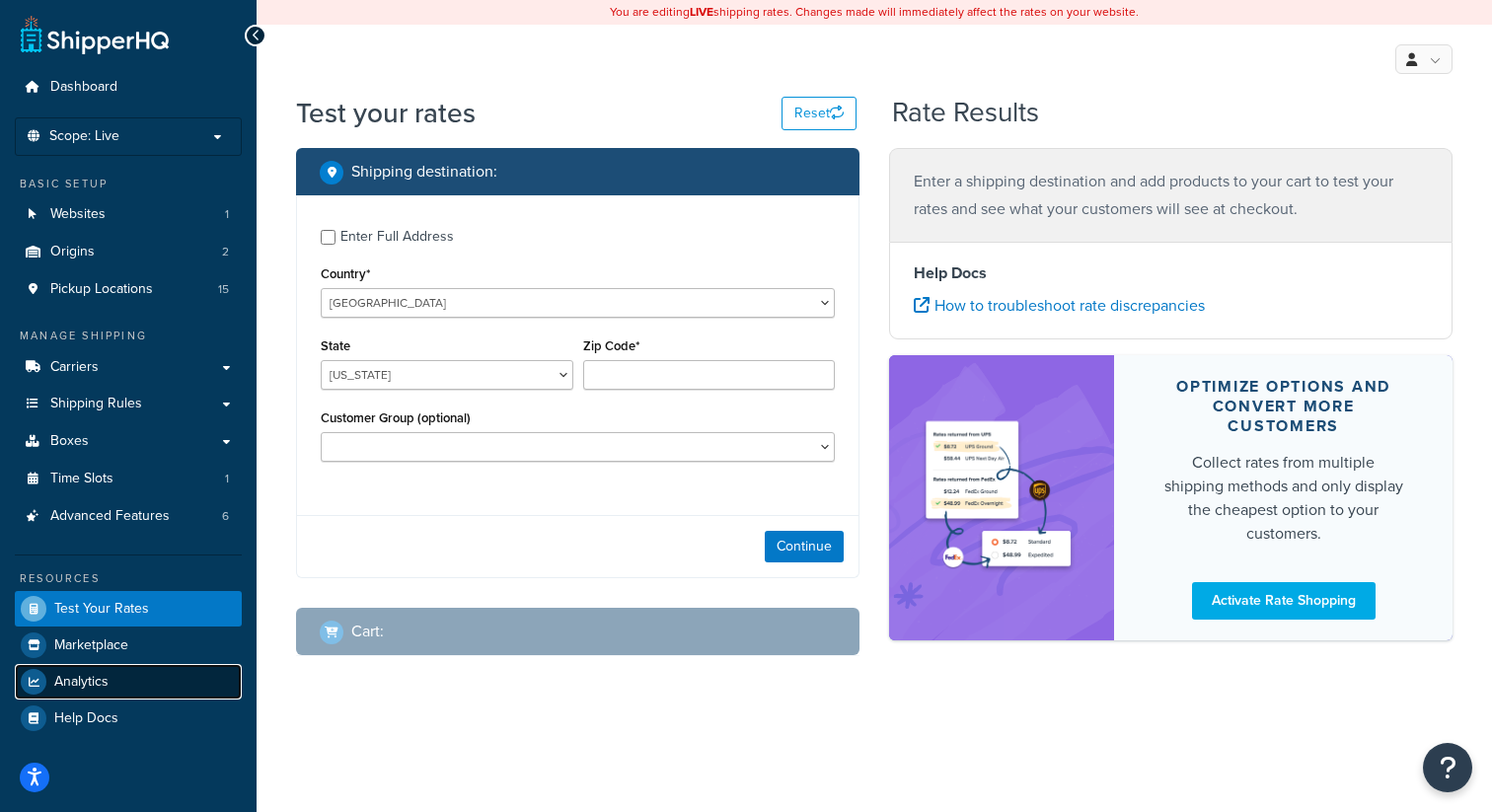
click at [100, 674] on span "Analytics" at bounding box center [81, 682] width 55 height 17
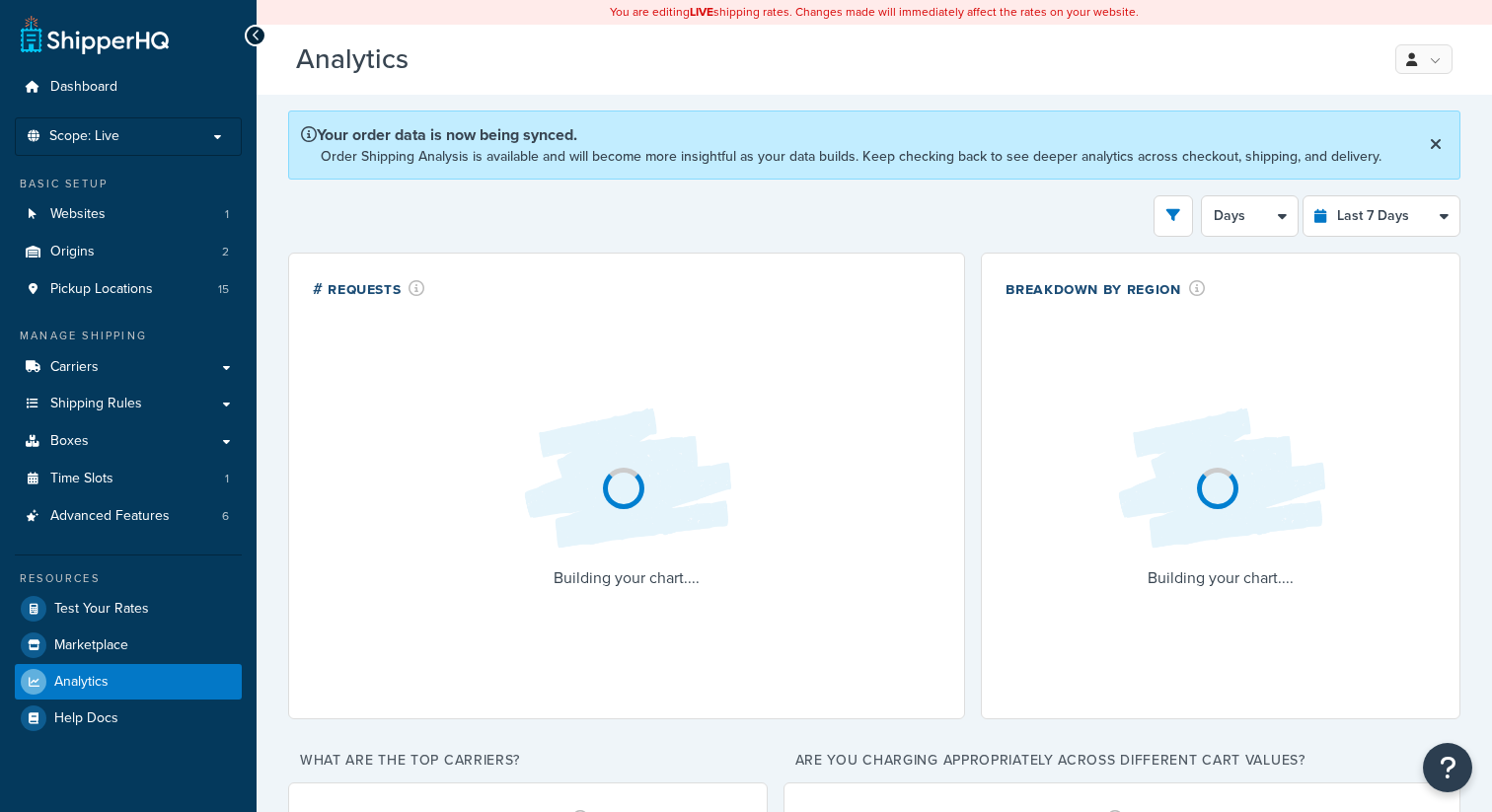
select select "last_7_days"
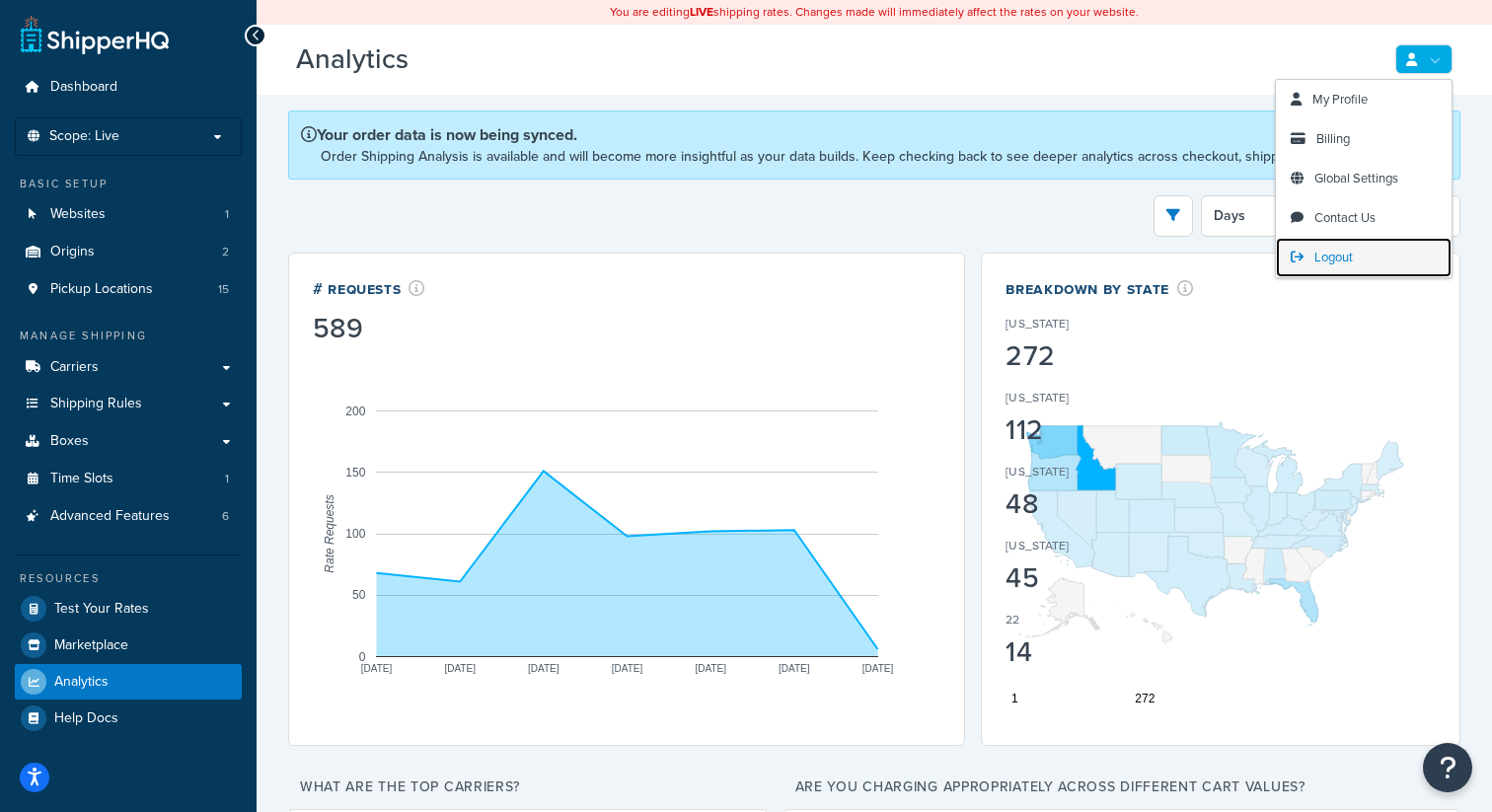
click at [1313, 261] on link "Logout" at bounding box center [1363, 257] width 176 height 40
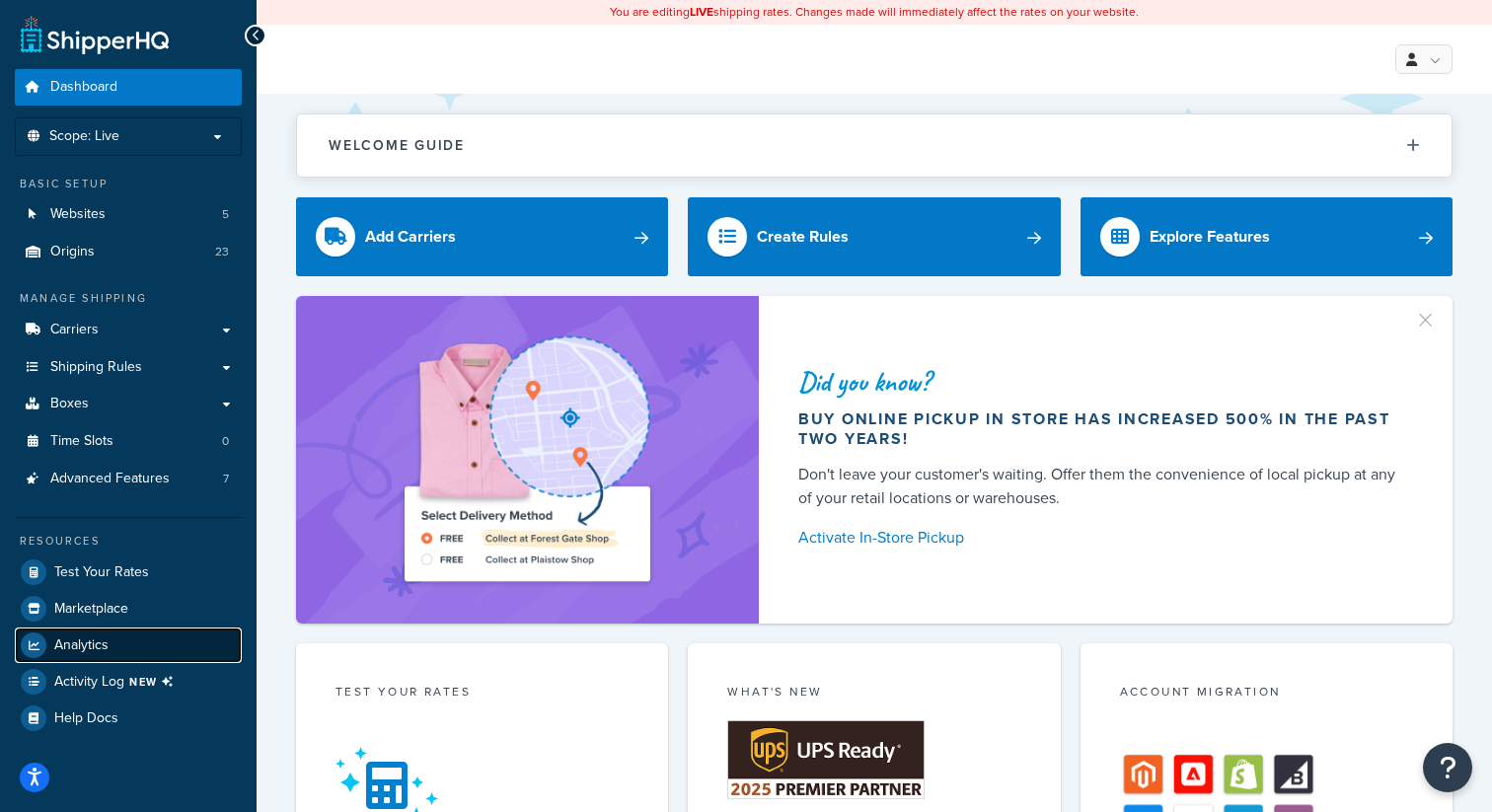
click at [102, 637] on span "Analytics" at bounding box center [81, 645] width 55 height 17
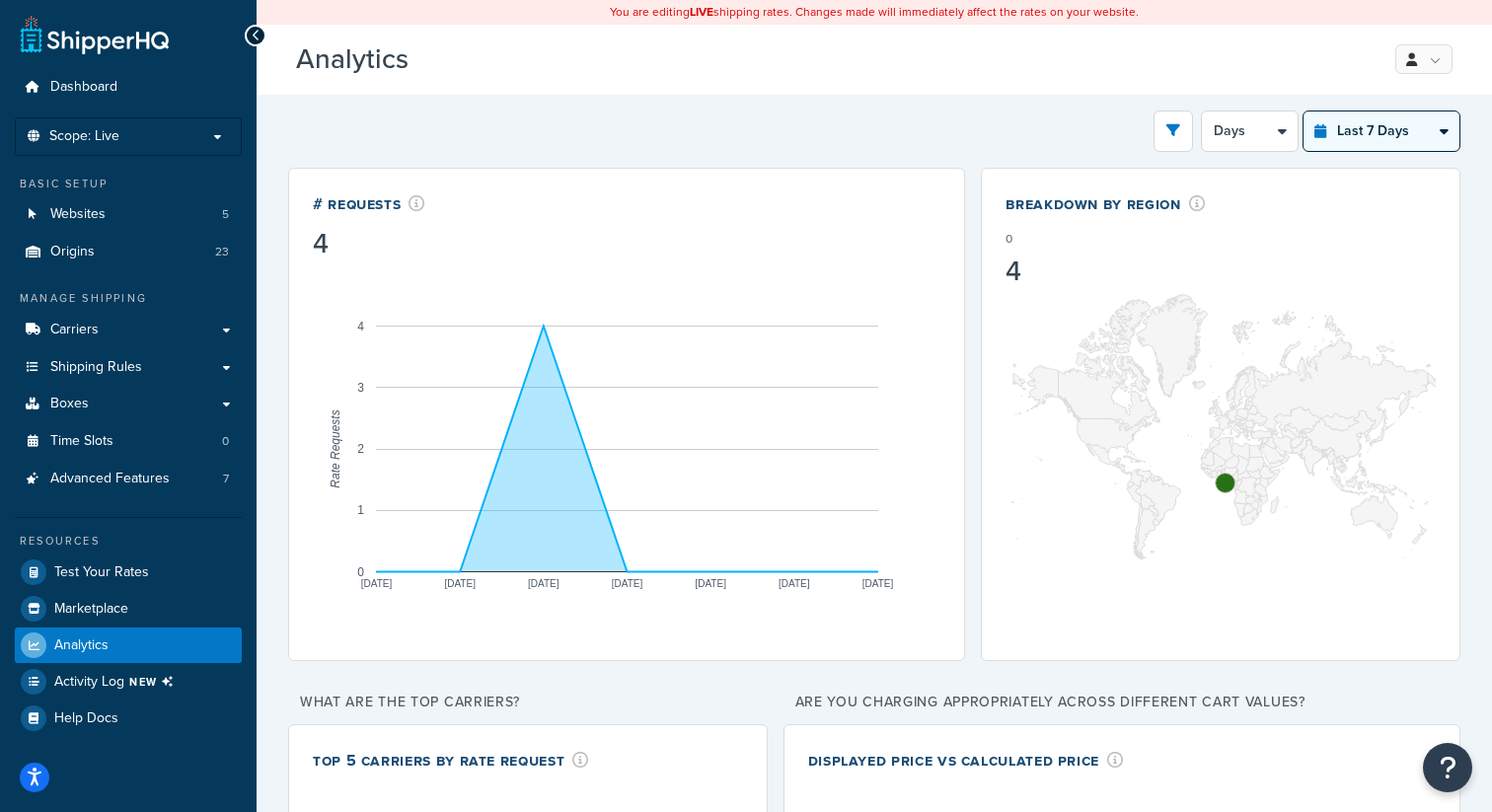
click at [1356, 152] on div "Last 7 Days Select a time period Last 24 Hours Last 7 Days Last 30 Days Last 3 …" at bounding box center [1381, 131] width 158 height 42
click at [1370, 145] on select "Last 24 Hours Last 7 Days Last 30 Days Last 3 Months Last 6 Months Last 12 Mont…" at bounding box center [1381, 131] width 156 height 40
select select "last_3_months"
click at [1303, 111] on select "Last 24 Hours Last 7 Days Last 30 Days Last 3 Months Last 6 Months Last 12 Mont…" at bounding box center [1381, 131] width 156 height 40
select select "1w"
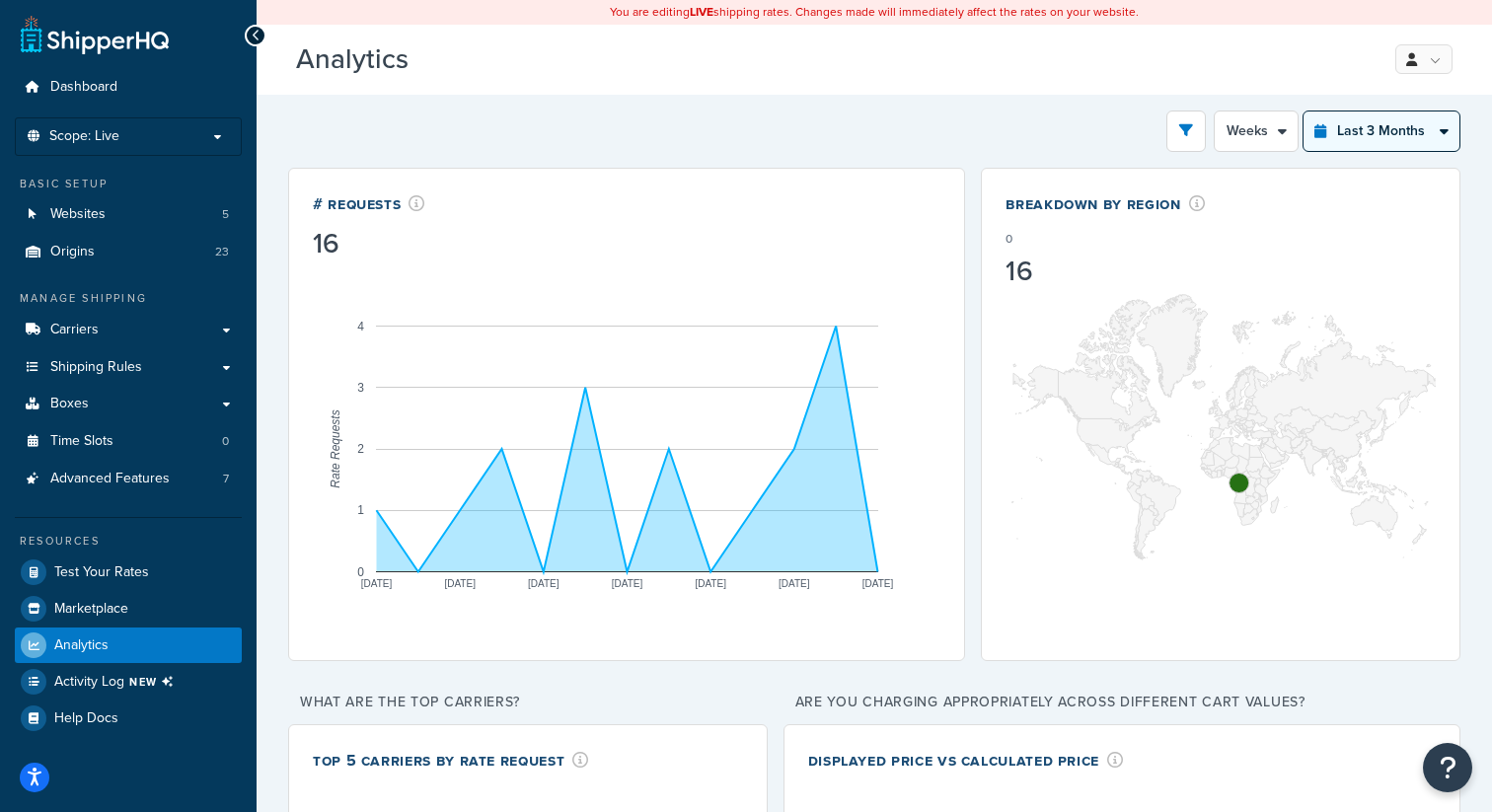
click at [1397, 135] on select "Last 24 Hours Last 7 Days Last 30 Days Last 3 Months Last 6 Months Last 12 Mont…" at bounding box center [1381, 131] width 156 height 40
select select "last_year"
click at [1303, 111] on select "Last 24 Hours Last 7 Days Last 30 Days Last 3 Months Last 6 Months Last 12 Mont…" at bounding box center [1381, 131] width 156 height 40
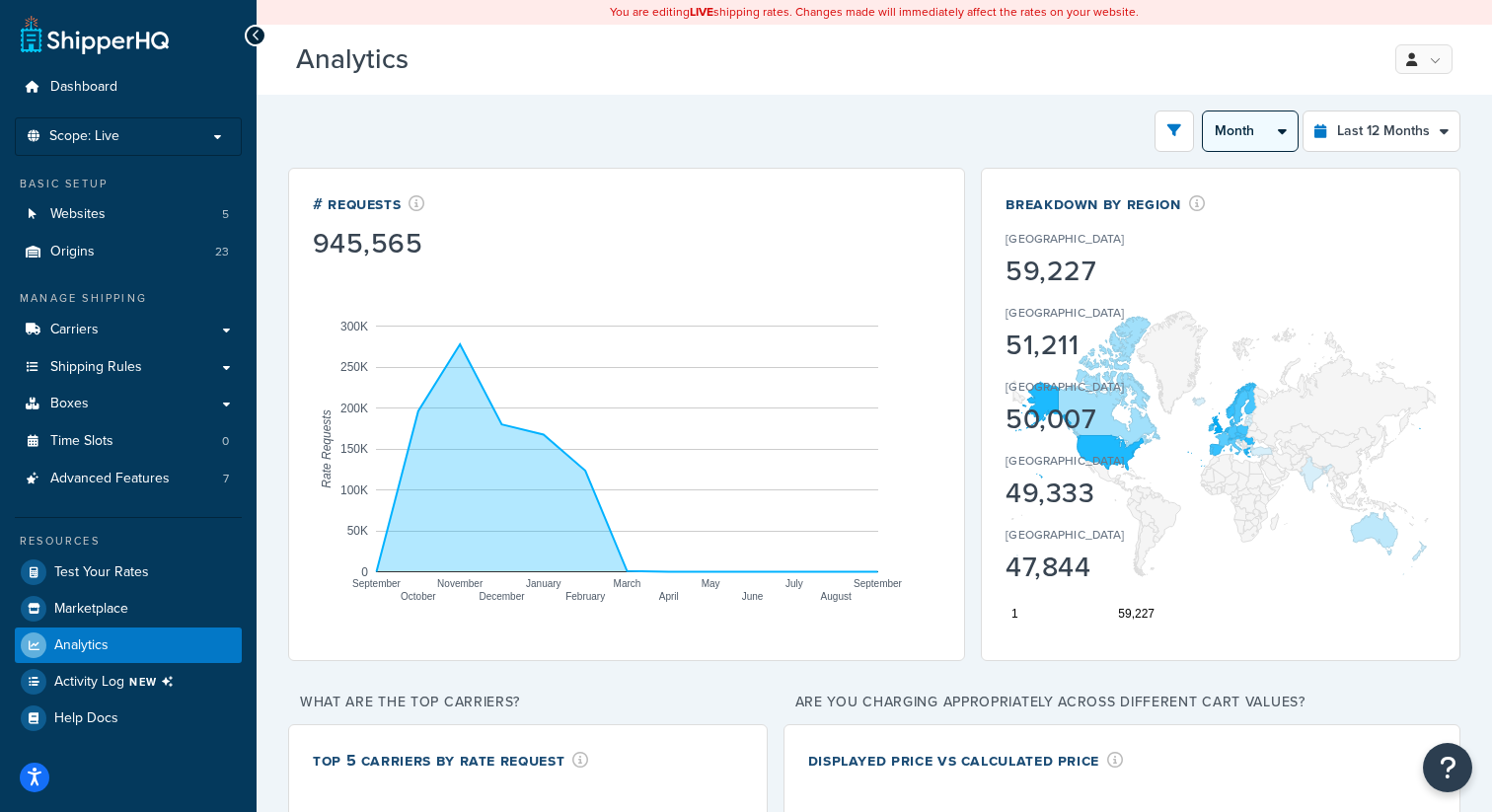
click at [1265, 137] on select "Month 2 Weeks" at bounding box center [1249, 131] width 94 height 40
click at [1203, 111] on select "Month 2 Weeks" at bounding box center [1249, 131] width 94 height 40
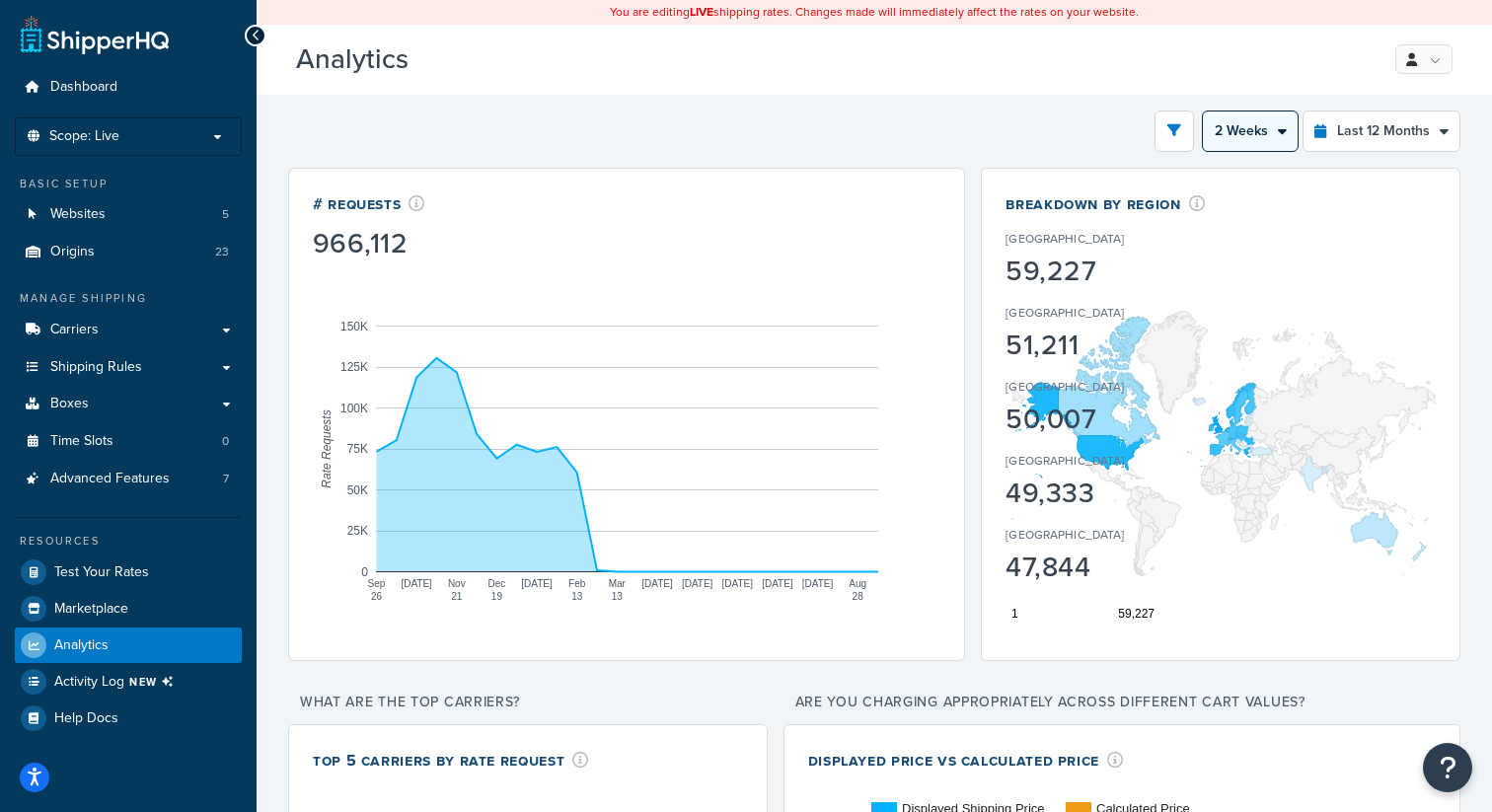
click at [1251, 134] on select "Month 2 Weeks" at bounding box center [1249, 131] width 94 height 40
click at [1203, 111] on select "Month 2 Weeks" at bounding box center [1249, 131] width 94 height 40
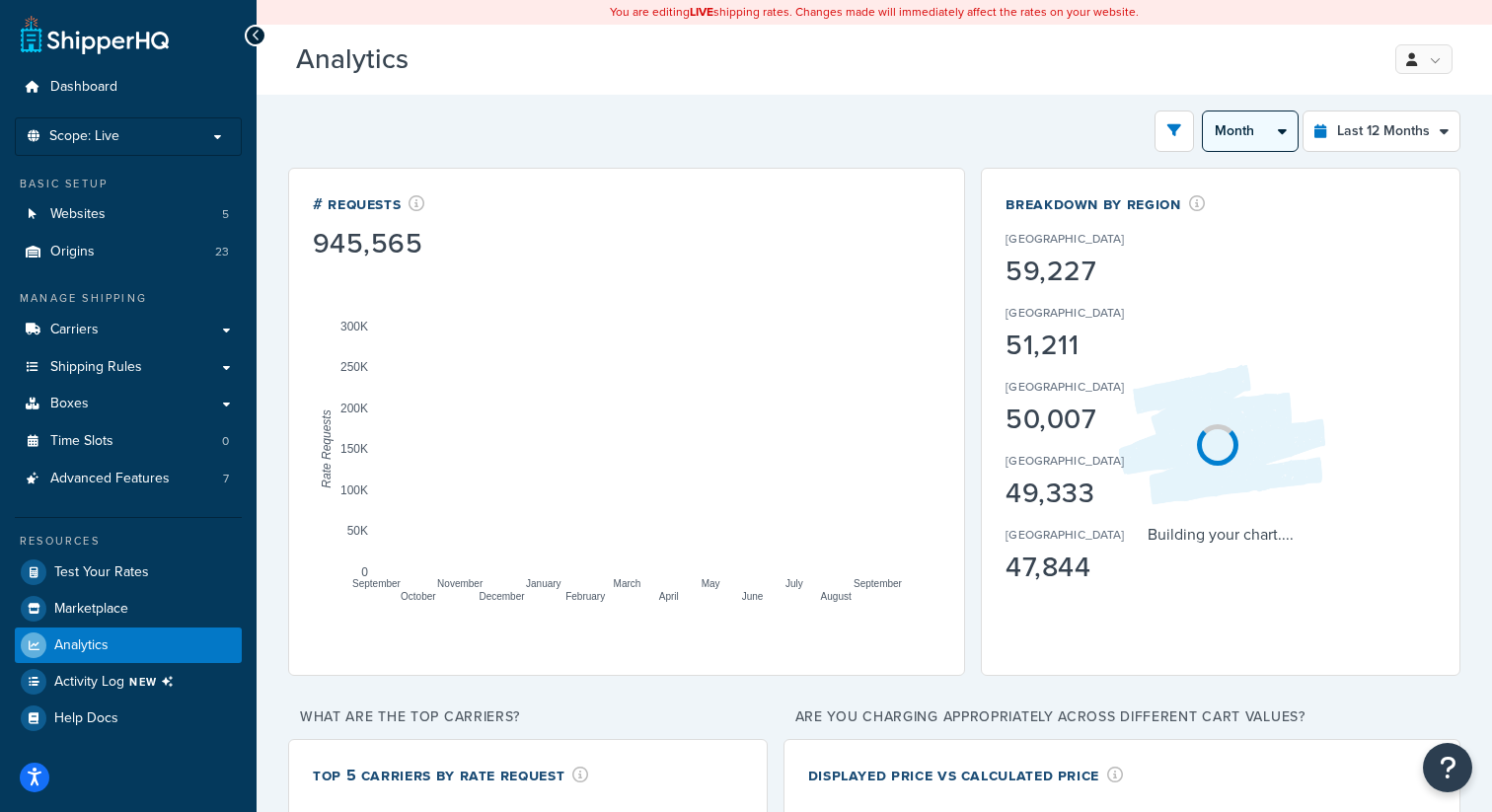
click at [1246, 132] on select "Month 2 Weeks" at bounding box center [1249, 131] width 94 height 40
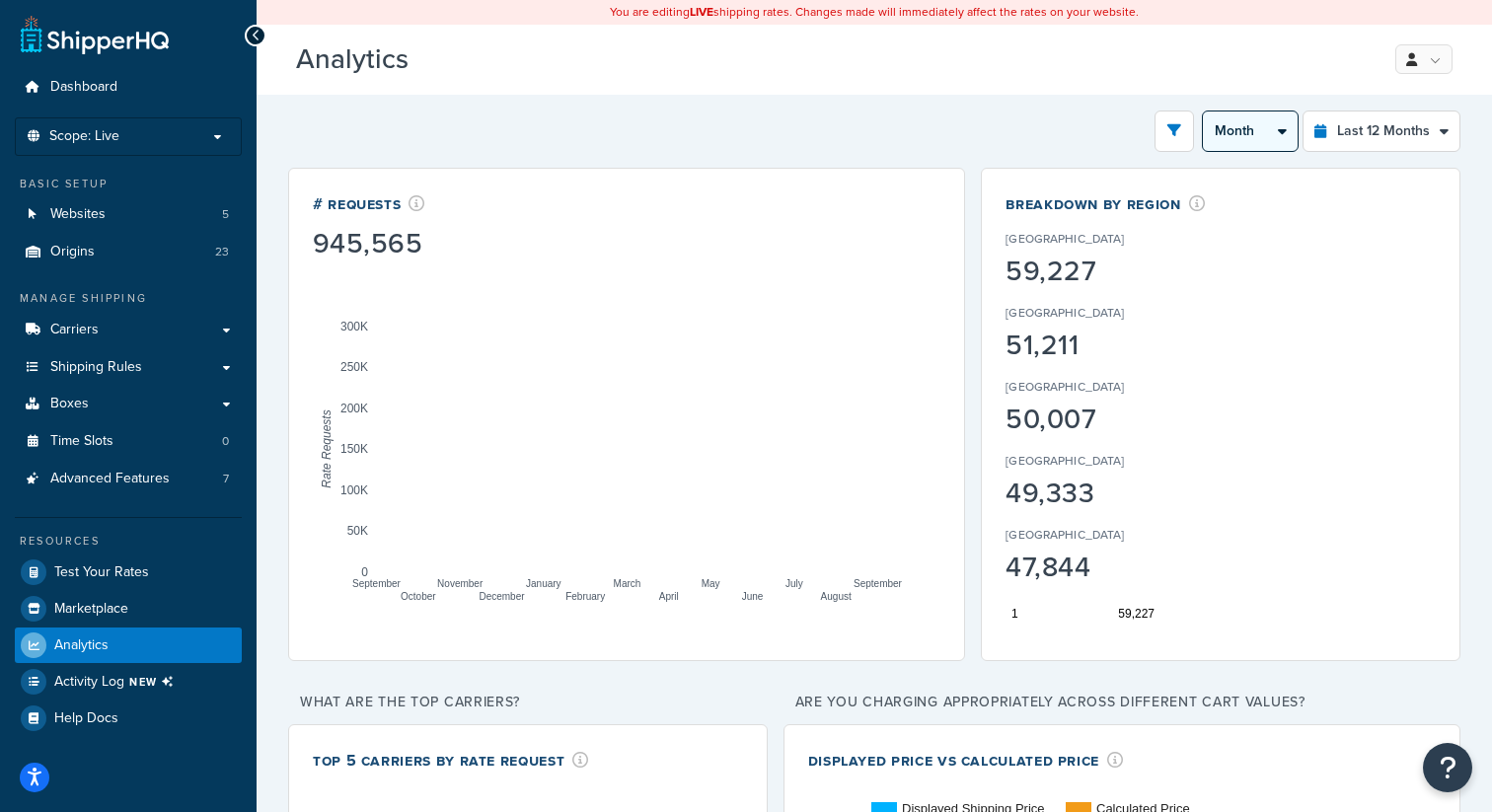
select select "2w"
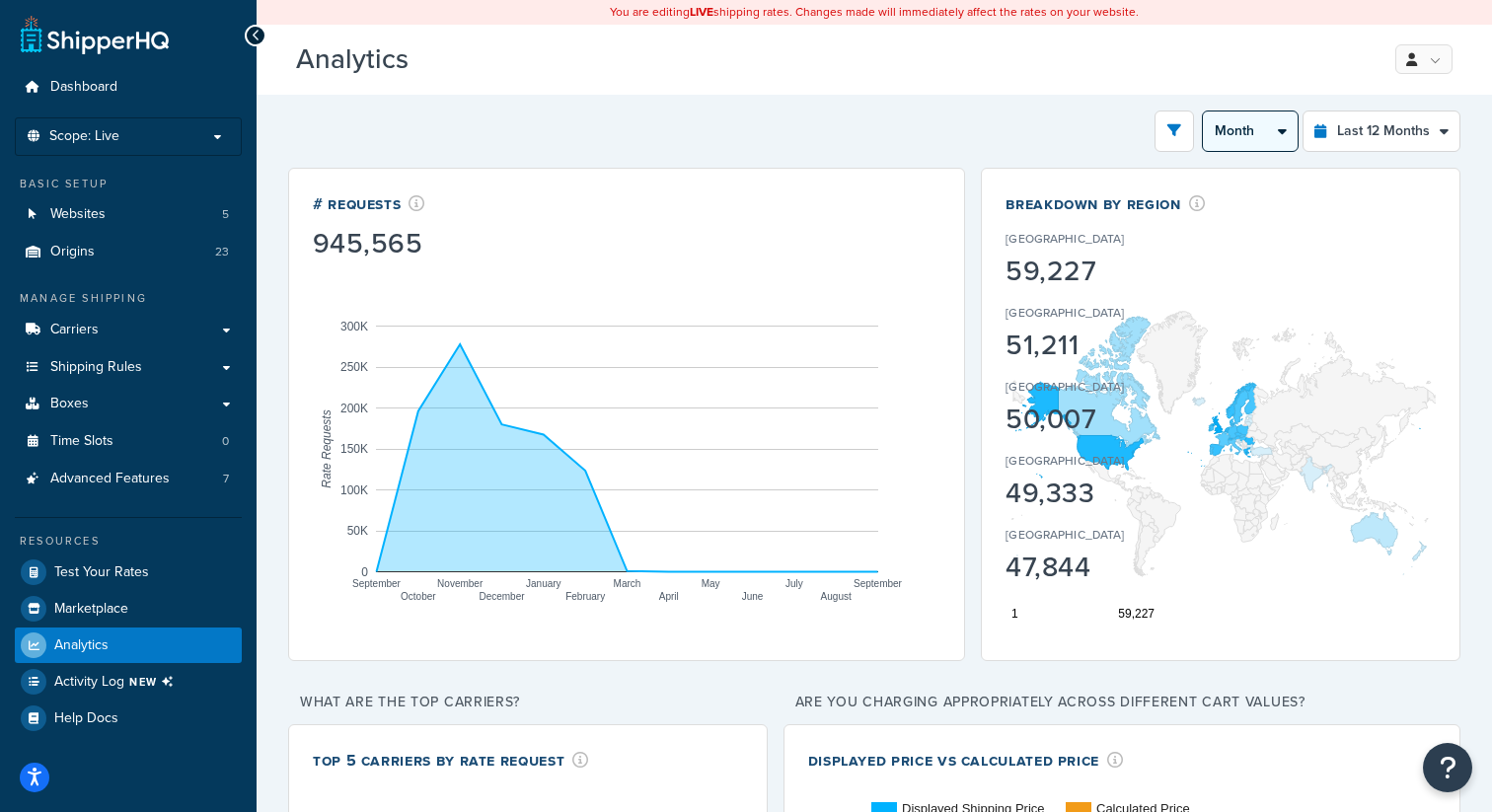
click at [1203, 111] on select "Month 2 Weeks" at bounding box center [1249, 131] width 94 height 40
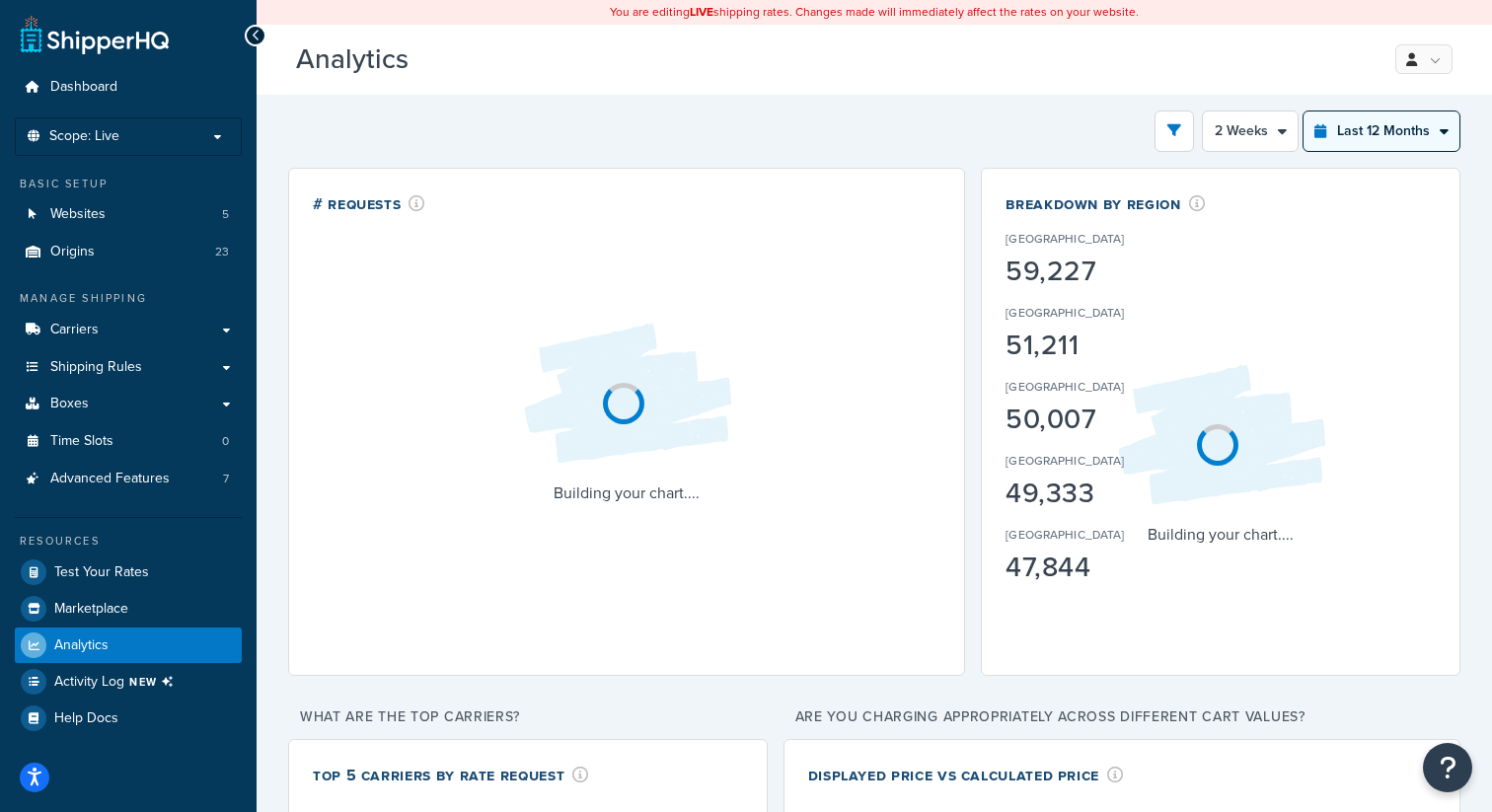
click at [1355, 145] on select "Last 24 Hours Last 7 Days Last 30 Days Last 3 Months Last 6 Months Last 12 Mont…" at bounding box center [1381, 131] width 156 height 40
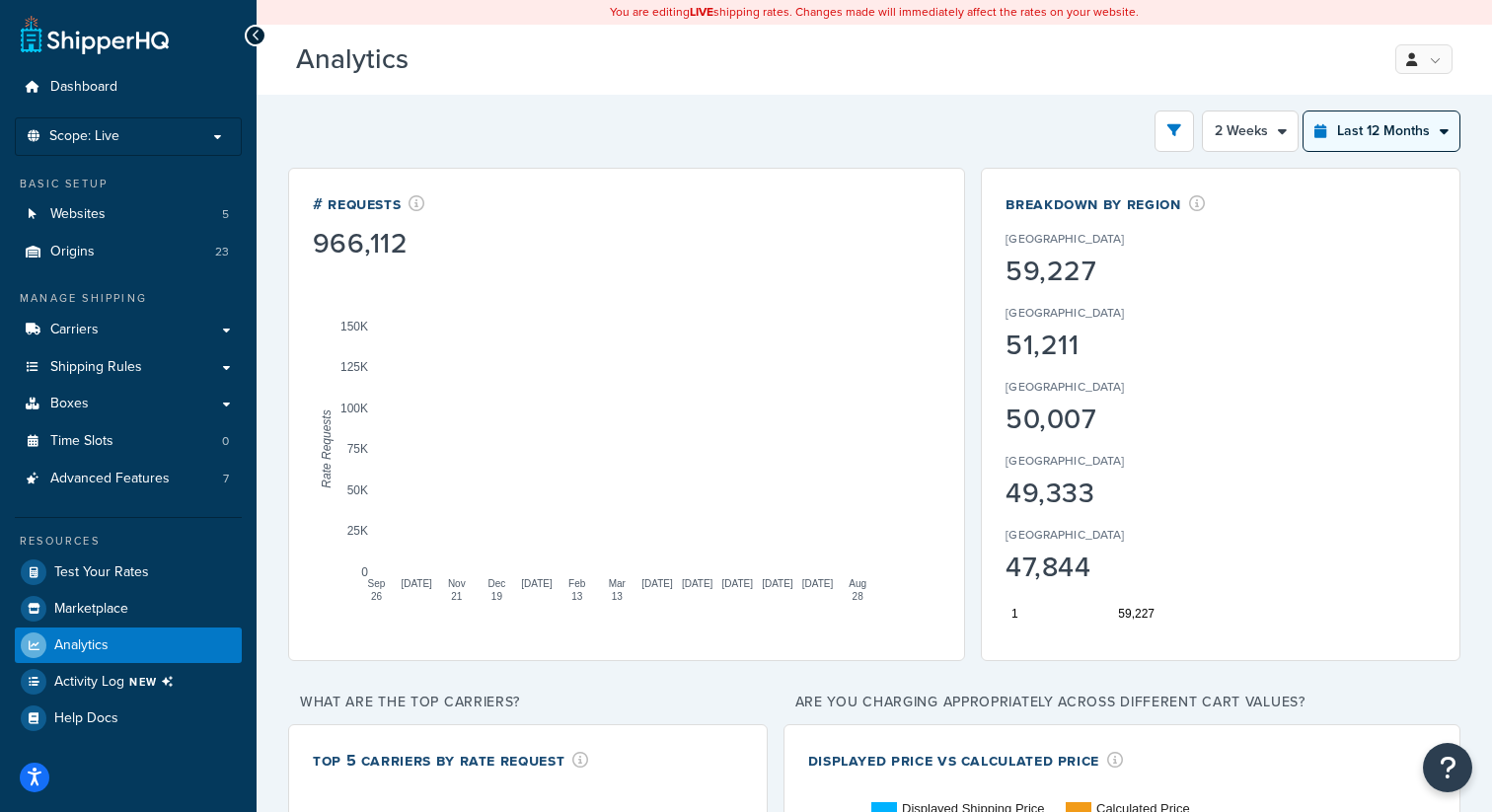
select select "last_6_months"
click at [1303, 111] on select "Last 24 Hours Last 7 Days Last 30 Days Last 3 Months Last 6 Months Last 12 Mont…" at bounding box center [1381, 131] width 156 height 40
select select "1w"
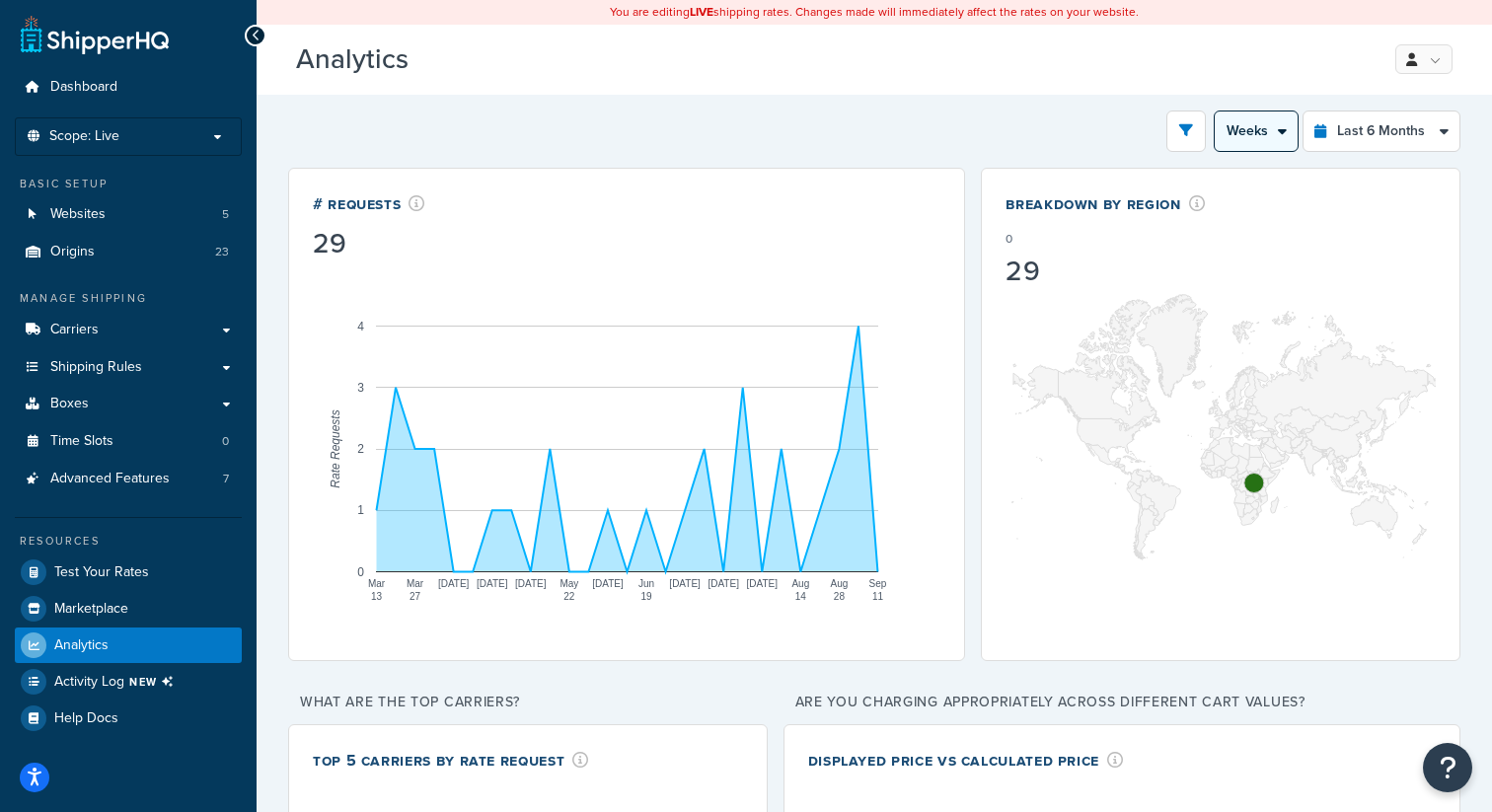
click at [1271, 121] on select "Month Weeks" at bounding box center [1255, 131] width 82 height 40
click at [1393, 131] on select "Last 24 Hours Last 7 Days Last 30 Days Last 3 Months Last 6 Months Last 12 Mont…" at bounding box center [1381, 131] width 156 height 40
select select "last_30_days"
click at [1303, 111] on select "Last 24 Hours Last 7 Days Last 30 Days Last 3 Months Last 6 Months Last 12 Mont…" at bounding box center [1381, 131] width 156 height 40
select select "5d"
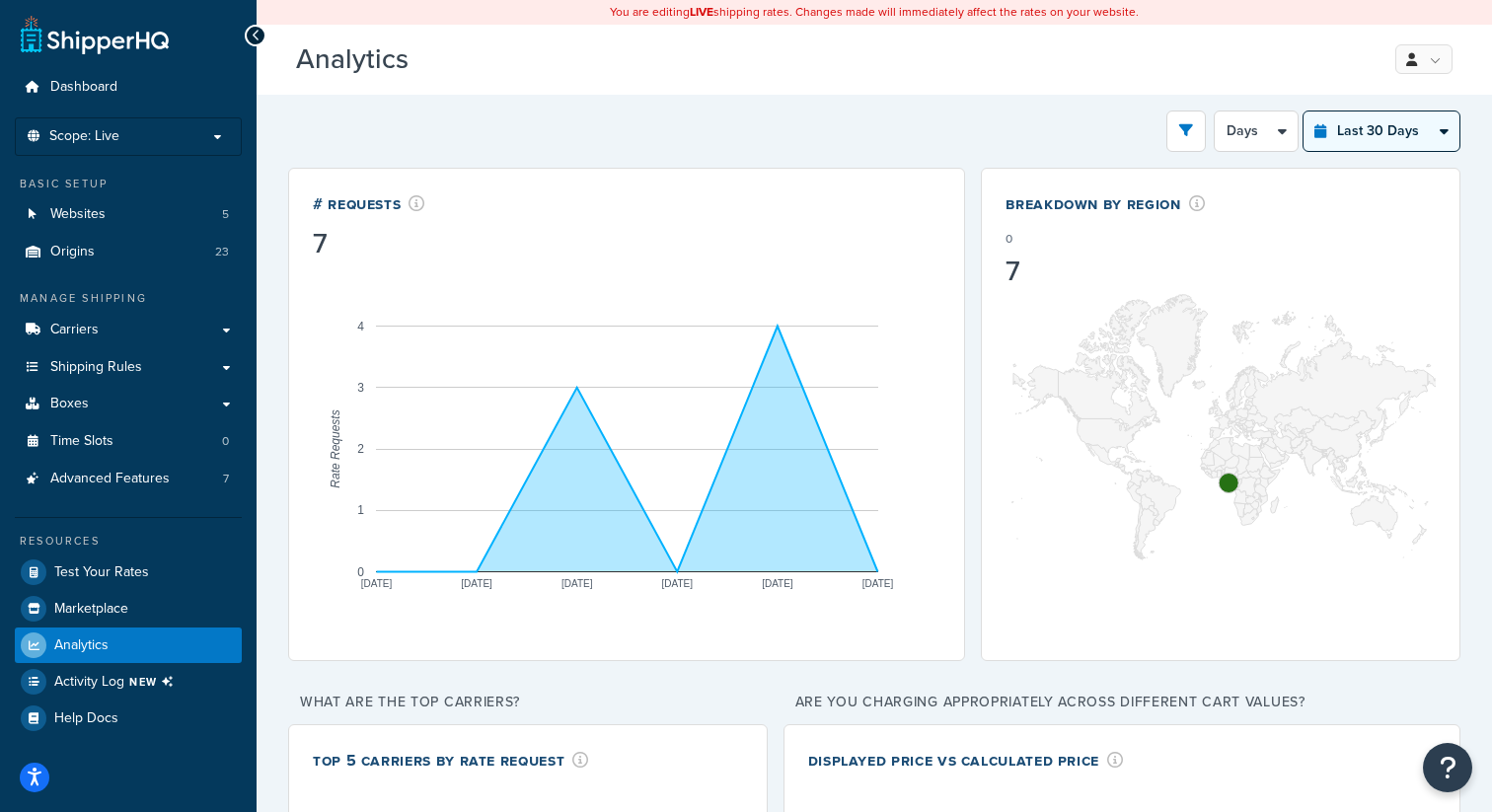
click at [1370, 142] on select "Last 24 Hours Last 7 Days Last 30 Days Last 3 Months Last 6 Months Last 12 Mont…" at bounding box center [1381, 131] width 156 height 40
select select "last_year"
click at [1303, 111] on select "Last 24 Hours Last 7 Days Last 30 Days Last 3 Months Last 6 Months Last 12 Mont…" at bounding box center [1381, 131] width 156 height 40
select select "1M"
